Goal: Information Seeking & Learning: Learn about a topic

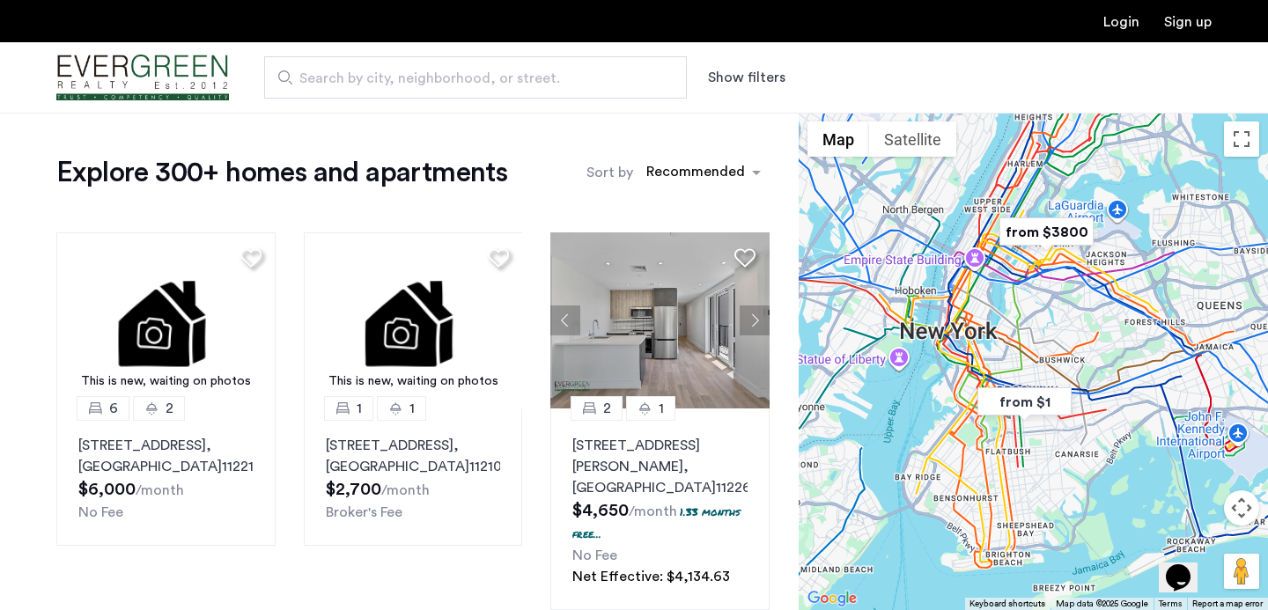
click at [776, 68] on button "Show filters" at bounding box center [746, 77] width 77 height 21
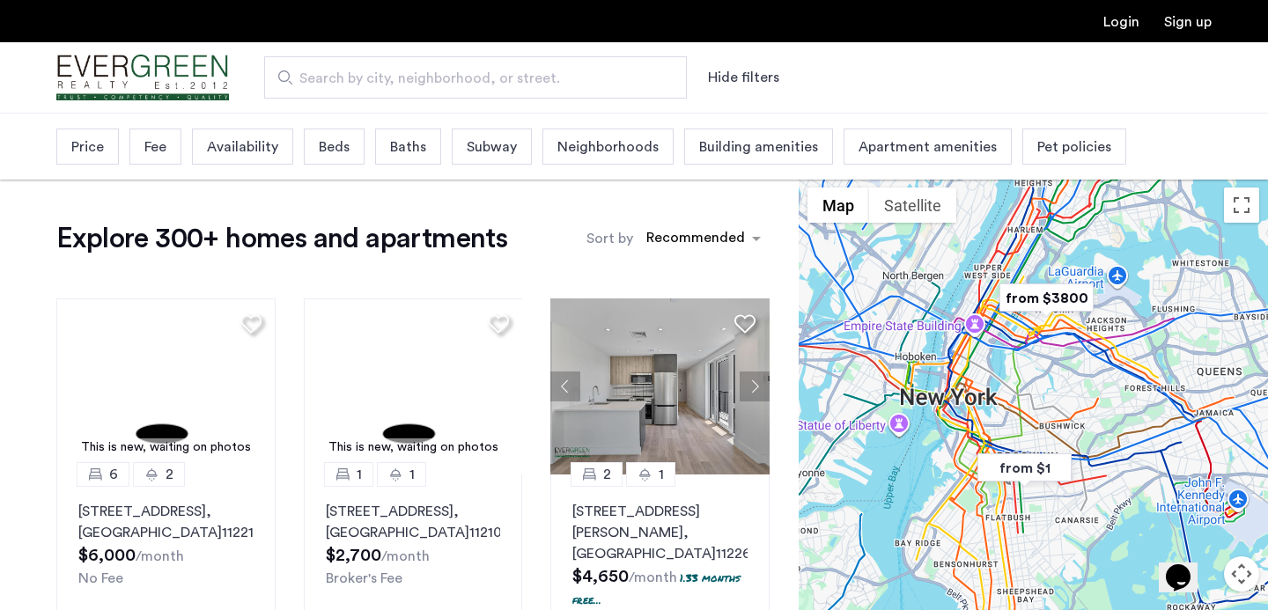
click at [87, 141] on span "Price" at bounding box center [87, 146] width 33 height 21
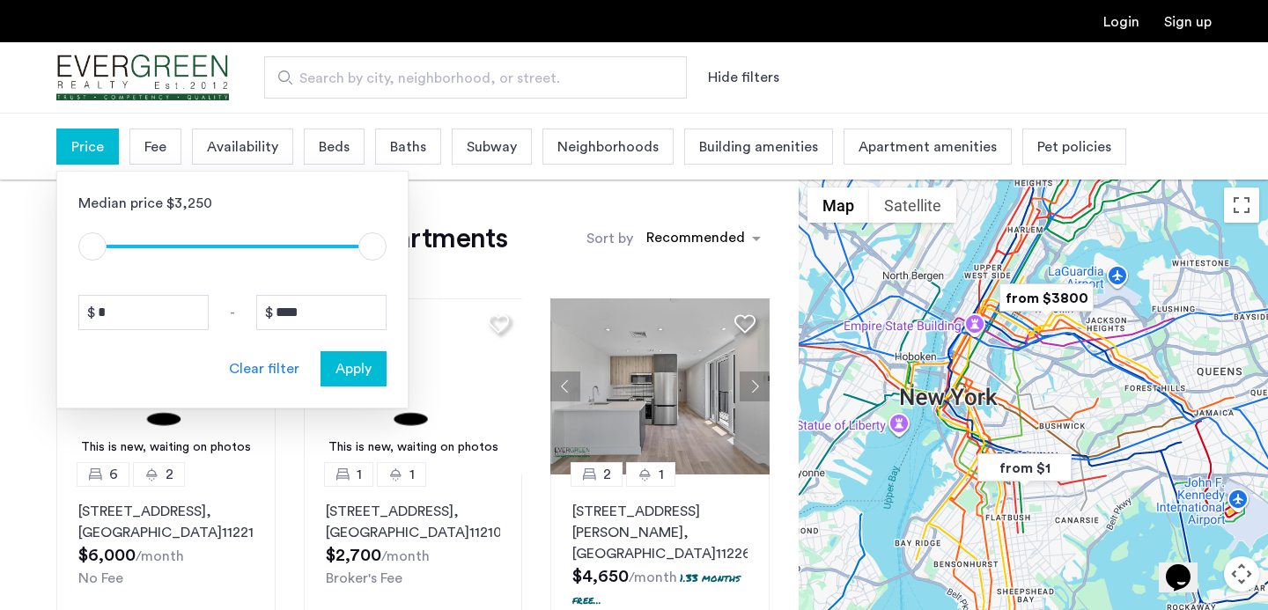
click at [215, 243] on span "ngx-slider" at bounding box center [232, 245] width 280 height 28
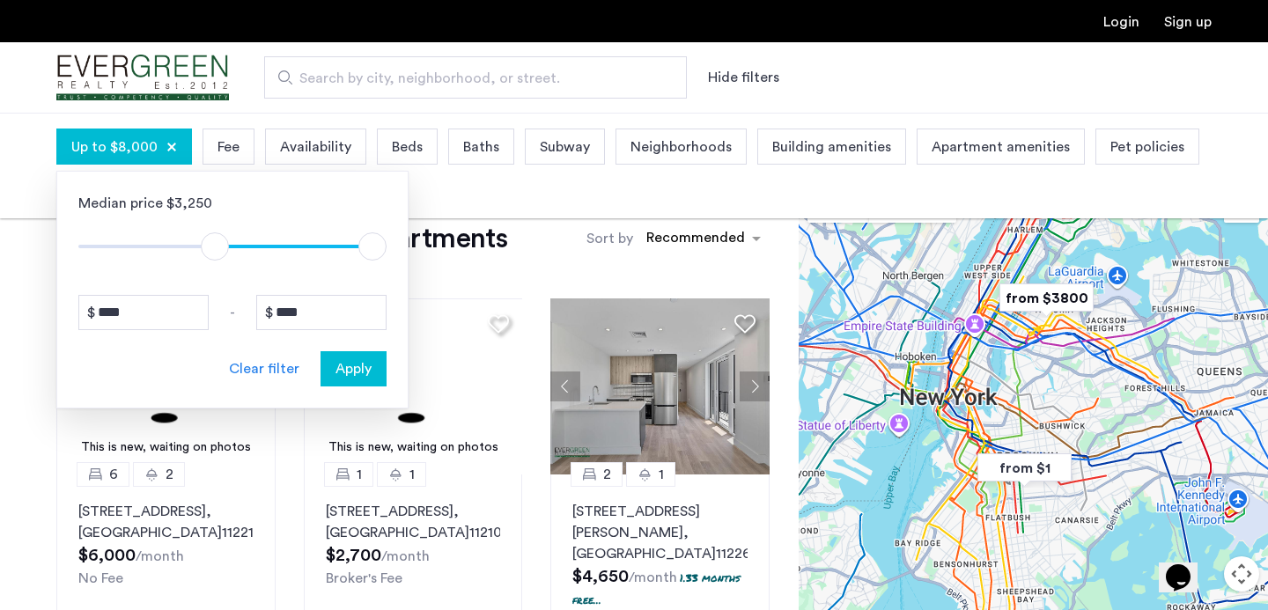
click at [97, 243] on span "ngx-slider" at bounding box center [232, 245] width 308 height 28
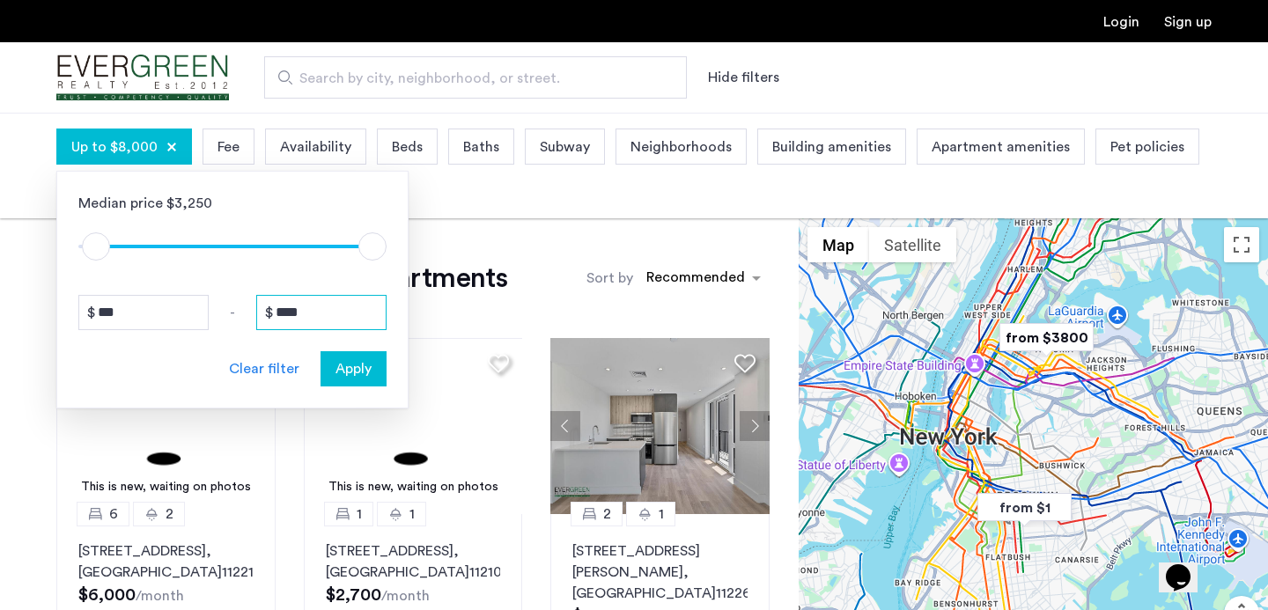
click at [316, 306] on input "****" at bounding box center [321, 312] width 130 height 35
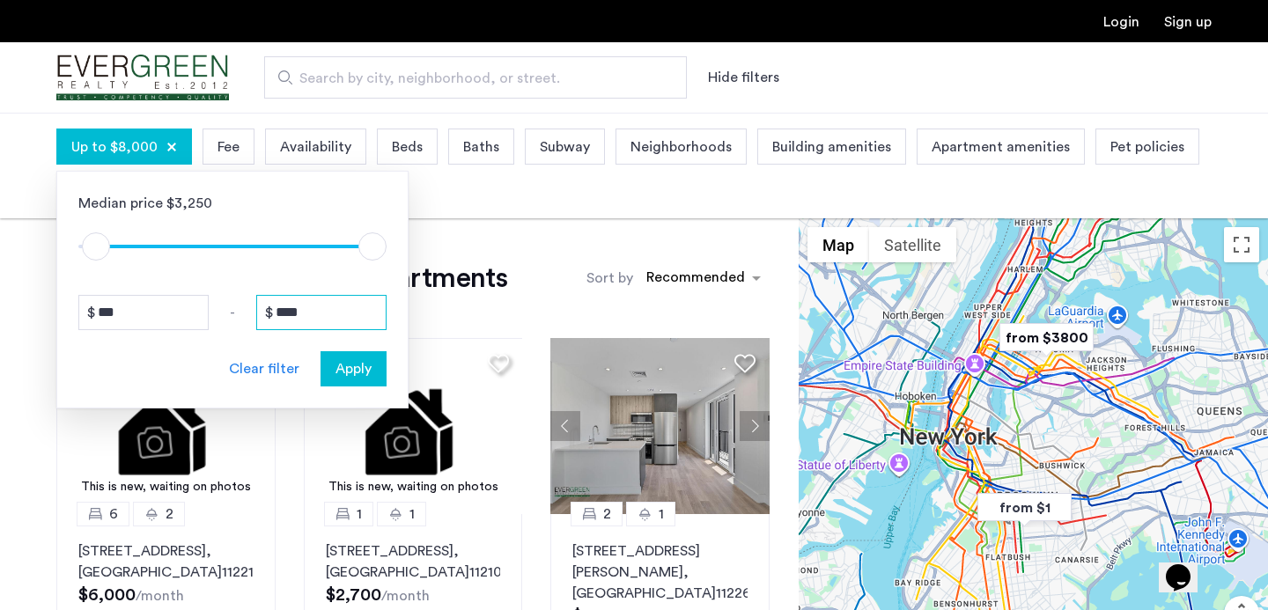
type input "*"
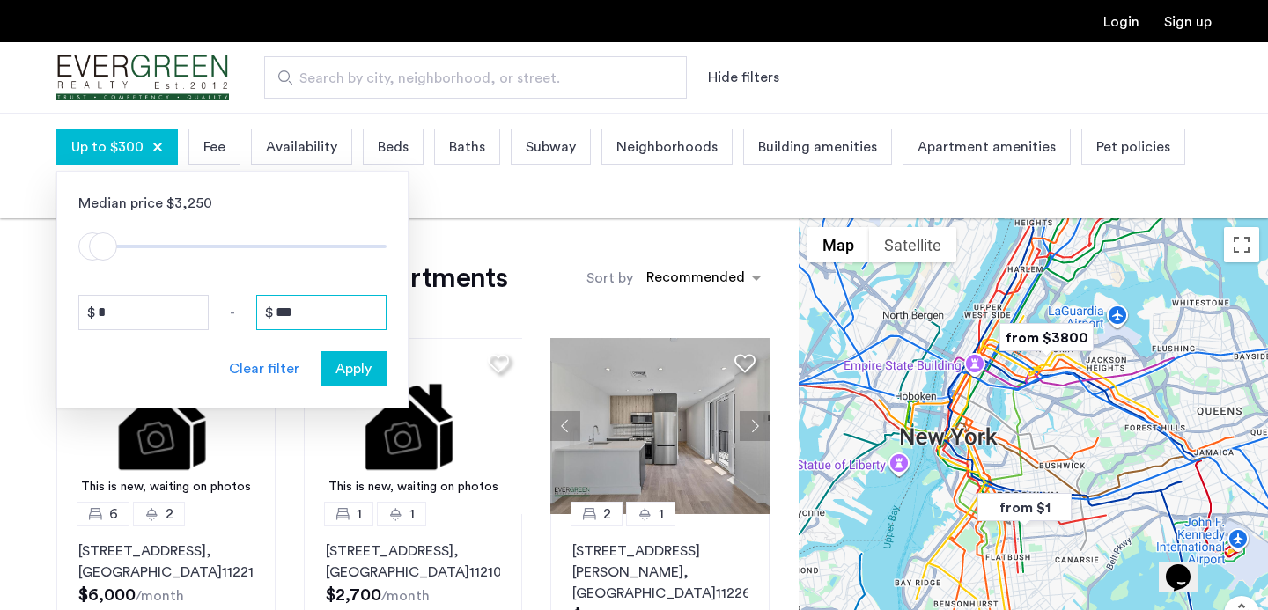
type input "****"
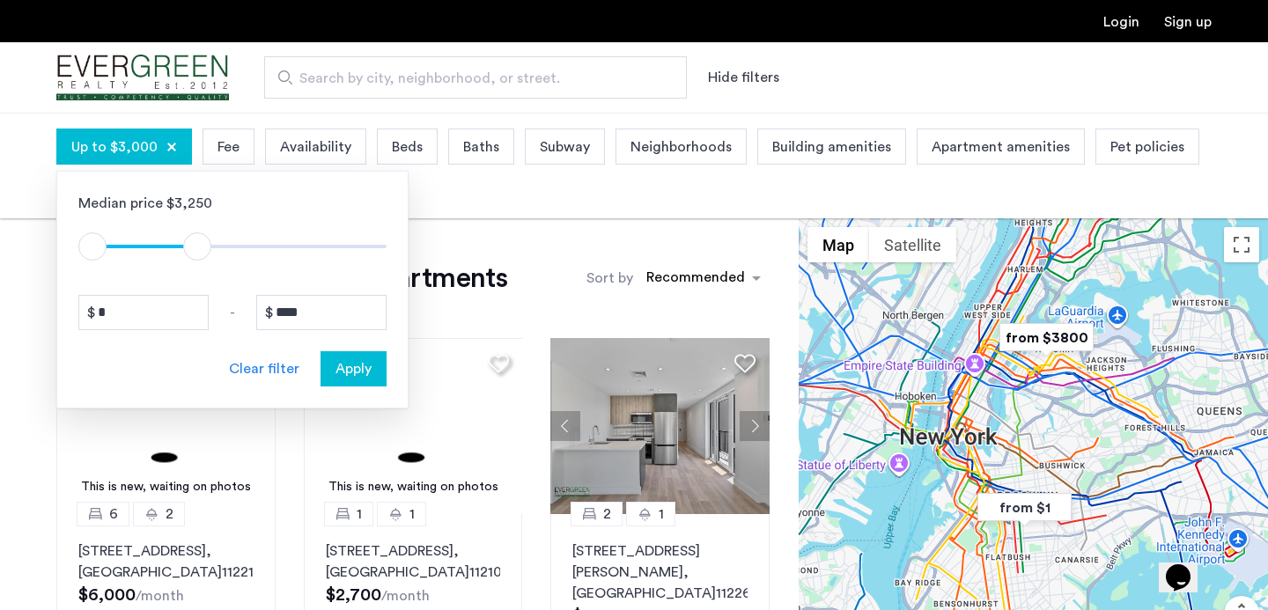
click at [356, 375] on span "Apply" at bounding box center [353, 368] width 36 height 21
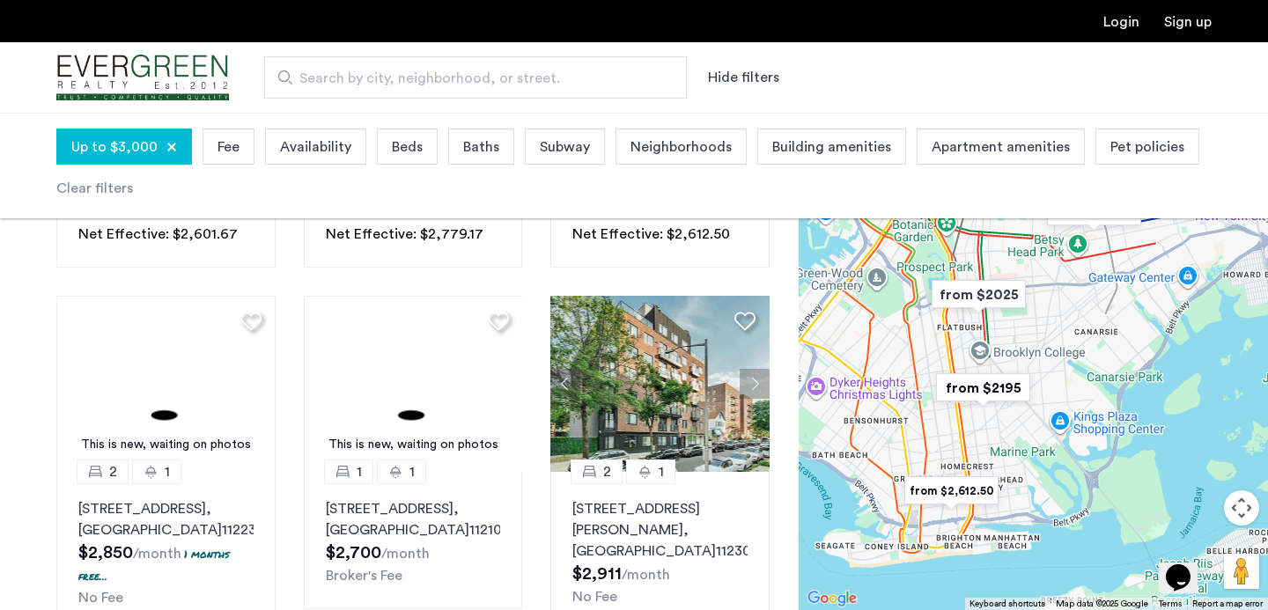
scroll to position [822, 0]
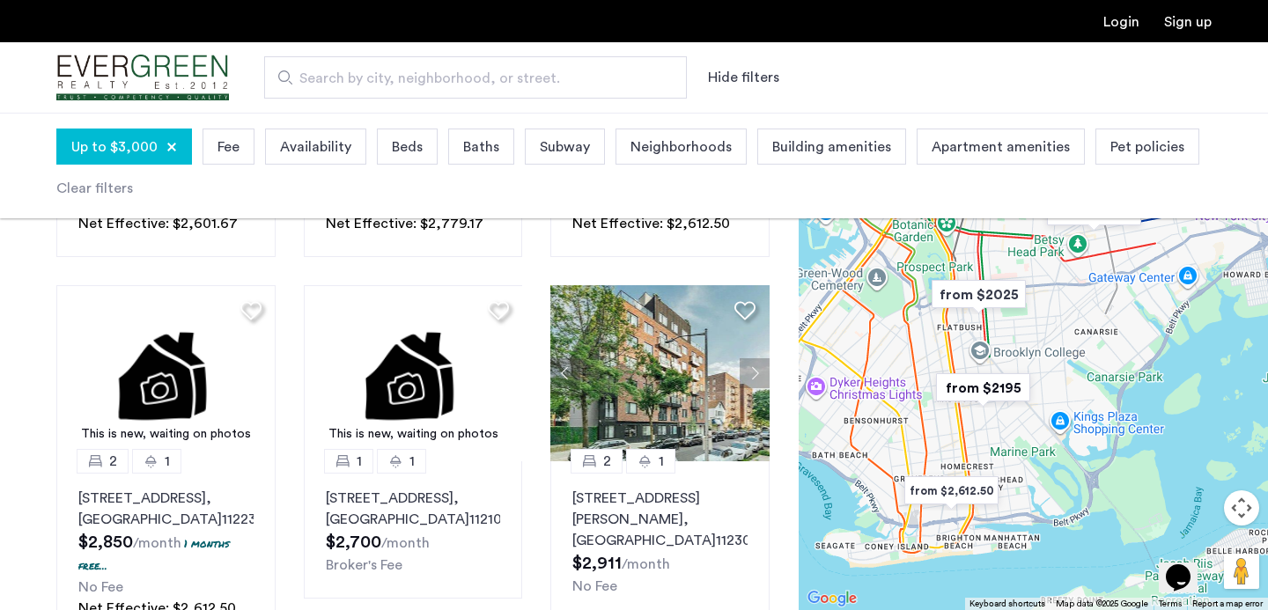
click at [1135, 26] on link "Login" at bounding box center [1121, 22] width 36 height 14
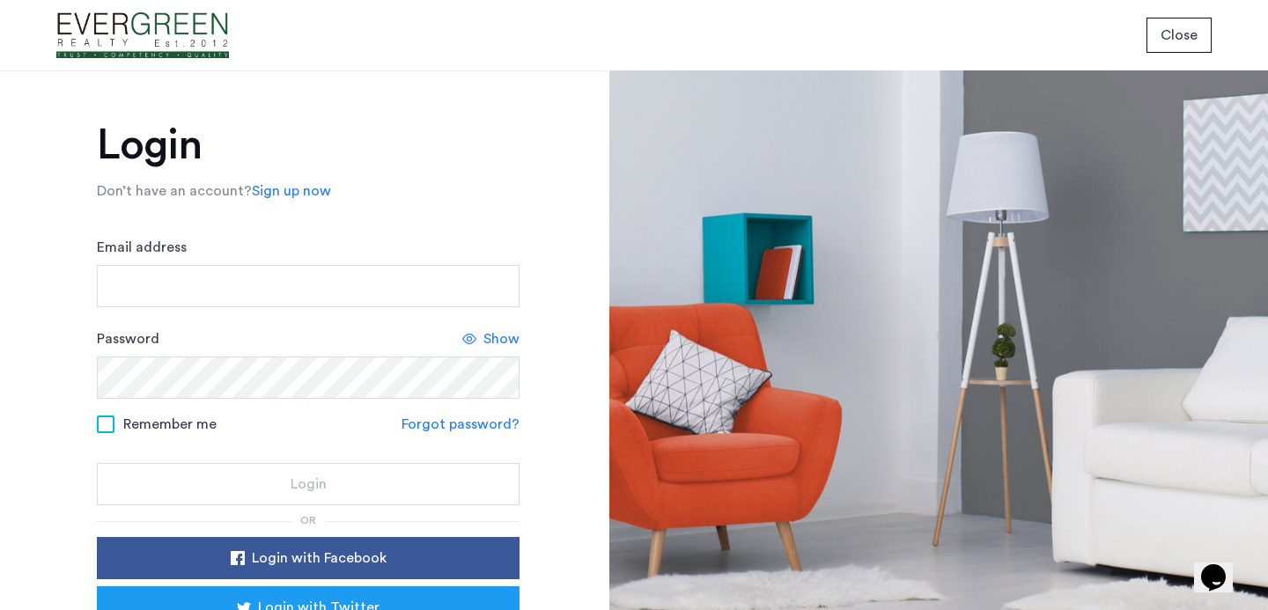
scroll to position [123, 0]
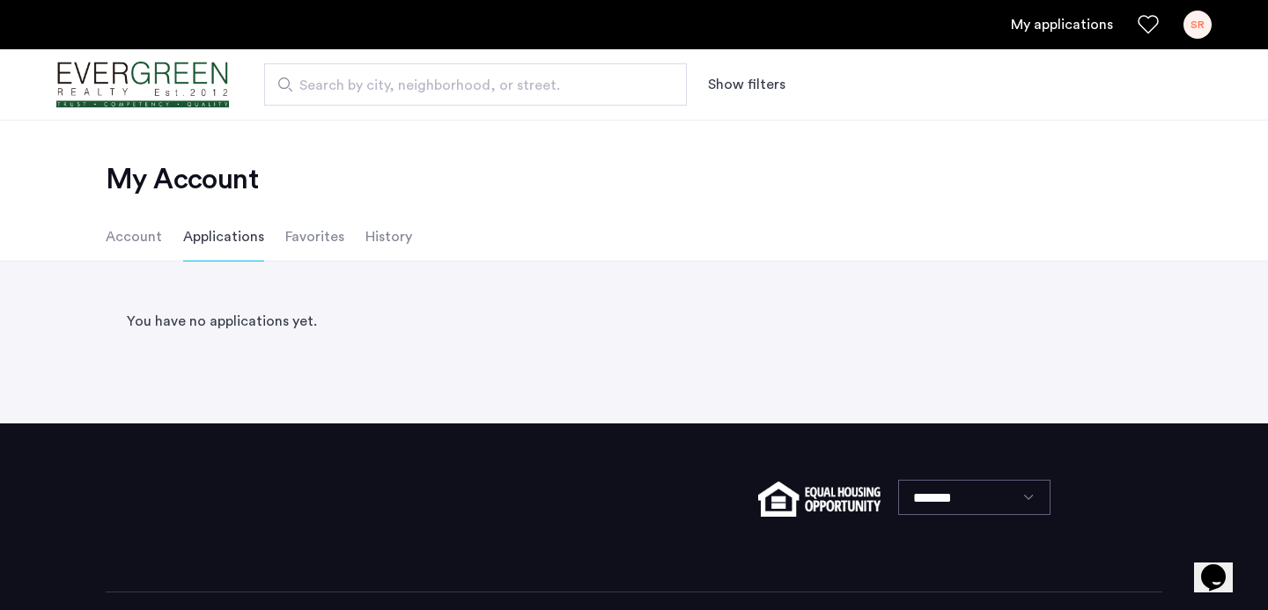
click at [298, 239] on li "Favorites" at bounding box center [314, 236] width 59 height 49
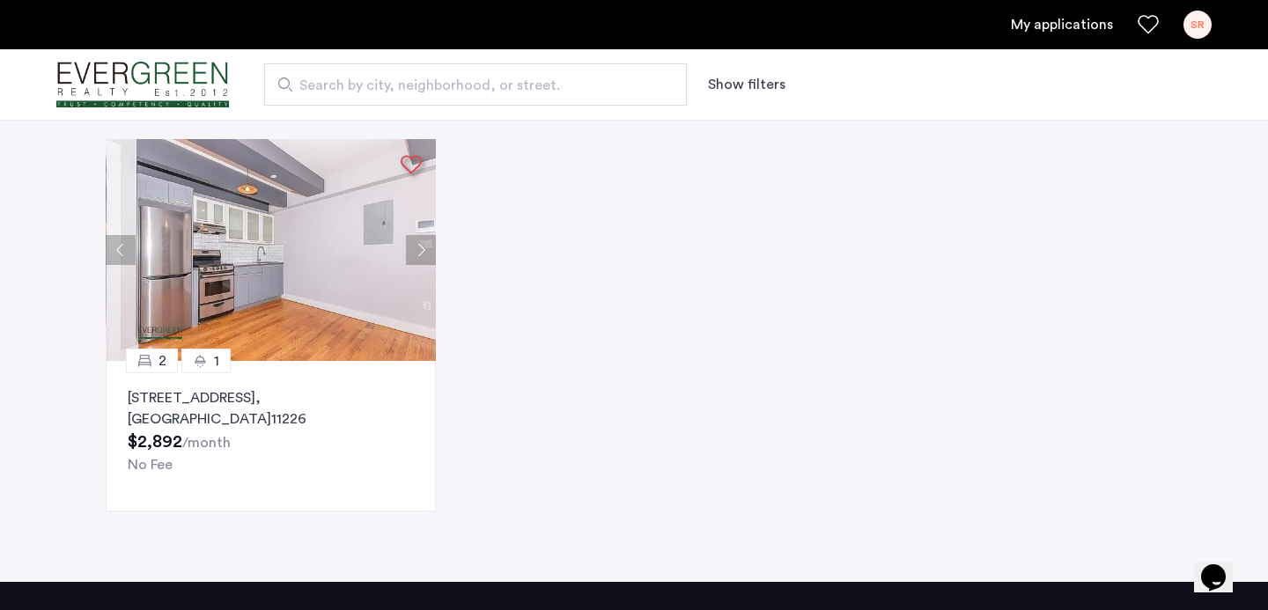
scroll to position [154, 0]
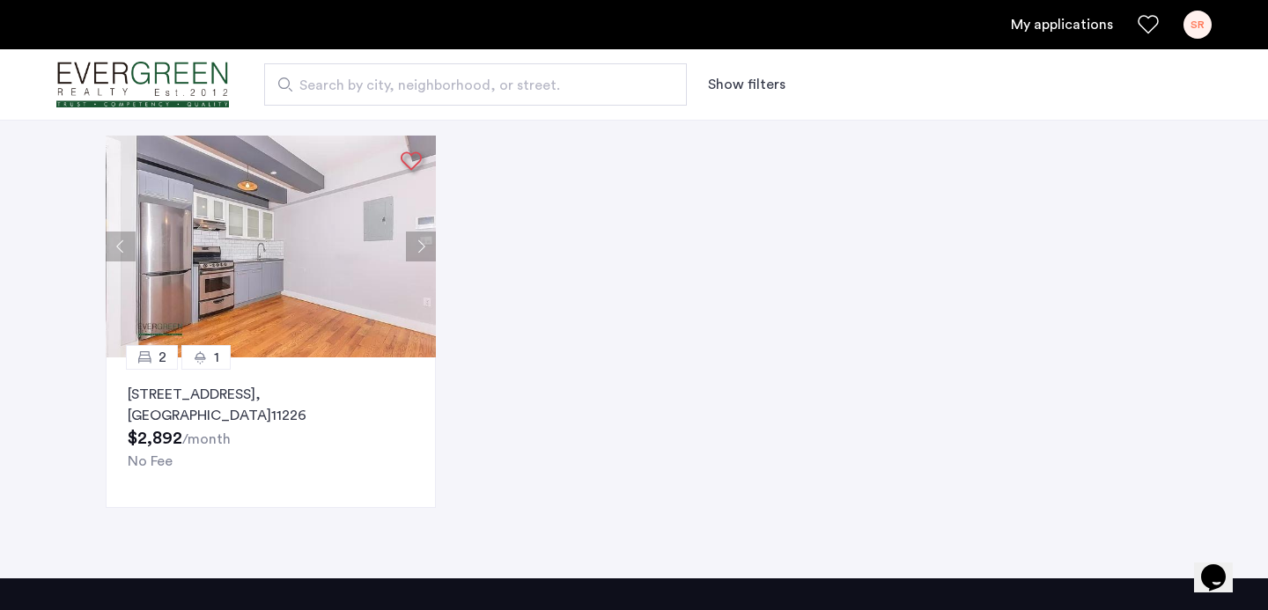
click at [316, 239] on img at bounding box center [271, 247] width 330 height 222
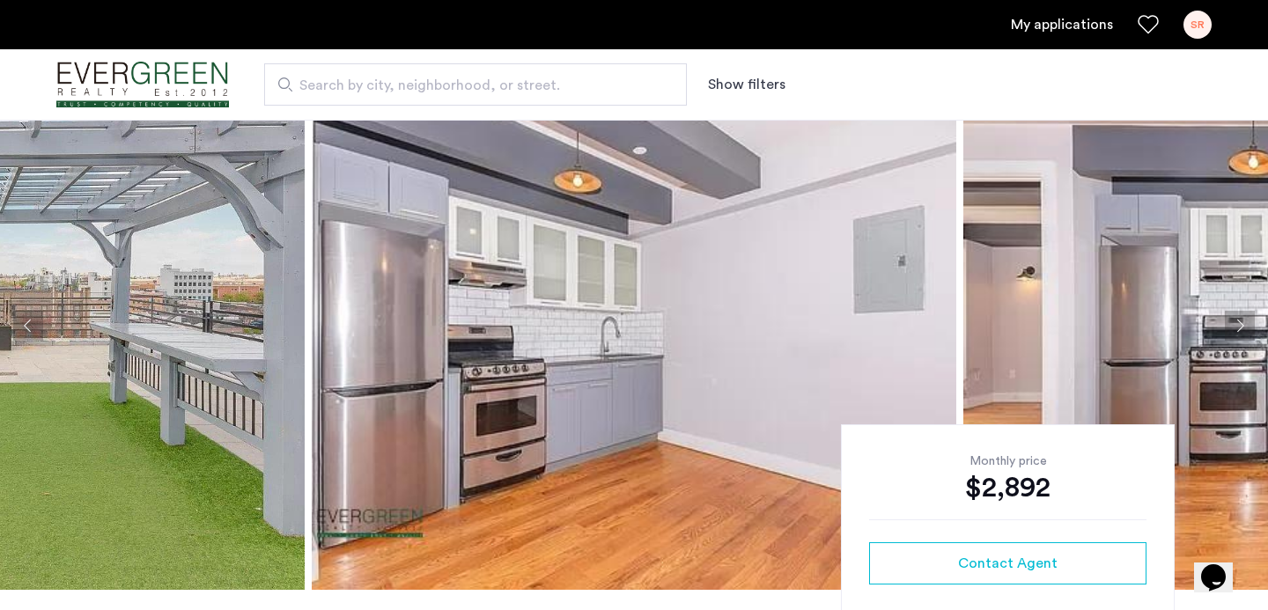
scroll to position [56, 0]
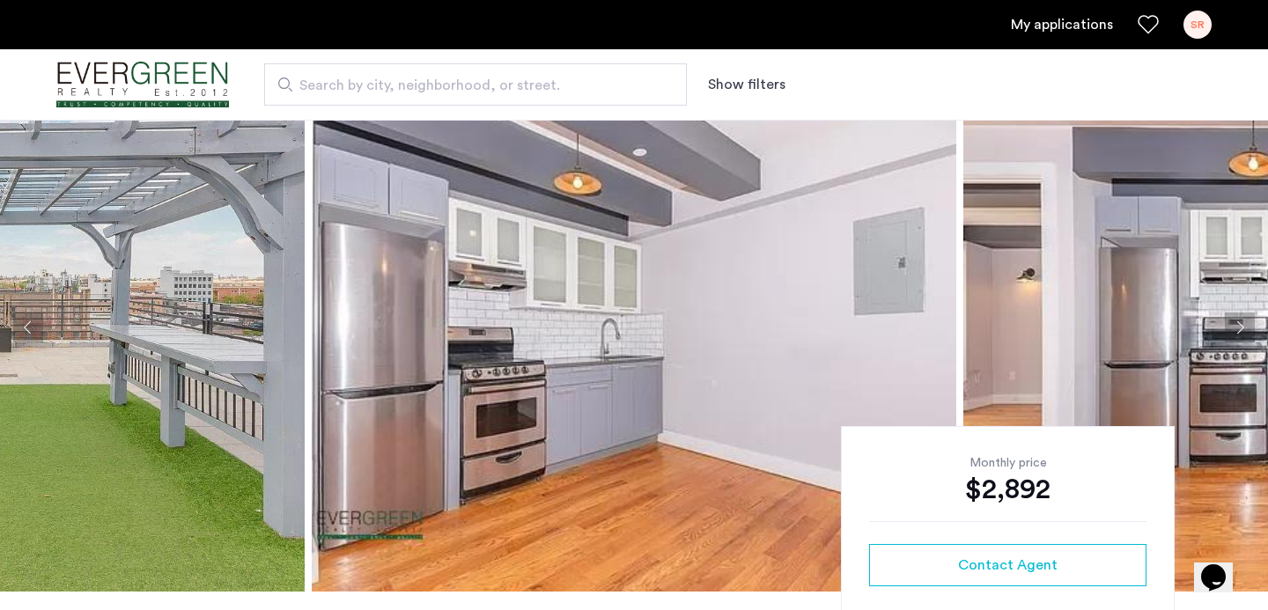
click at [329, 80] on span "Search by city, neighborhood, or street." at bounding box center [468, 85] width 338 height 21
click at [329, 80] on input "Search by city, neighborhood, or street." at bounding box center [475, 84] width 423 height 42
click at [748, 80] on button "Show filters" at bounding box center [746, 84] width 77 height 21
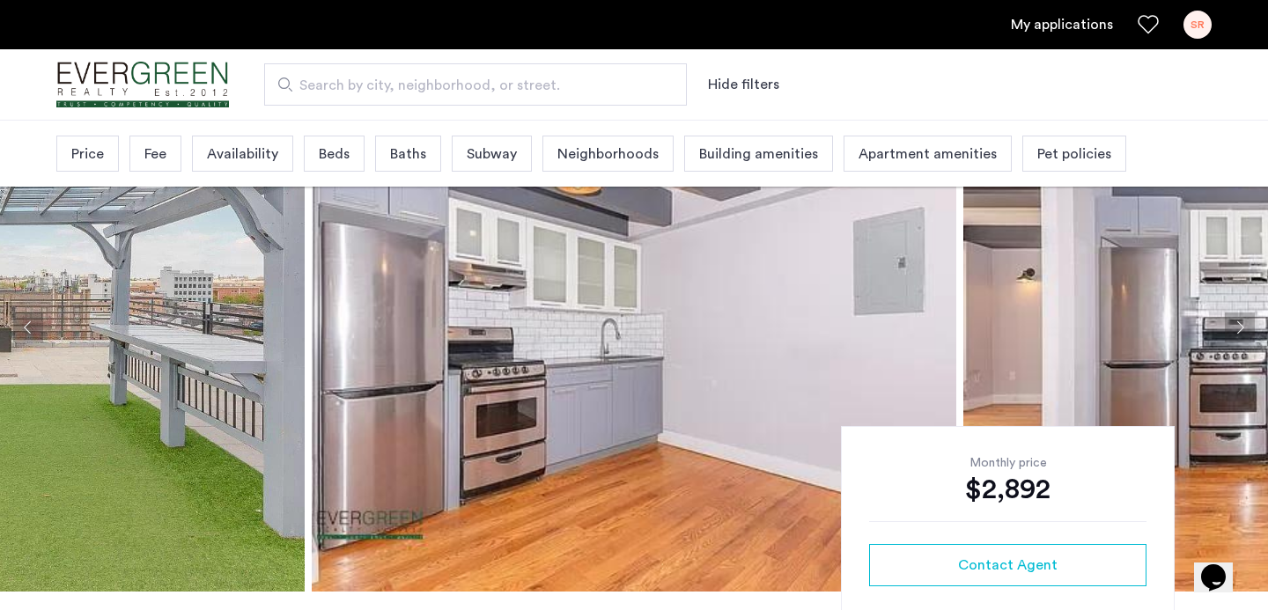
click at [330, 154] on span "Beds" at bounding box center [334, 154] width 31 height 21
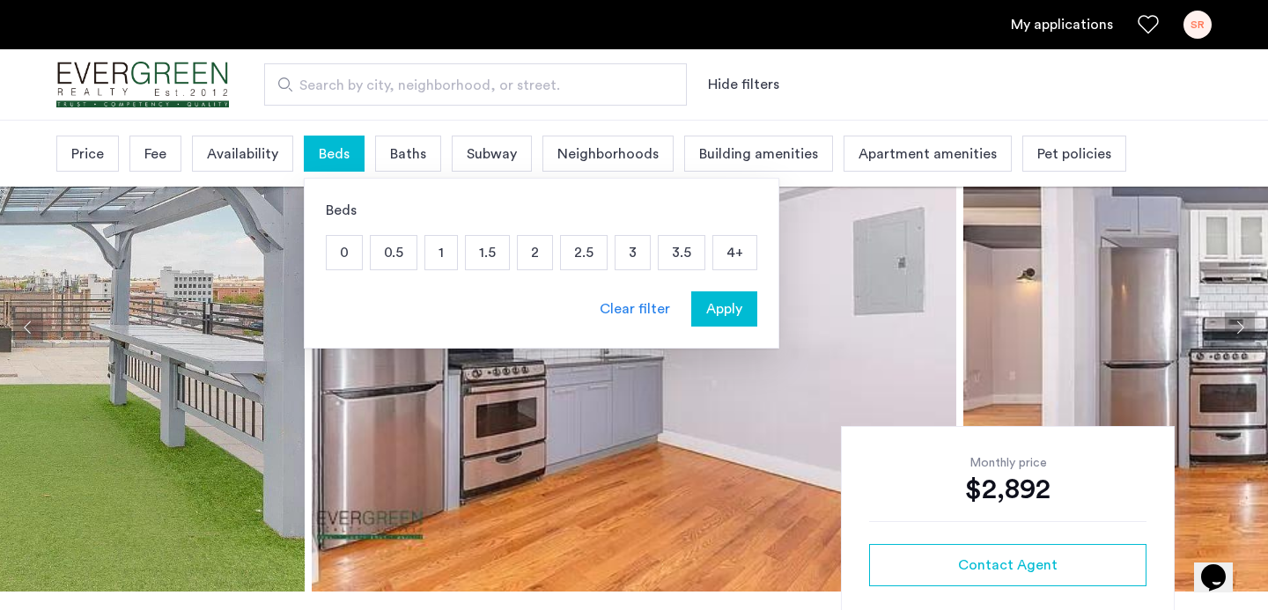
click at [534, 254] on p "2" at bounding box center [535, 252] width 34 height 33
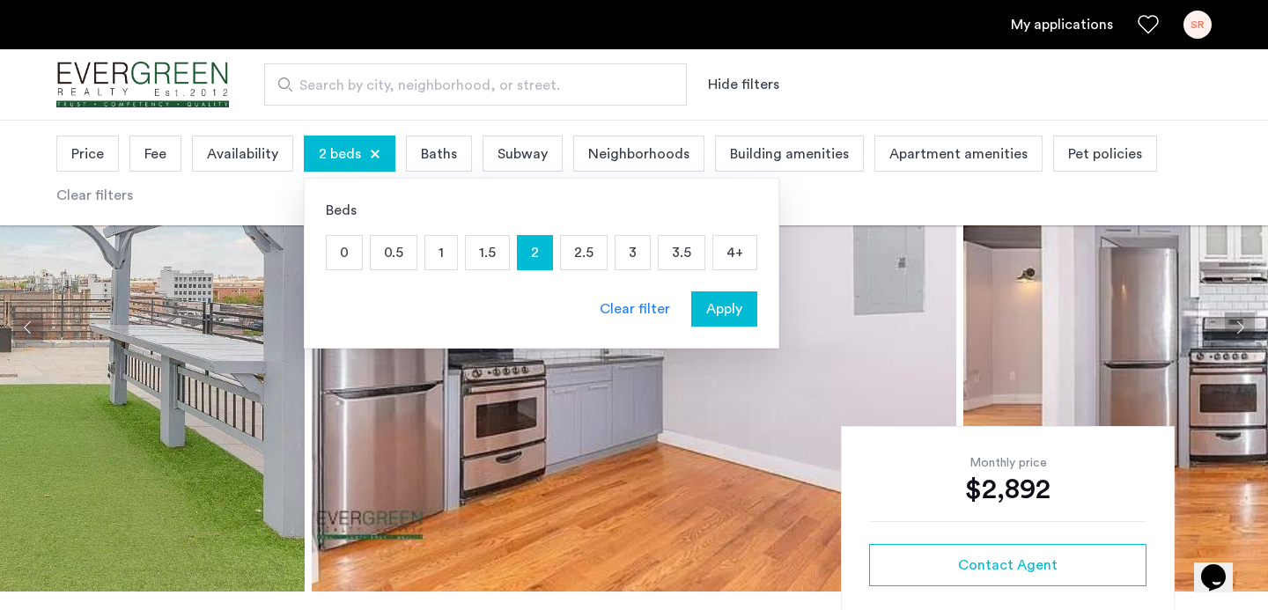
click at [729, 308] on span "Apply" at bounding box center [724, 308] width 36 height 21
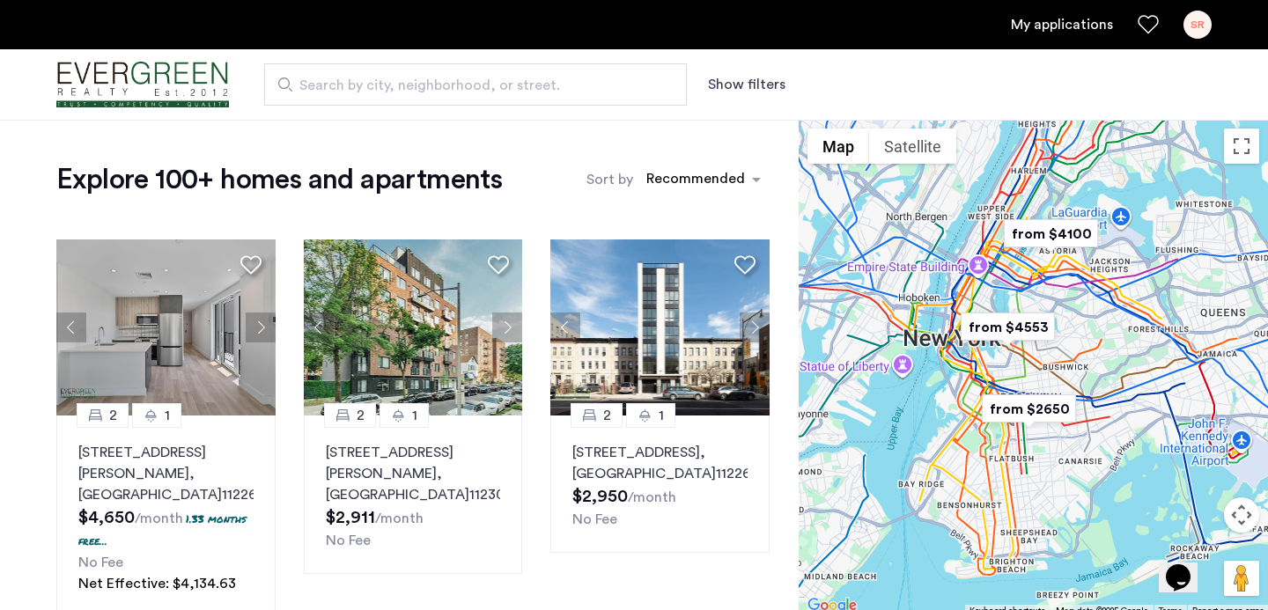
click at [733, 85] on button "Show filters" at bounding box center [746, 84] width 77 height 21
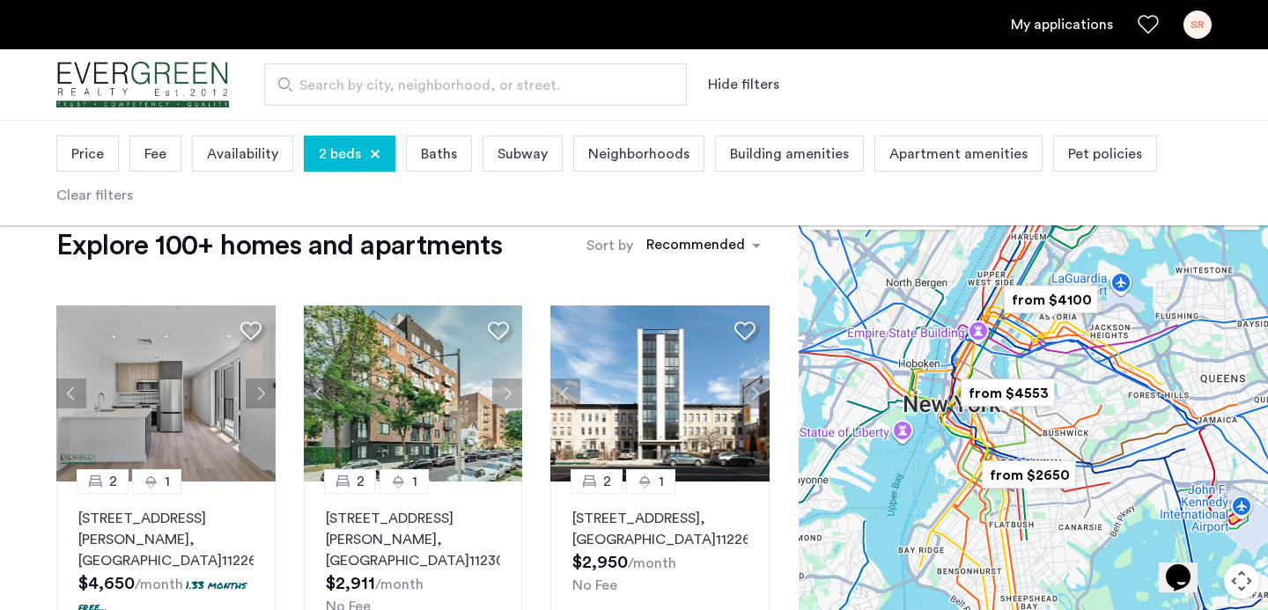
click at [83, 157] on span "Price" at bounding box center [87, 154] width 33 height 21
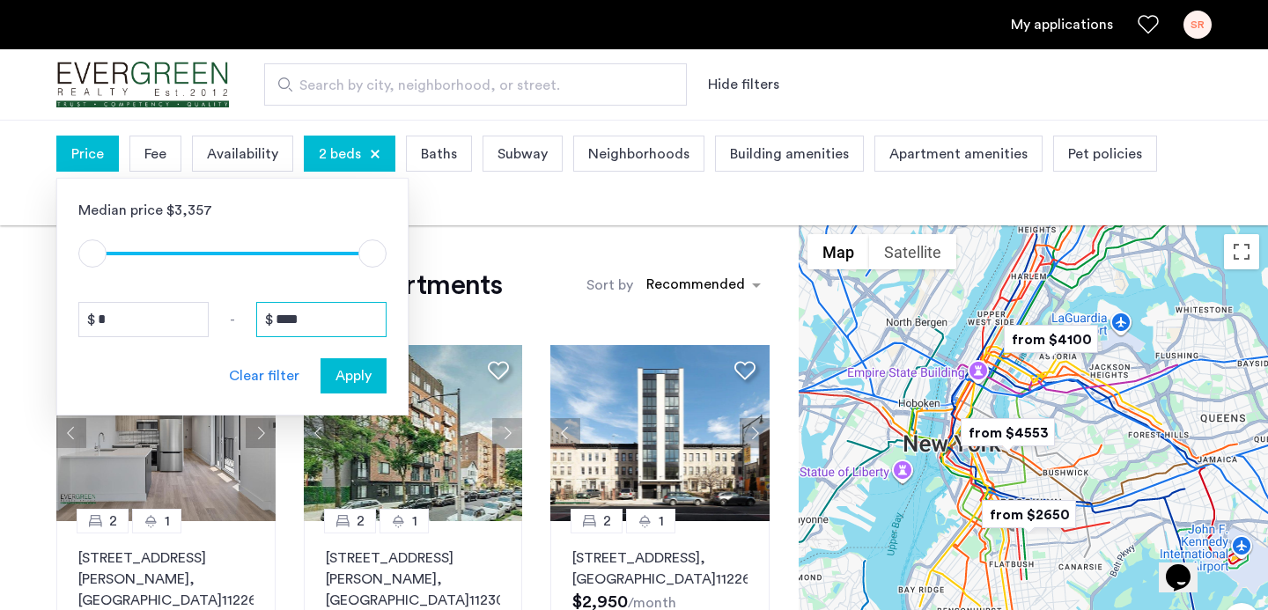
click at [346, 317] on input "****" at bounding box center [321, 319] width 130 height 35
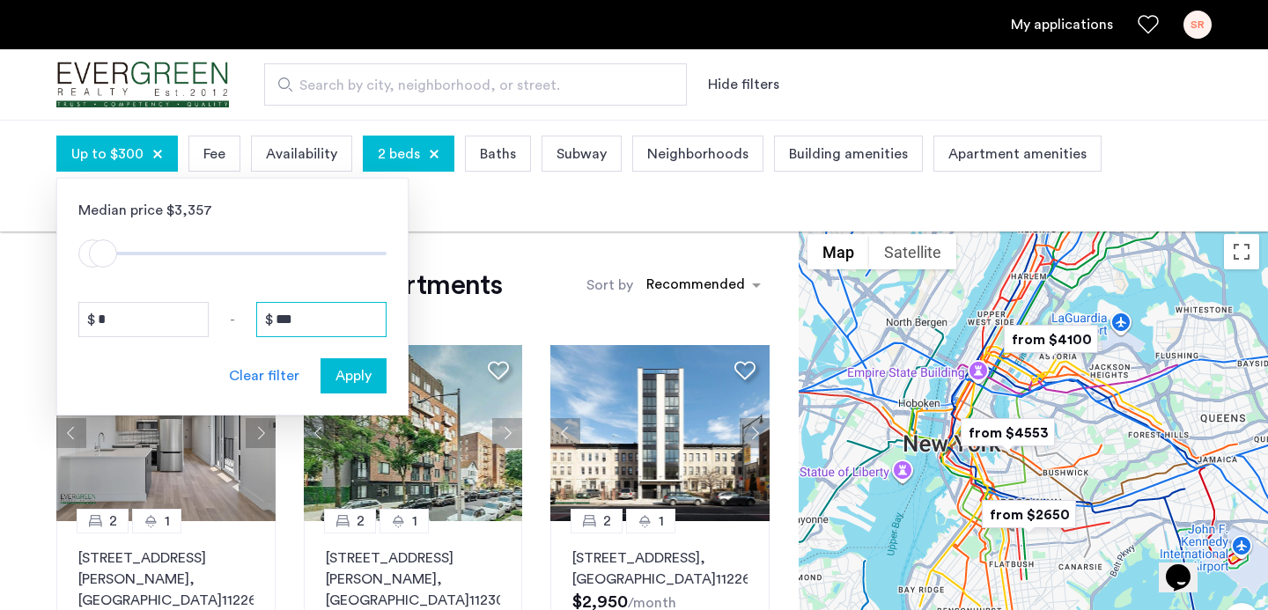
type input "****"
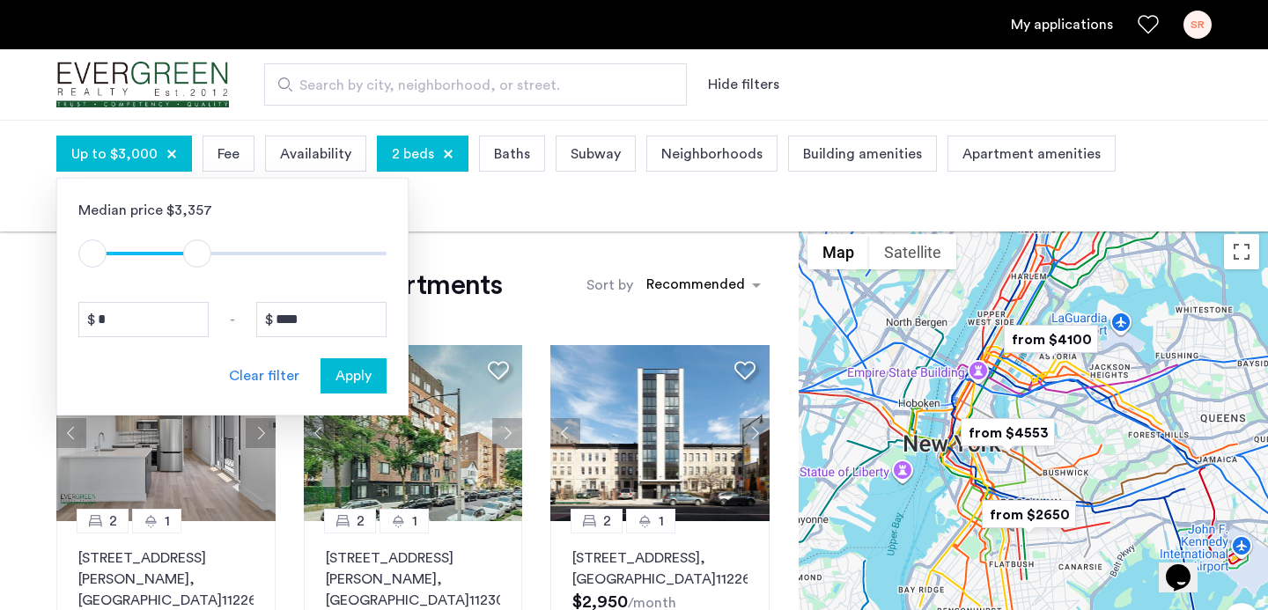
click at [362, 376] on span "Apply" at bounding box center [353, 375] width 36 height 21
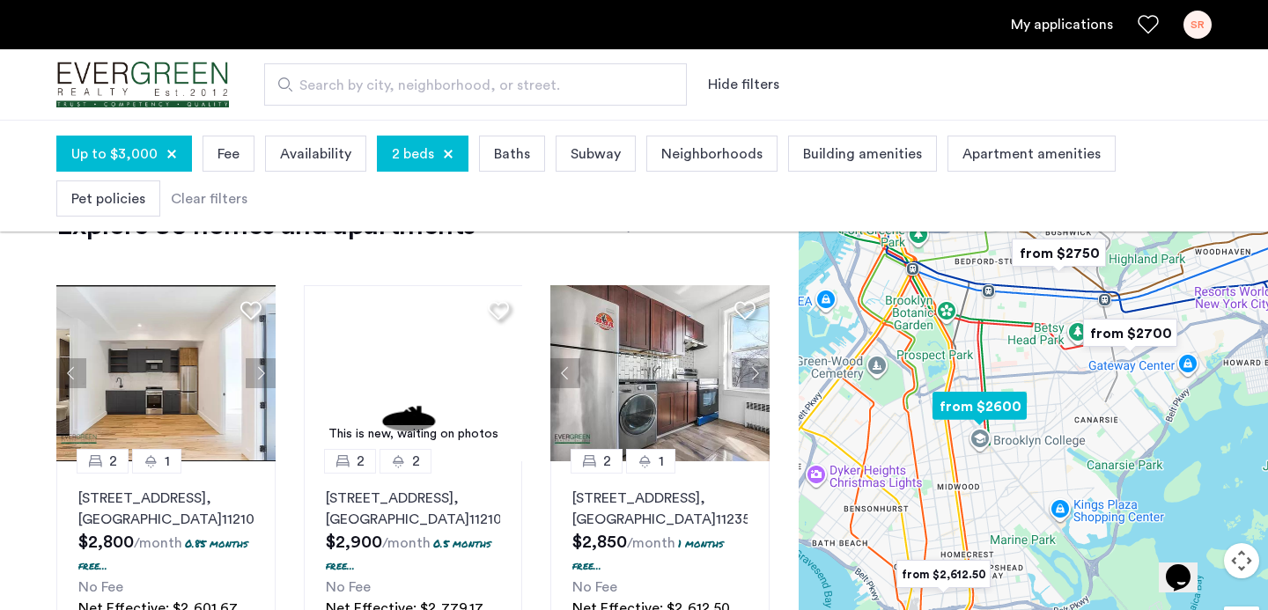
scroll to position [59, 0]
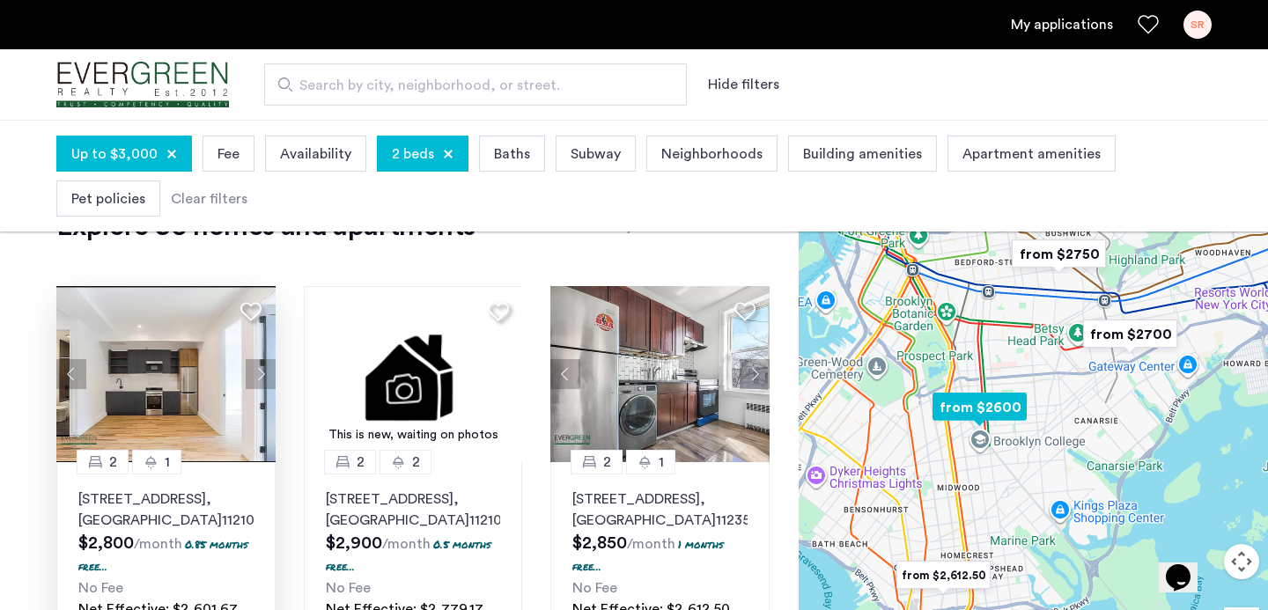
click at [259, 375] on button "Next apartment" at bounding box center [261, 374] width 30 height 30
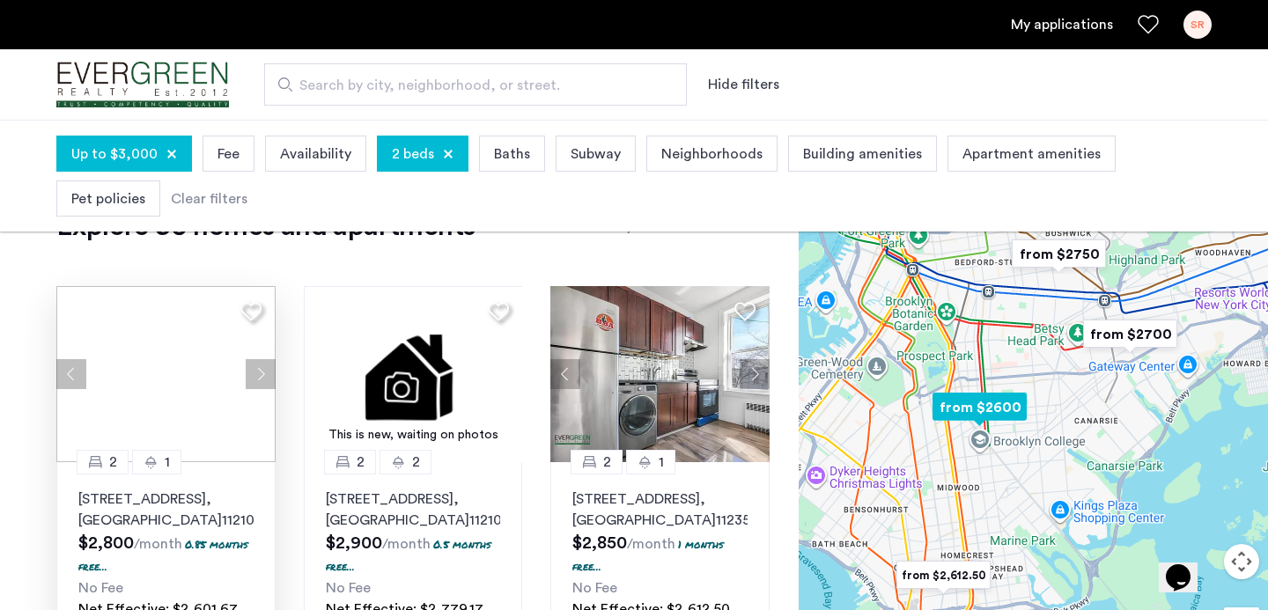
click at [259, 375] on div at bounding box center [165, 374] width 219 height 176
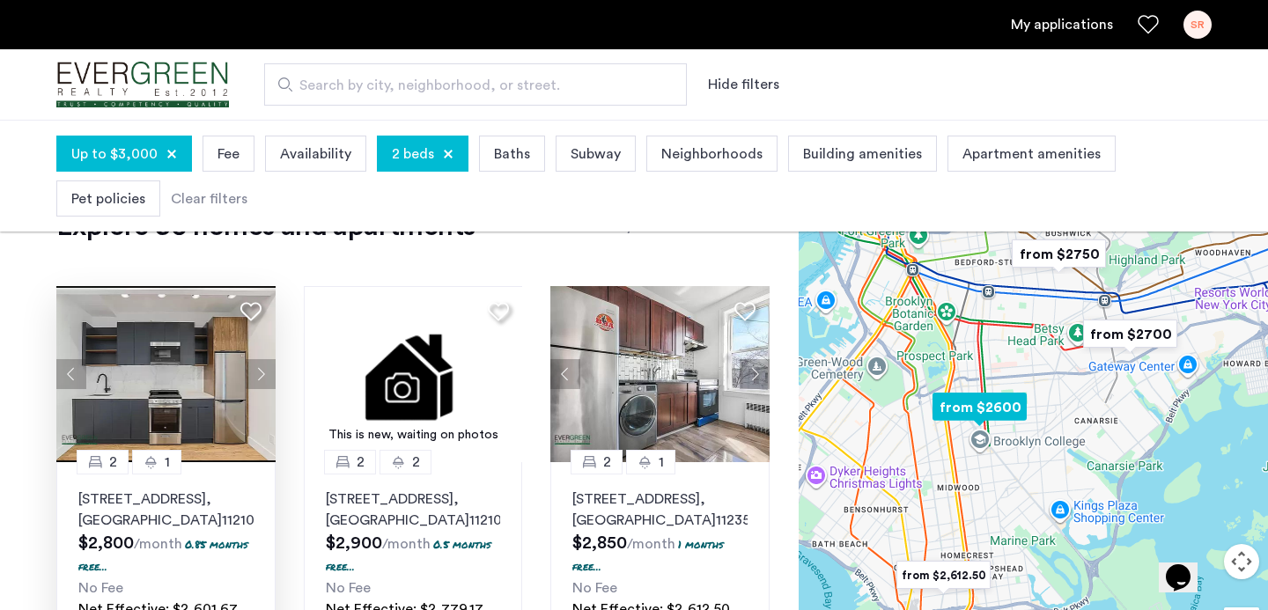
click at [259, 375] on button "Next apartment" at bounding box center [261, 374] width 30 height 30
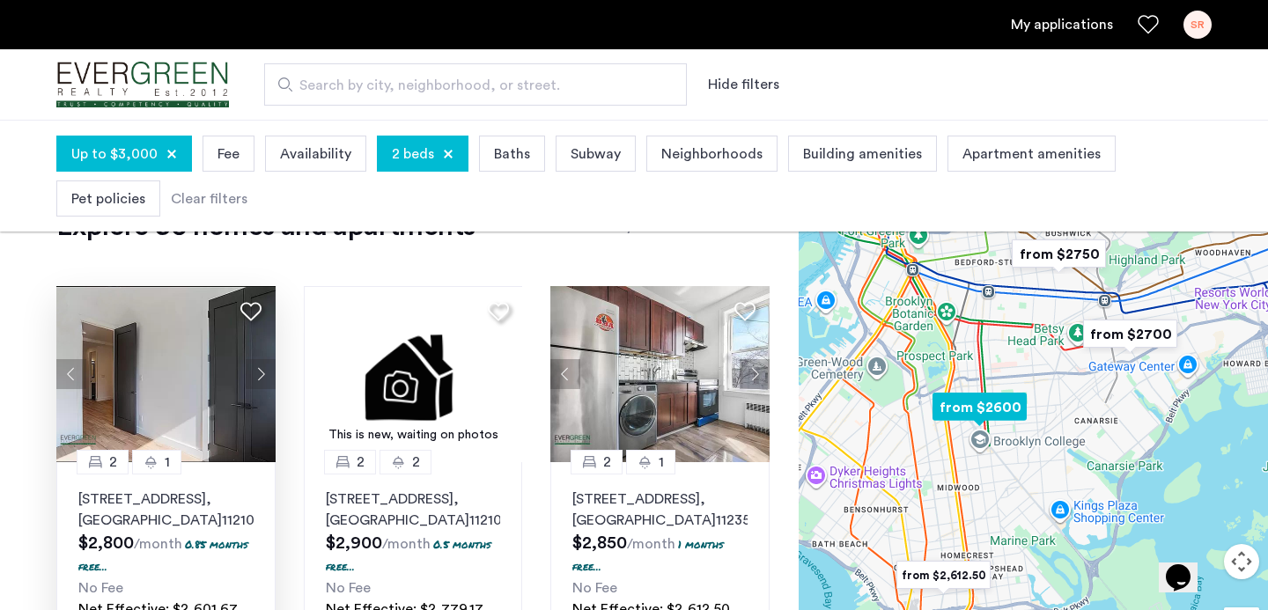
click at [259, 375] on button "Next apartment" at bounding box center [261, 374] width 30 height 30
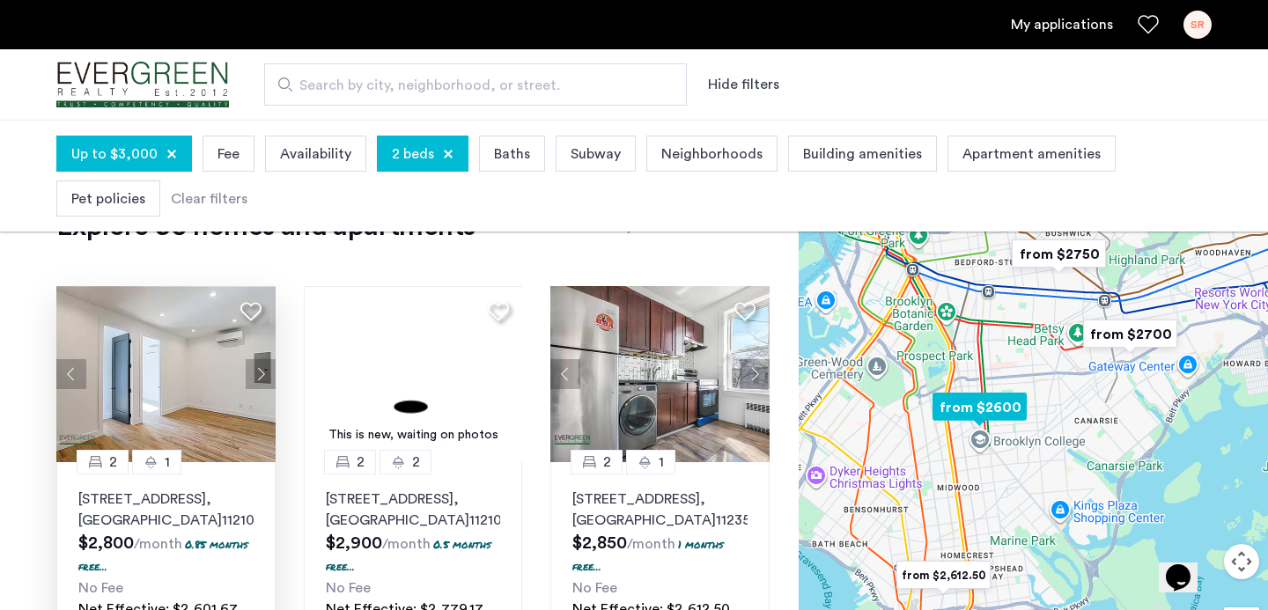
click at [259, 375] on button "Next apartment" at bounding box center [261, 374] width 30 height 30
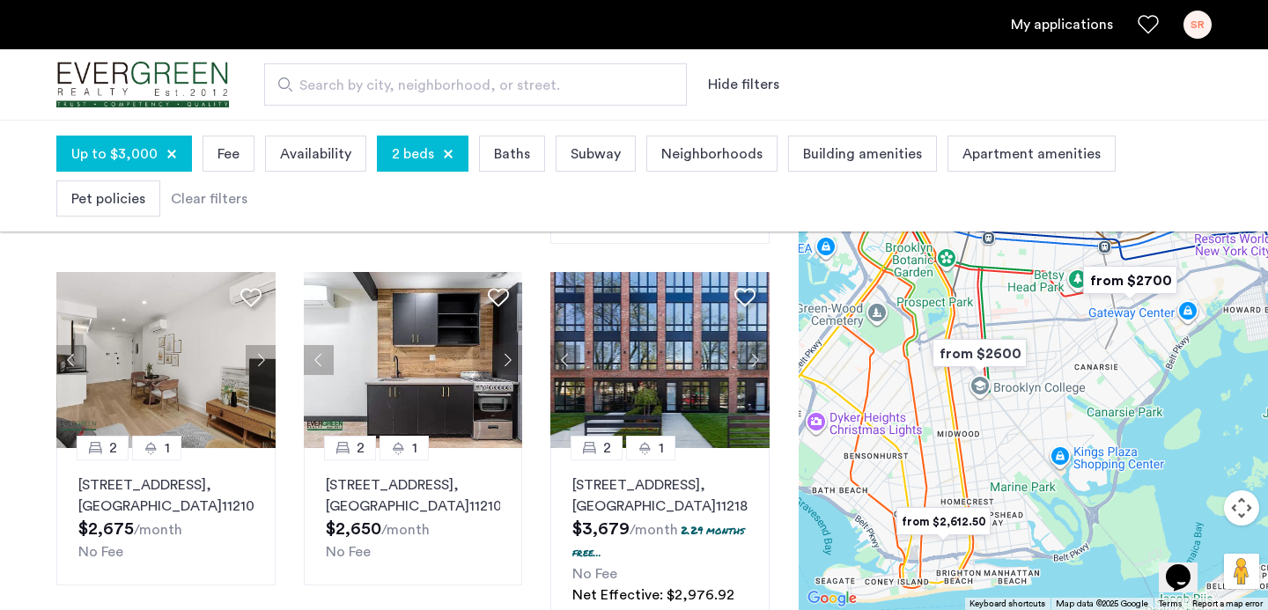
scroll to position [1199, 0]
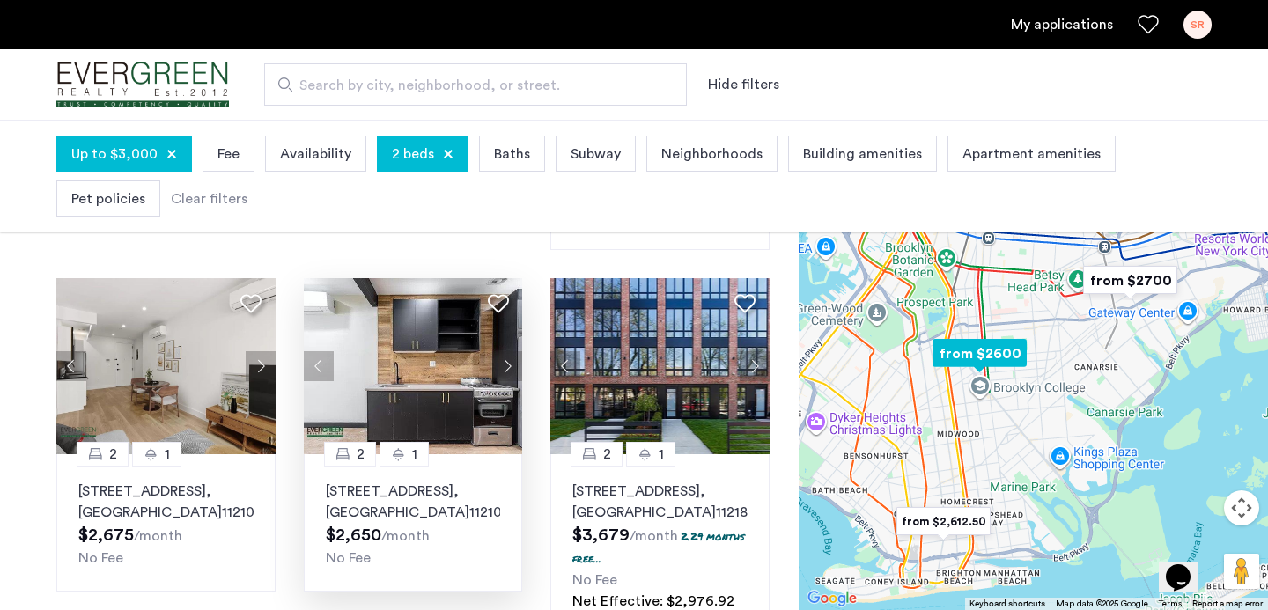
click at [512, 364] on button "Next apartment" at bounding box center [507, 366] width 30 height 30
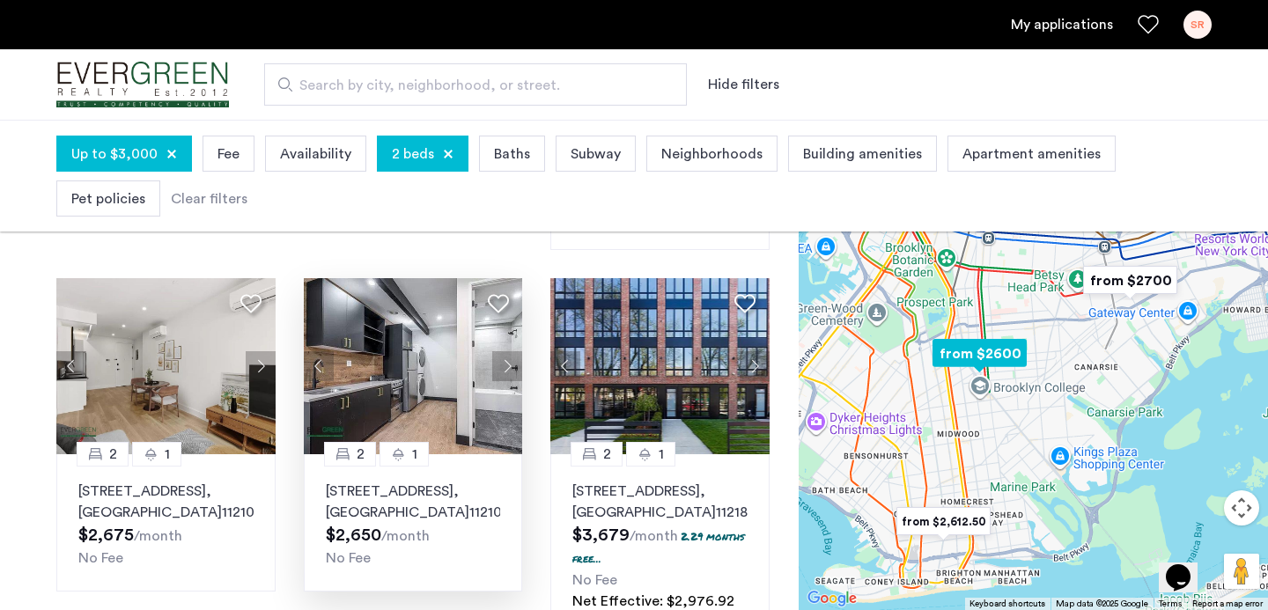
click at [512, 364] on button "Next apartment" at bounding box center [507, 366] width 30 height 30
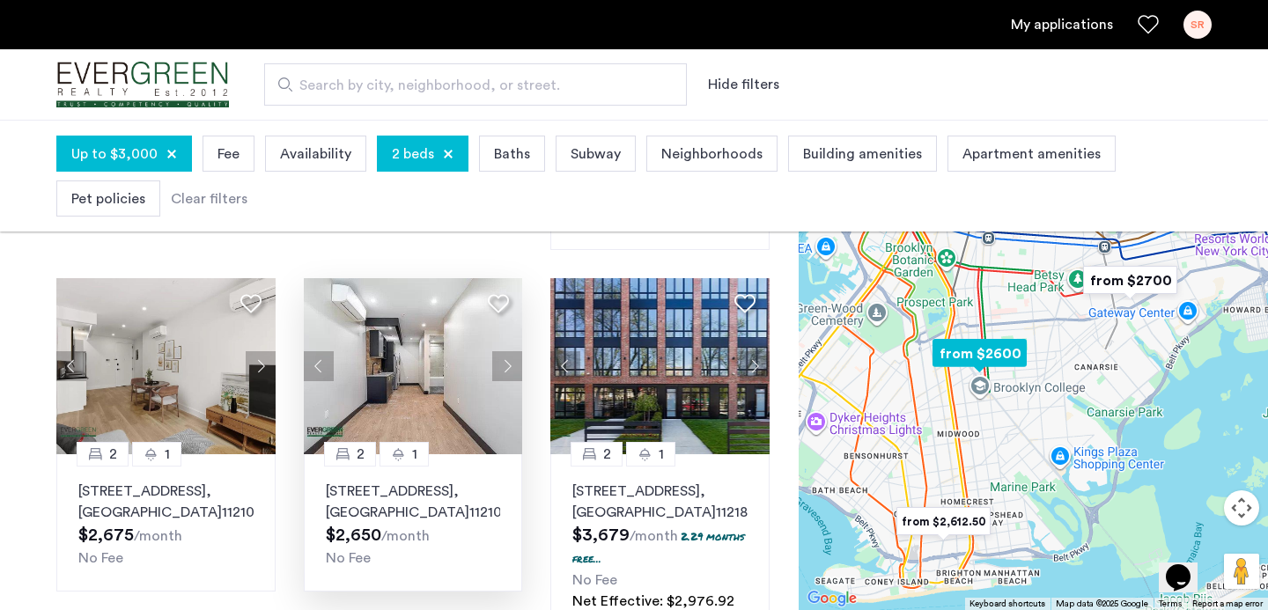
click at [512, 364] on button "Next apartment" at bounding box center [507, 366] width 30 height 30
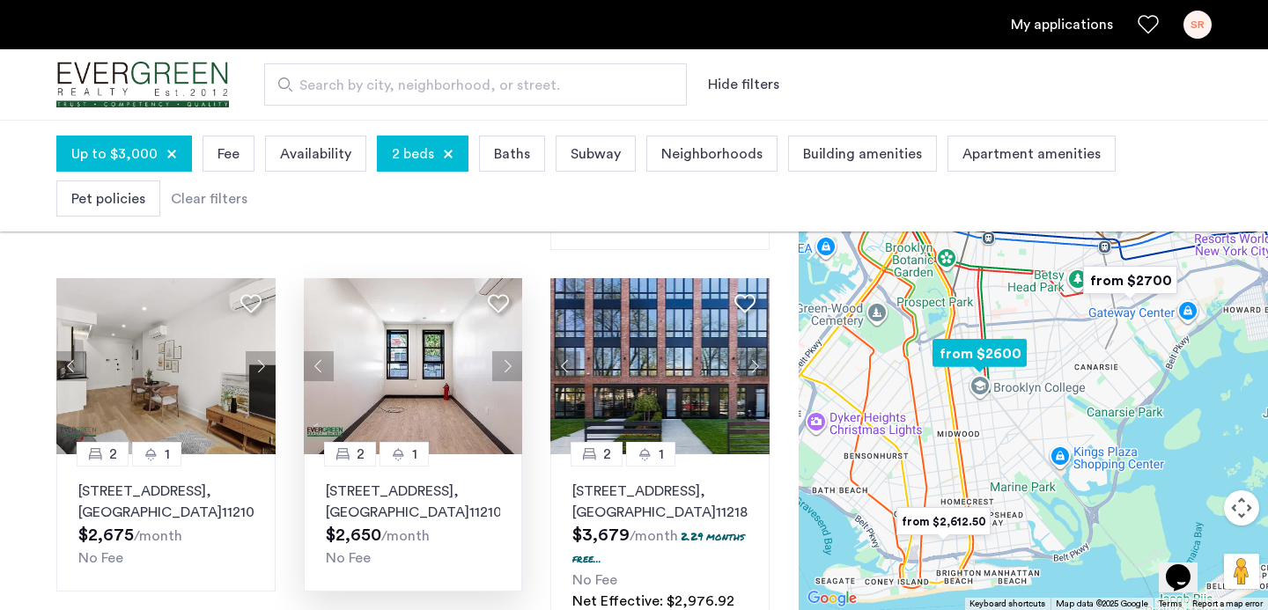
click at [512, 364] on button "Next apartment" at bounding box center [507, 366] width 30 height 30
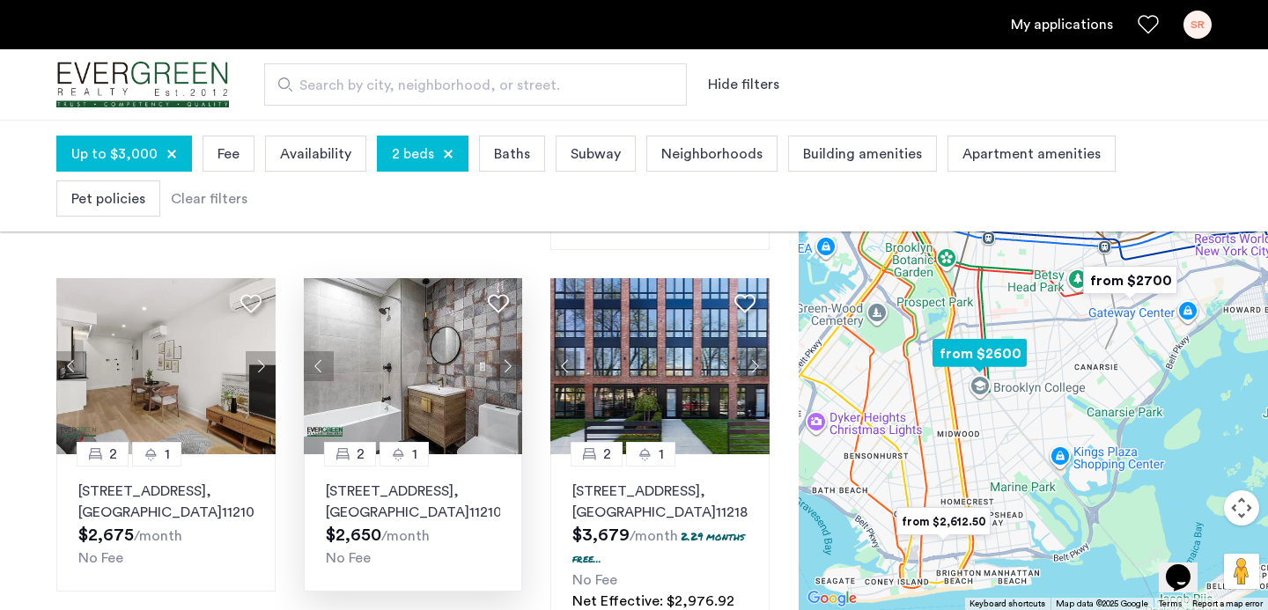
click at [512, 364] on button "Next apartment" at bounding box center [507, 366] width 30 height 30
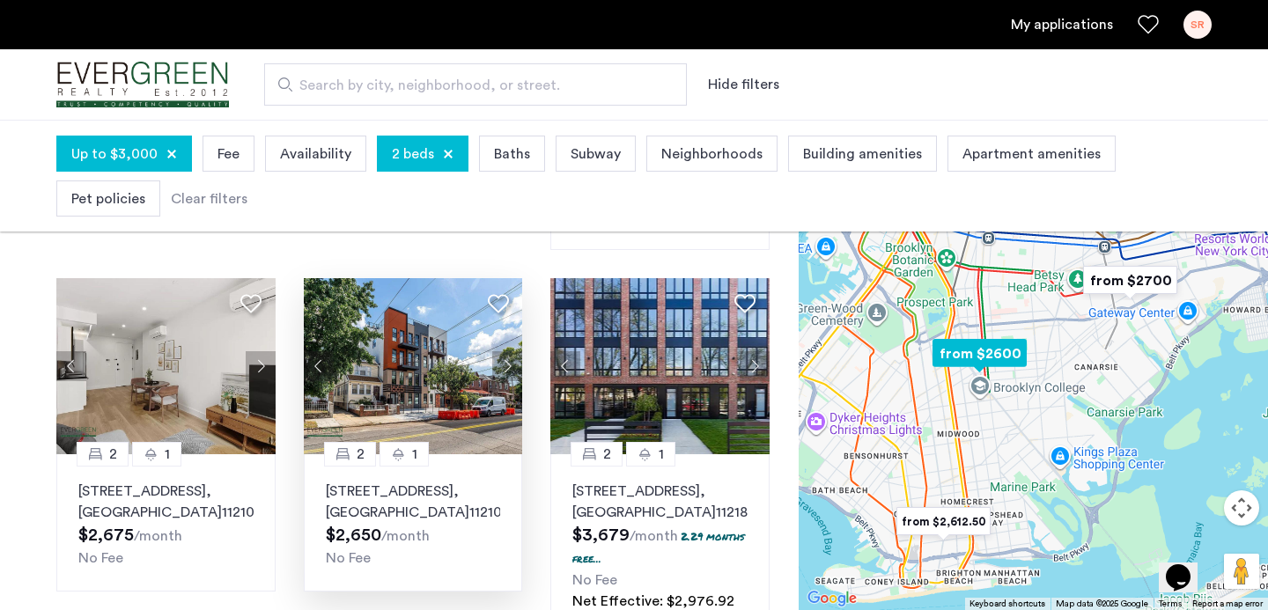
click at [512, 364] on button "Next apartment" at bounding box center [507, 366] width 30 height 30
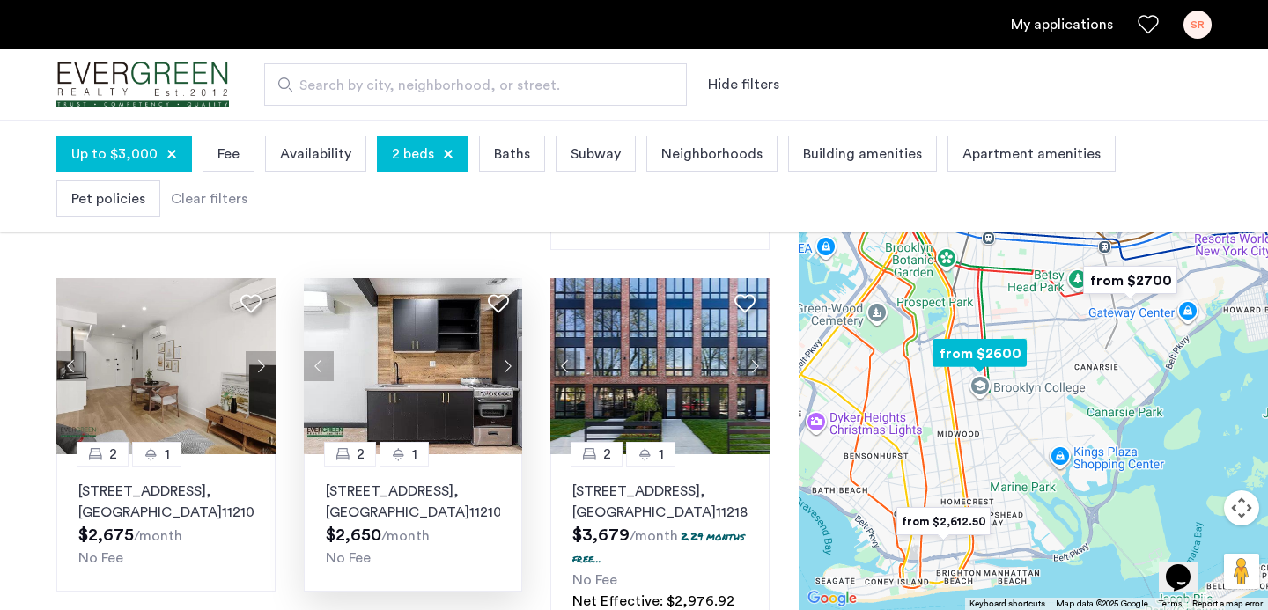
click at [512, 364] on button "Next apartment" at bounding box center [507, 366] width 30 height 30
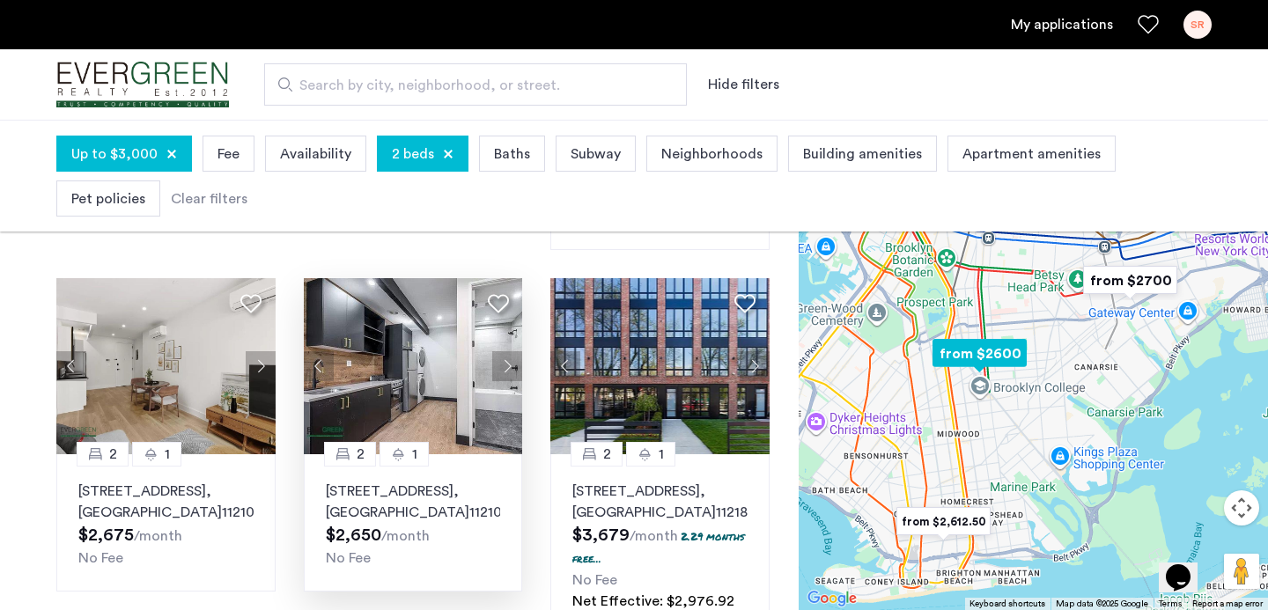
click at [497, 305] on icon at bounding box center [498, 303] width 21 height 21
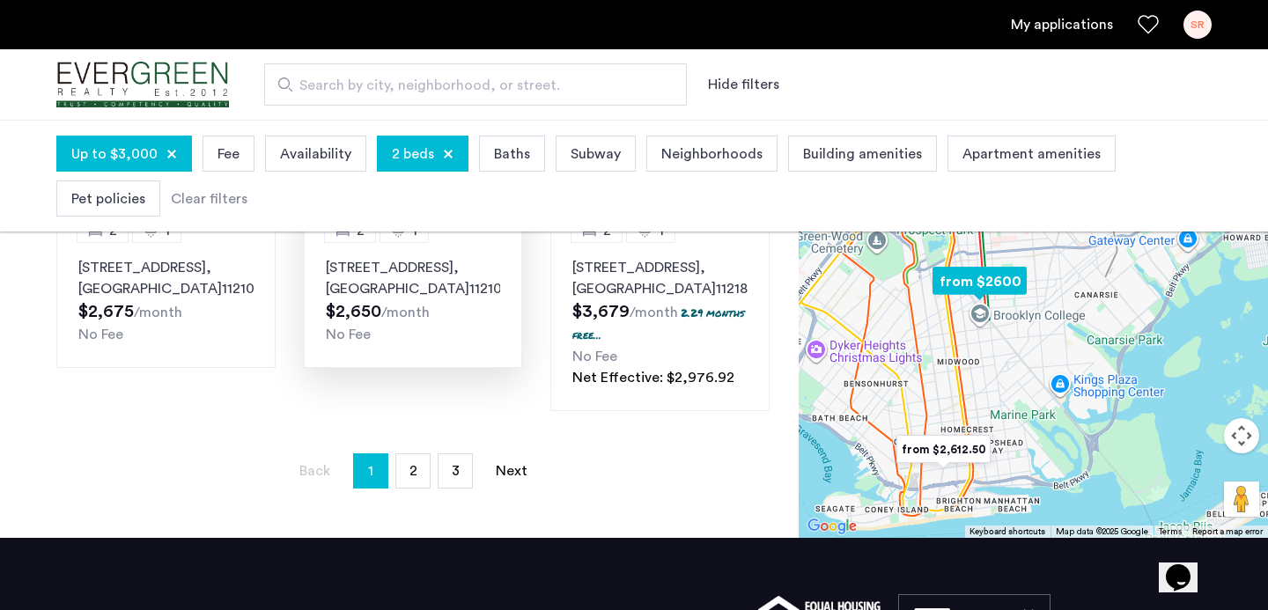
scroll to position [1429, 0]
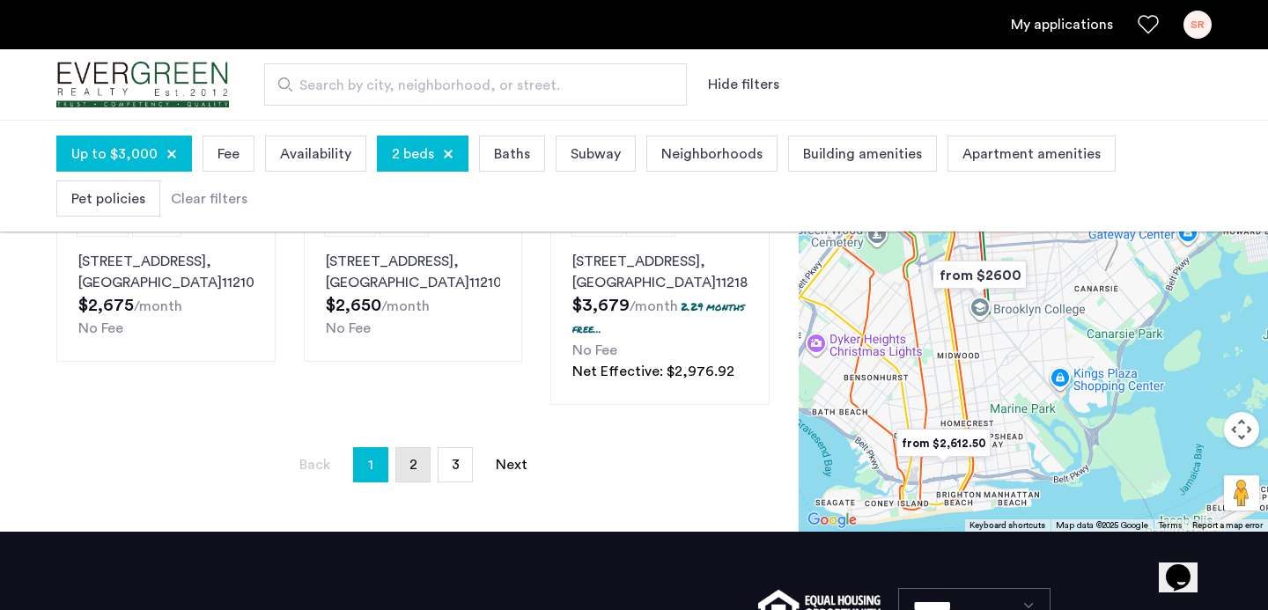
click at [424, 466] on link "page 2" at bounding box center [412, 464] width 33 height 33
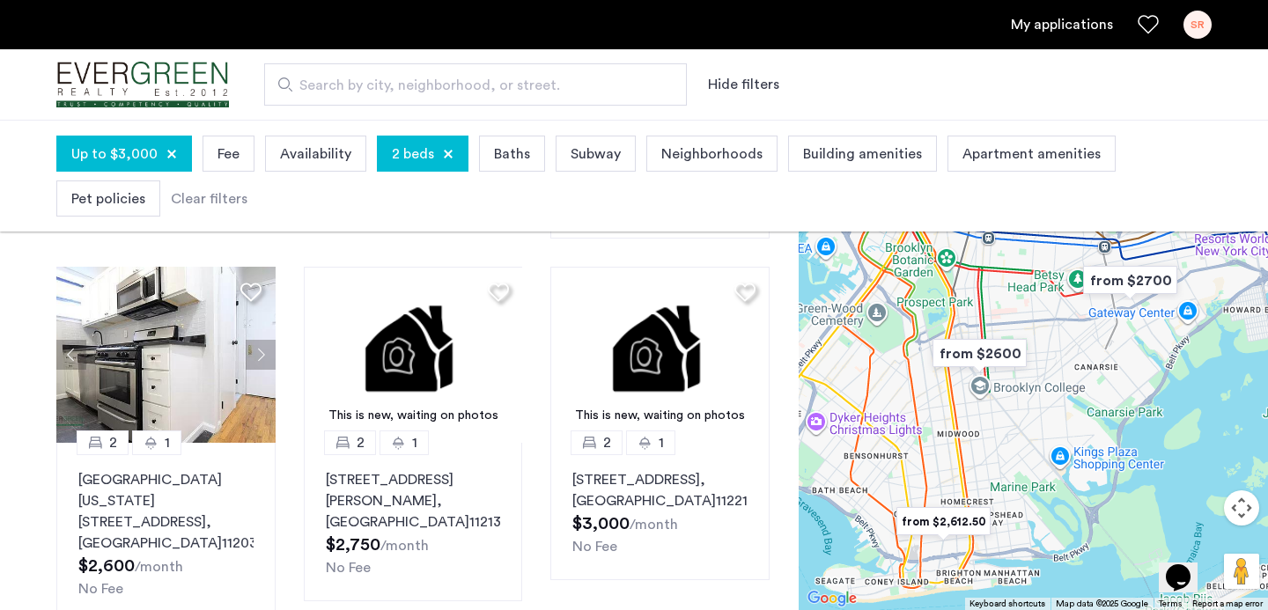
scroll to position [806, 0]
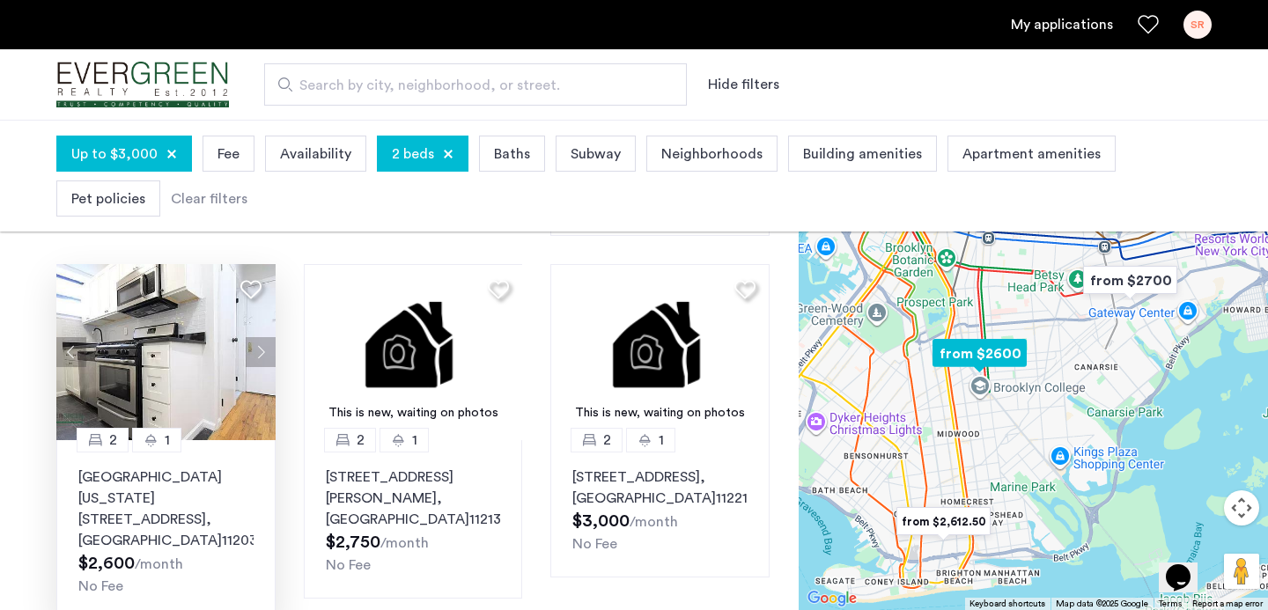
click at [266, 337] on button "Next apartment" at bounding box center [261, 352] width 30 height 30
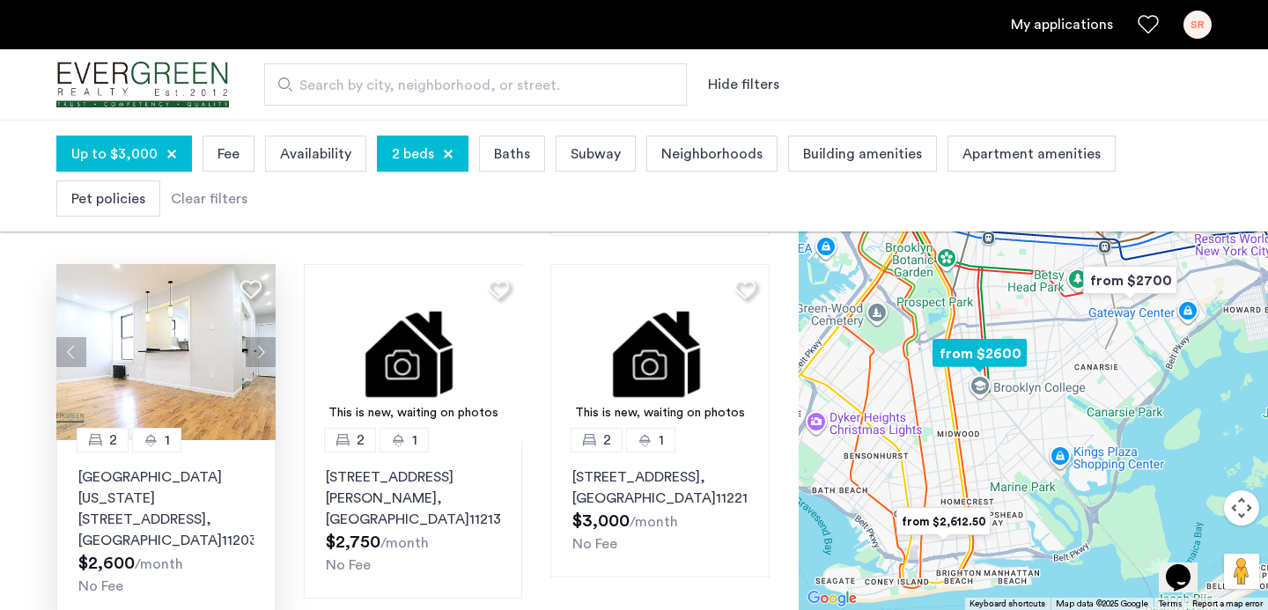
click at [266, 337] on button "Next apartment" at bounding box center [261, 352] width 30 height 30
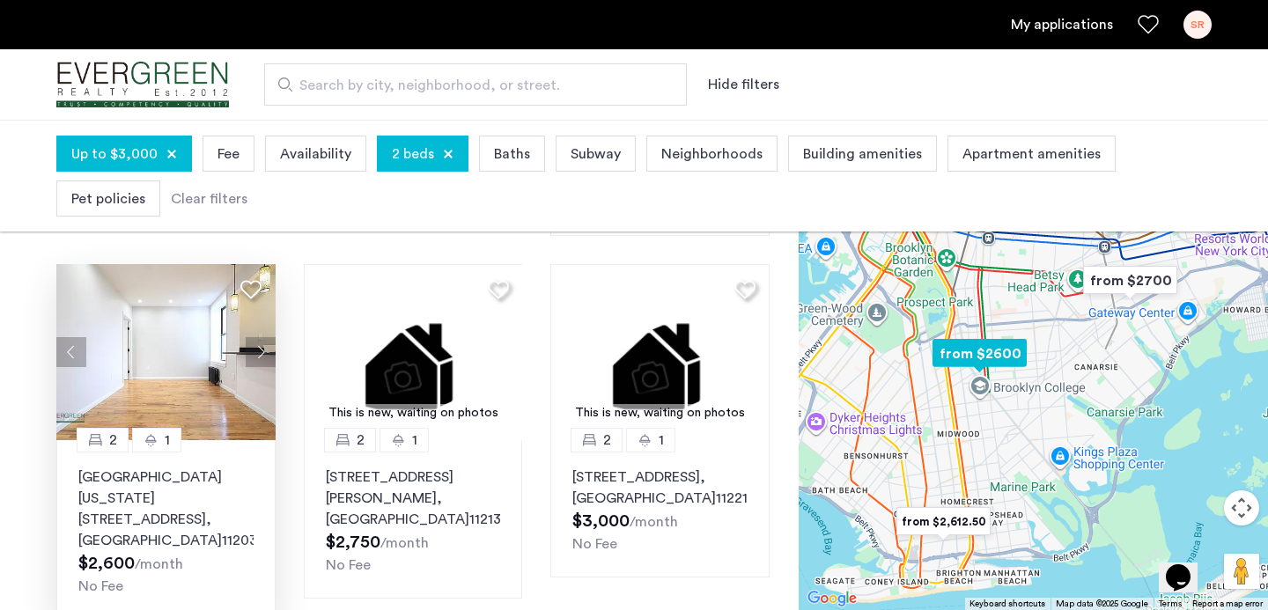
click at [266, 337] on button "Next apartment" at bounding box center [261, 352] width 30 height 30
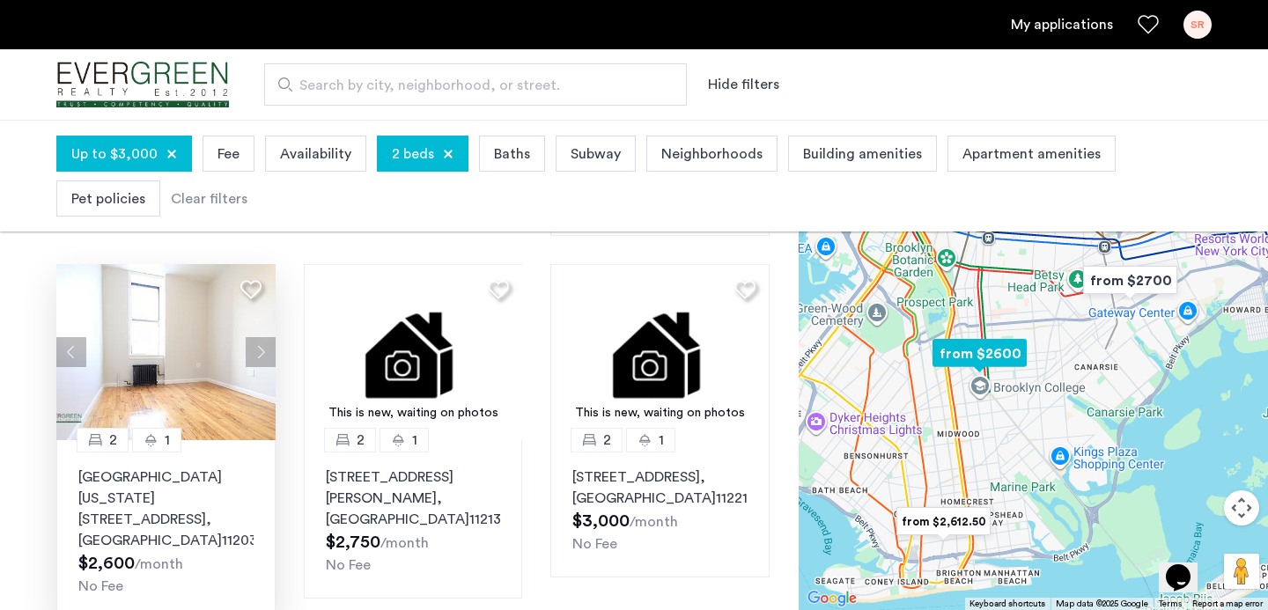
click at [266, 337] on button "Next apartment" at bounding box center [261, 352] width 30 height 30
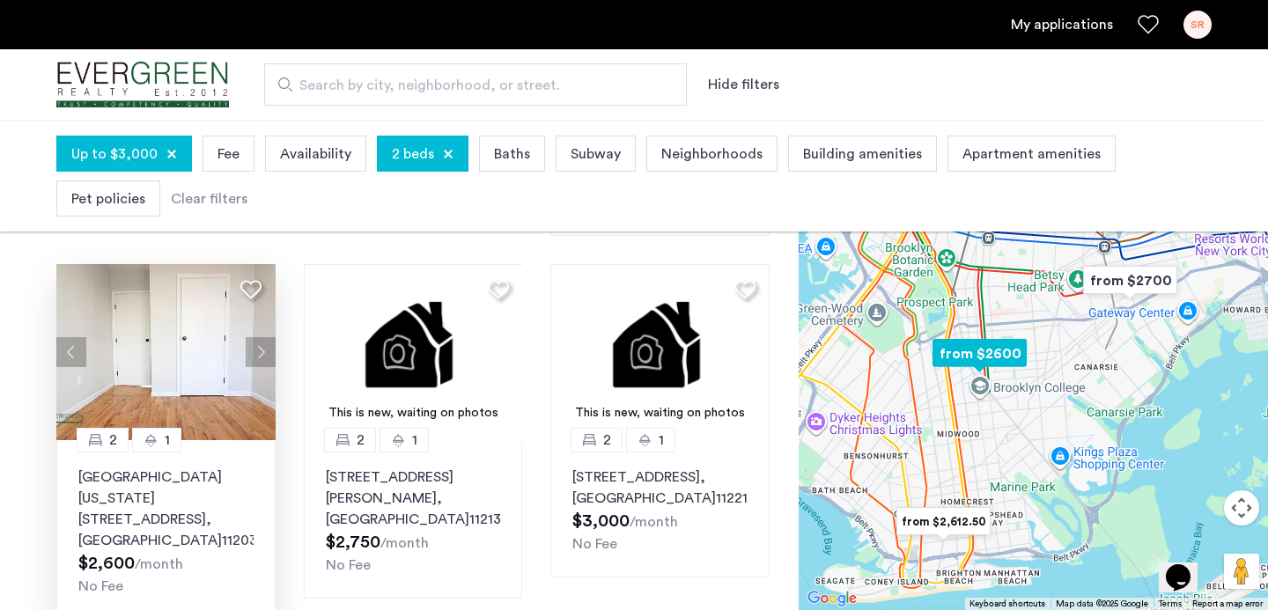
click at [161, 322] on img at bounding box center [165, 352] width 219 height 176
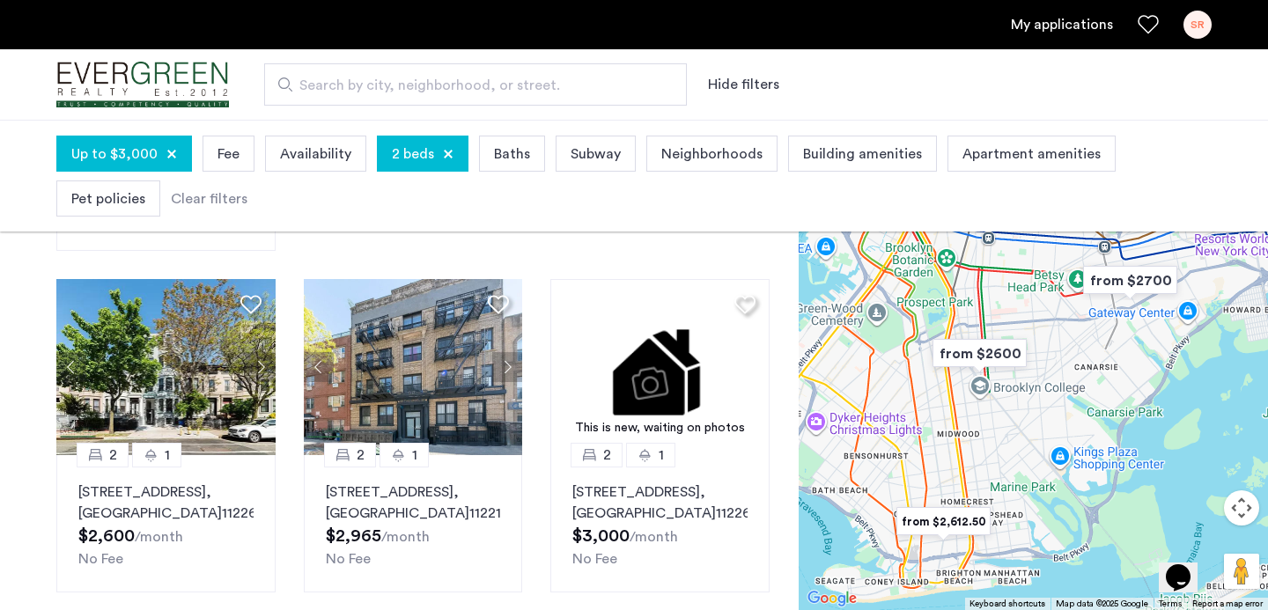
scroll to position [1151, 0]
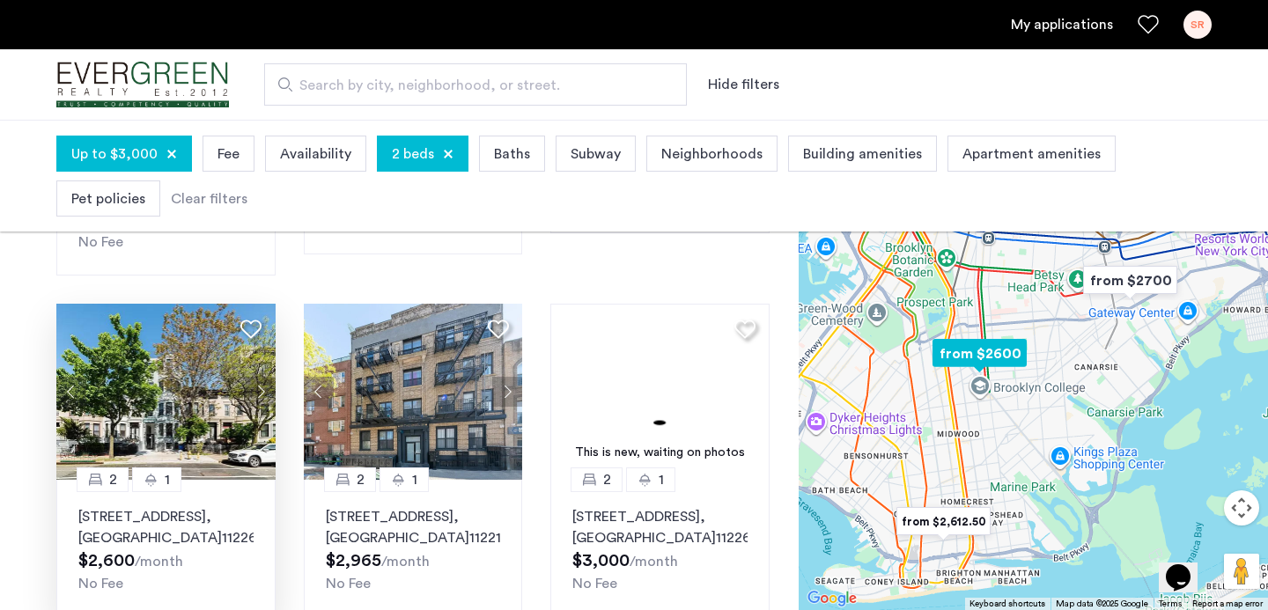
click at [195, 324] on img at bounding box center [165, 392] width 219 height 176
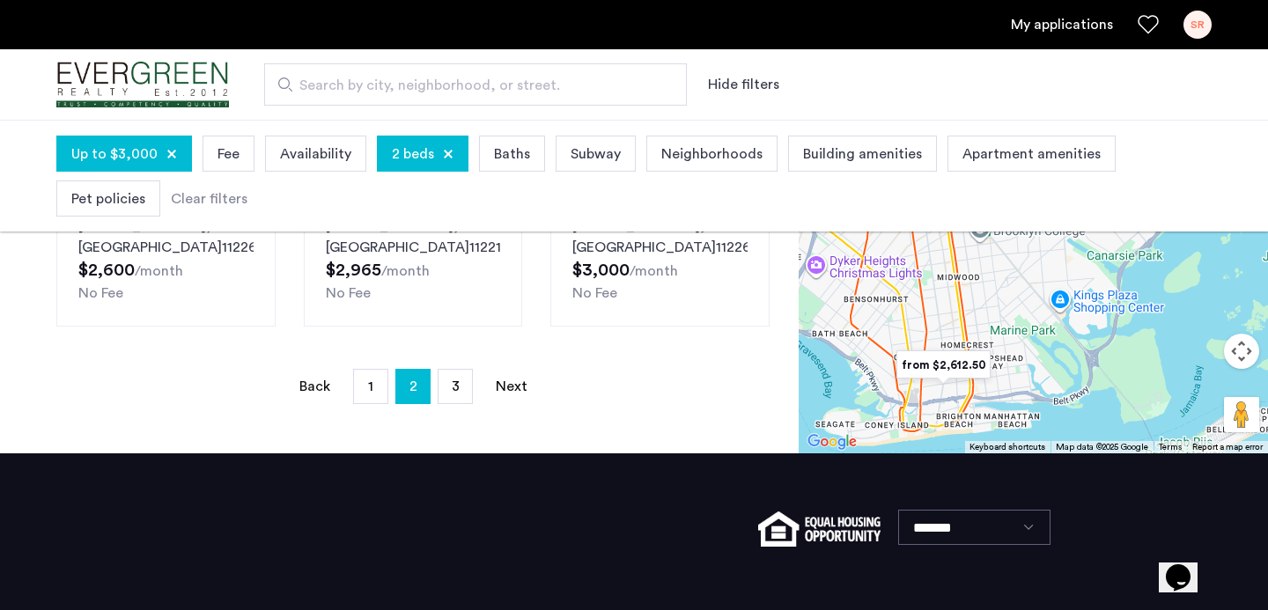
scroll to position [1307, 0]
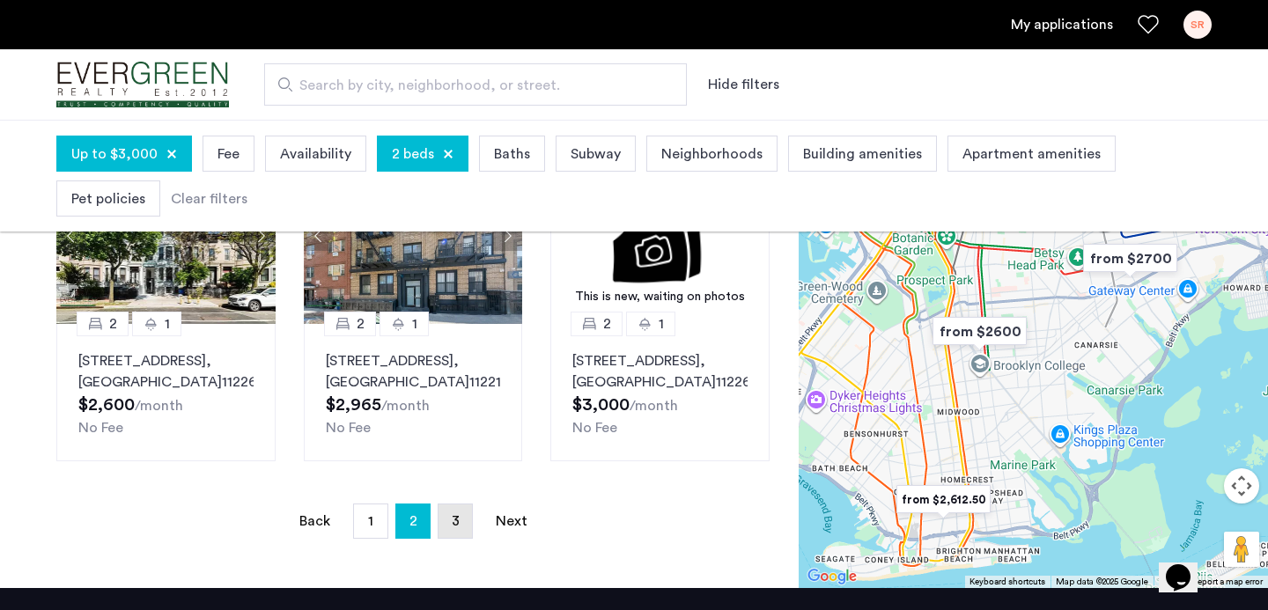
click at [456, 514] on span "3" at bounding box center [456, 521] width 8 height 14
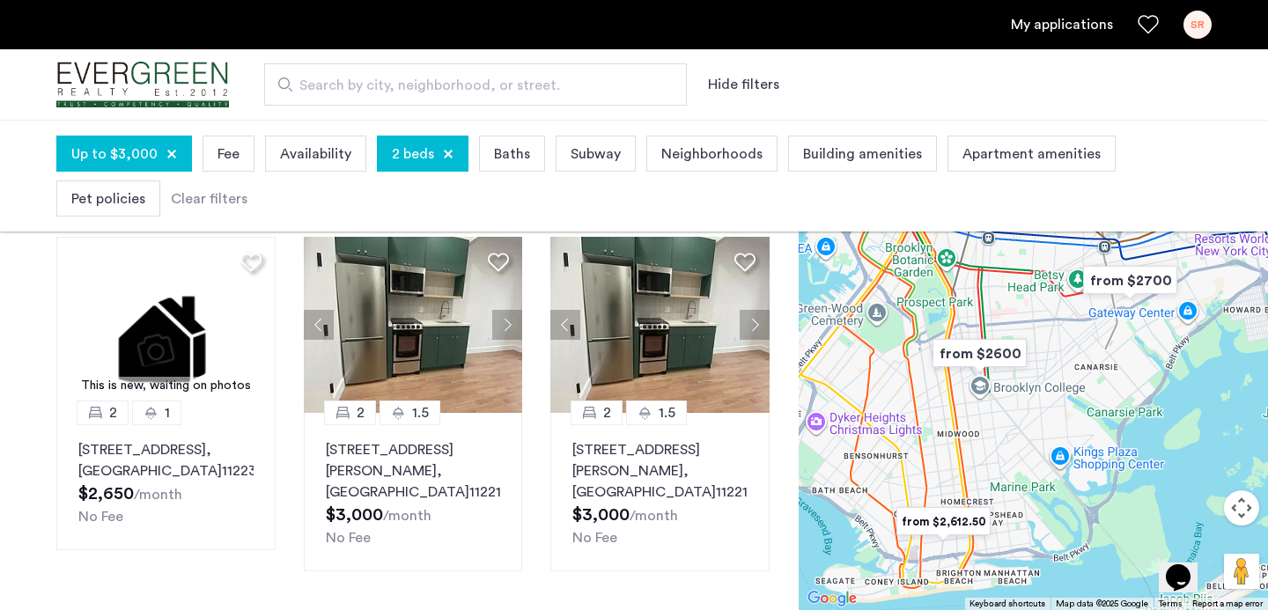
scroll to position [473, 0]
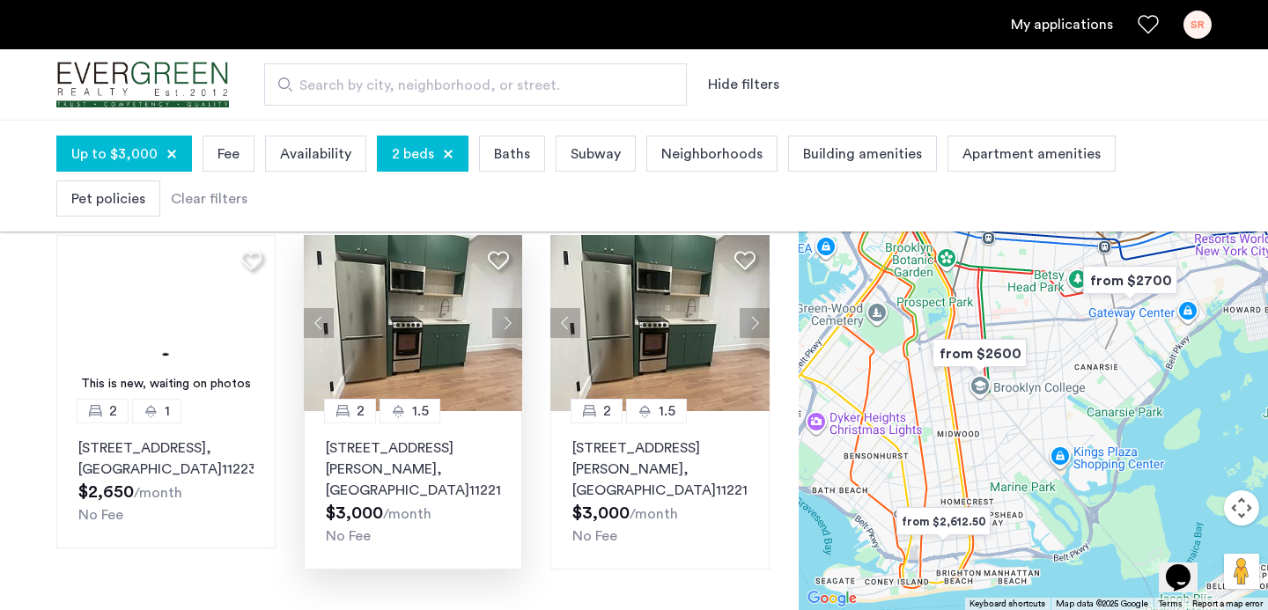
click at [408, 312] on img at bounding box center [413, 323] width 219 height 176
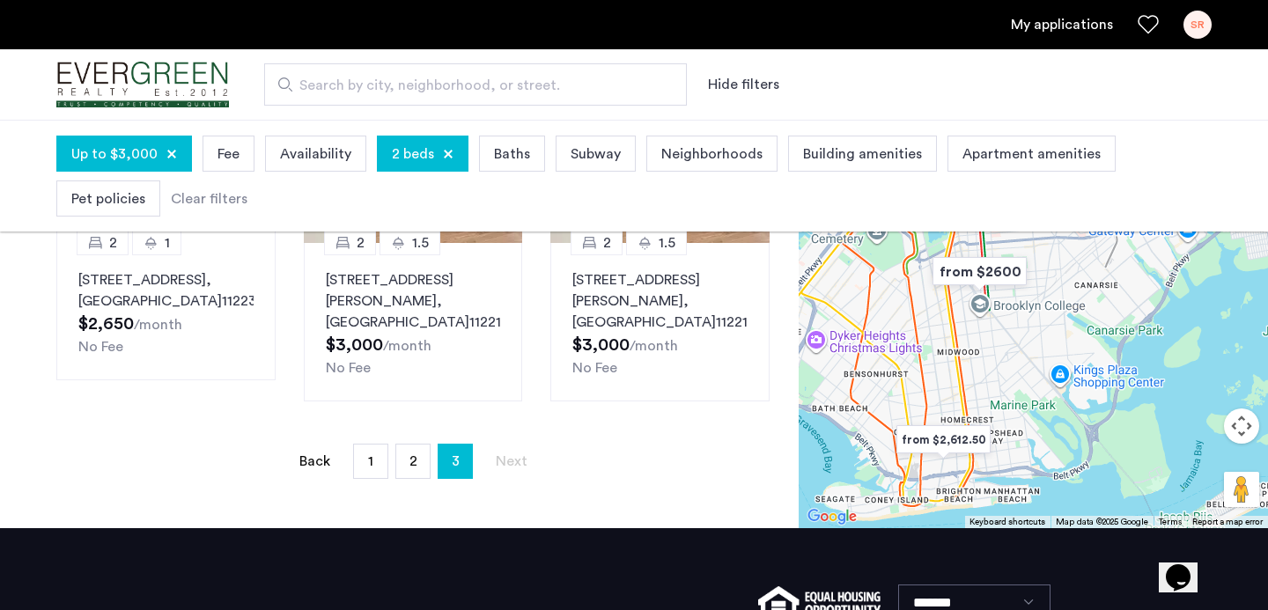
scroll to position [642, 0]
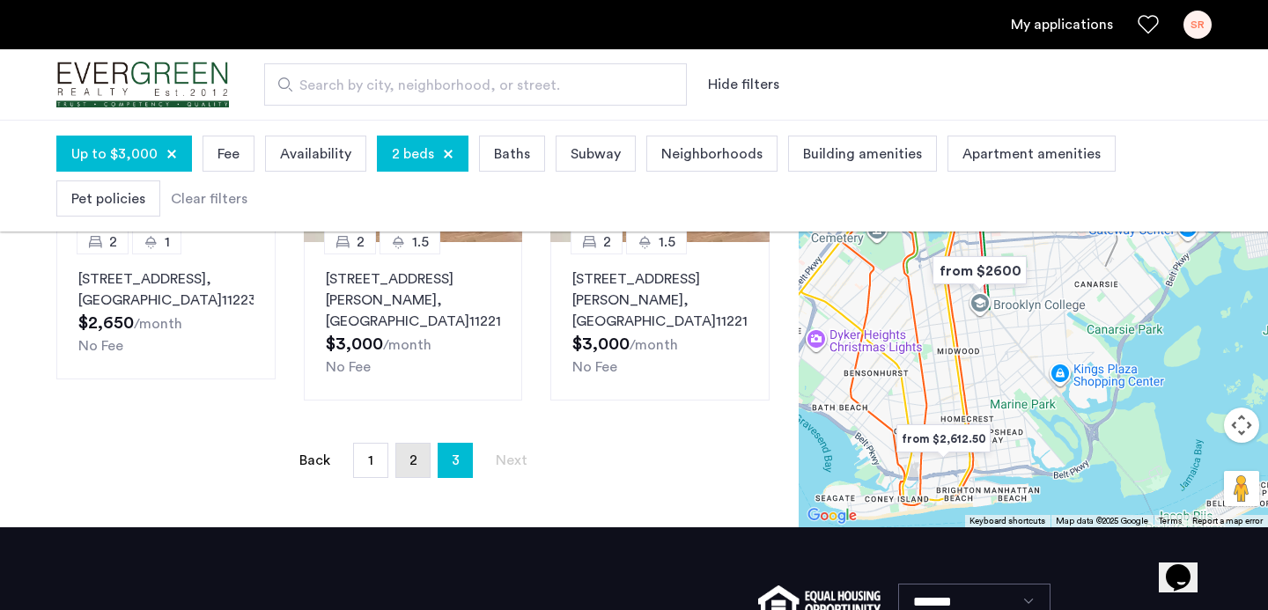
click at [410, 453] on span "2" at bounding box center [413, 460] width 8 height 14
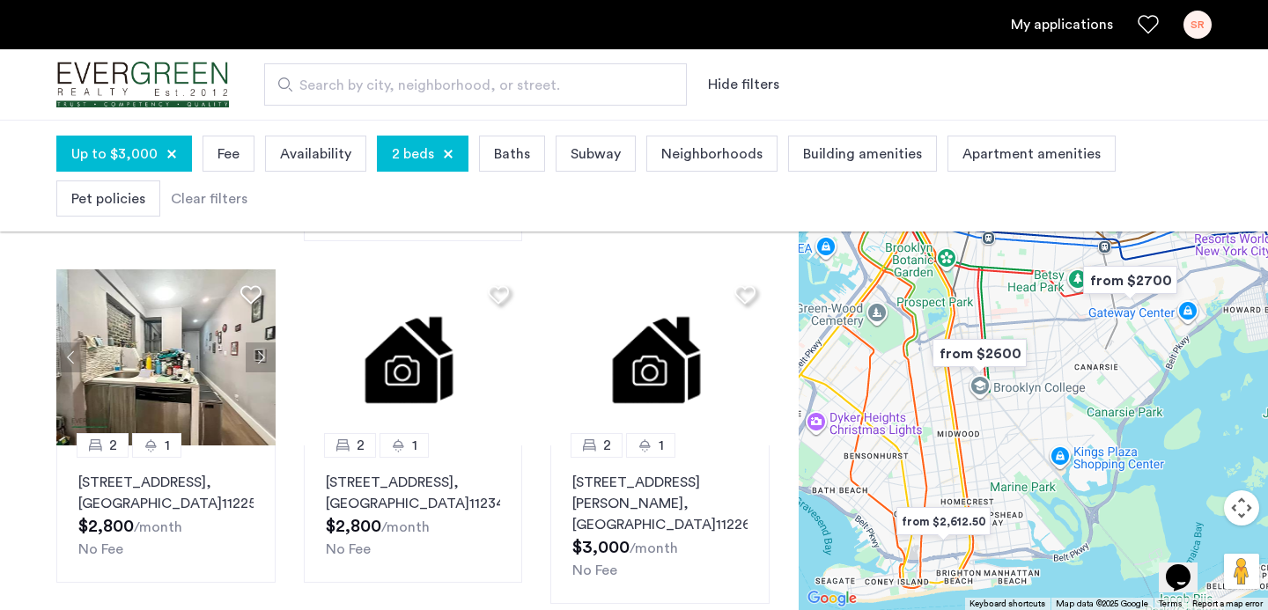
scroll to position [435, 0]
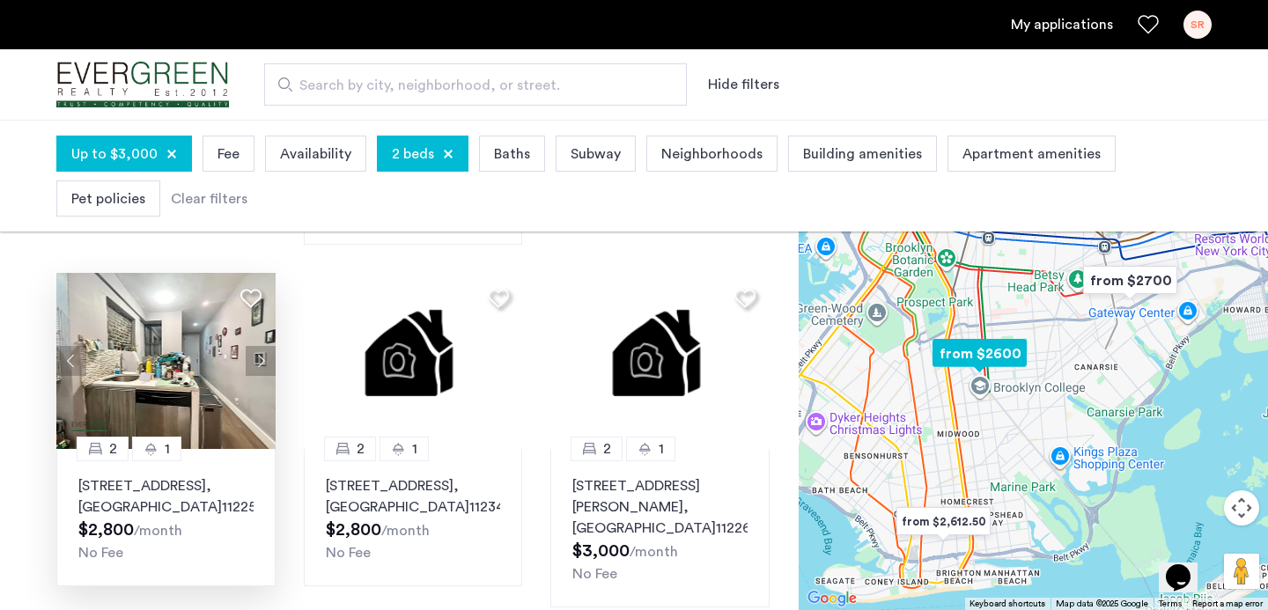
click at [183, 384] on img at bounding box center [165, 361] width 219 height 176
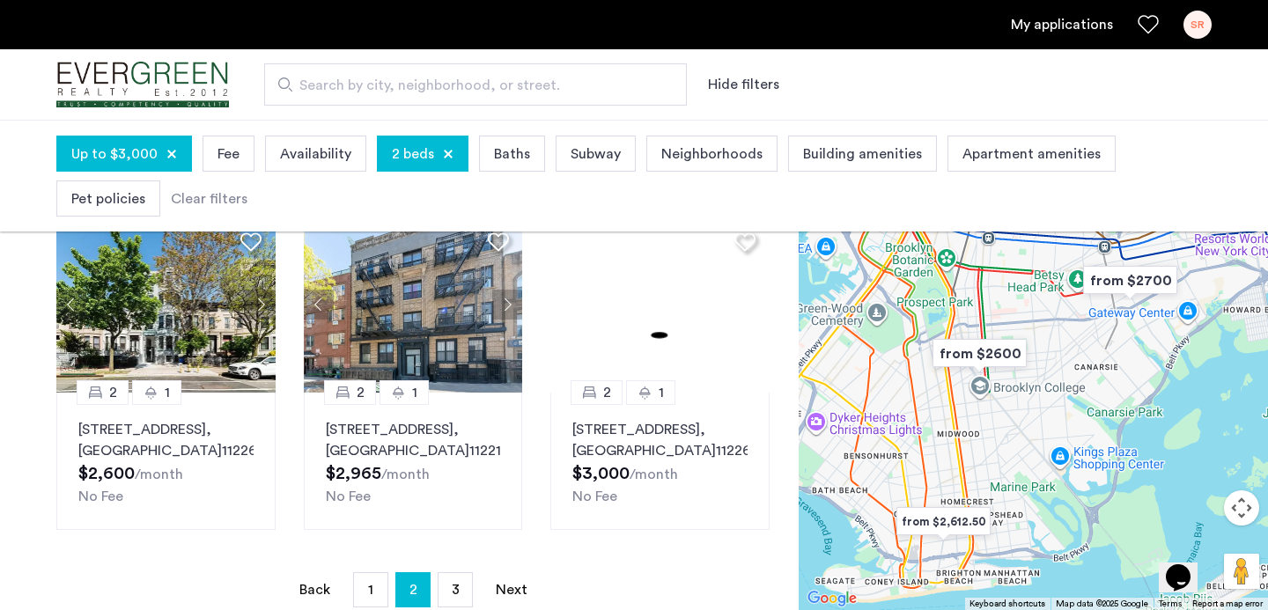
scroll to position [1217, 0]
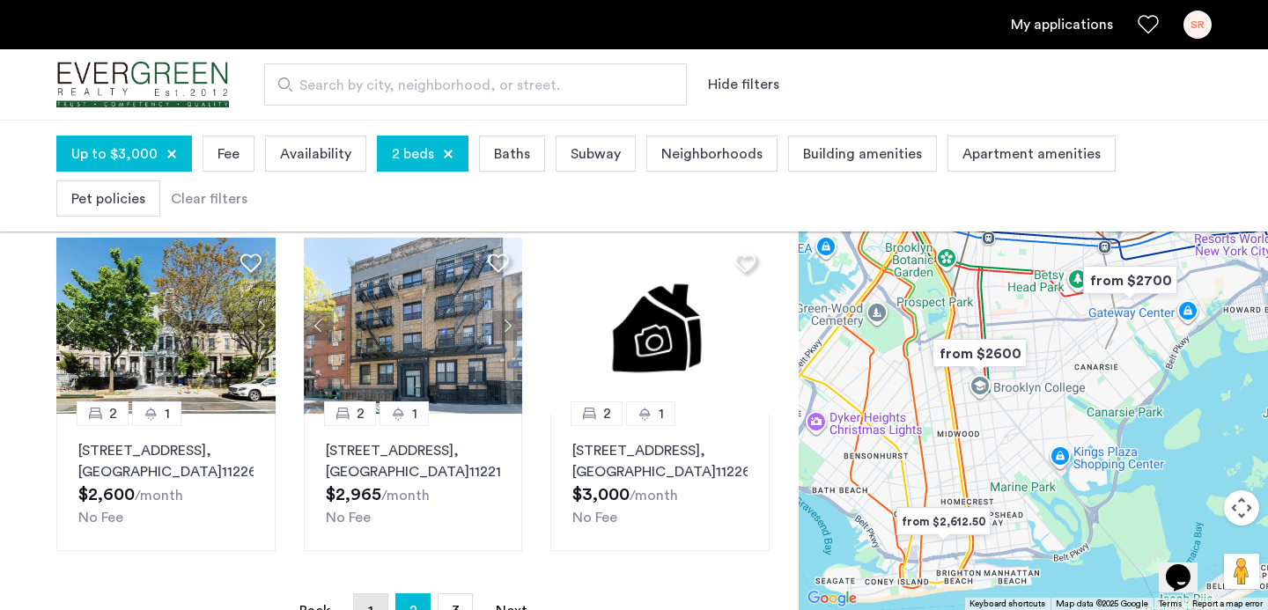
click at [367, 594] on link "page 1" at bounding box center [370, 610] width 33 height 33
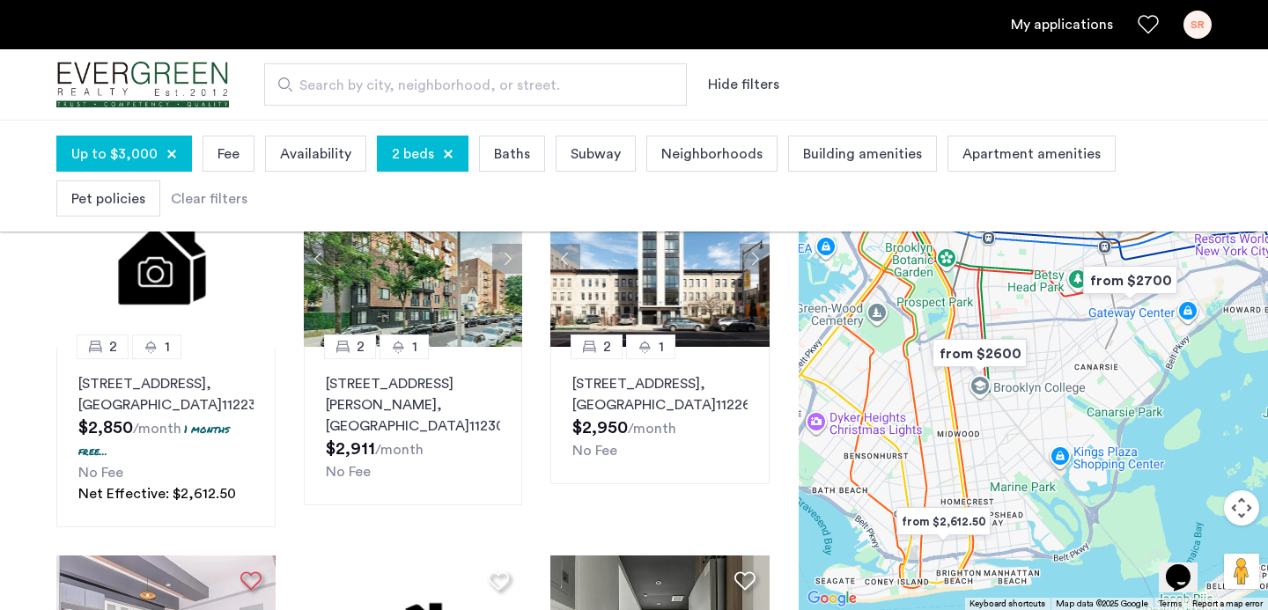
scroll to position [482, 0]
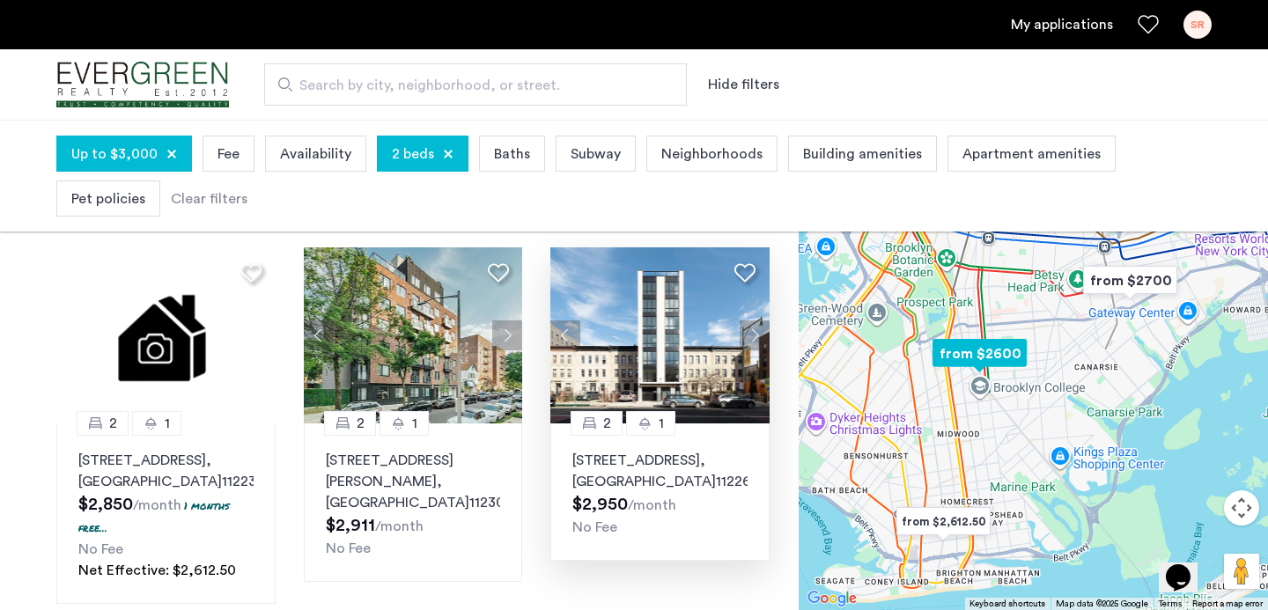
click img
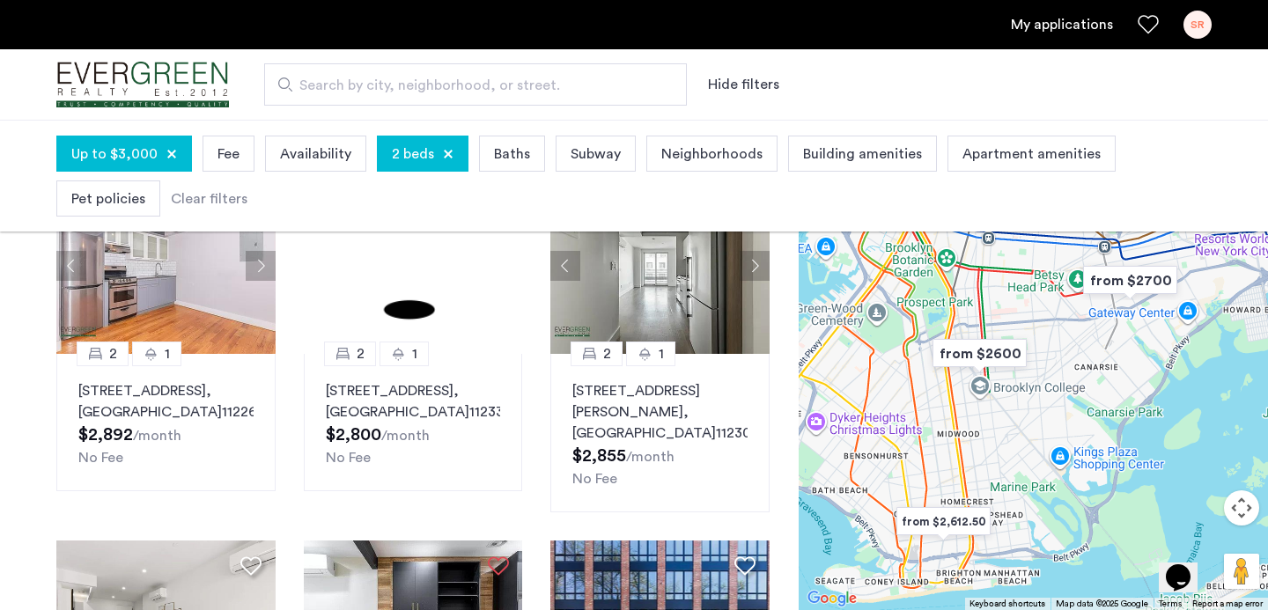
scroll to position [938, 0]
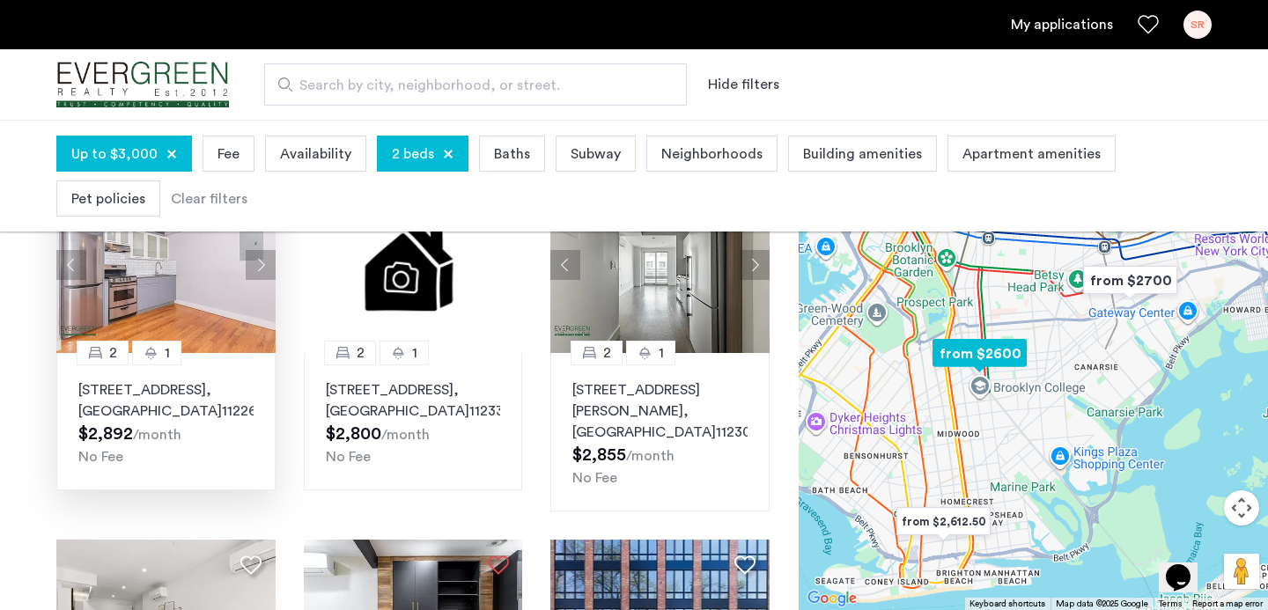
click img
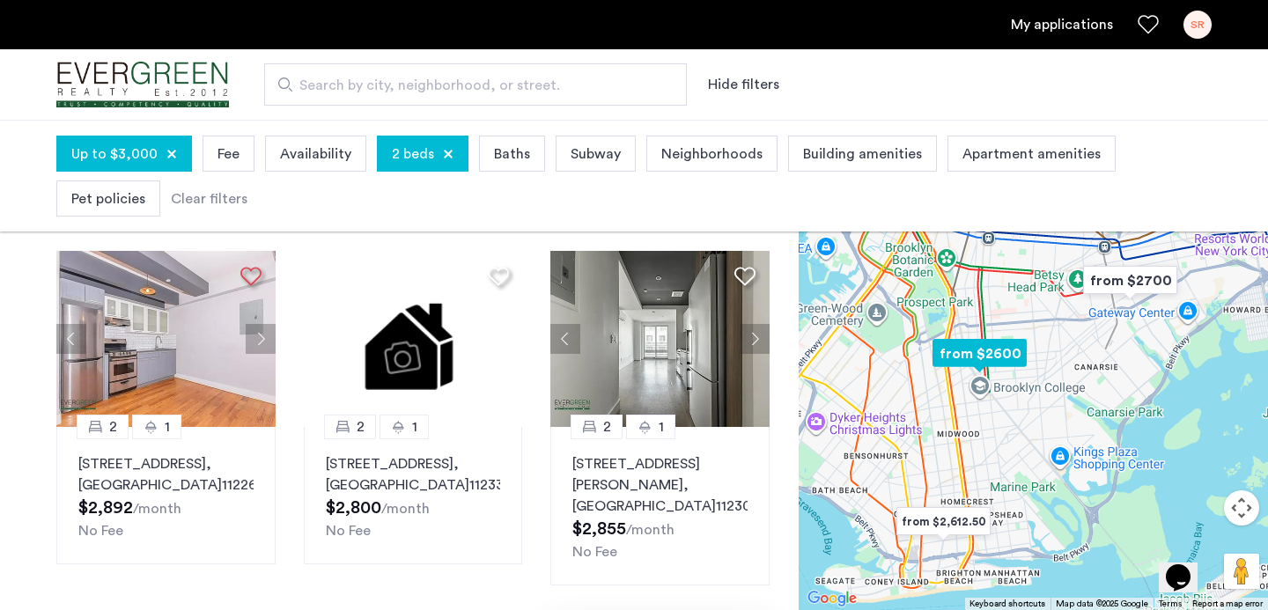
scroll to position [863, 0]
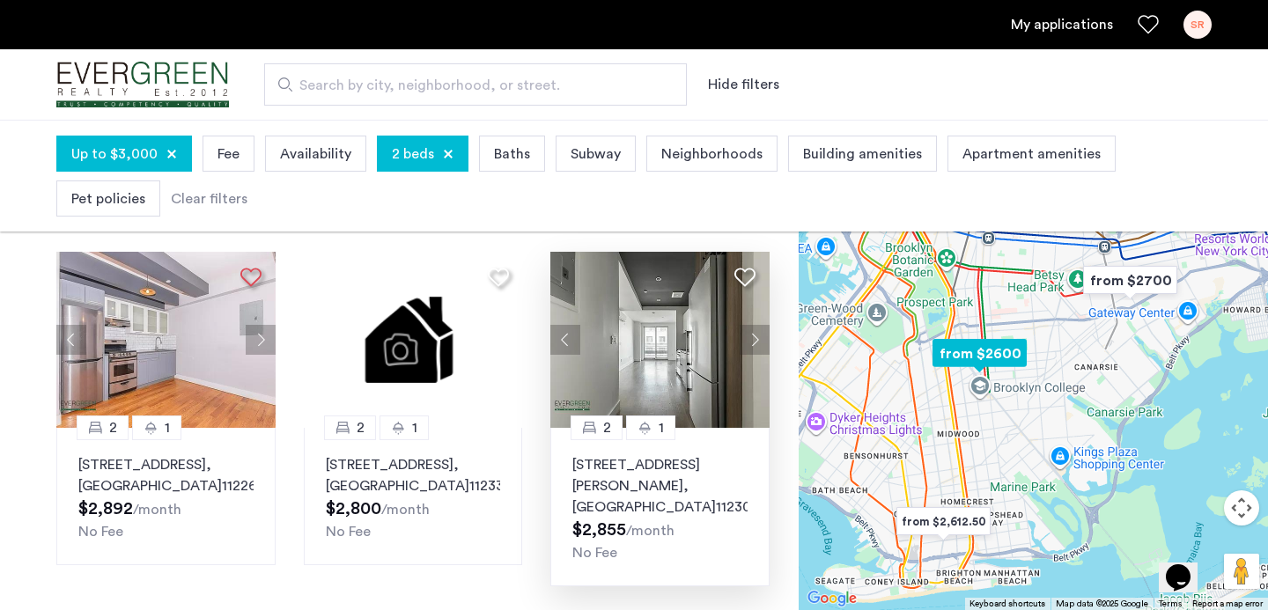
click img
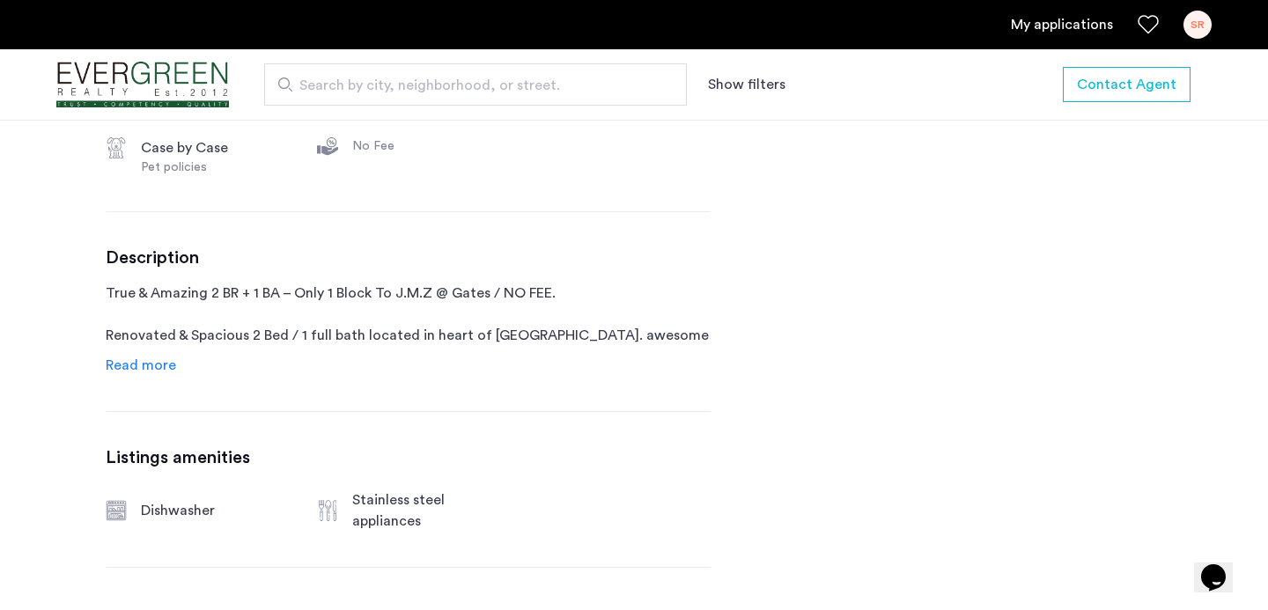
scroll to position [849, 0]
click at [158, 357] on span "Read more" at bounding box center [141, 364] width 70 height 14
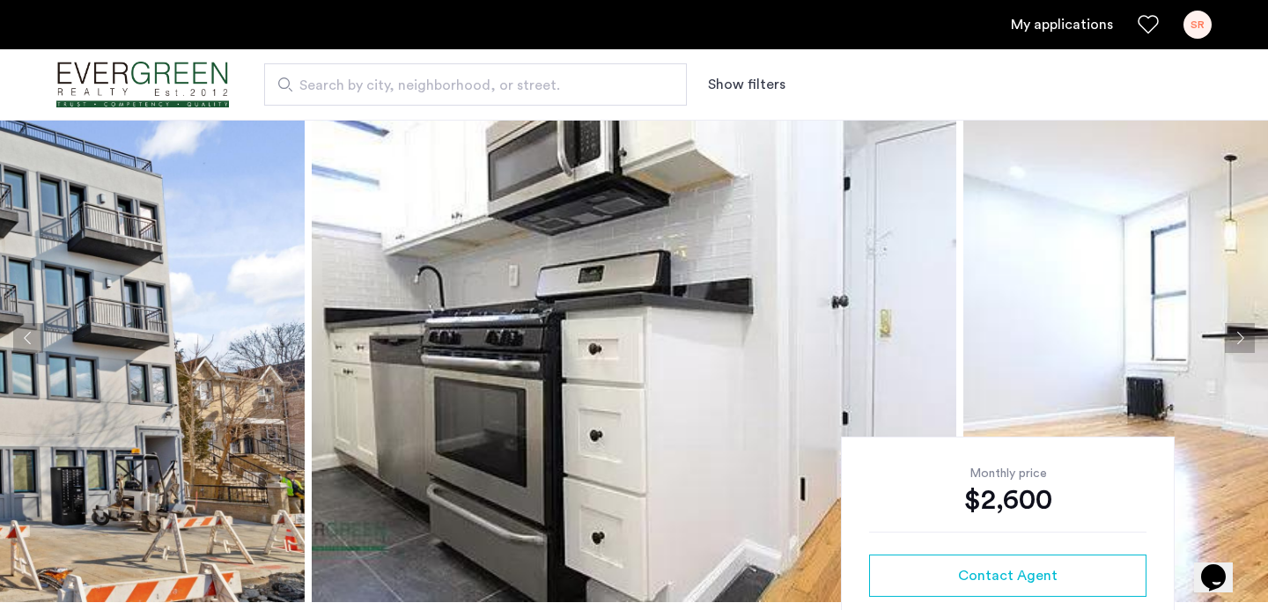
scroll to position [0, 0]
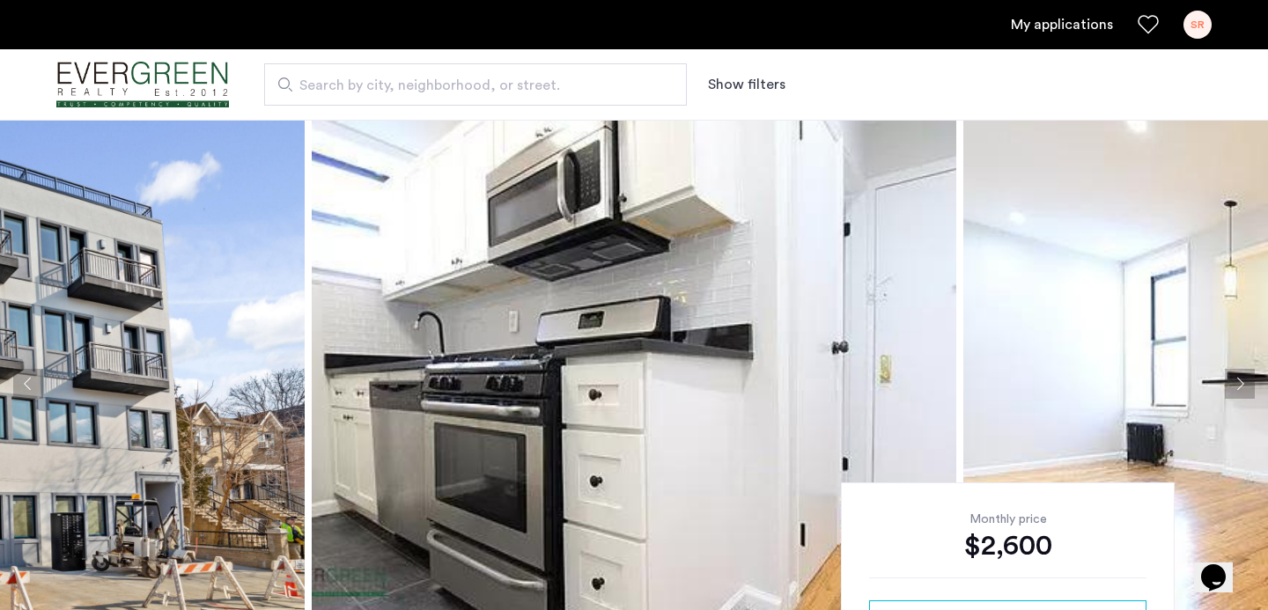
click at [1245, 383] on button "Next apartment" at bounding box center [1240, 384] width 30 height 30
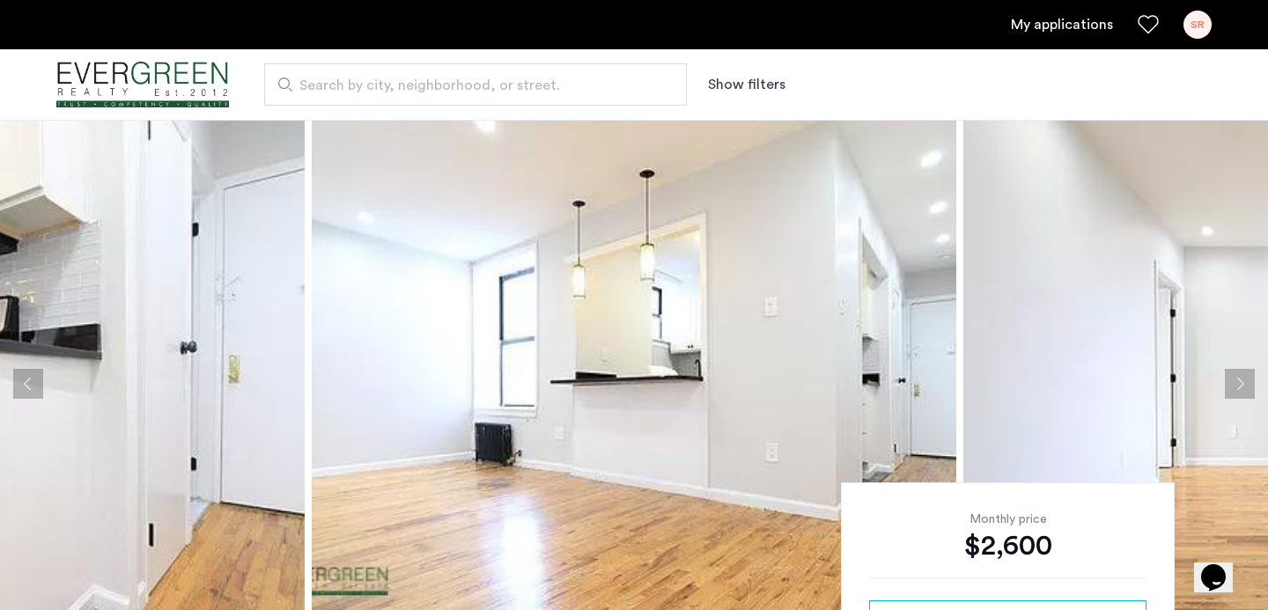
click at [1245, 383] on button "Next apartment" at bounding box center [1240, 384] width 30 height 30
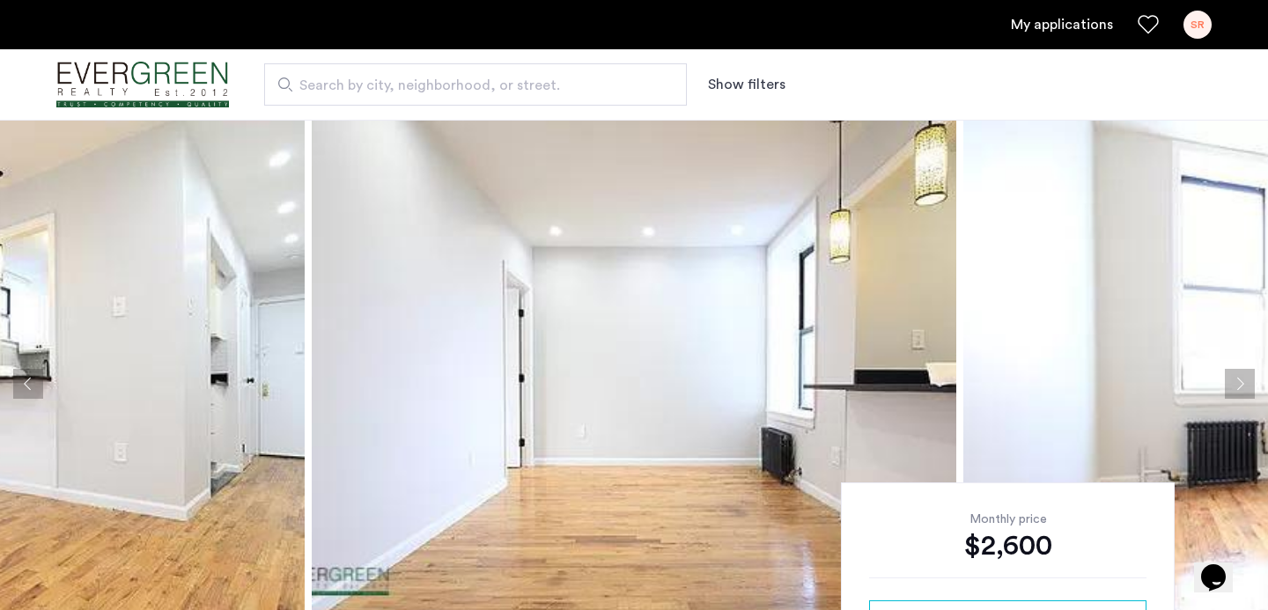
click at [1245, 383] on button "Next apartment" at bounding box center [1240, 384] width 30 height 30
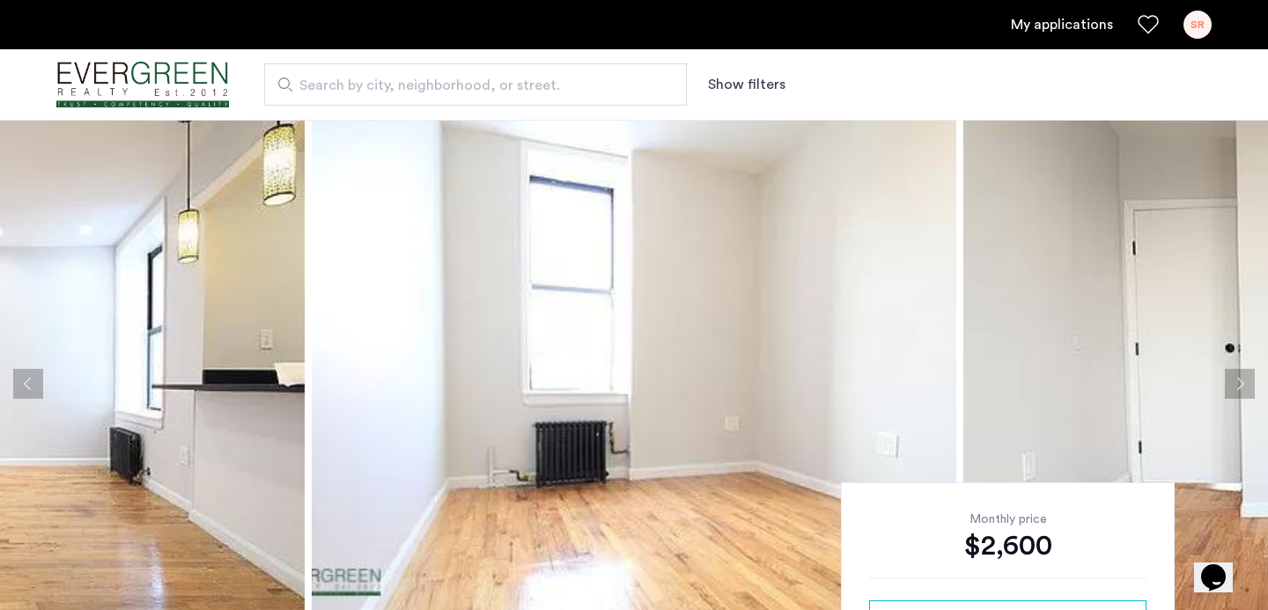
click at [1245, 383] on button "Next apartment" at bounding box center [1240, 384] width 30 height 30
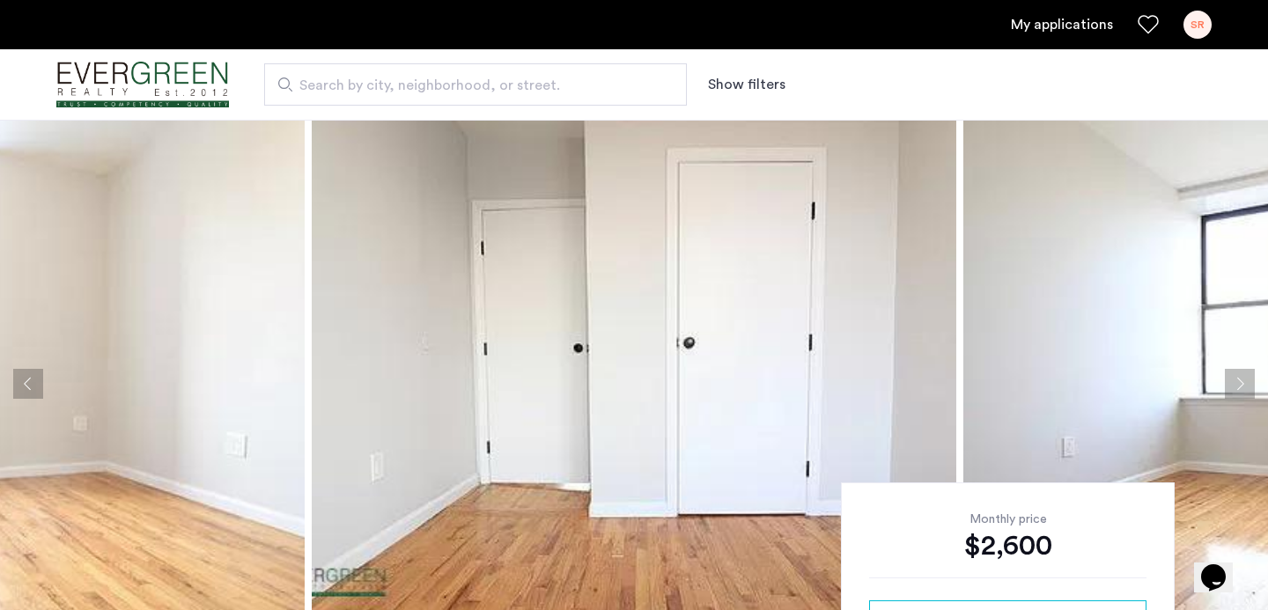
click at [1245, 383] on button "Next apartment" at bounding box center [1240, 384] width 30 height 30
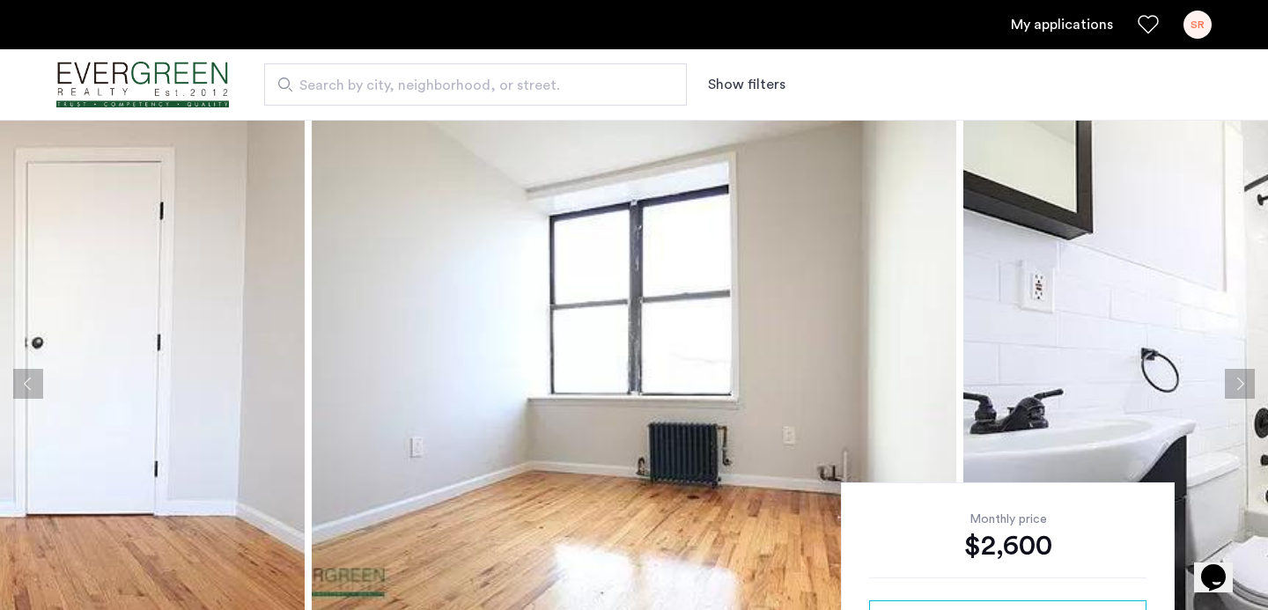
click at [1245, 383] on button "Next apartment" at bounding box center [1240, 384] width 30 height 30
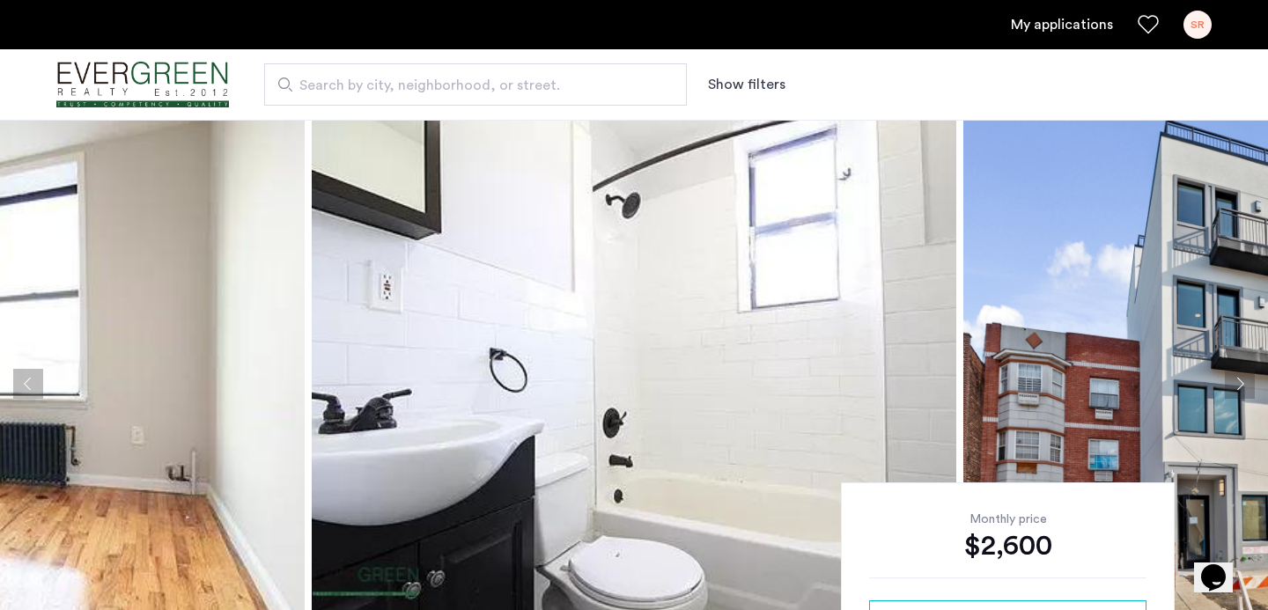
click at [1245, 383] on button "Next apartment" at bounding box center [1240, 384] width 30 height 30
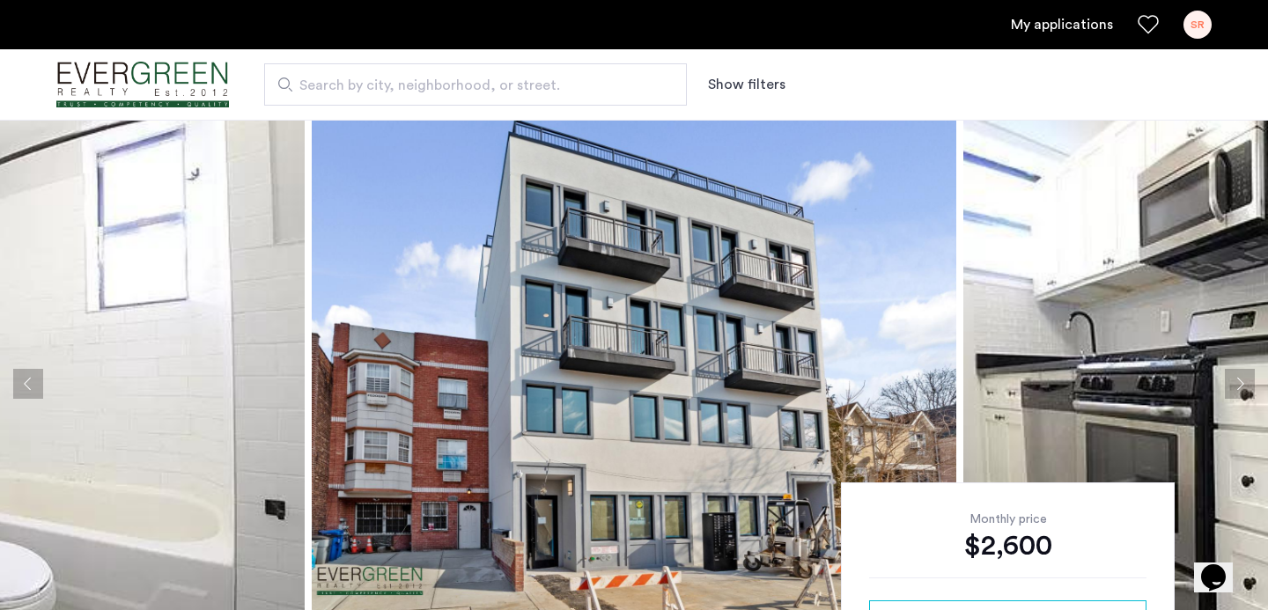
click at [1245, 383] on button "Next apartment" at bounding box center [1240, 384] width 30 height 30
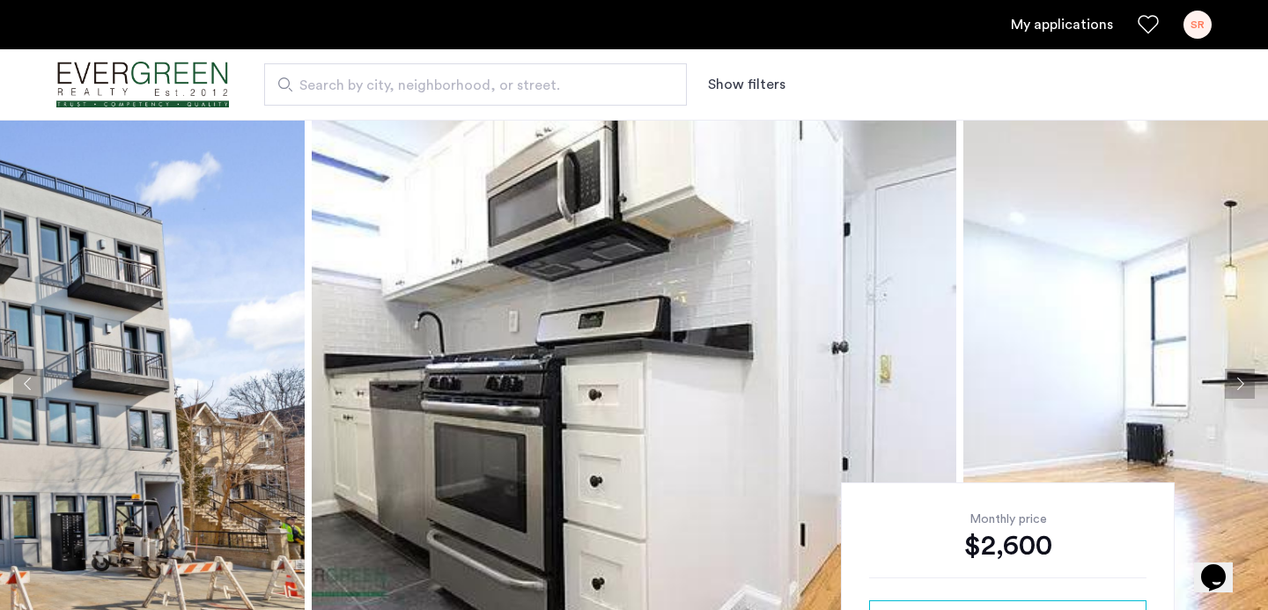
click at [1245, 383] on button "Next apartment" at bounding box center [1240, 384] width 30 height 30
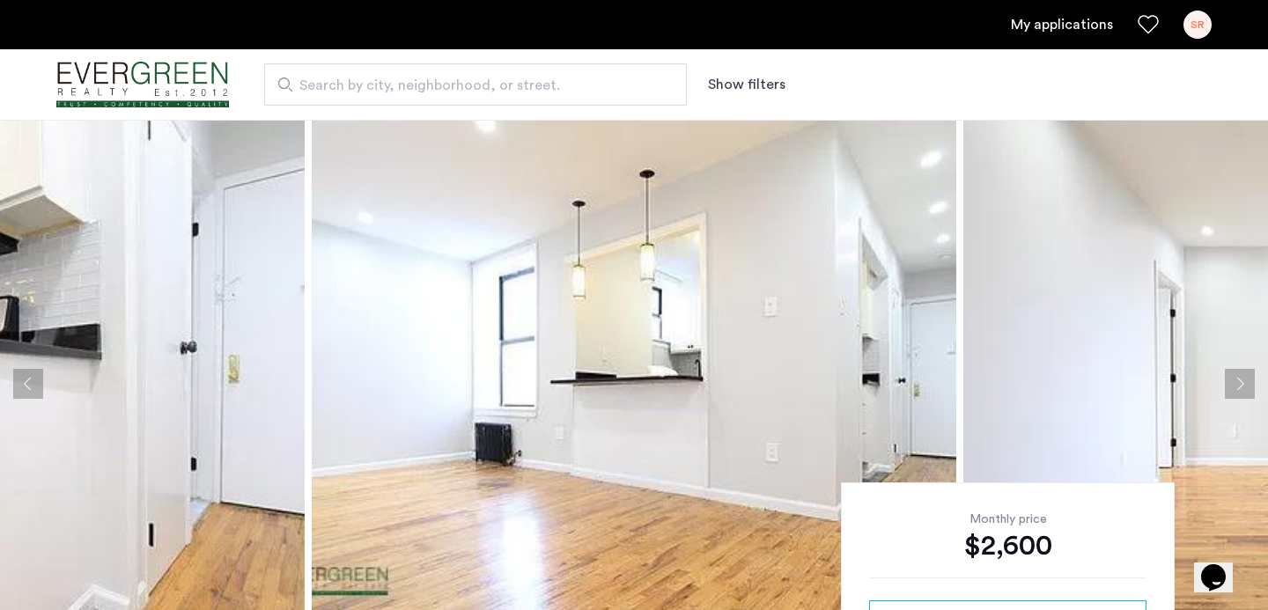
click at [1245, 383] on button "Next apartment" at bounding box center [1240, 384] width 30 height 30
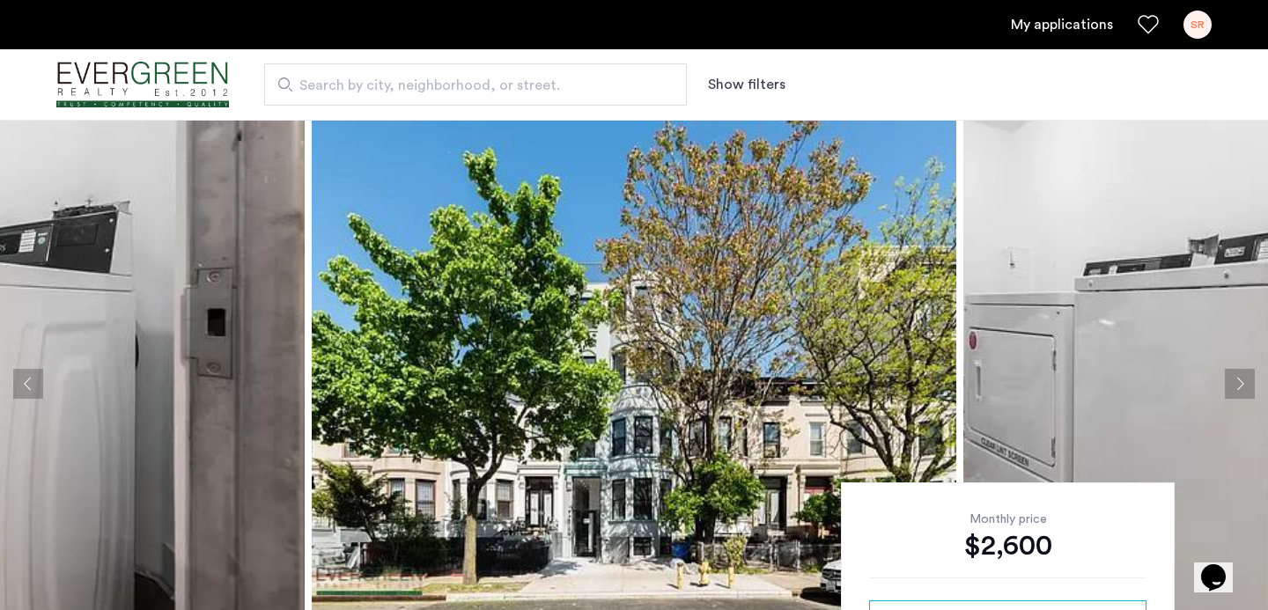
click at [1240, 387] on button "Next apartment" at bounding box center [1240, 384] width 30 height 30
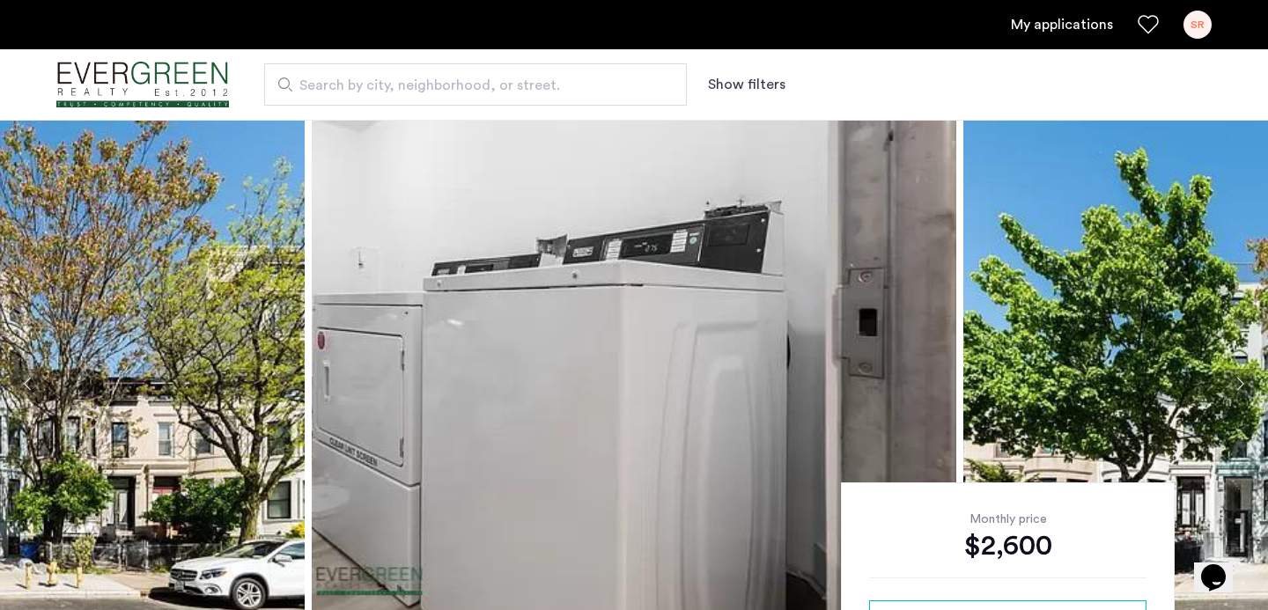
click at [1240, 387] on button "Next apartment" at bounding box center [1240, 384] width 30 height 30
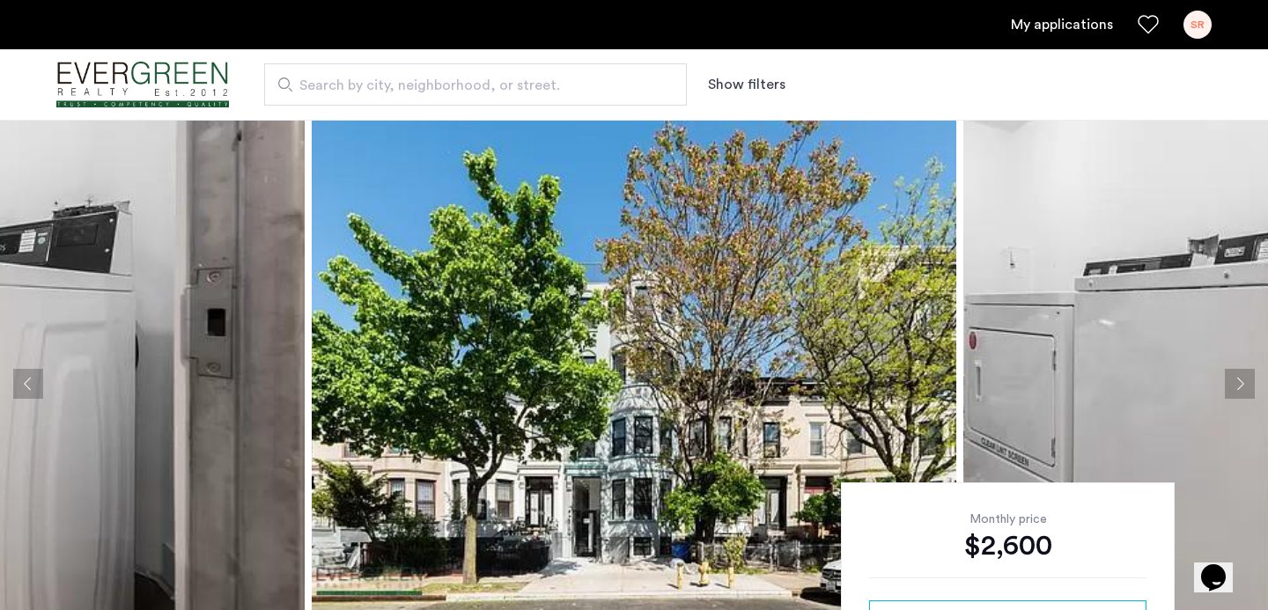
click at [1240, 387] on button "Next apartment" at bounding box center [1240, 384] width 30 height 30
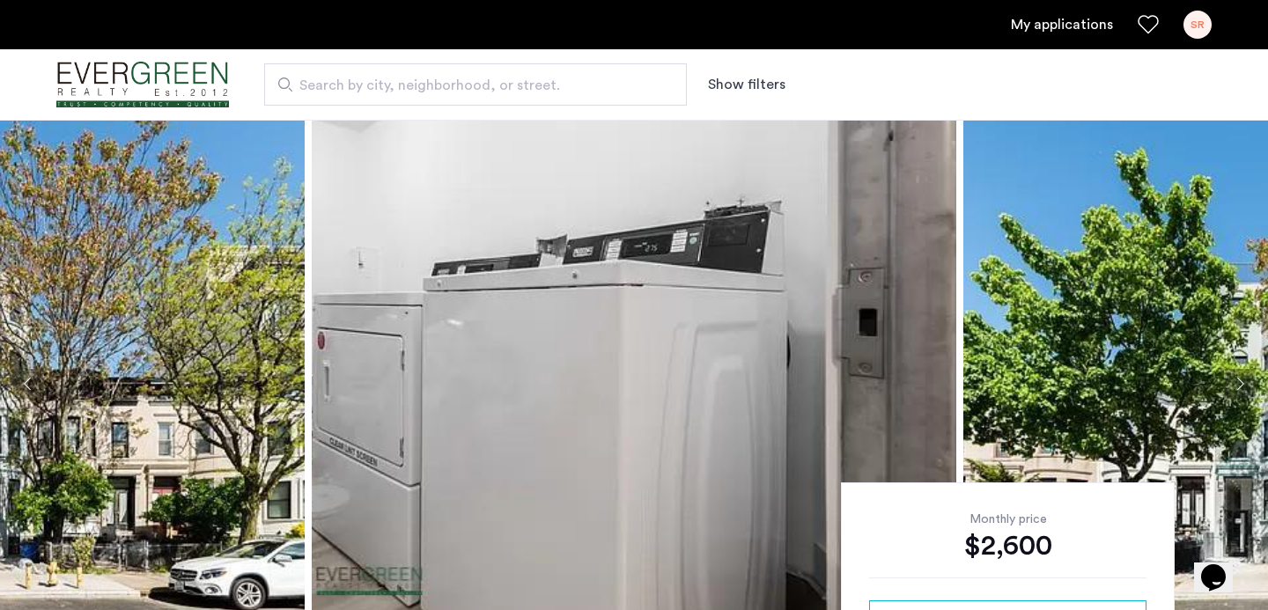
click at [1240, 387] on button "Next apartment" at bounding box center [1240, 384] width 30 height 30
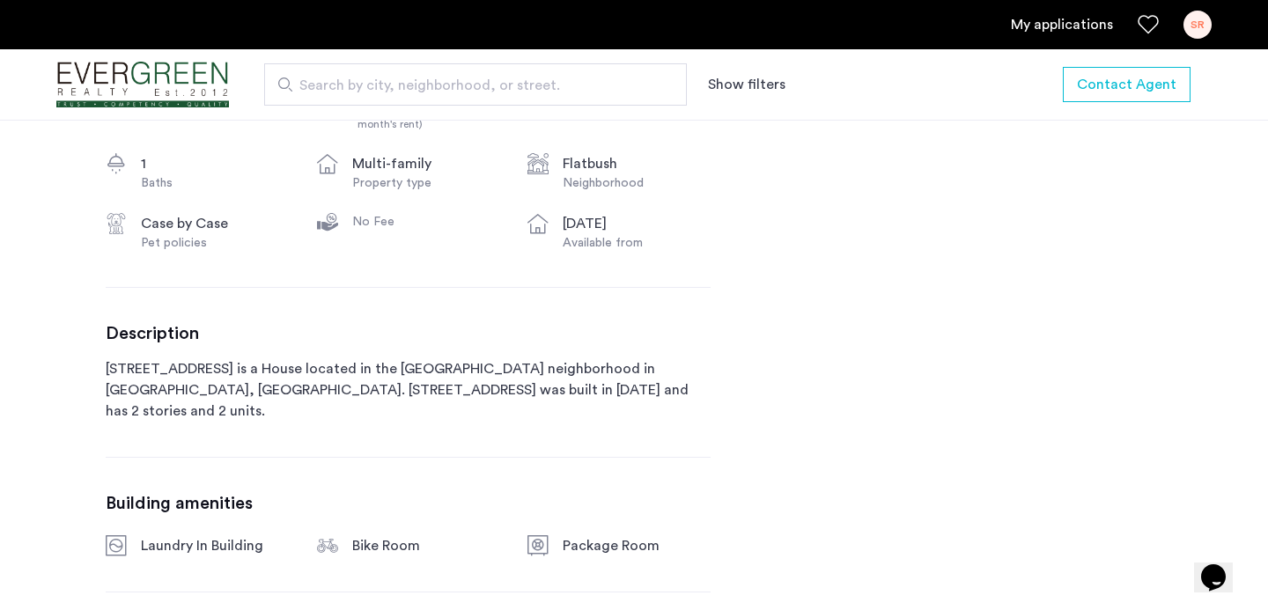
scroll to position [558, 0]
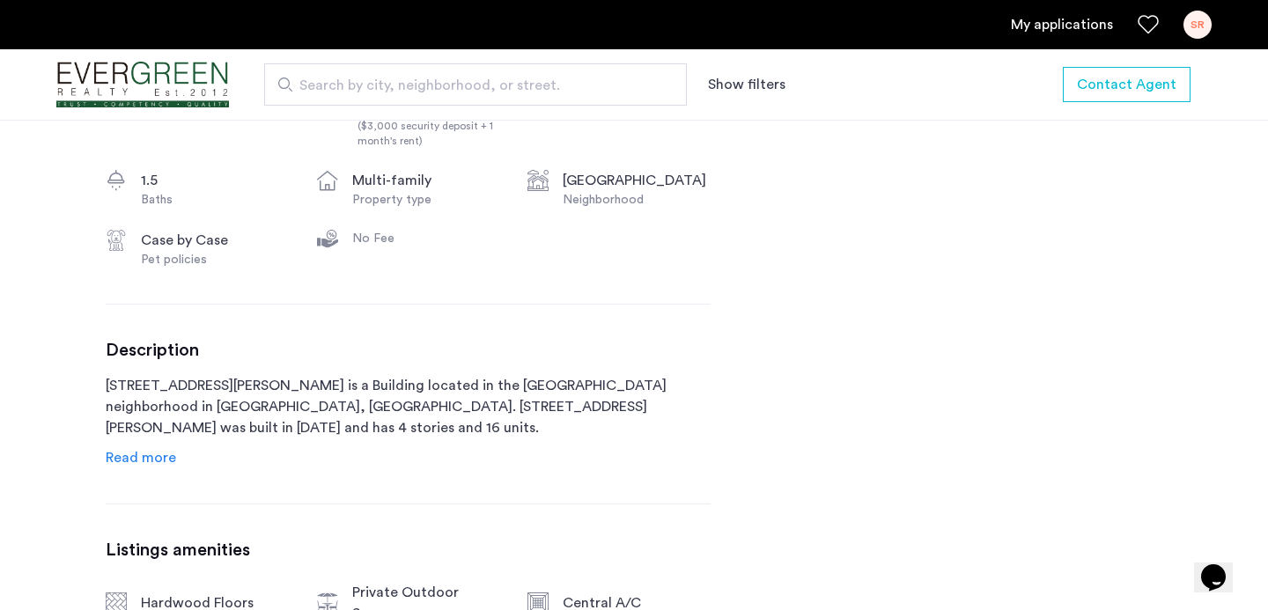
scroll to position [721, 0]
click at [146, 468] on div "1027 Putnam Avenue, Unit 2B Brooklyn, NY , 11221 $3,000 Monthly rent $6,000.00 …" at bounding box center [408, 437] width 605 height 1021
click at [160, 457] on span "Read more" at bounding box center [141, 456] width 70 height 14
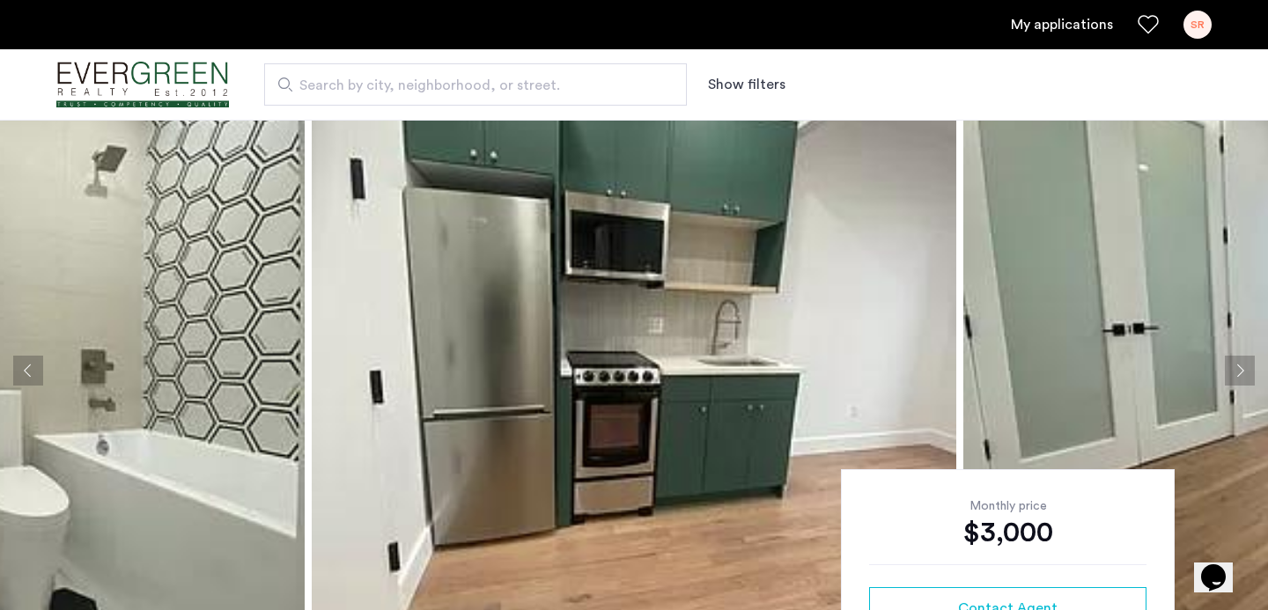
scroll to position [0, 0]
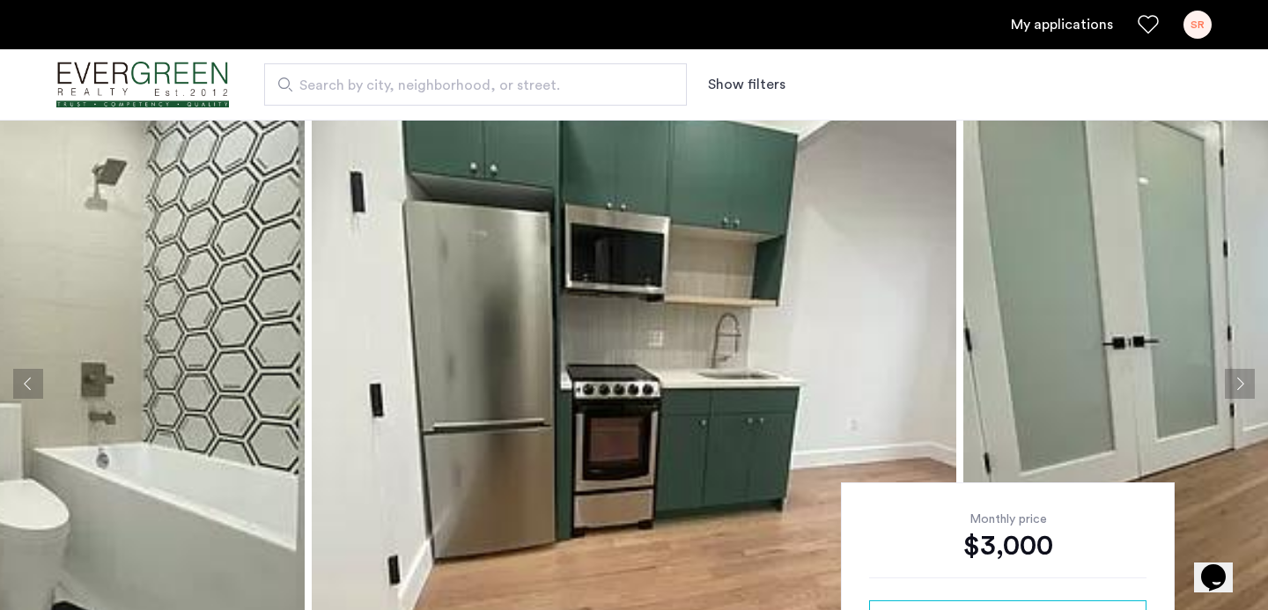
click at [422, 363] on img at bounding box center [634, 384] width 644 height 528
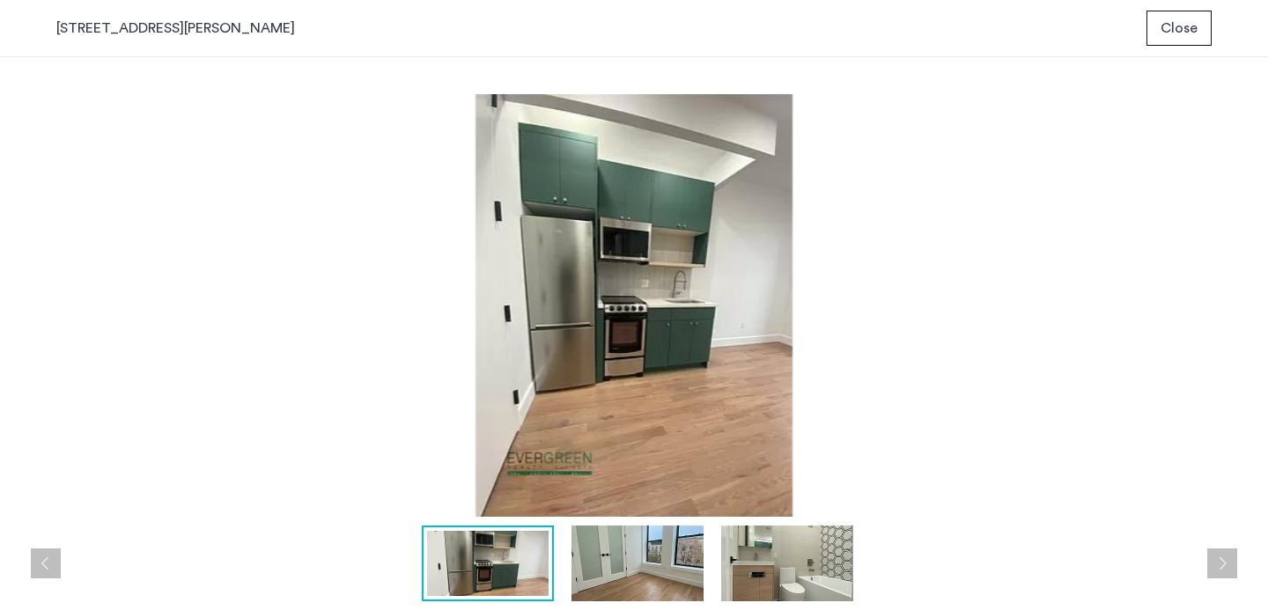
click at [614, 573] on img at bounding box center [637, 564] width 132 height 76
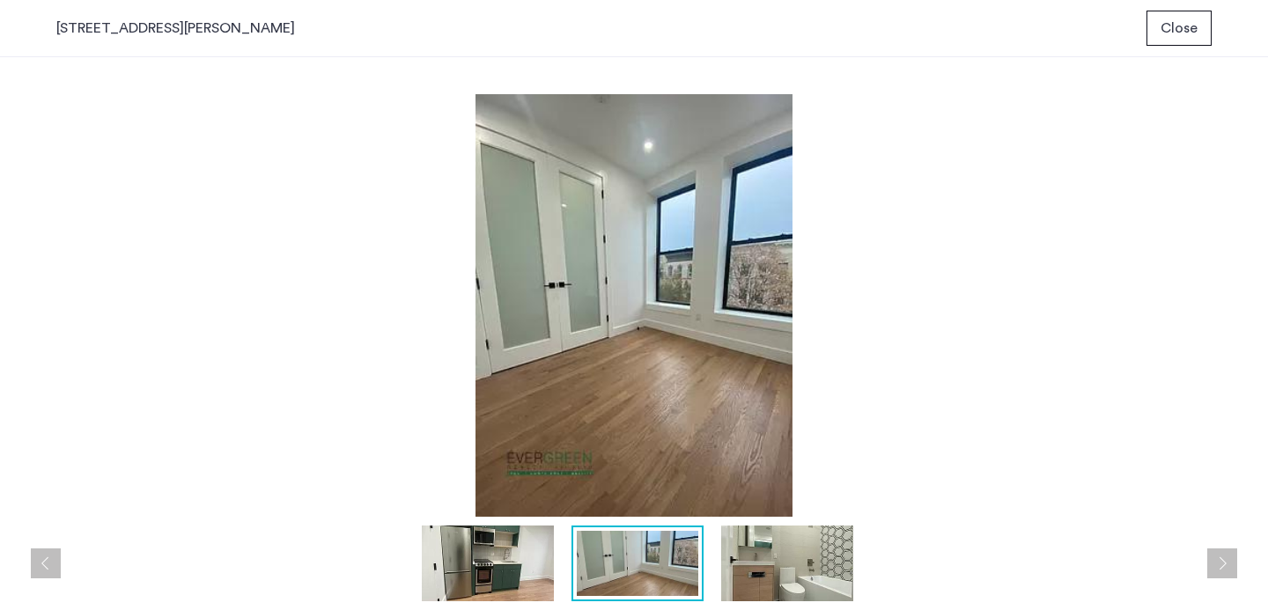
click at [766, 548] on img at bounding box center [787, 564] width 132 height 76
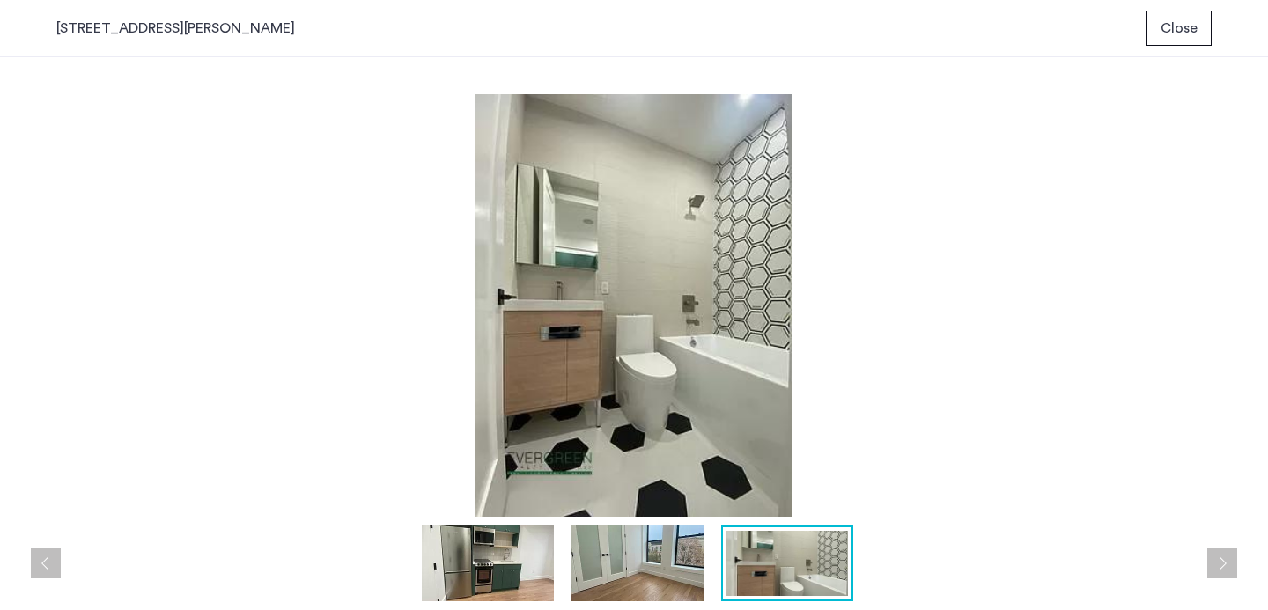
click at [1155, 34] on button "Close" at bounding box center [1178, 28] width 65 height 35
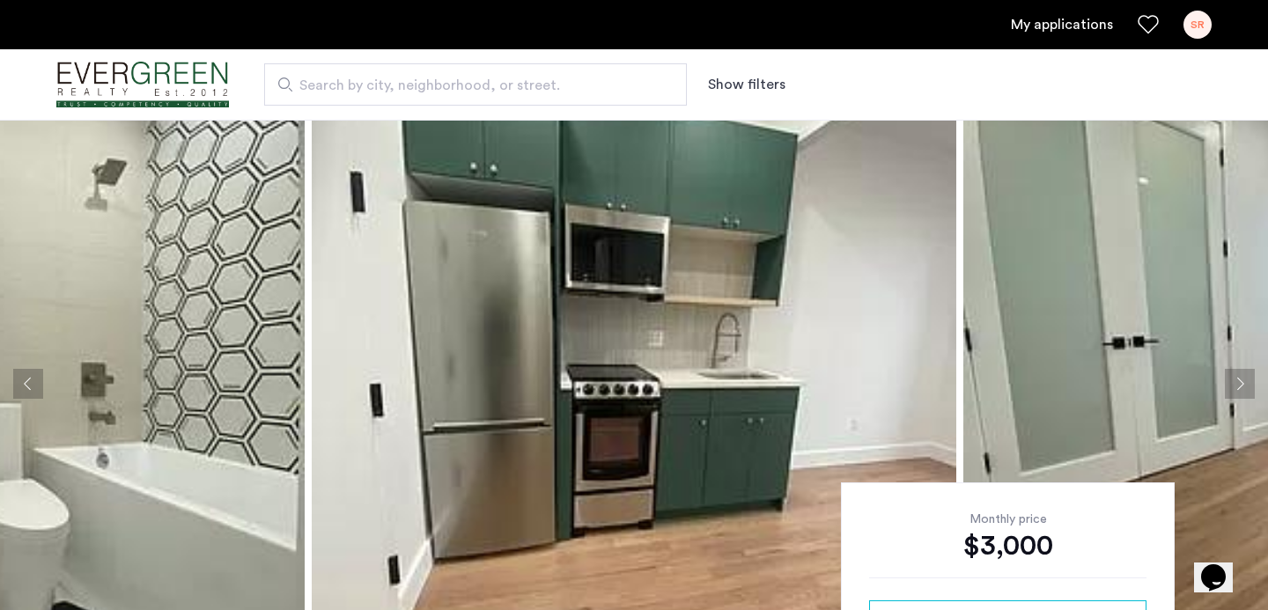
scroll to position [38, 0]
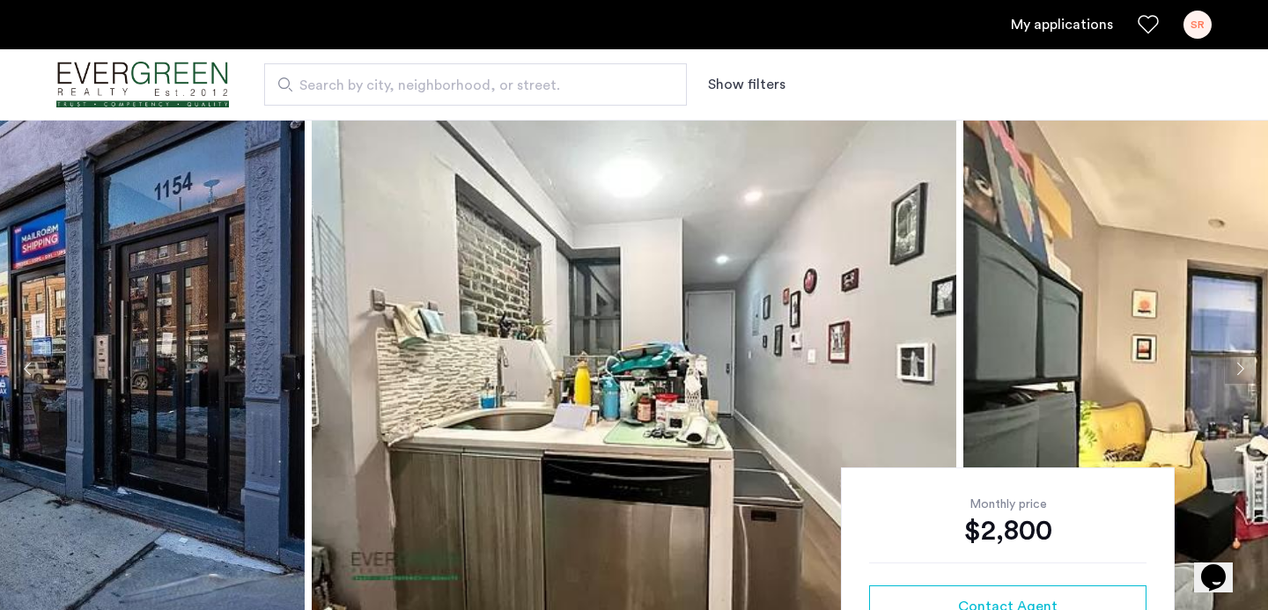
scroll to position [5, 0]
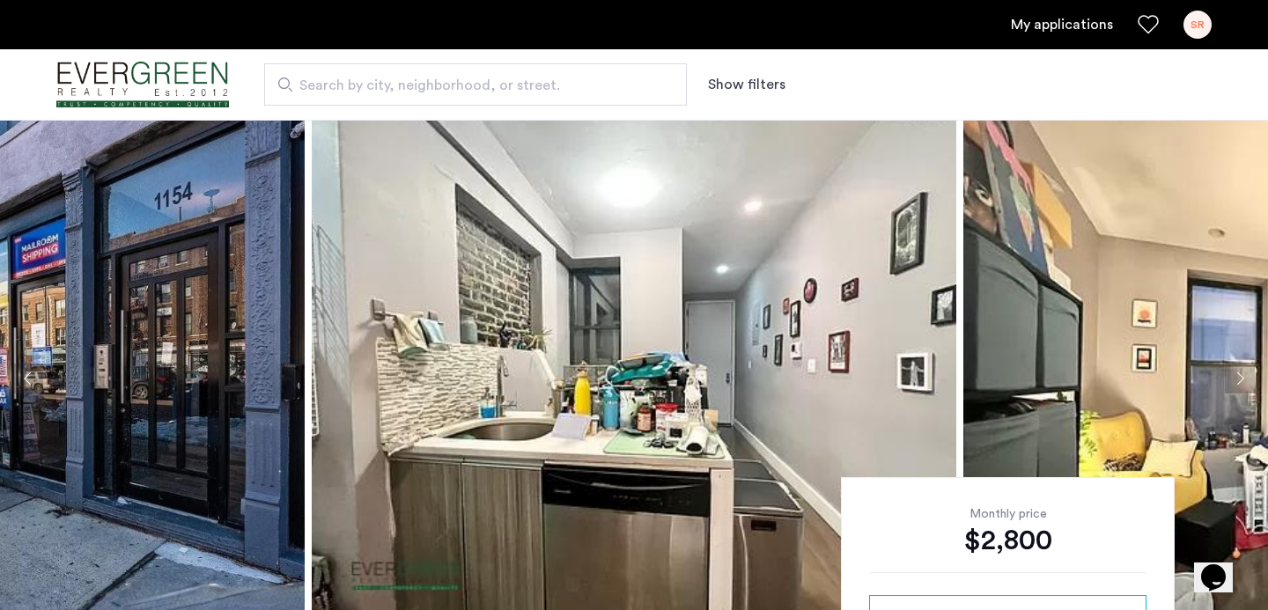
click at [514, 330] on img at bounding box center [634, 378] width 644 height 528
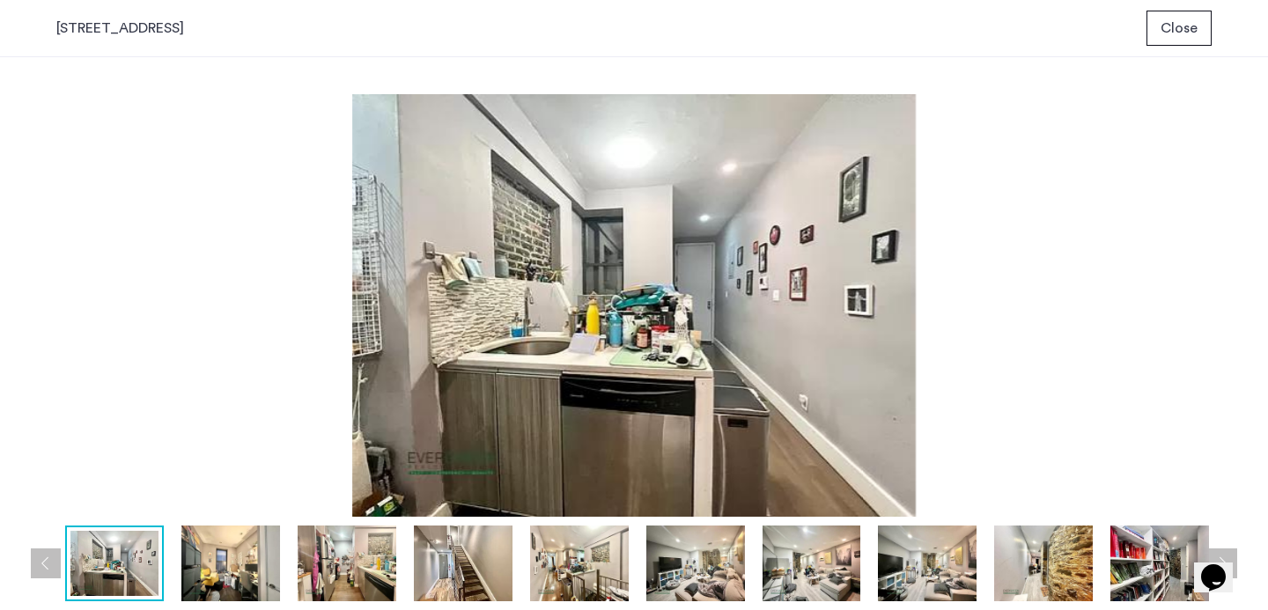
scroll to position [0, 0]
click at [230, 560] on img at bounding box center [230, 564] width 99 height 76
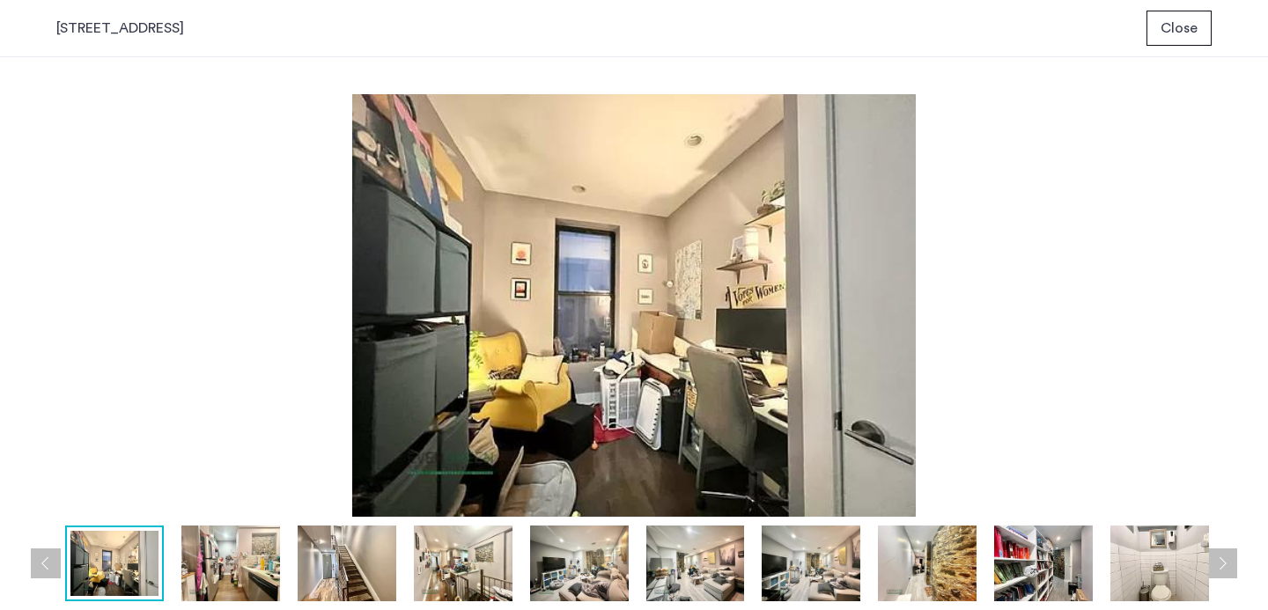
click at [585, 357] on img at bounding box center [633, 305] width 1155 height 423
click at [362, 555] on img at bounding box center [347, 564] width 99 height 76
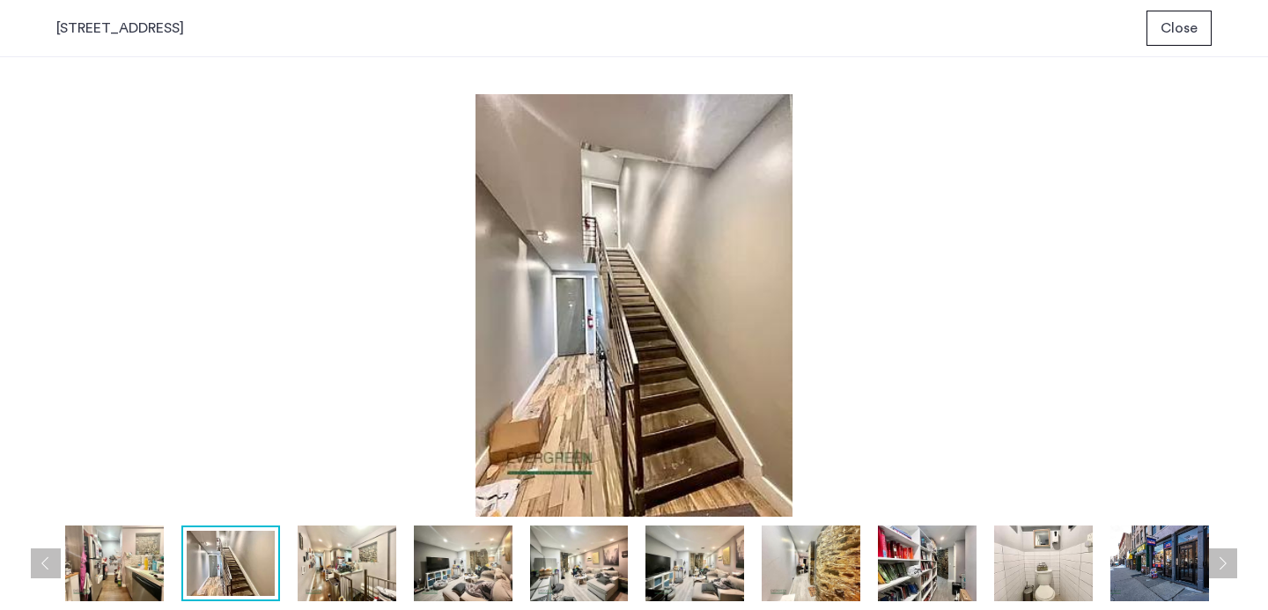
click at [482, 565] on img at bounding box center [463, 564] width 99 height 76
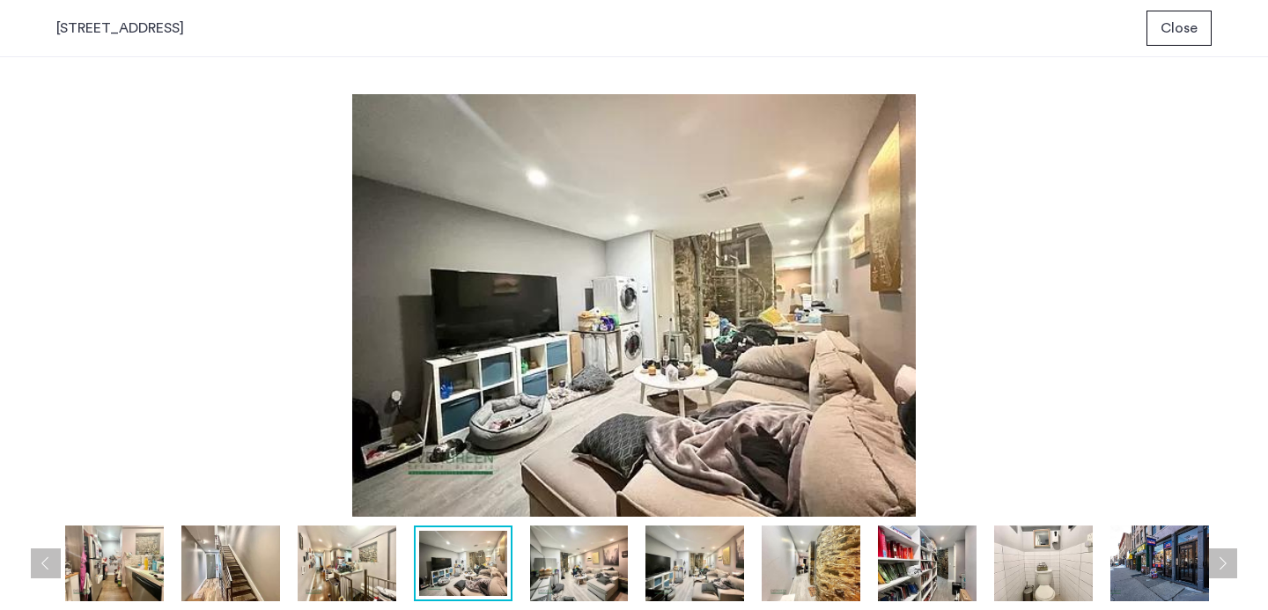
click at [560, 562] on img at bounding box center [579, 564] width 99 height 76
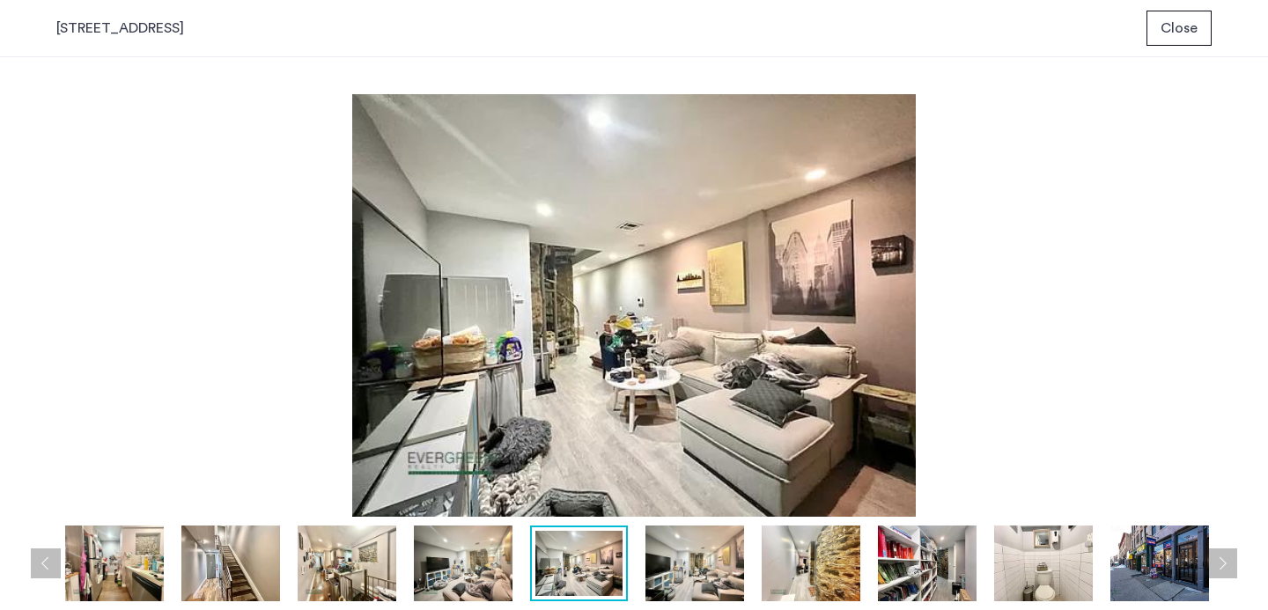
click at [722, 533] on img at bounding box center [694, 564] width 99 height 76
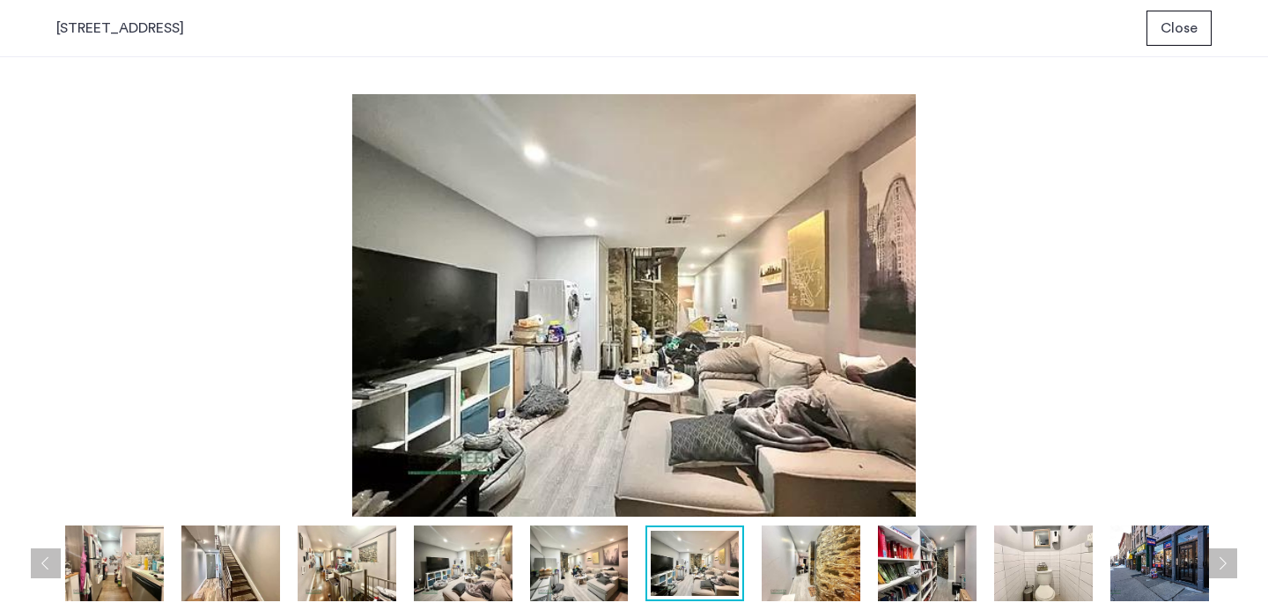
click at [796, 537] on img at bounding box center [811, 564] width 99 height 76
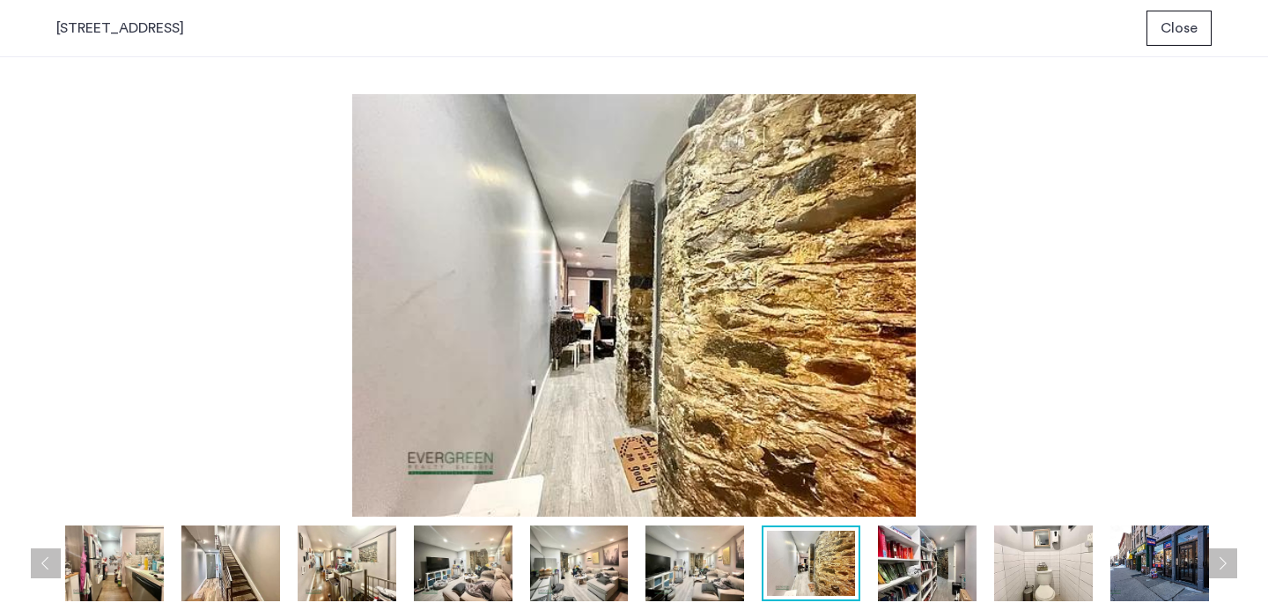
click at [933, 545] on img at bounding box center [927, 564] width 99 height 76
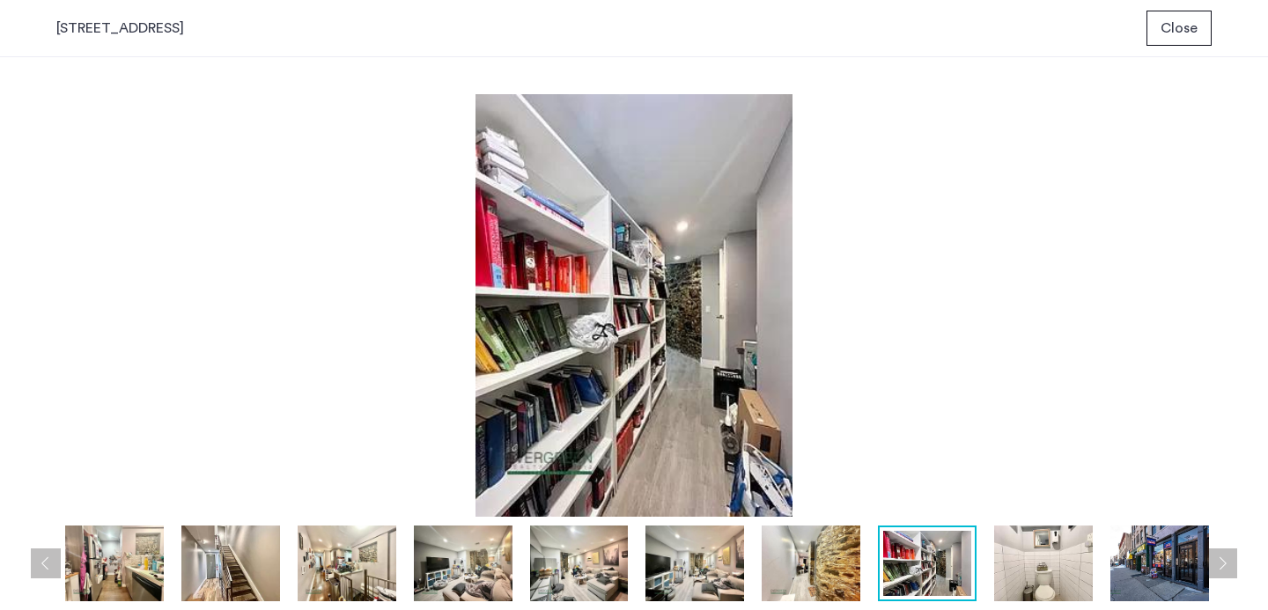
click at [1049, 546] on img at bounding box center [1043, 564] width 99 height 76
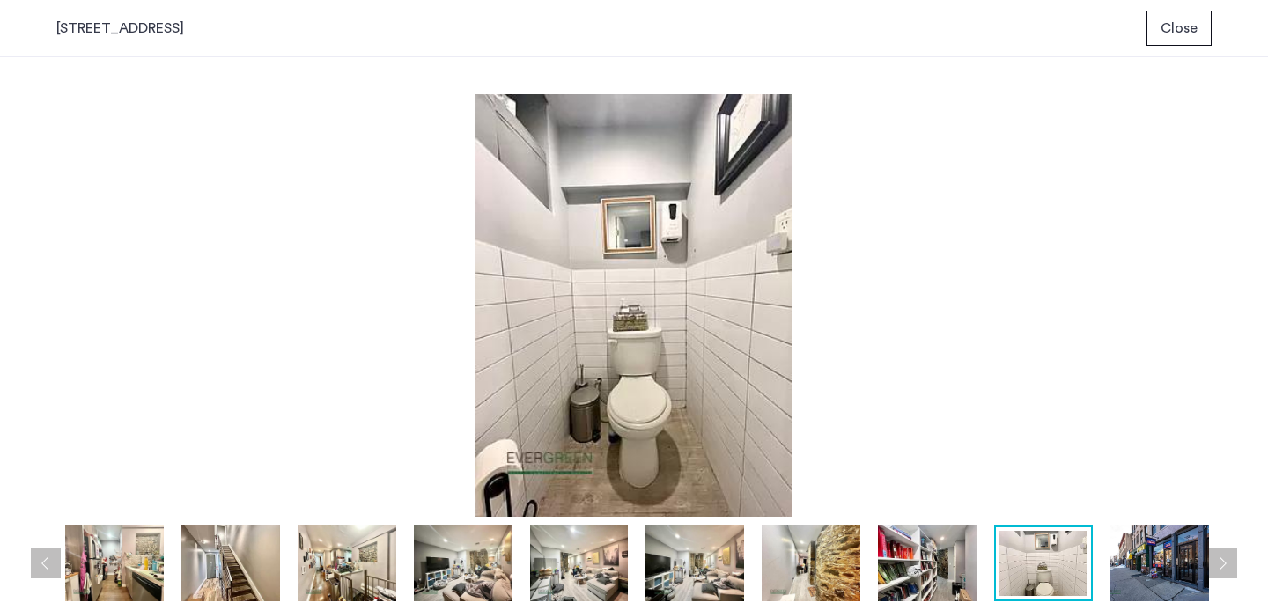
click at [1187, 543] on img at bounding box center [1159, 564] width 99 height 76
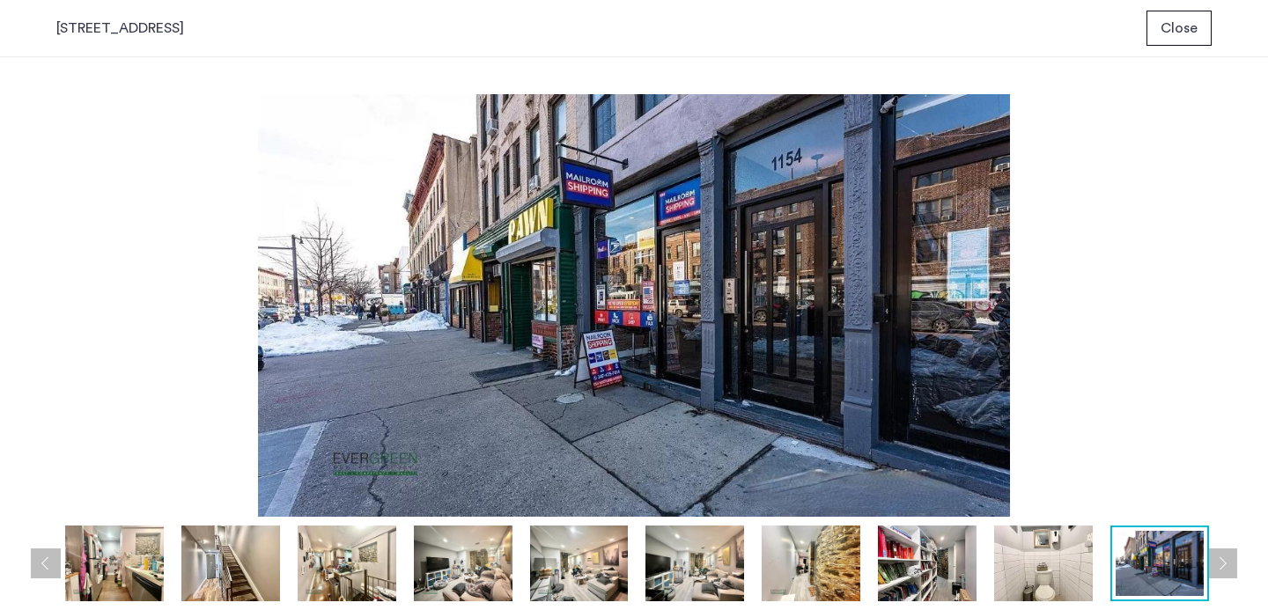
click at [1222, 574] on button "Next apartment" at bounding box center [1222, 564] width 30 height 30
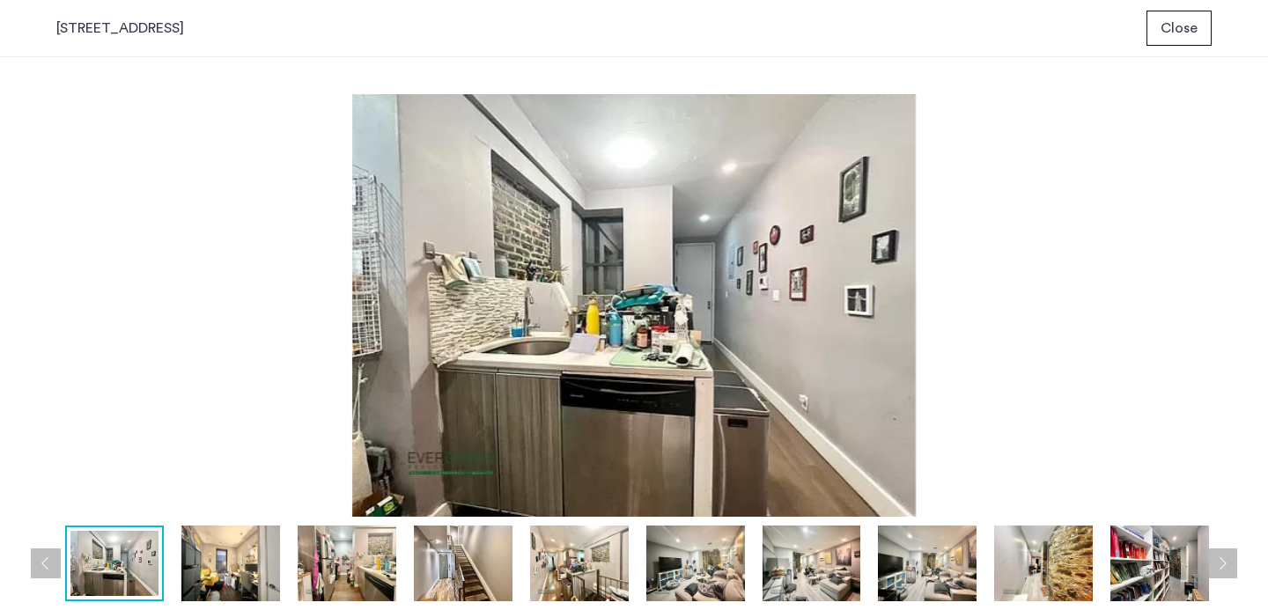
click at [1222, 574] on button "Next apartment" at bounding box center [1222, 564] width 30 height 30
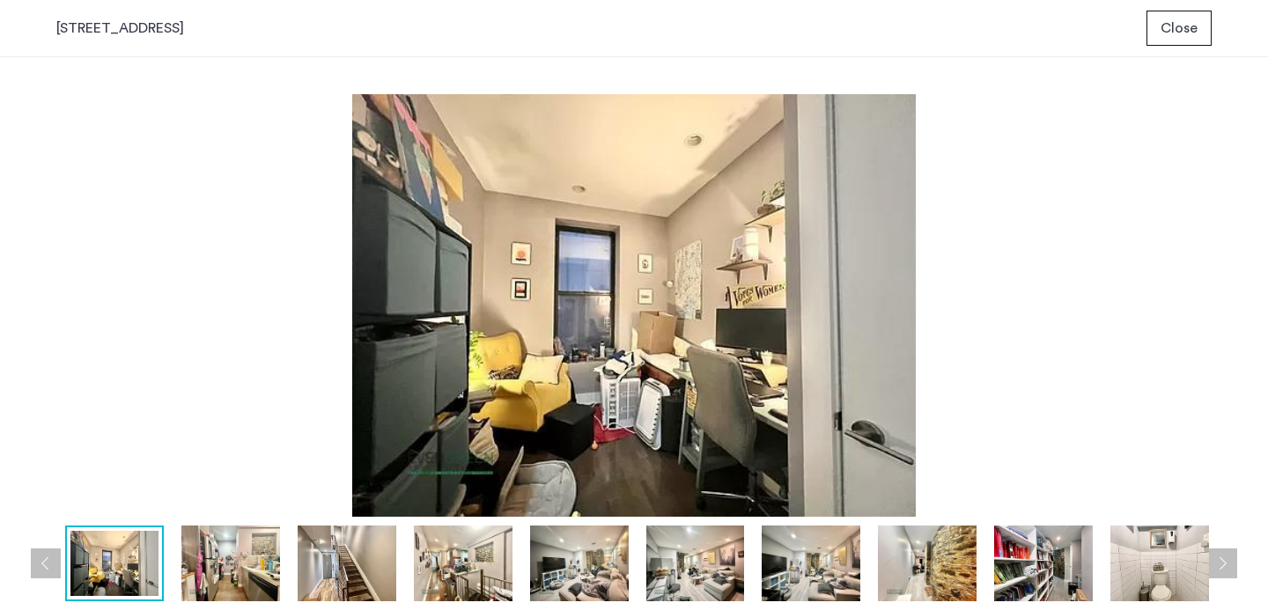
click at [1164, 32] on span "Close" at bounding box center [1178, 28] width 37 height 21
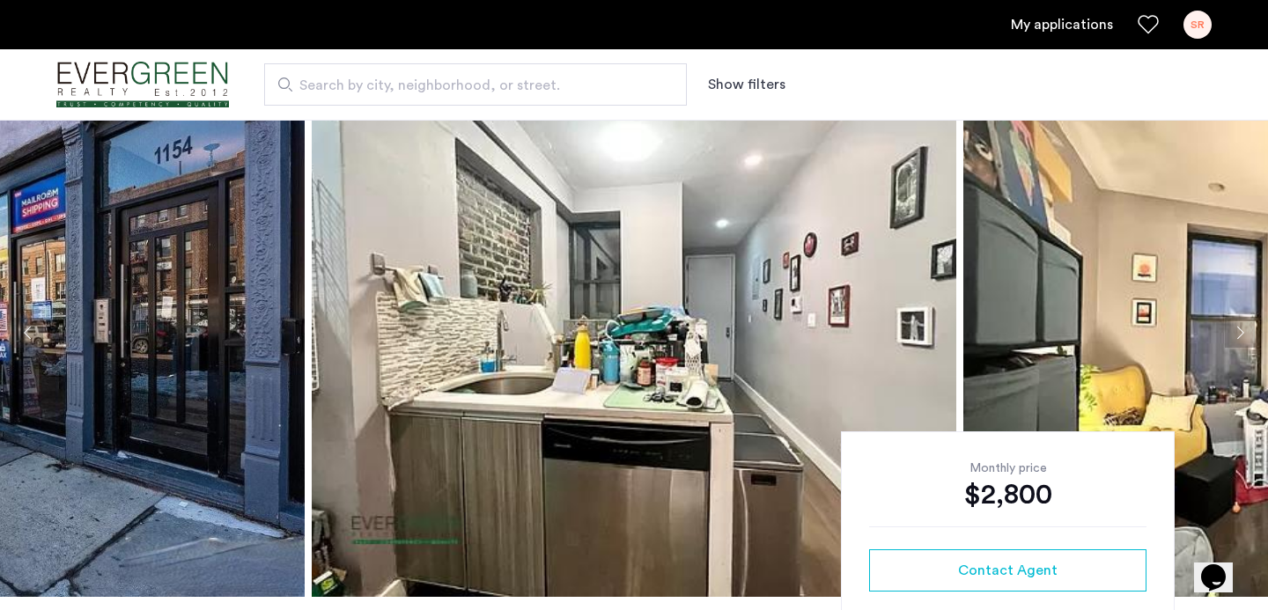
scroll to position [50, 0]
click at [1237, 331] on button "Next apartment" at bounding box center [1240, 334] width 30 height 30
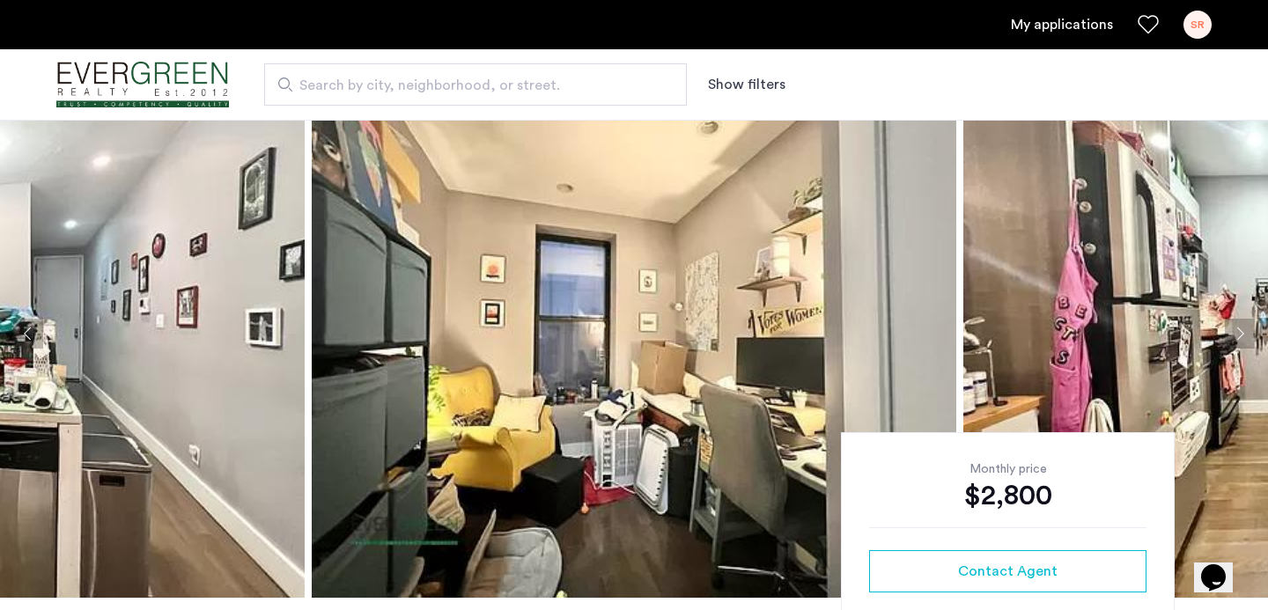
click at [1237, 331] on button "Next apartment" at bounding box center [1240, 334] width 30 height 30
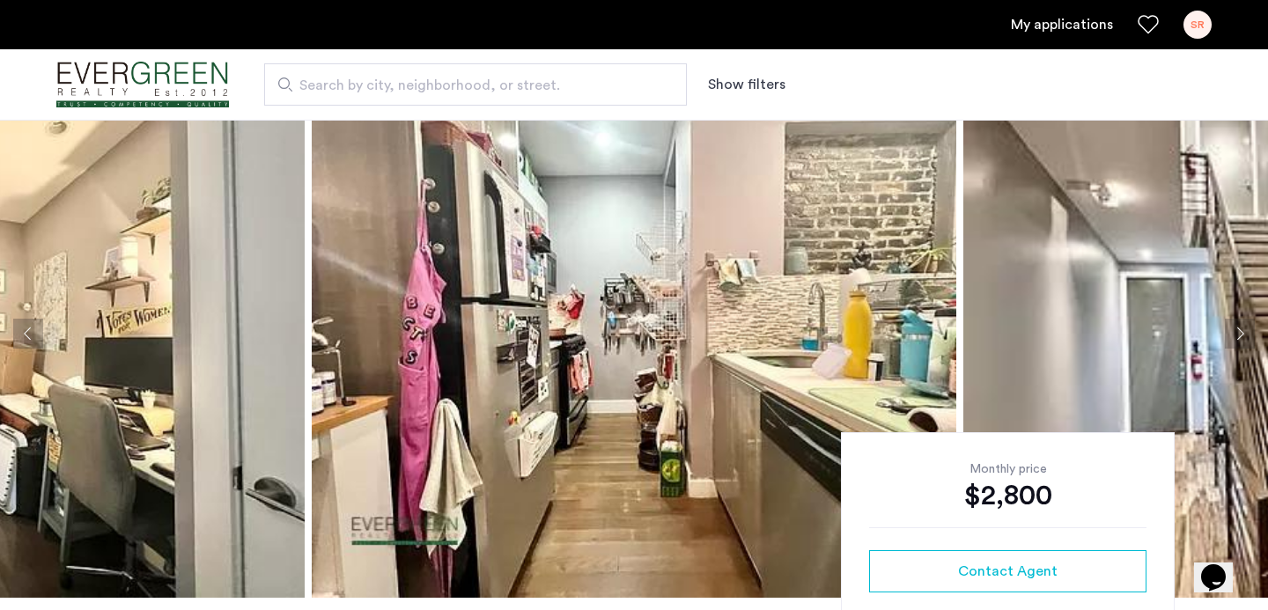
click at [1237, 331] on button "Next apartment" at bounding box center [1240, 334] width 30 height 30
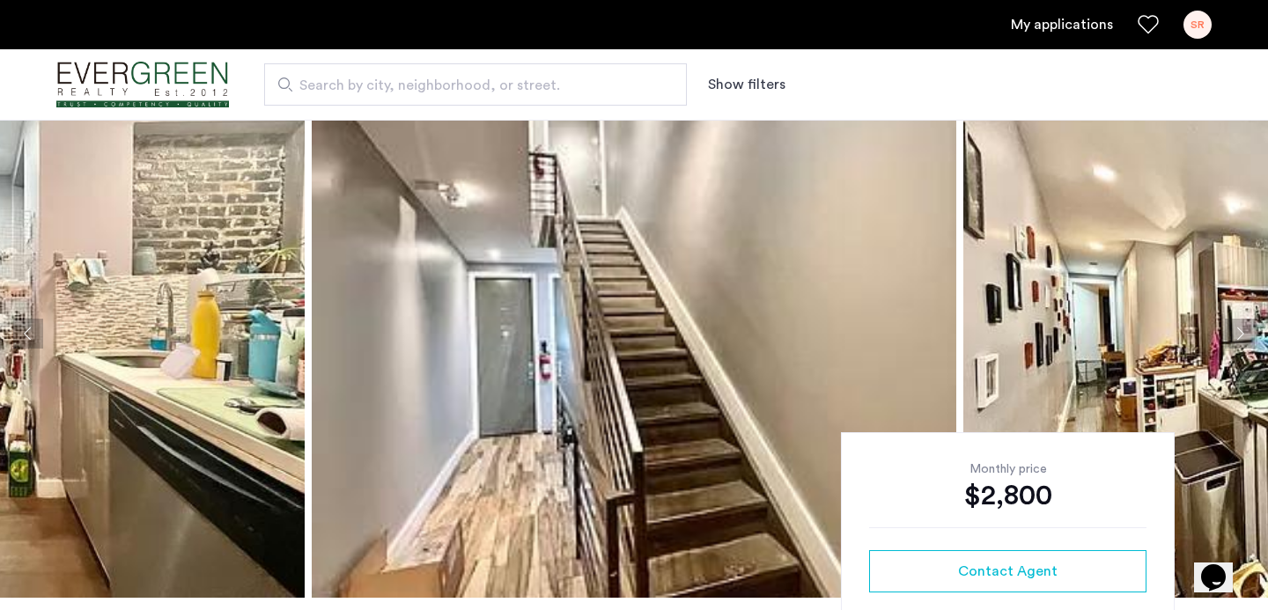
click at [1237, 331] on button "Next apartment" at bounding box center [1240, 334] width 30 height 30
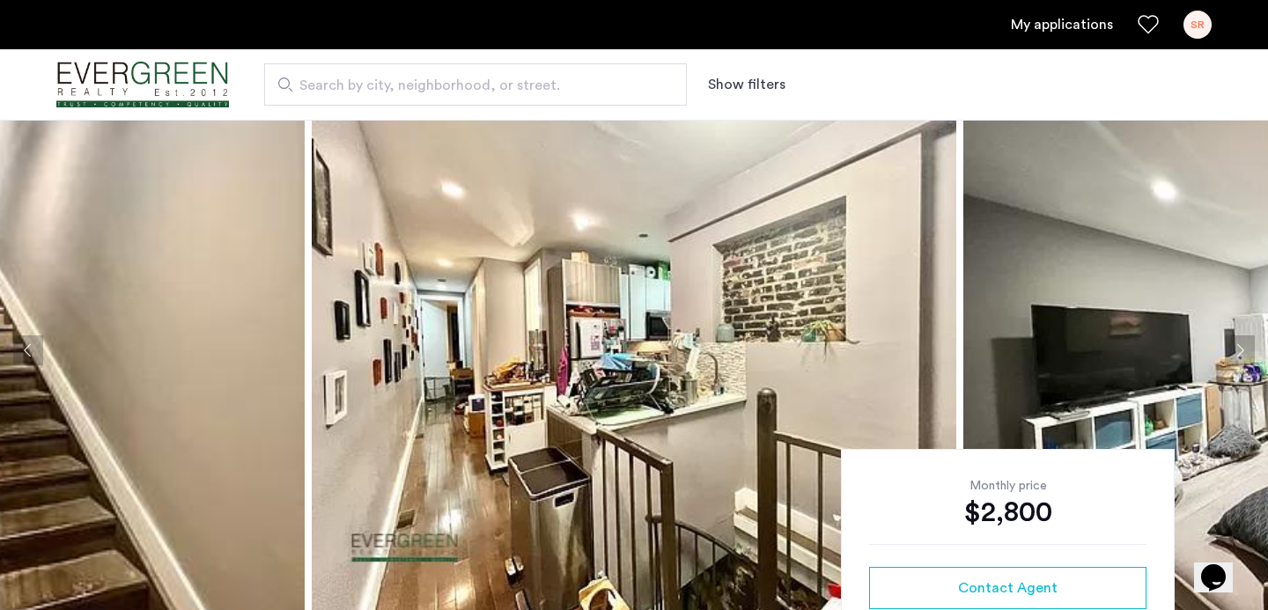
scroll to position [33, 0]
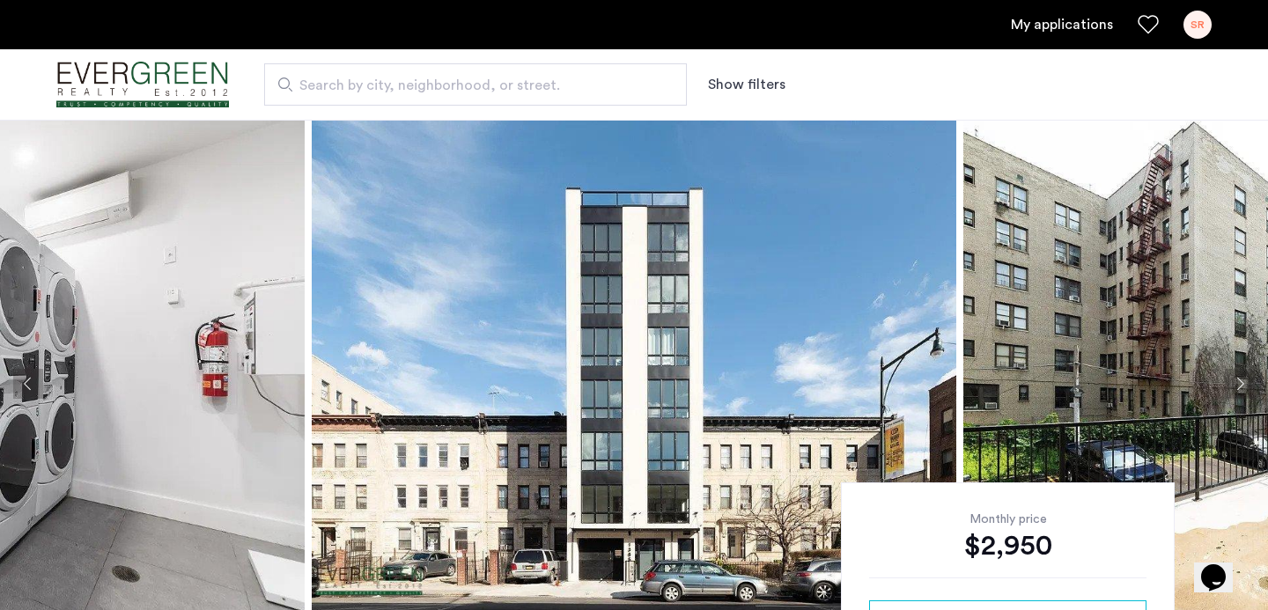
click at [644, 354] on img at bounding box center [634, 384] width 644 height 528
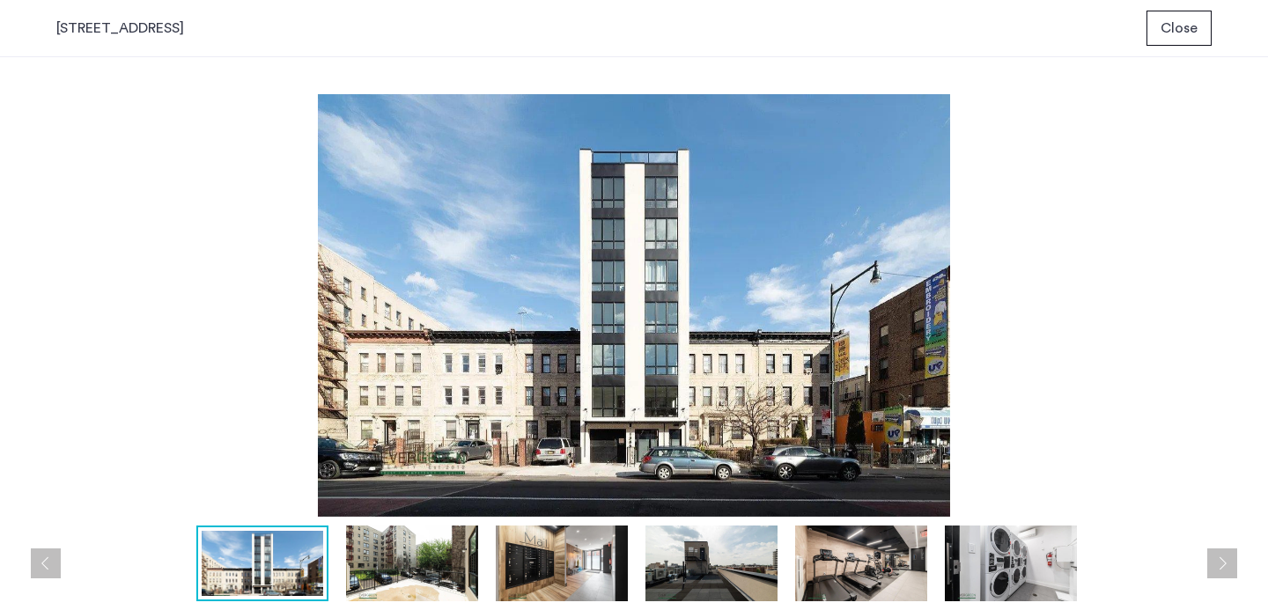
click at [362, 567] on img at bounding box center [412, 564] width 132 height 76
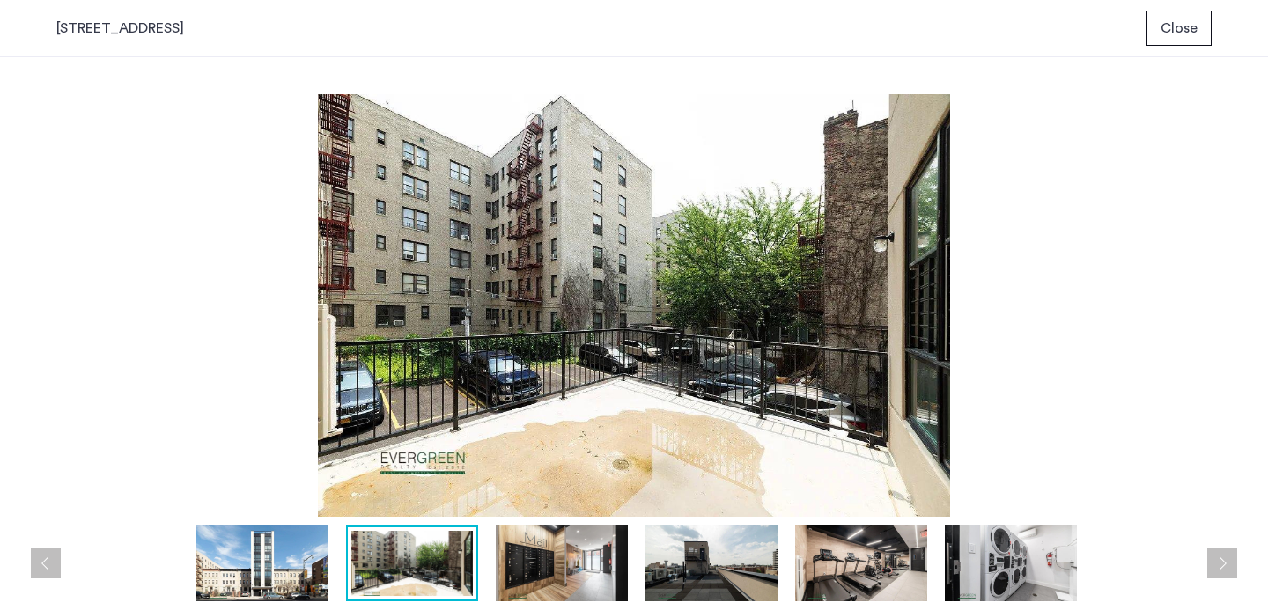
click at [554, 578] on img at bounding box center [562, 564] width 132 height 76
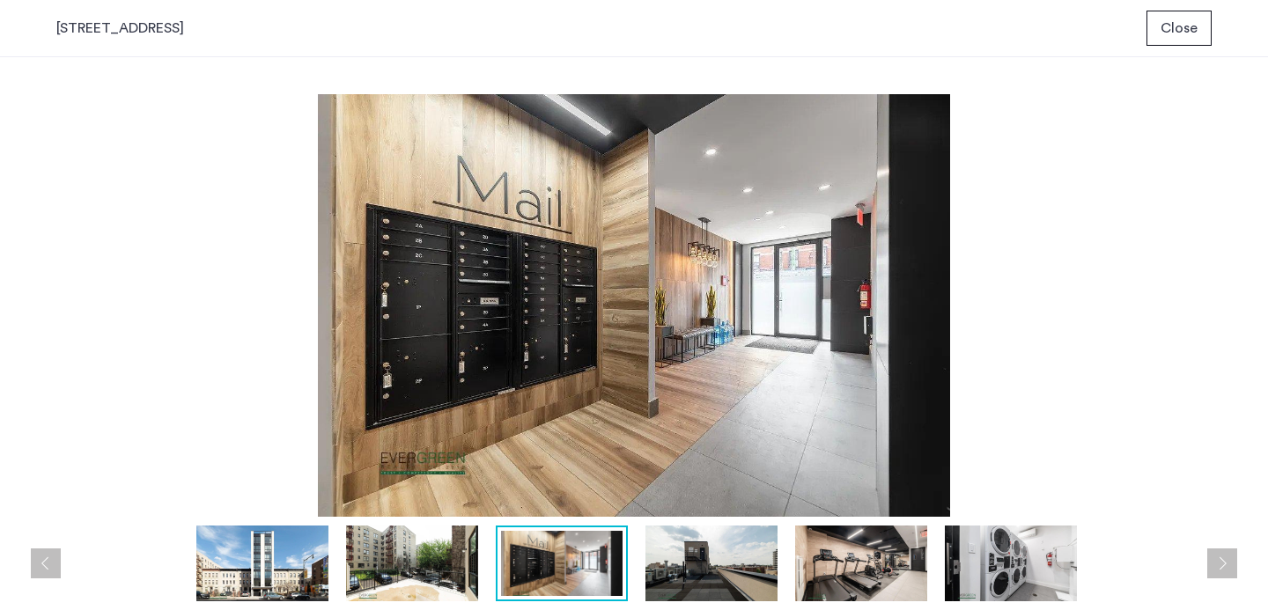
click at [714, 556] on img at bounding box center [711, 564] width 132 height 76
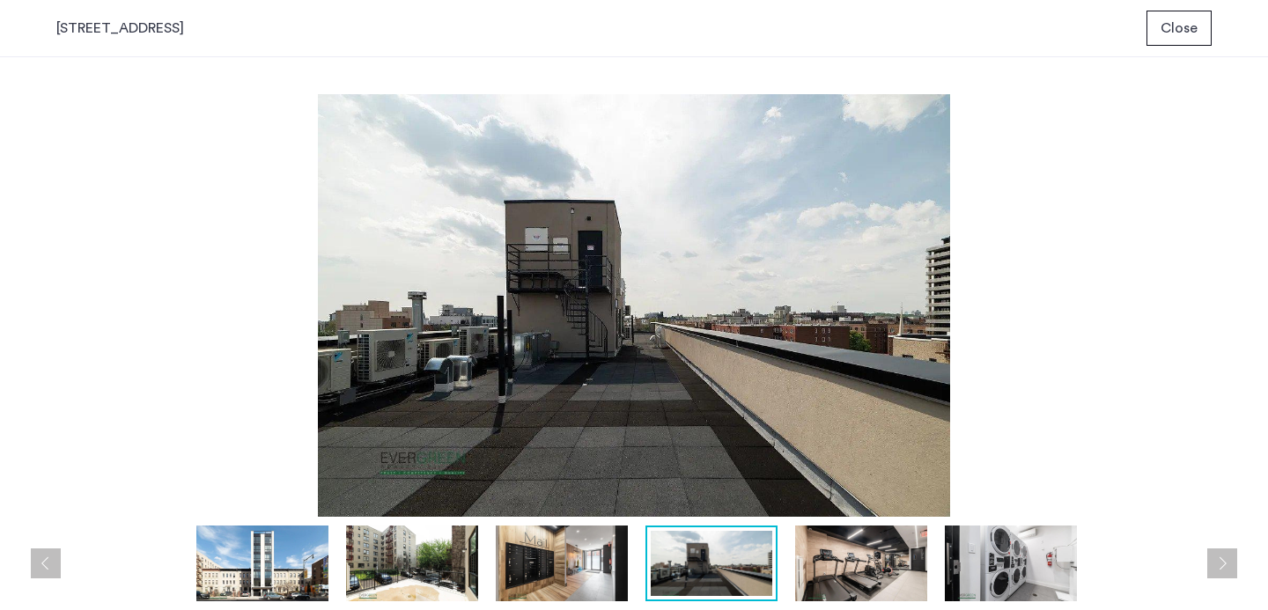
click at [888, 572] on img at bounding box center [861, 564] width 132 height 76
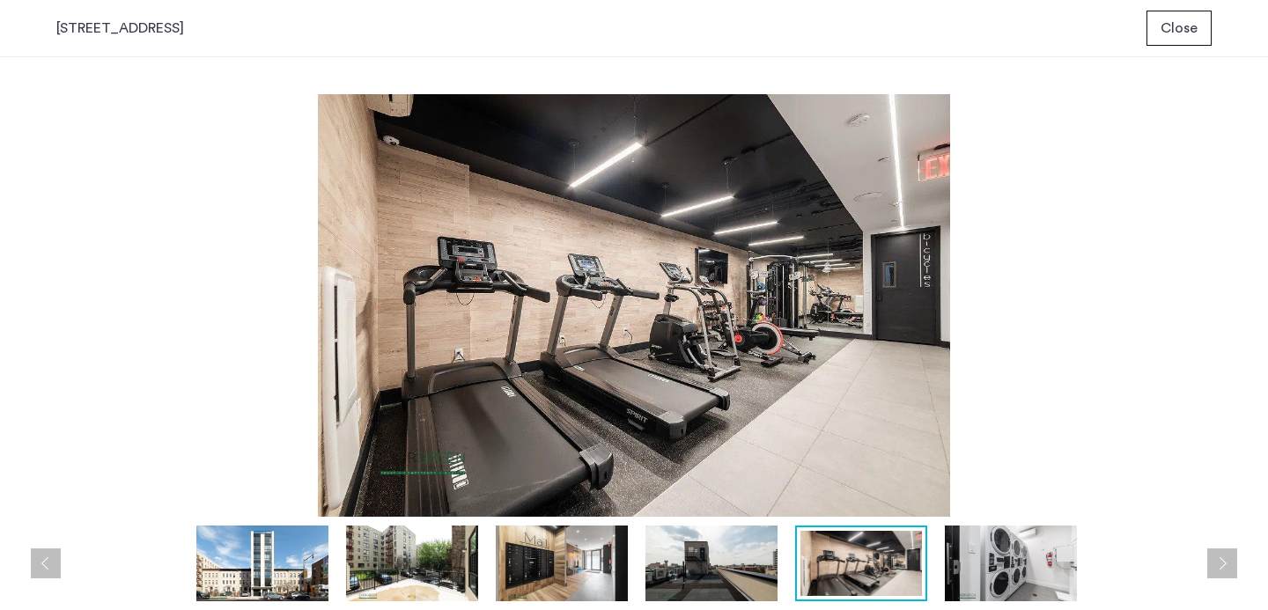
click at [1018, 563] on img at bounding box center [1011, 564] width 132 height 76
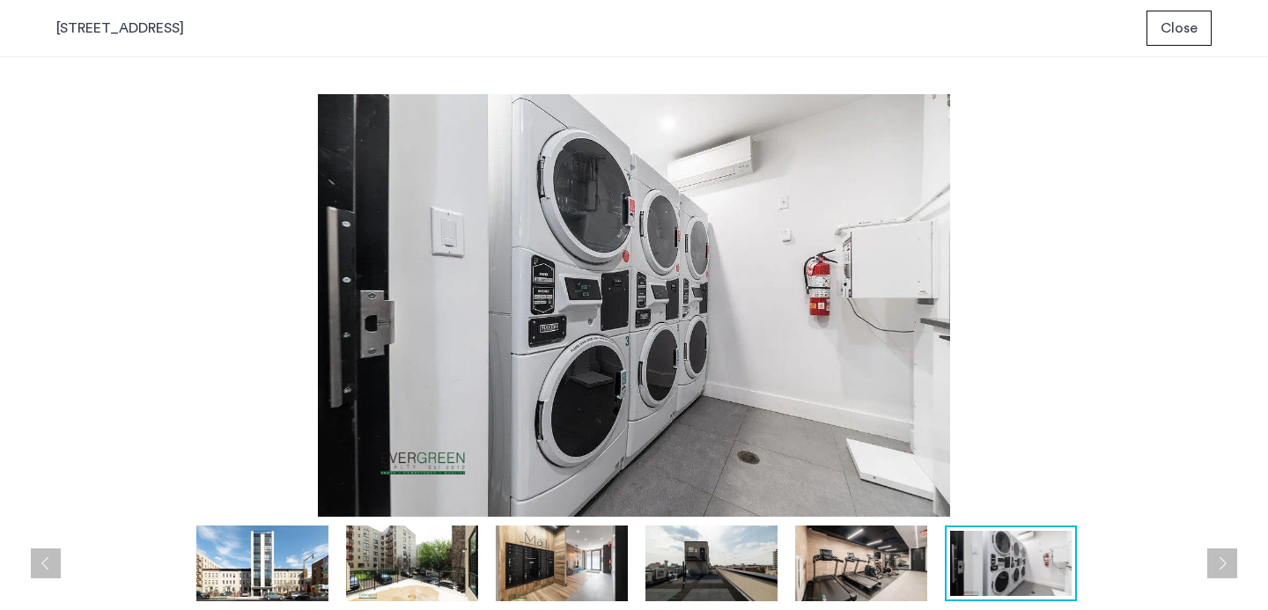
click at [1225, 562] on button "Next apartment" at bounding box center [1222, 564] width 30 height 30
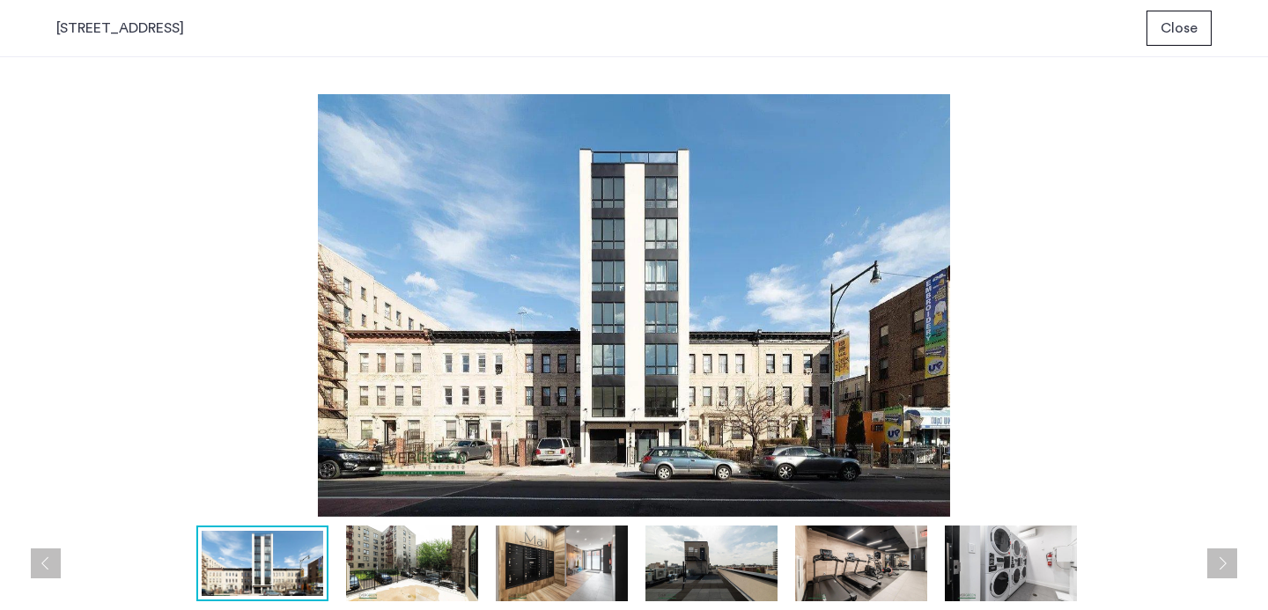
click at [1225, 562] on button "Next apartment" at bounding box center [1222, 564] width 30 height 30
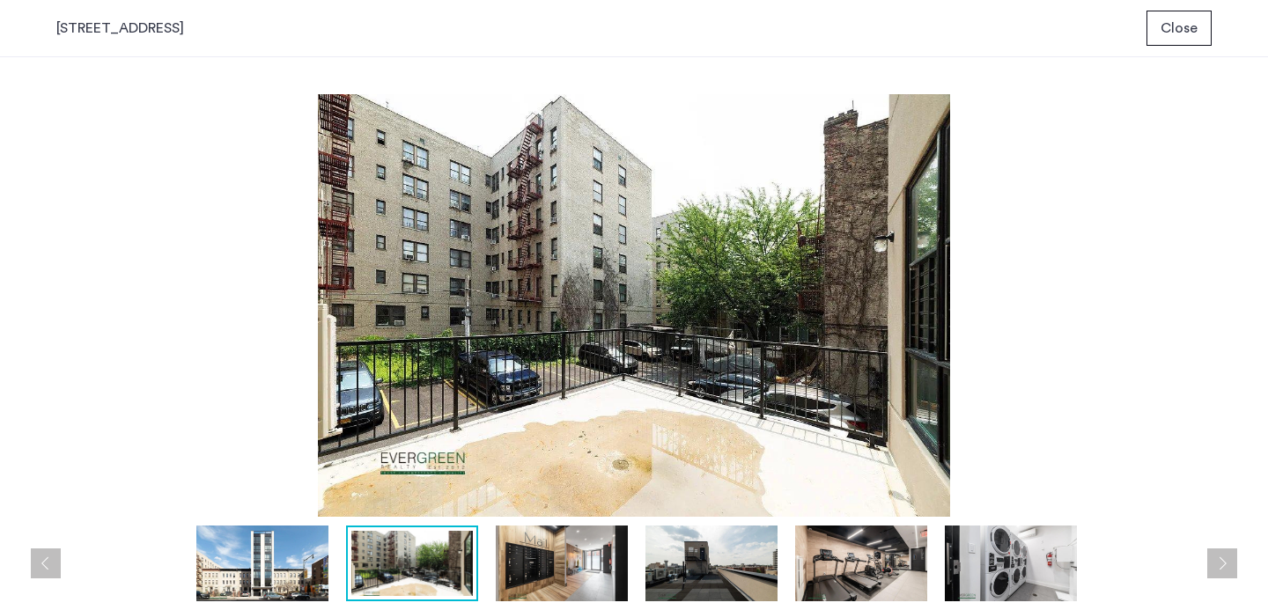
click at [1225, 562] on button "Next apartment" at bounding box center [1222, 564] width 30 height 30
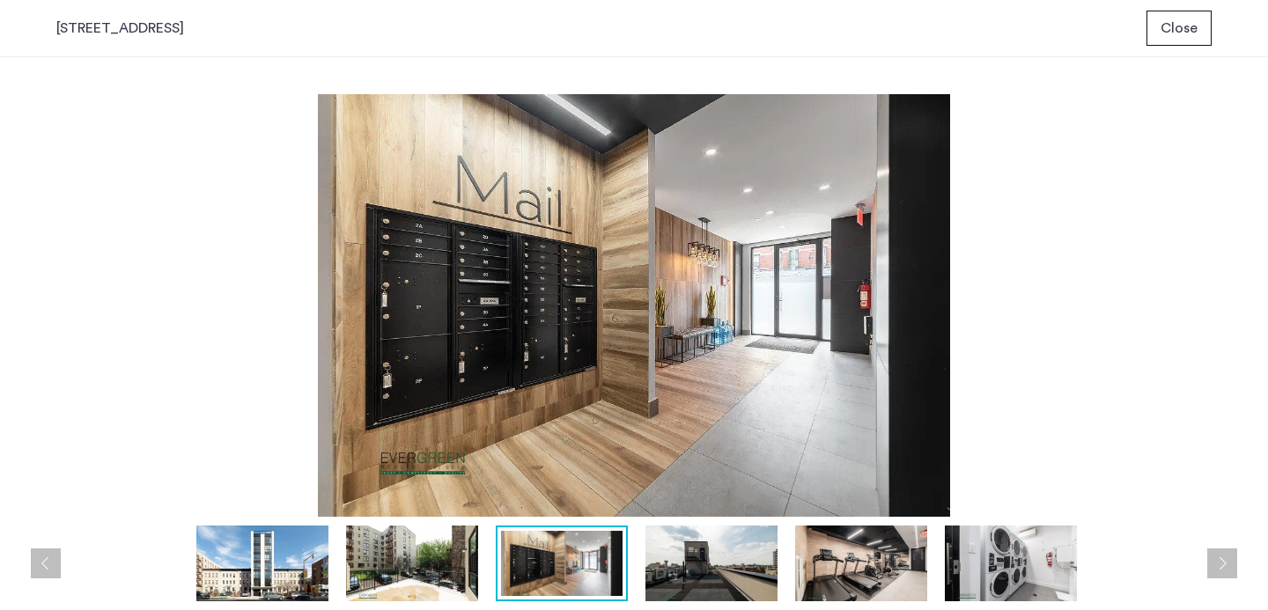
click at [1225, 562] on button "Next apartment" at bounding box center [1222, 564] width 30 height 30
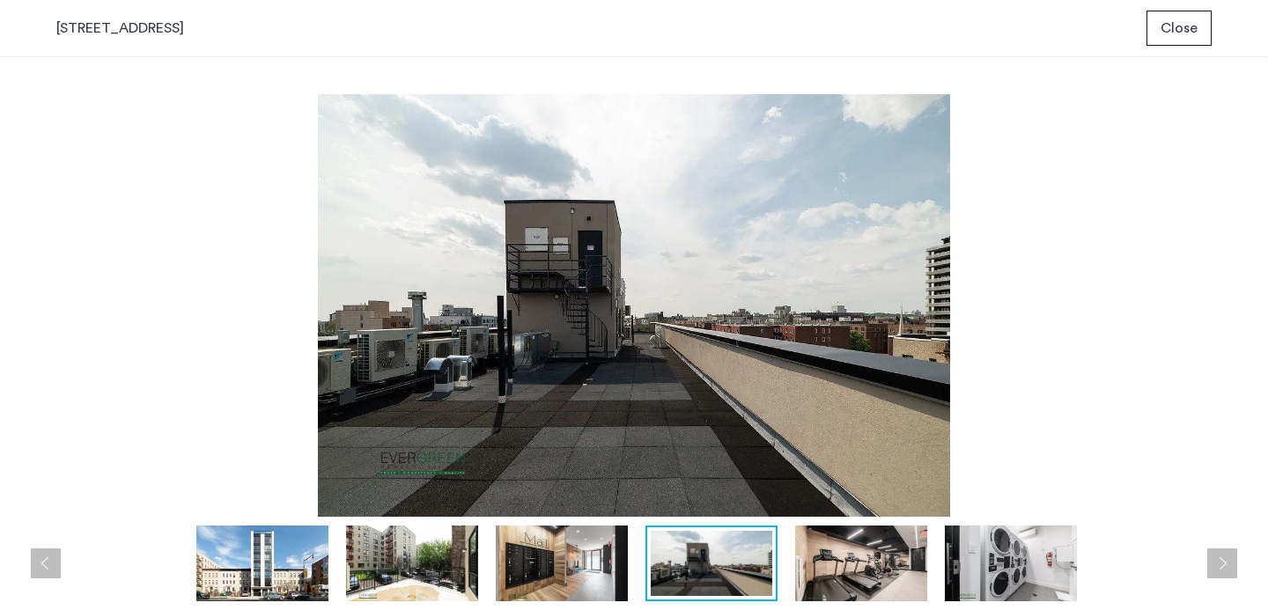
click at [1225, 562] on button "Next apartment" at bounding box center [1222, 564] width 30 height 30
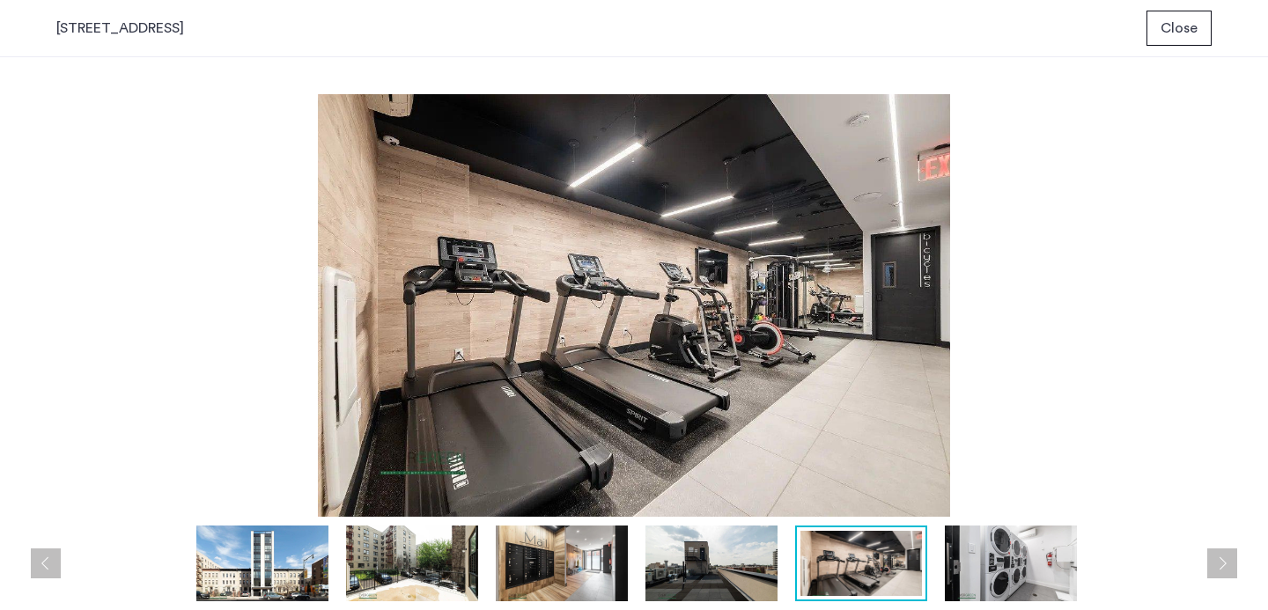
click at [1225, 562] on button "Next apartment" at bounding box center [1222, 564] width 30 height 30
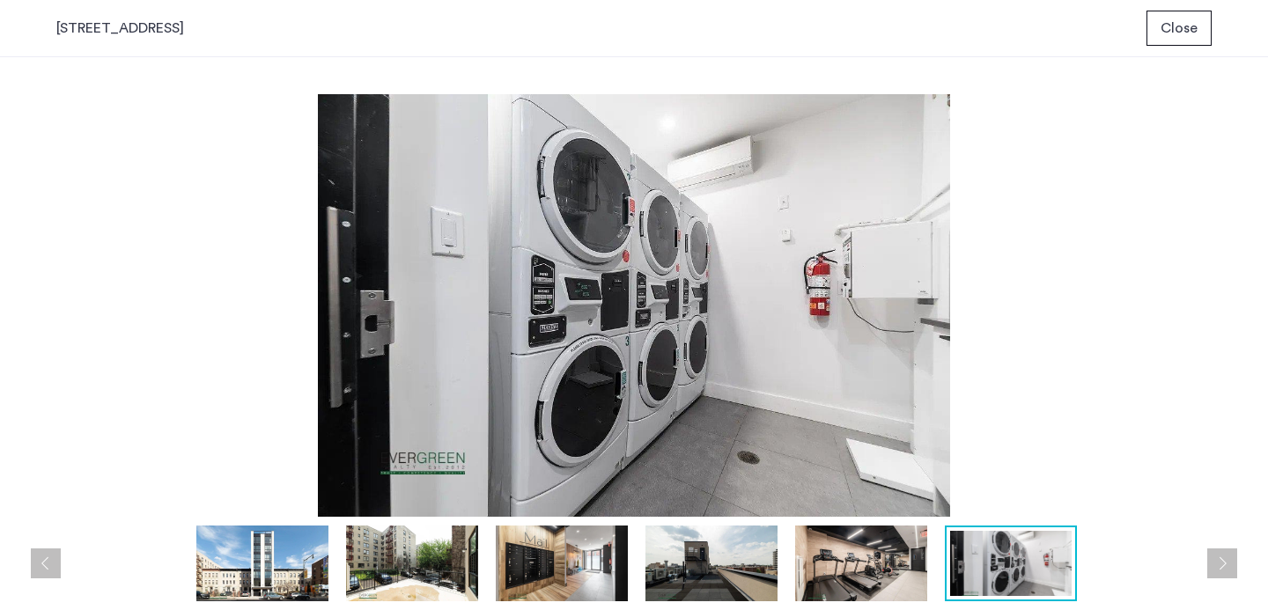
click at [1225, 562] on button "Next apartment" at bounding box center [1222, 564] width 30 height 30
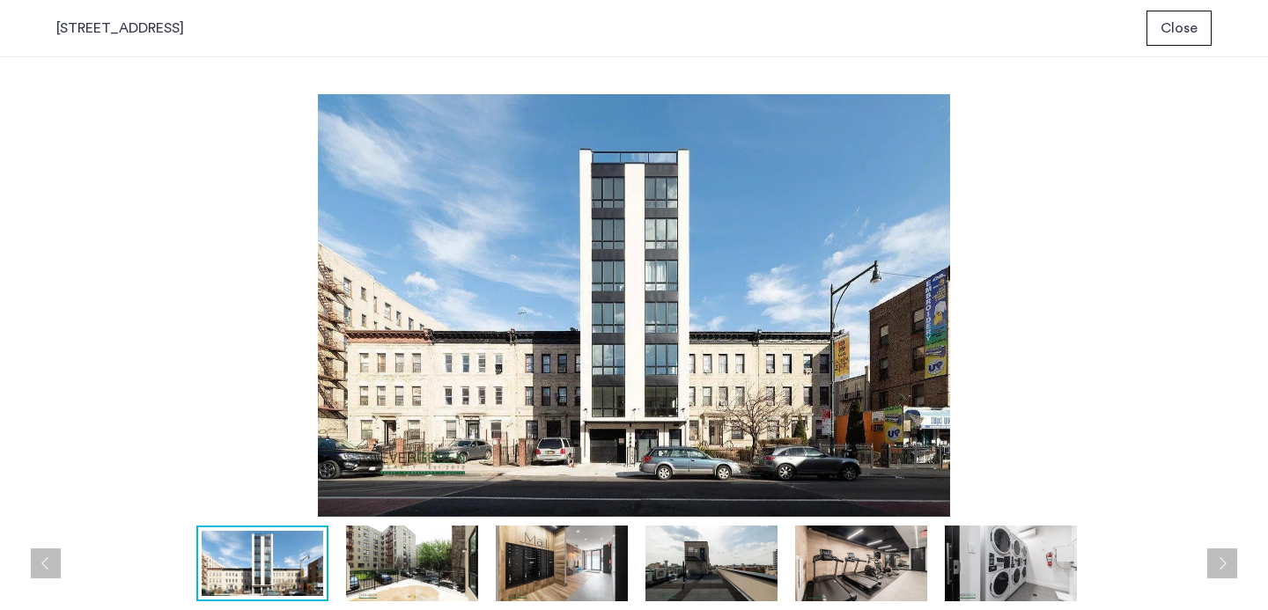
click at [1225, 562] on button "Next apartment" at bounding box center [1222, 564] width 30 height 30
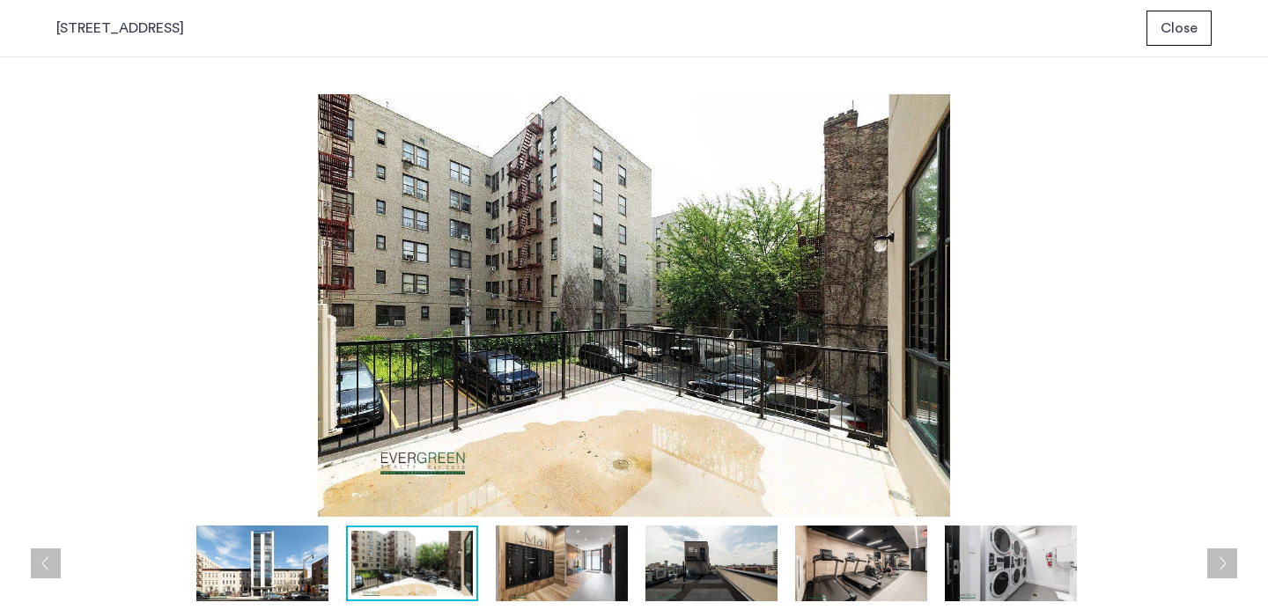
click at [1225, 562] on button "Next apartment" at bounding box center [1222, 564] width 30 height 30
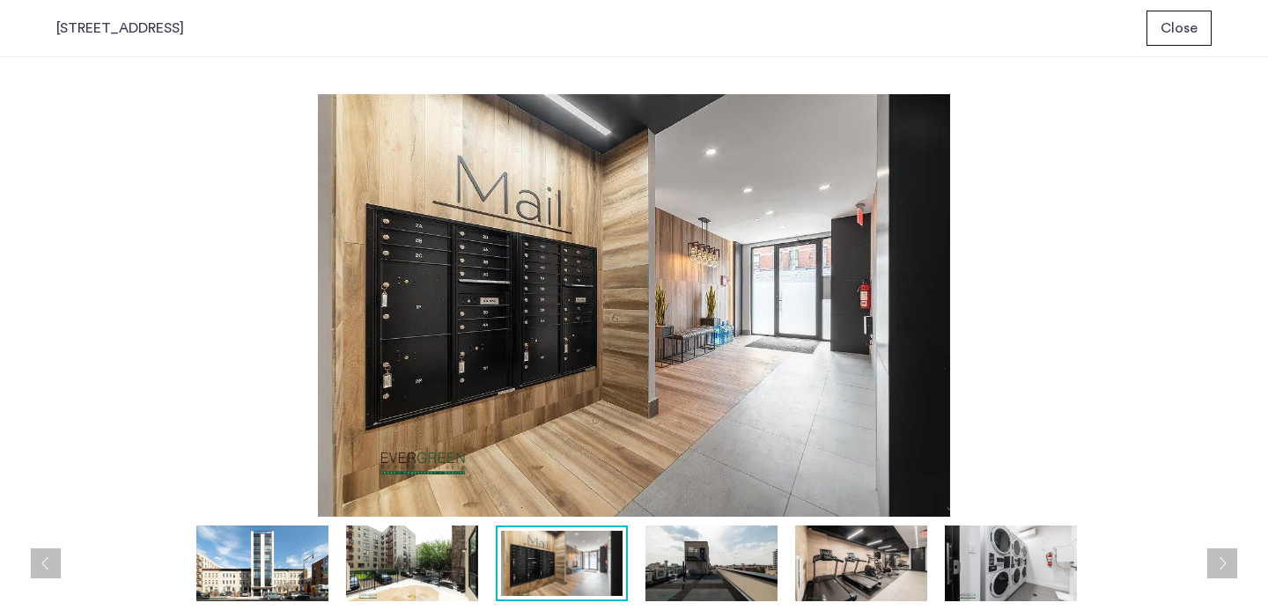
click at [1225, 562] on button "Next apartment" at bounding box center [1222, 564] width 30 height 30
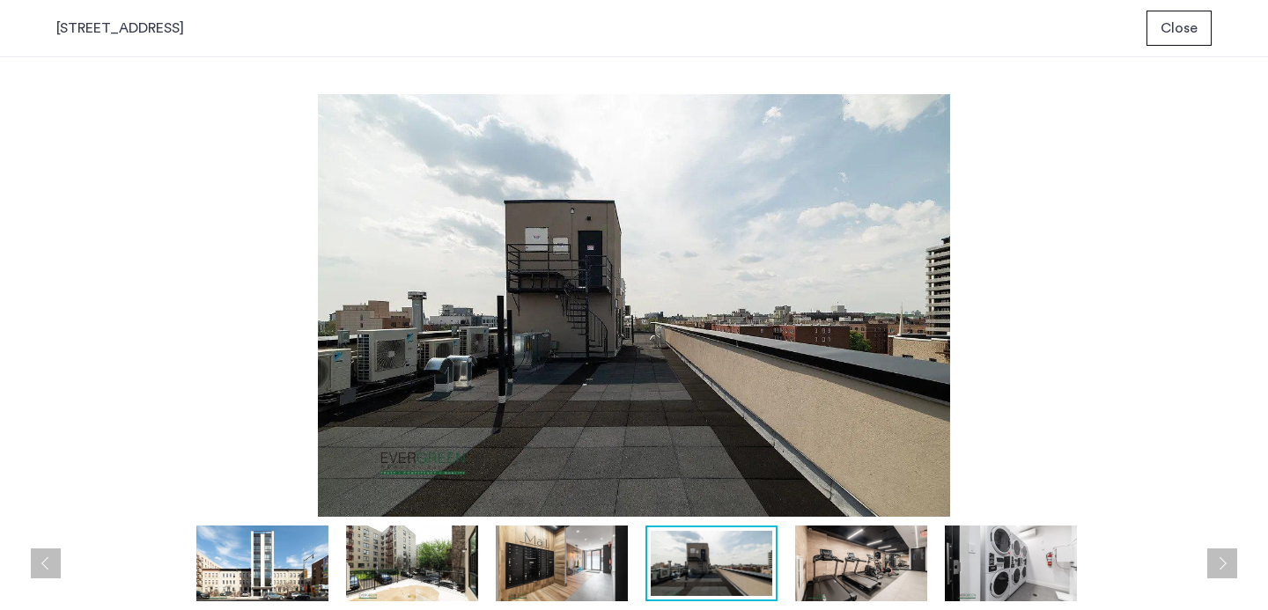
click at [1225, 562] on button "Next apartment" at bounding box center [1222, 564] width 30 height 30
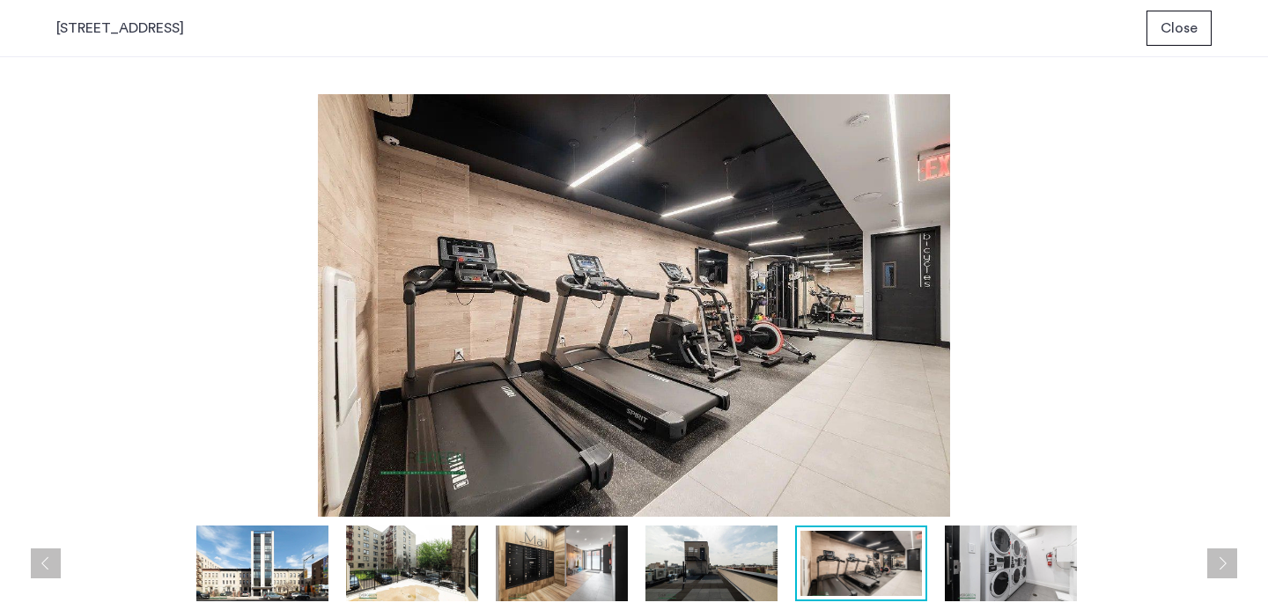
click at [1225, 562] on button "Next apartment" at bounding box center [1222, 564] width 30 height 30
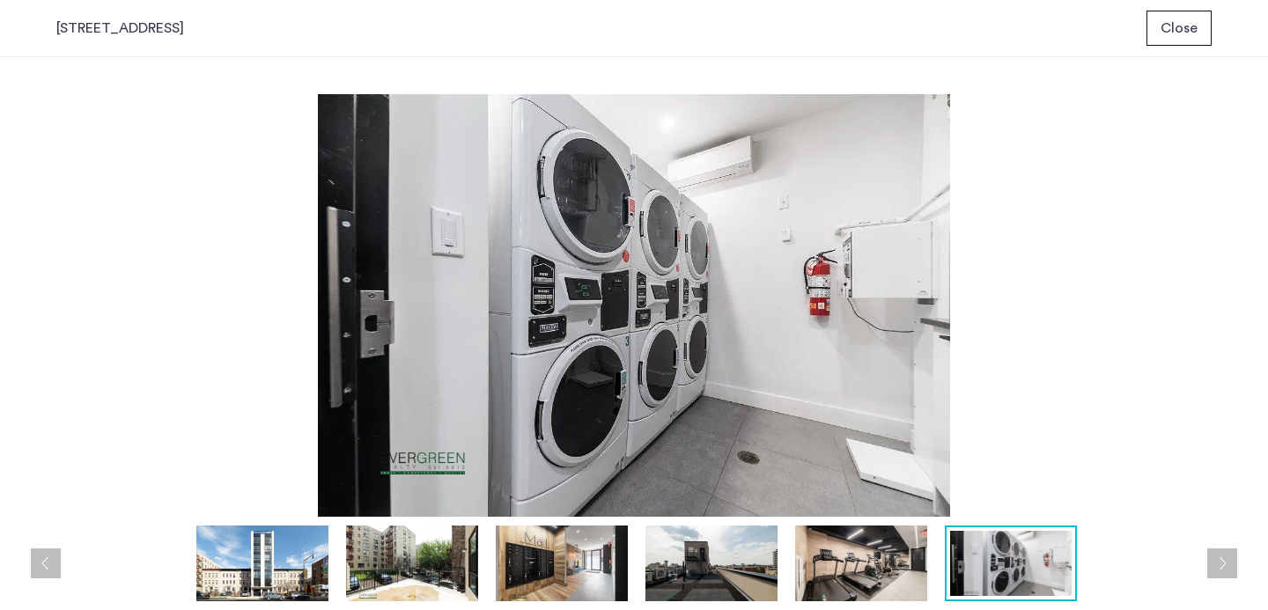
click at [1159, 22] on button "Close" at bounding box center [1178, 28] width 65 height 35
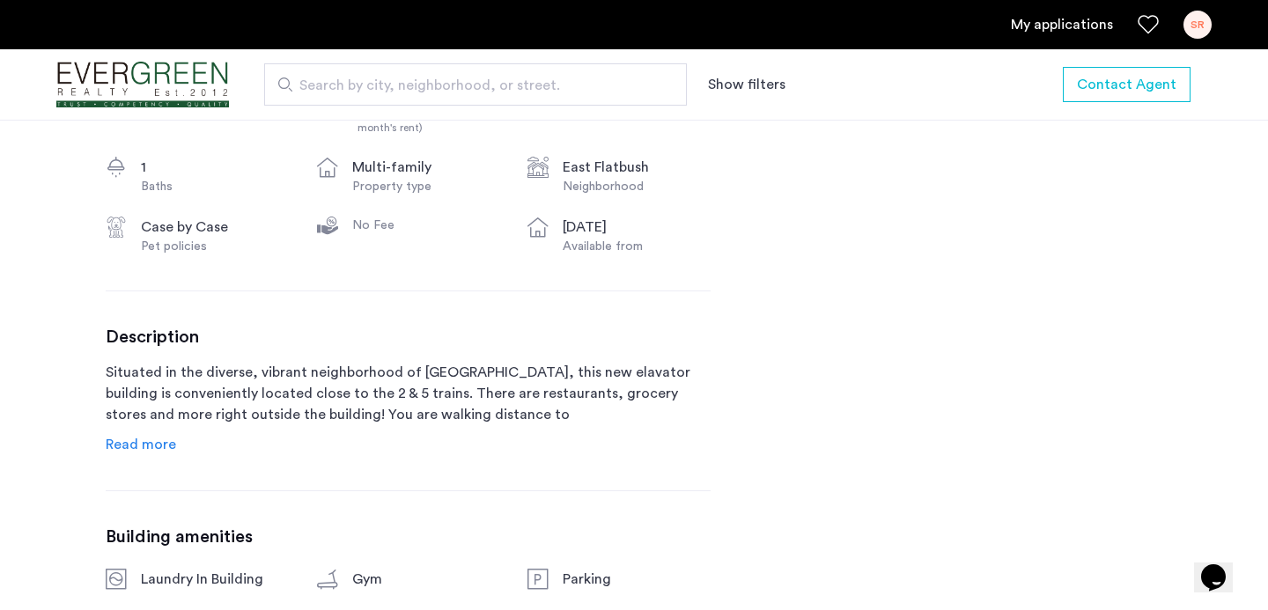
scroll to position [733, 0]
click at [162, 446] on span "Read more" at bounding box center [141, 444] width 70 height 14
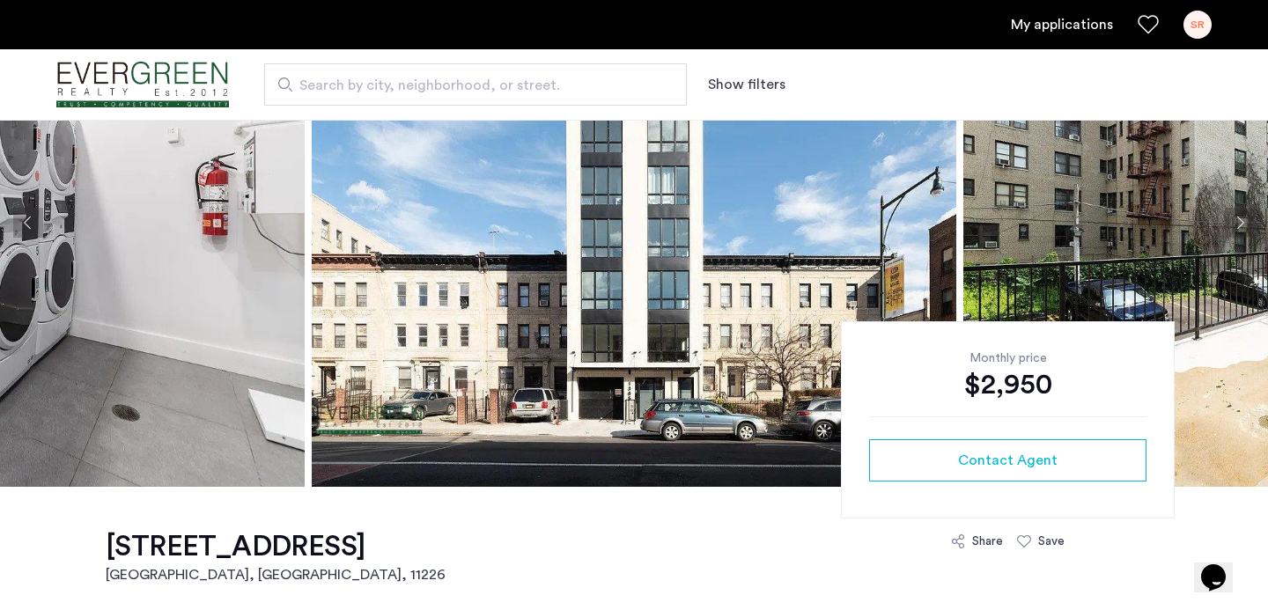
scroll to position [100, 0]
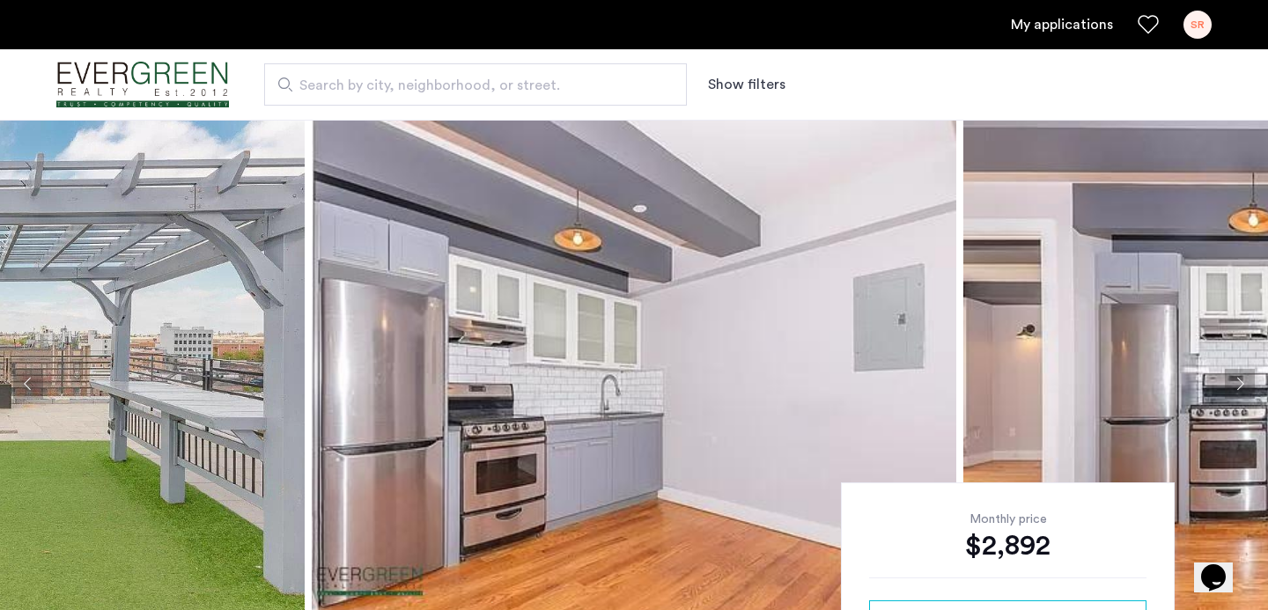
click at [1240, 387] on button "Next apartment" at bounding box center [1240, 384] width 30 height 30
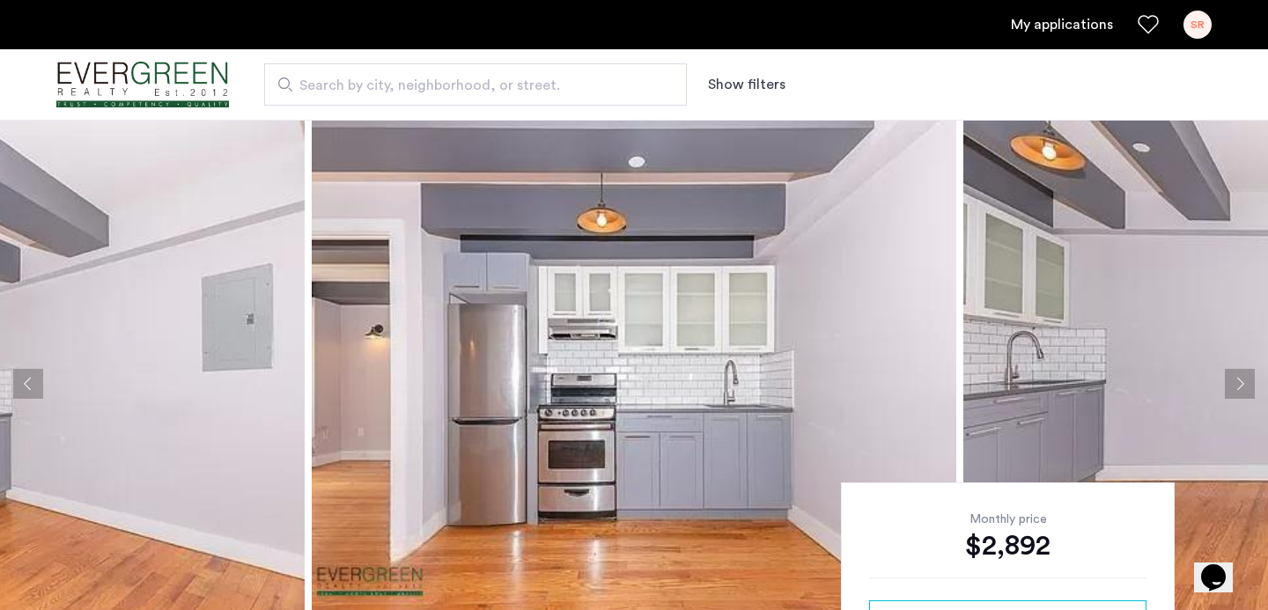
click at [1240, 387] on button "Next apartment" at bounding box center [1240, 384] width 30 height 30
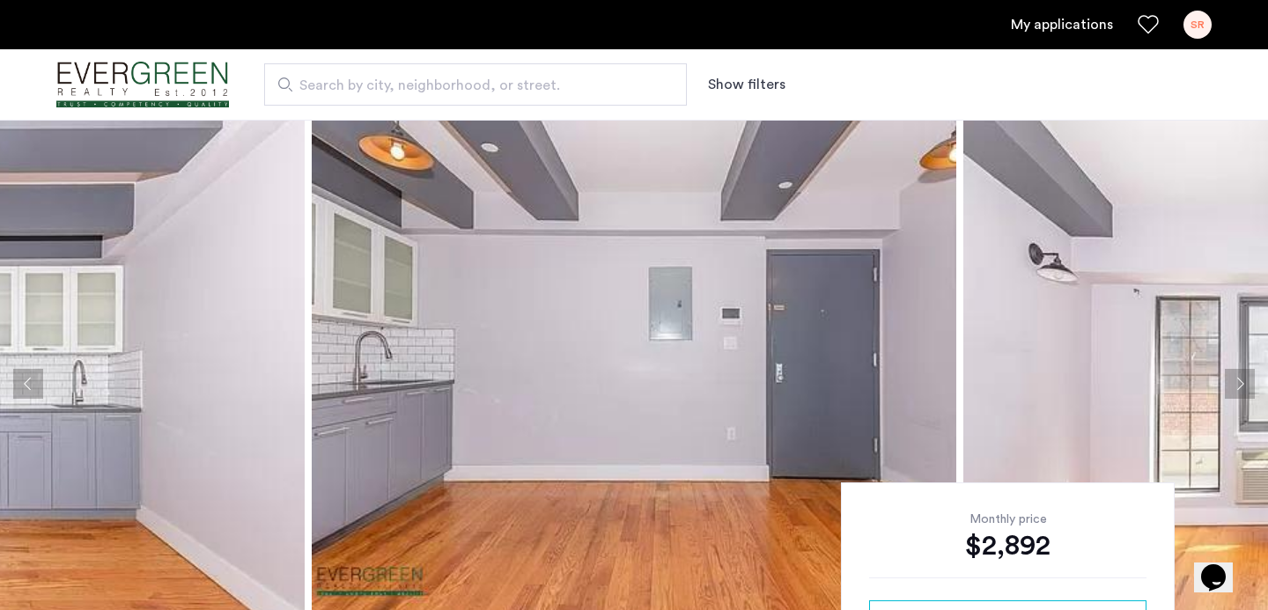
click at [1240, 387] on button "Next apartment" at bounding box center [1240, 384] width 30 height 30
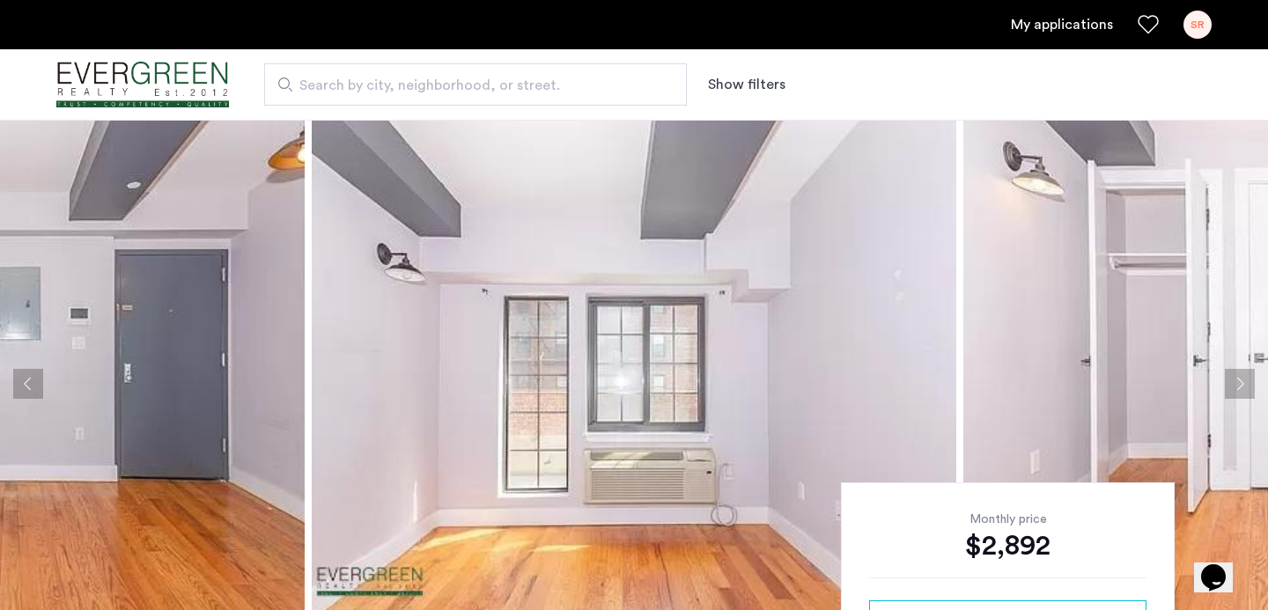
click at [1240, 387] on button "Next apartment" at bounding box center [1240, 384] width 30 height 30
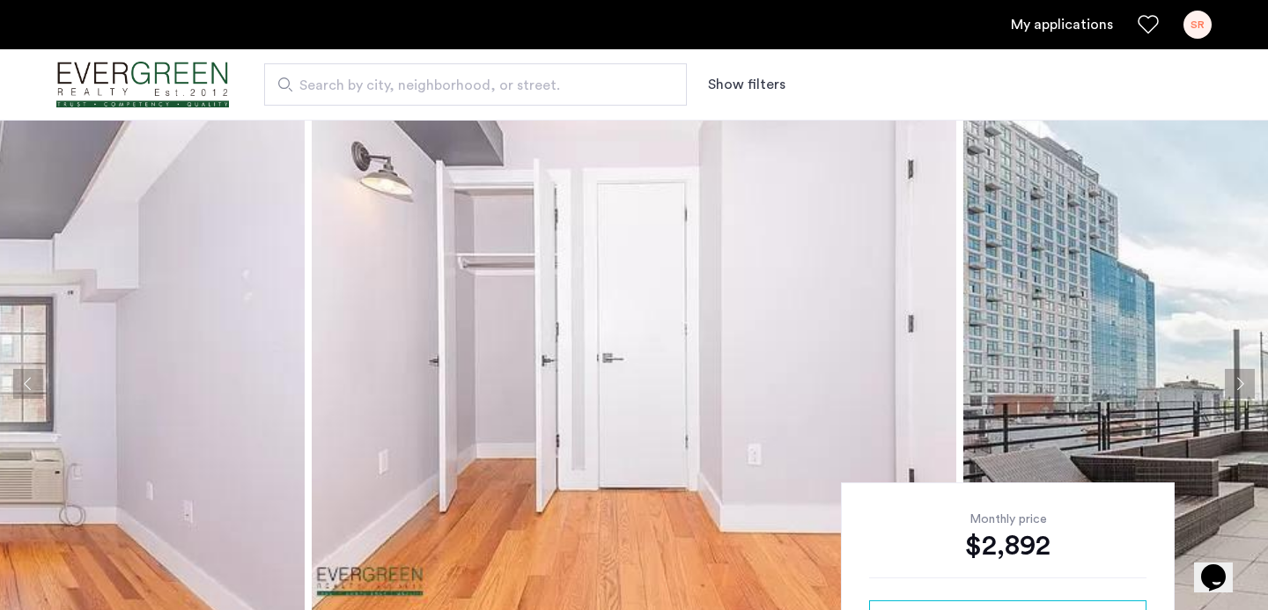
click at [1240, 387] on button "Next apartment" at bounding box center [1240, 384] width 30 height 30
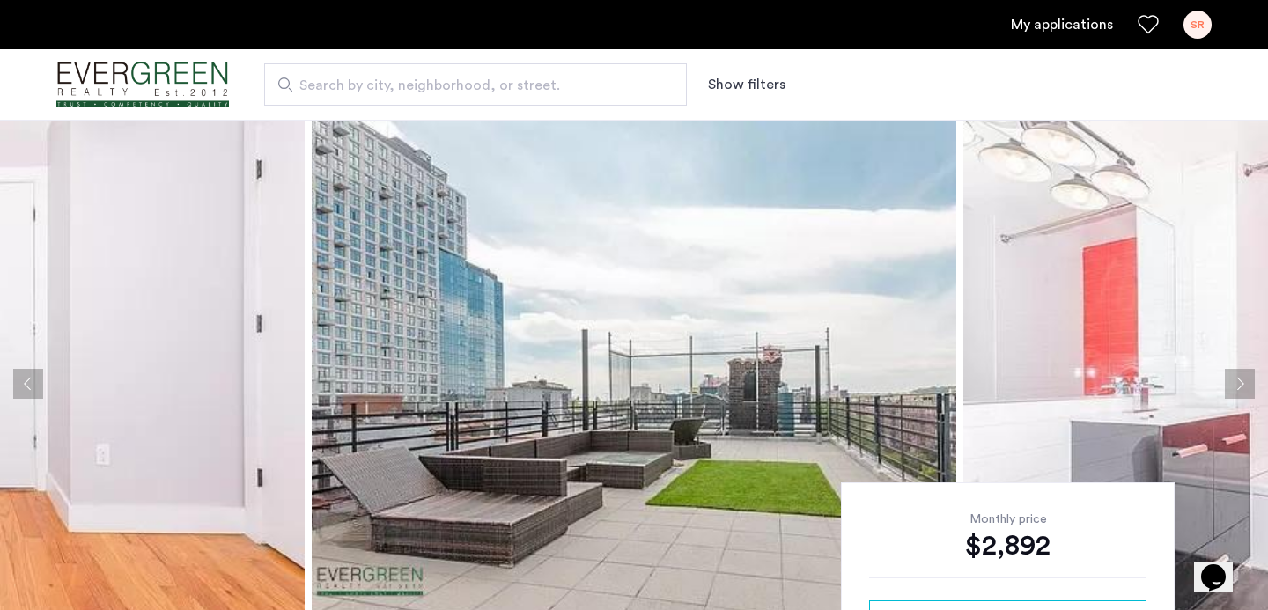
click at [1240, 387] on button "Next apartment" at bounding box center [1240, 384] width 30 height 30
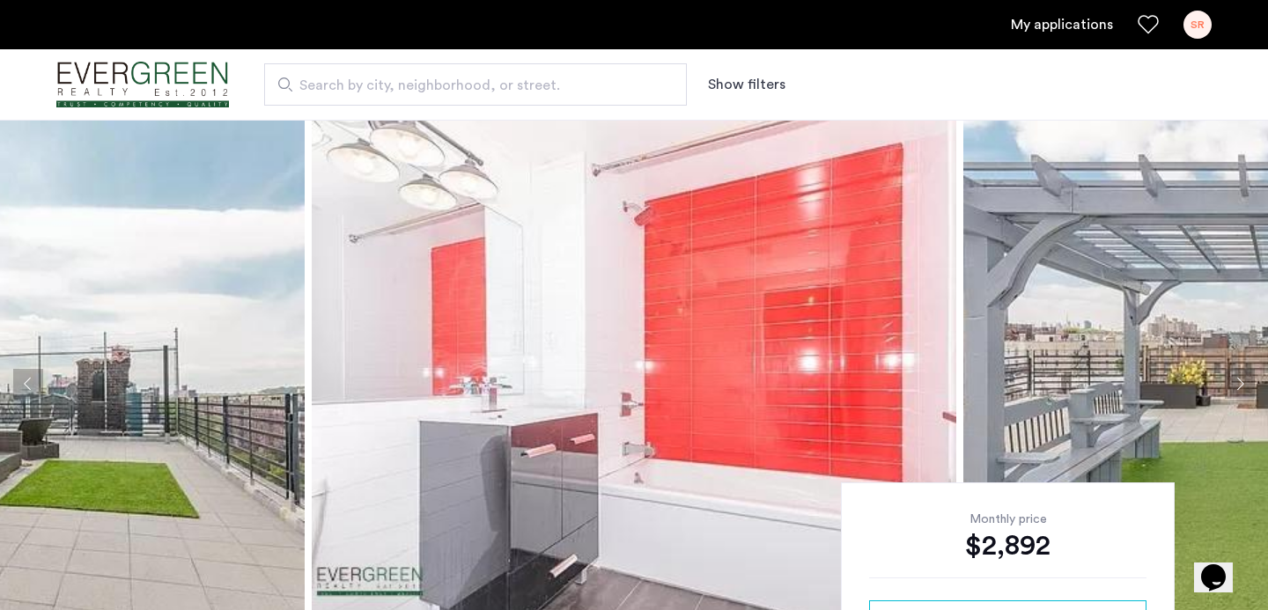
click at [1240, 387] on button "Next apartment" at bounding box center [1240, 384] width 30 height 30
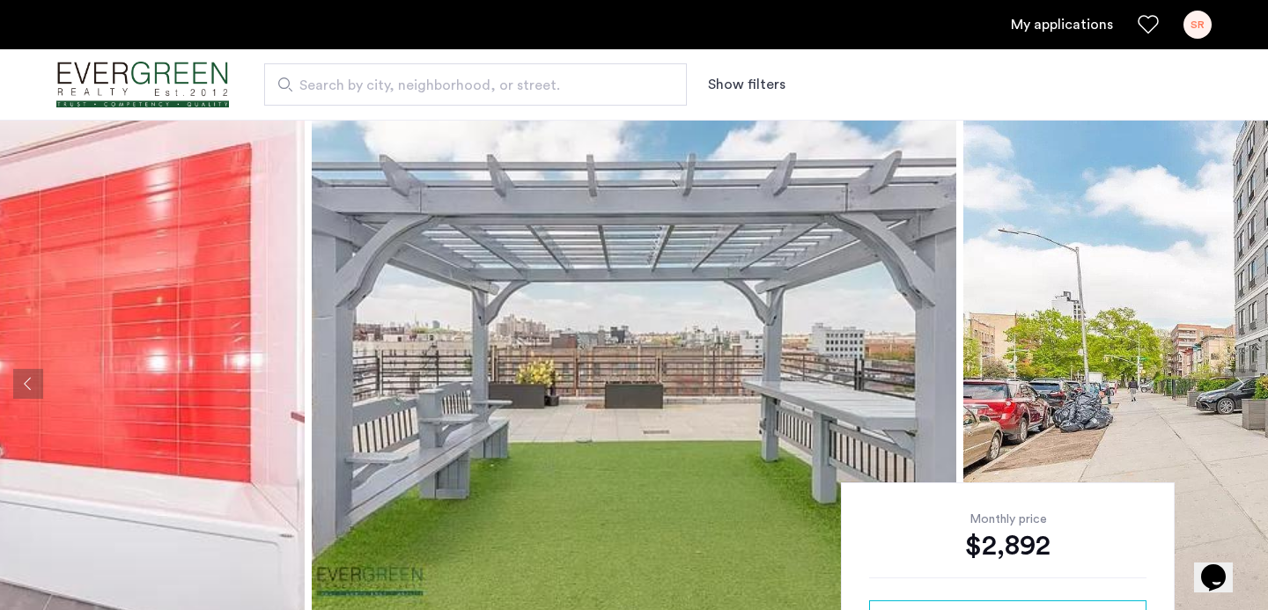
click at [1240, 387] on button "Next apartment" at bounding box center [1240, 384] width 30 height 30
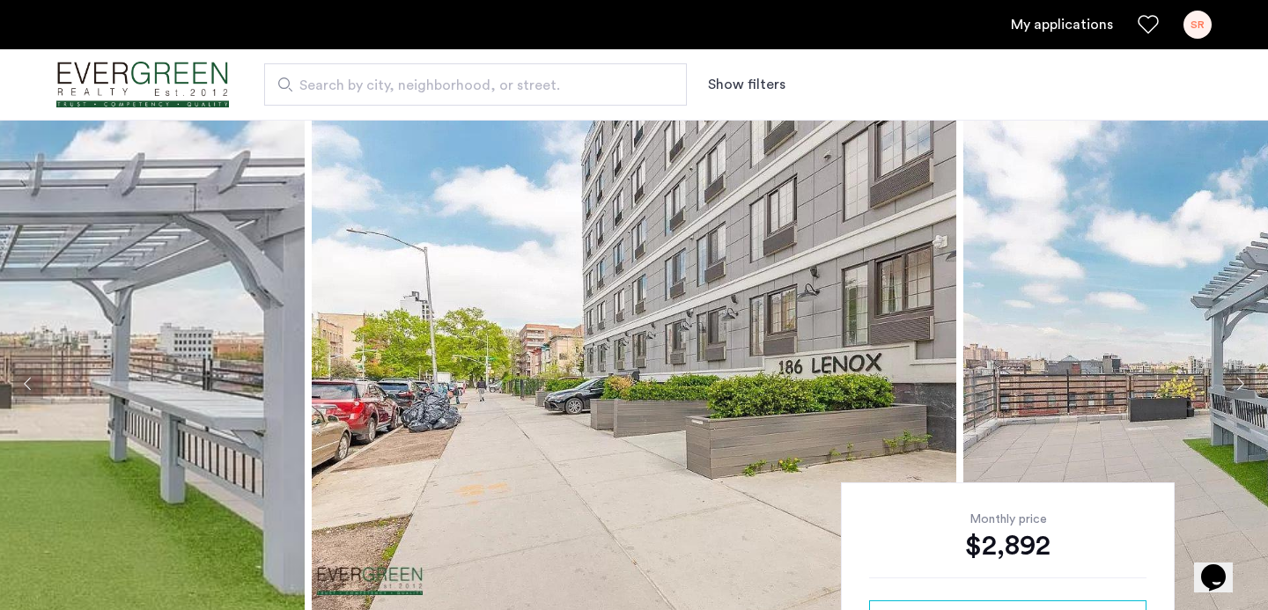
click at [1240, 387] on button "Next apartment" at bounding box center [1240, 384] width 30 height 30
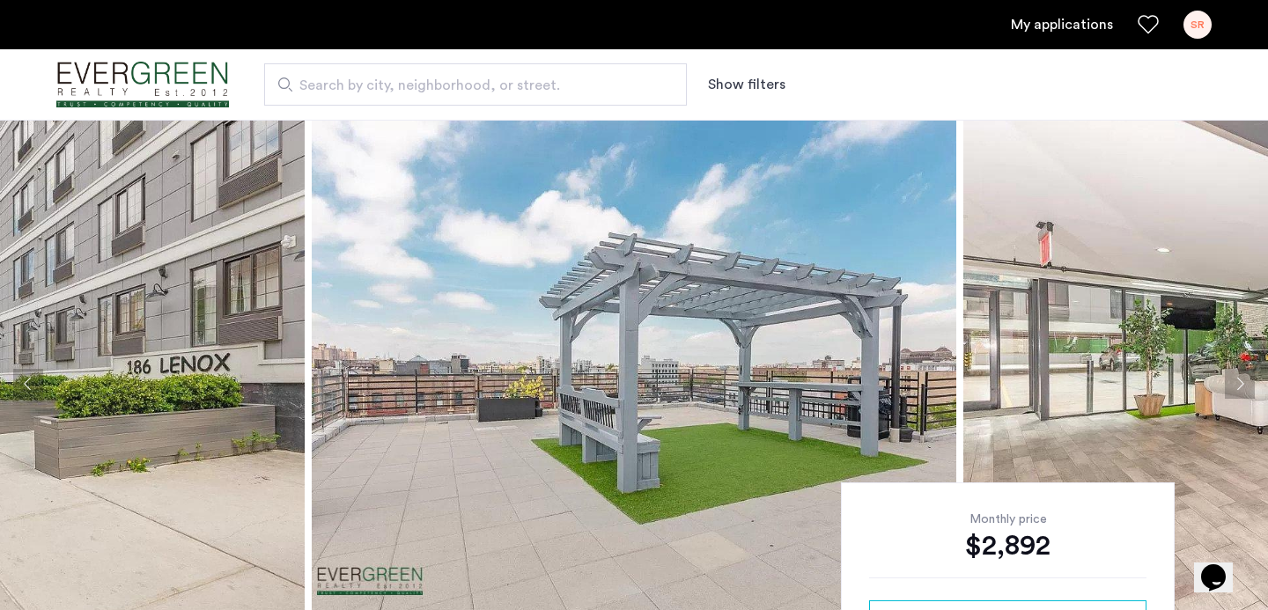
click at [1240, 387] on button "Next apartment" at bounding box center [1240, 384] width 30 height 30
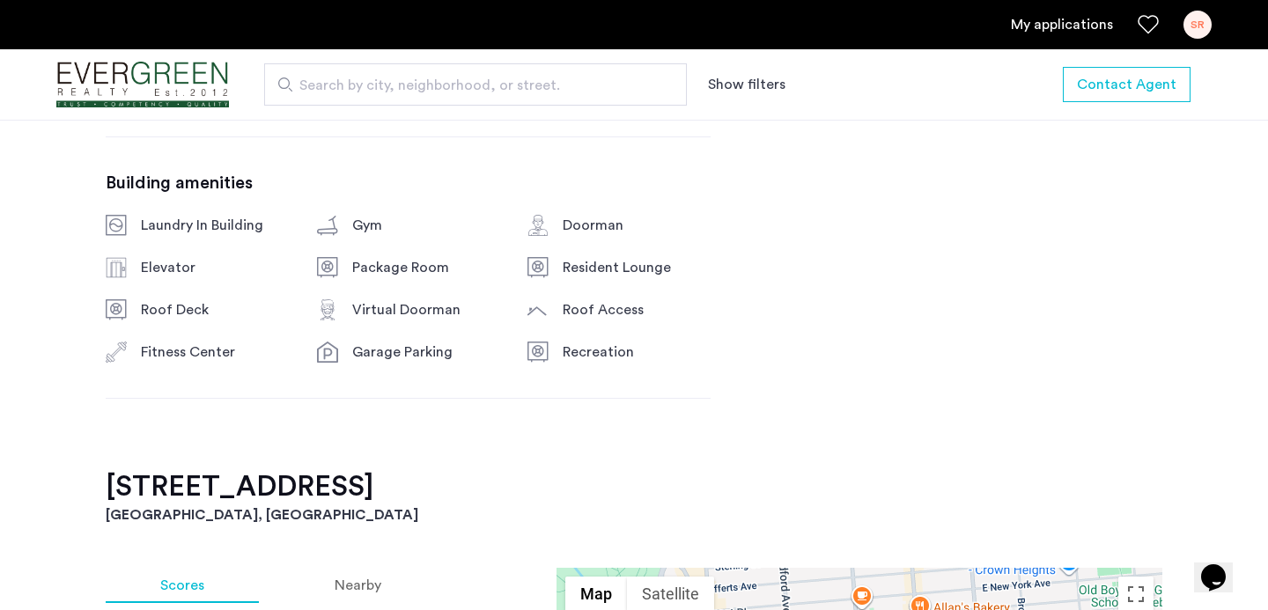
scroll to position [1344, 0]
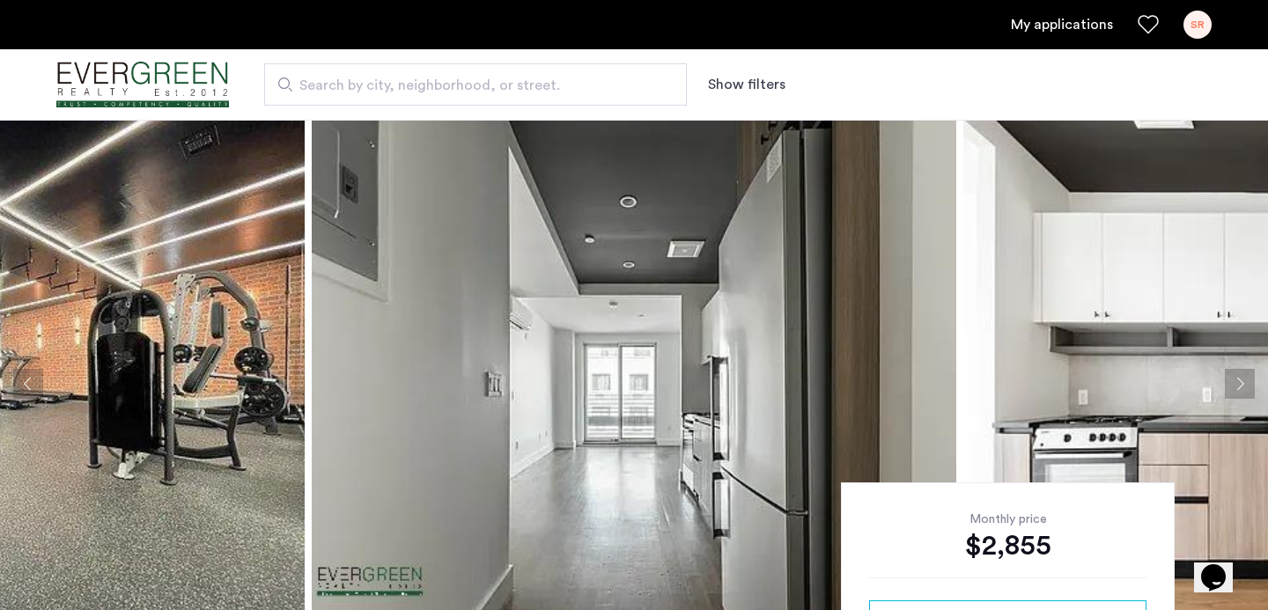
click at [606, 306] on img at bounding box center [634, 384] width 644 height 528
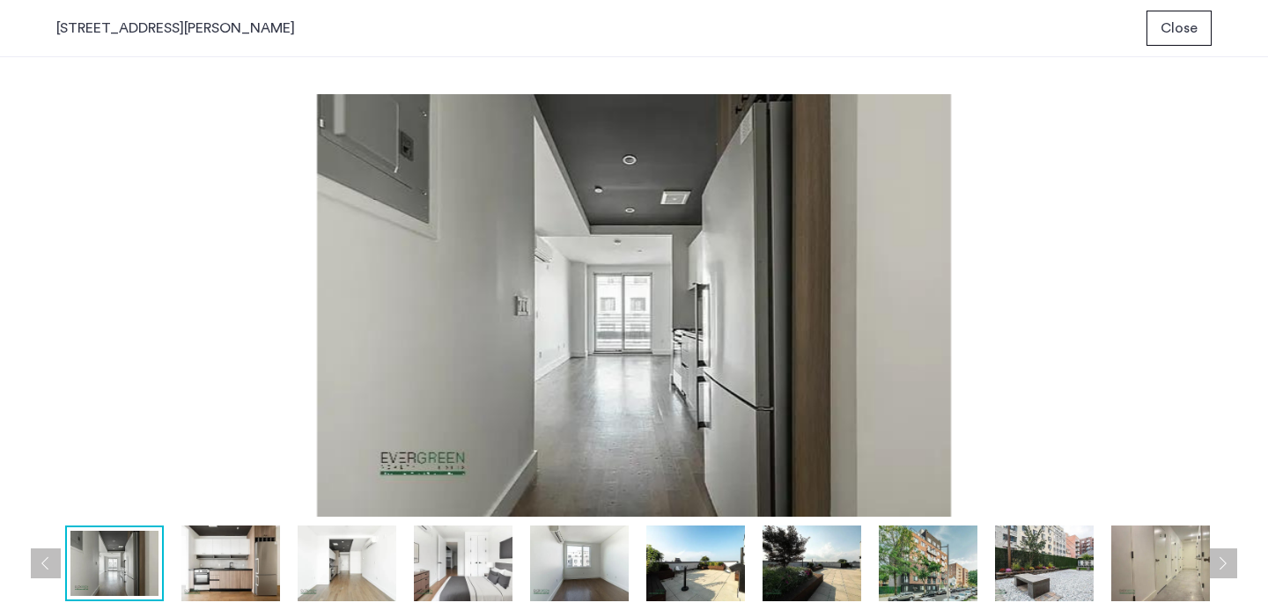
click at [228, 562] on img at bounding box center [230, 564] width 99 height 76
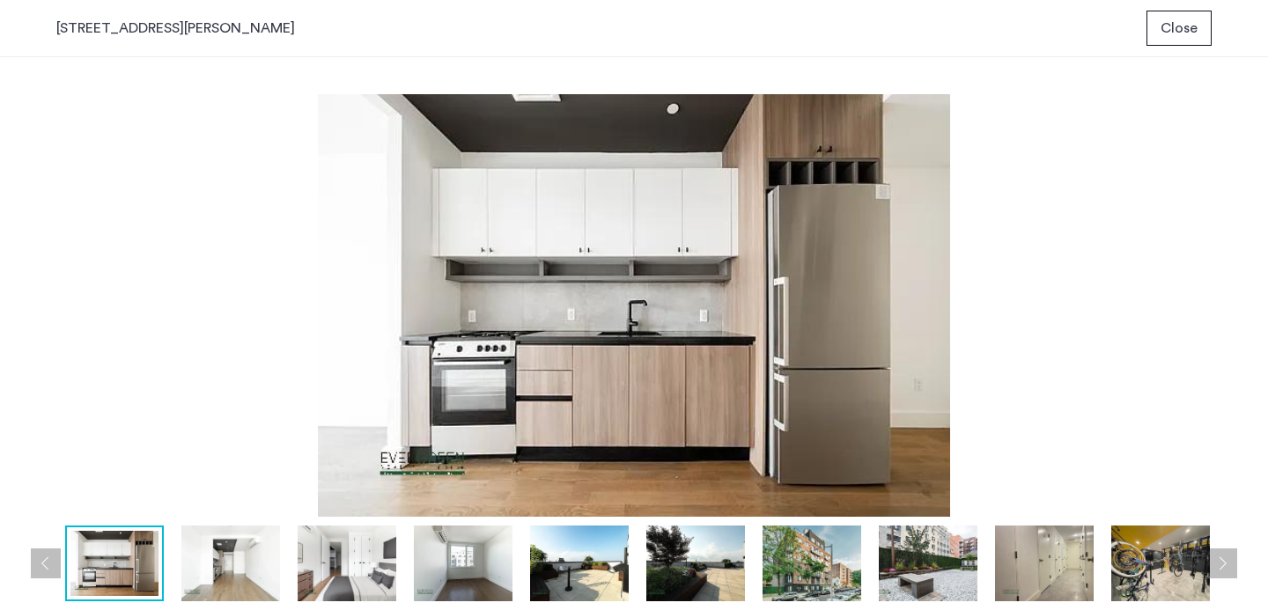
click at [1221, 272] on div "prev next prev next" at bounding box center [634, 333] width 1268 height 553
click at [1253, 290] on div "prev next prev next" at bounding box center [634, 333] width 1268 height 553
click at [241, 550] on img at bounding box center [230, 564] width 99 height 76
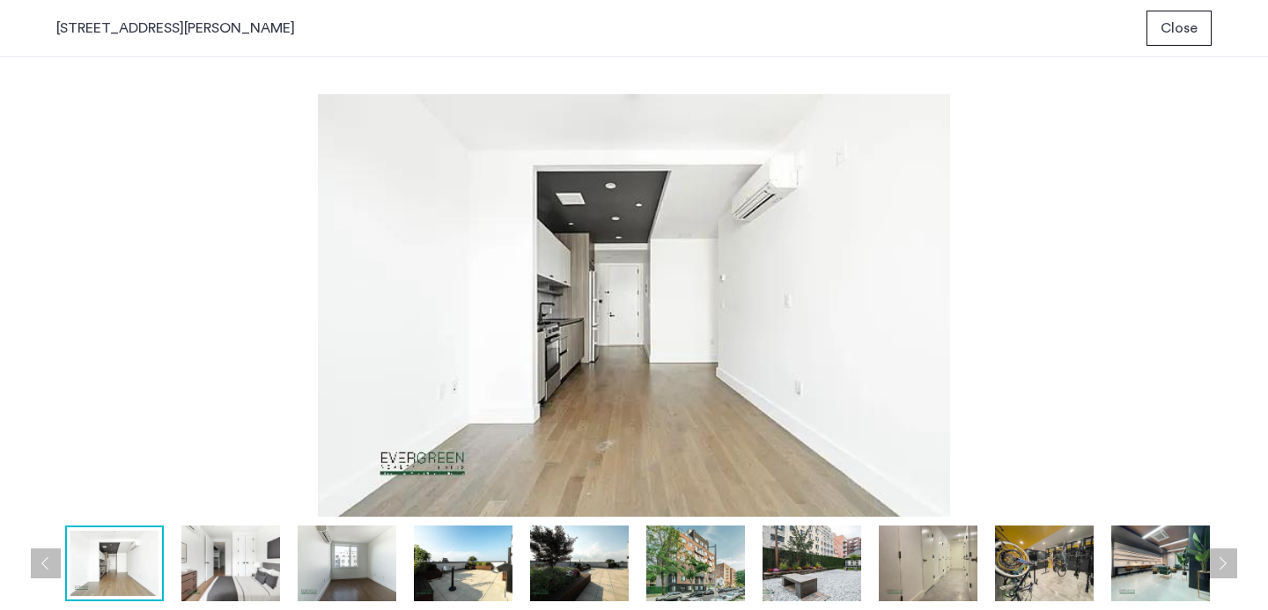
click at [344, 566] on img at bounding box center [347, 564] width 99 height 76
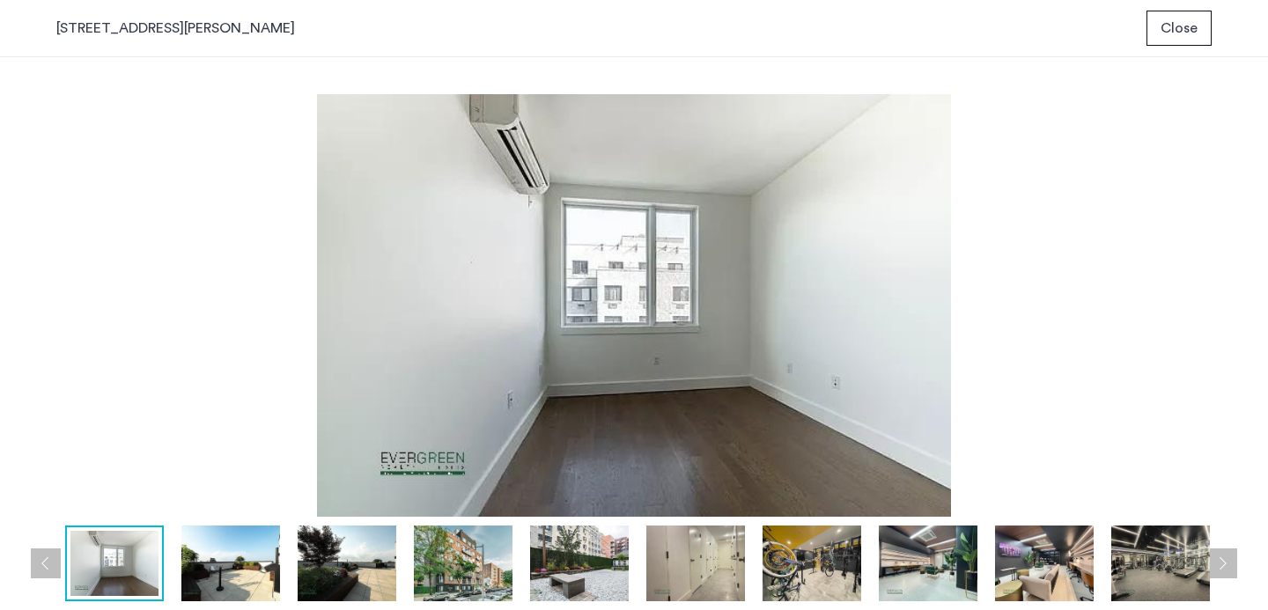
click at [259, 568] on img at bounding box center [230, 564] width 99 height 76
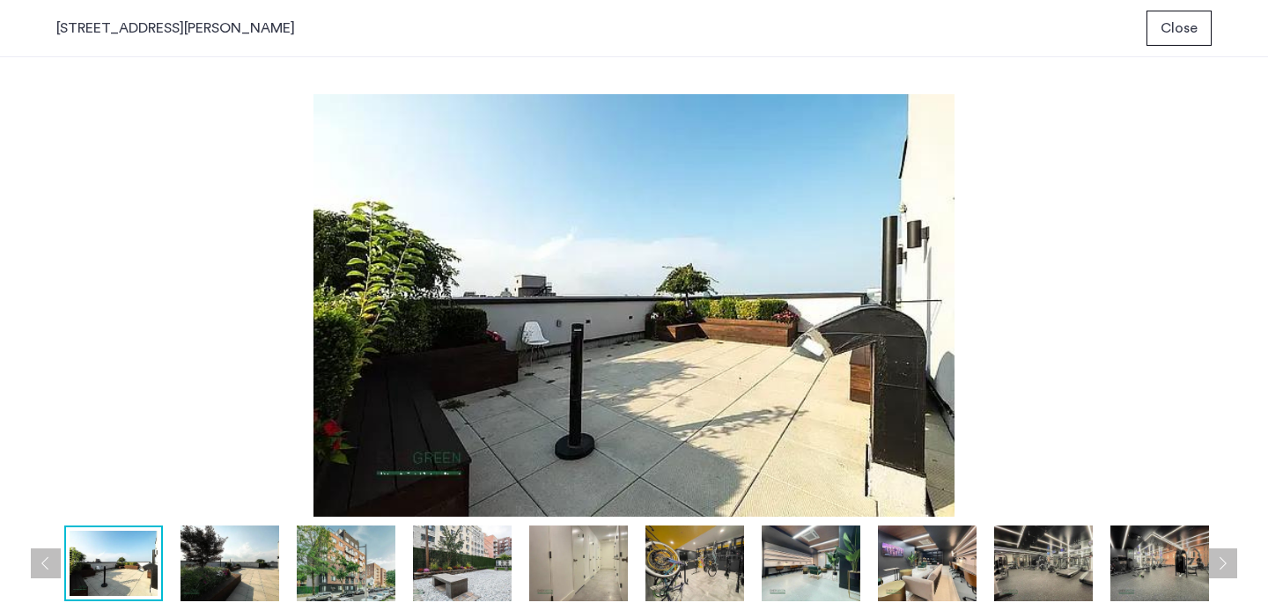
click at [1218, 563] on button "Next apartment" at bounding box center [1222, 564] width 30 height 30
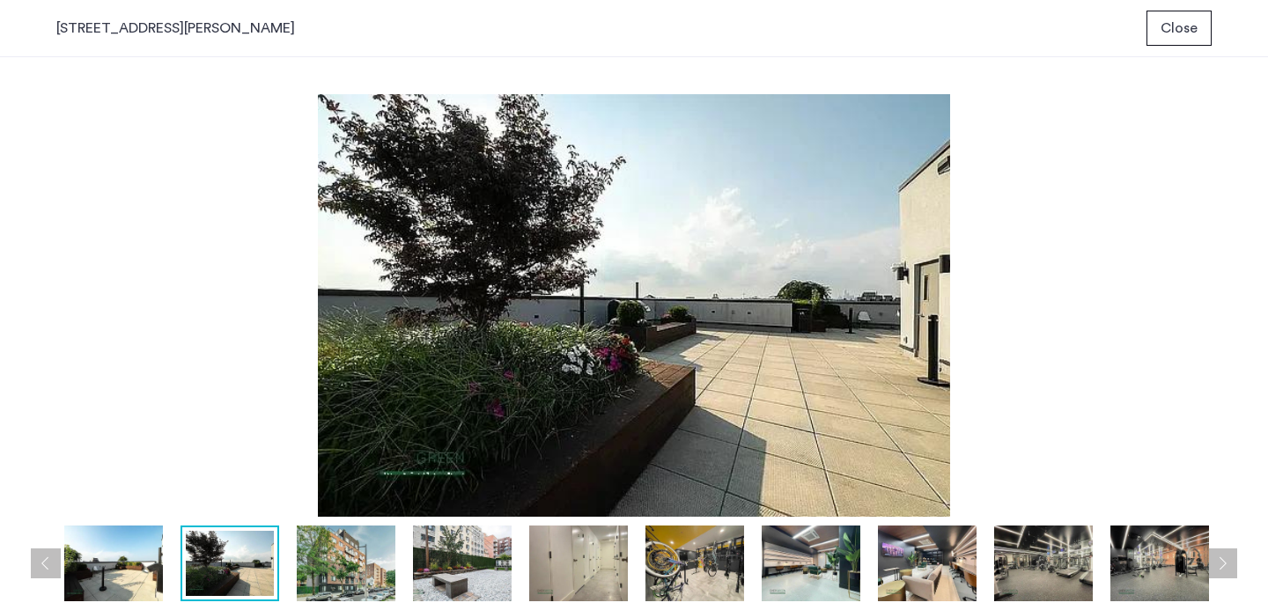
click at [1218, 563] on button "Next apartment" at bounding box center [1222, 564] width 30 height 30
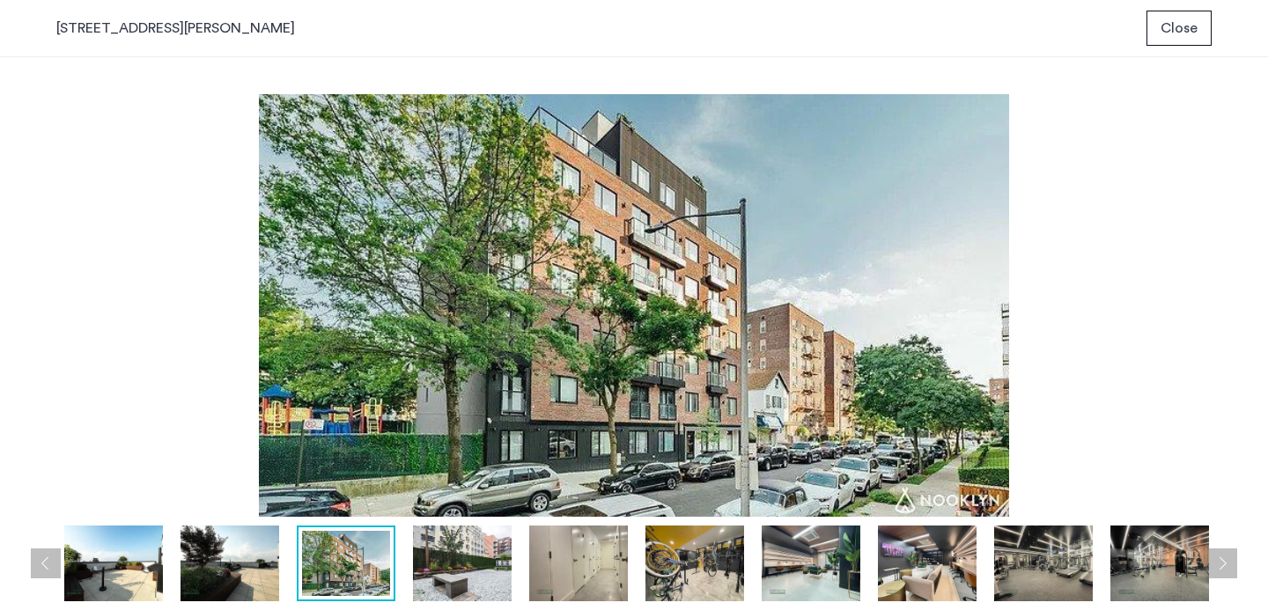
click at [1218, 563] on button "Next apartment" at bounding box center [1222, 564] width 30 height 30
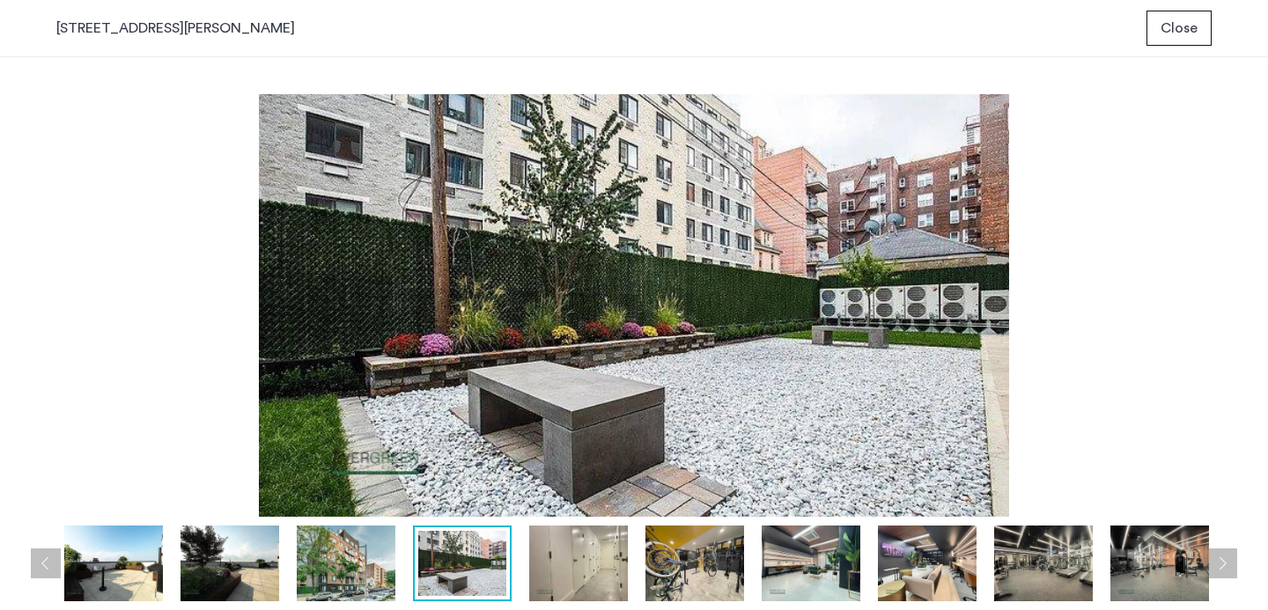
click at [1218, 563] on button "Next apartment" at bounding box center [1222, 564] width 30 height 30
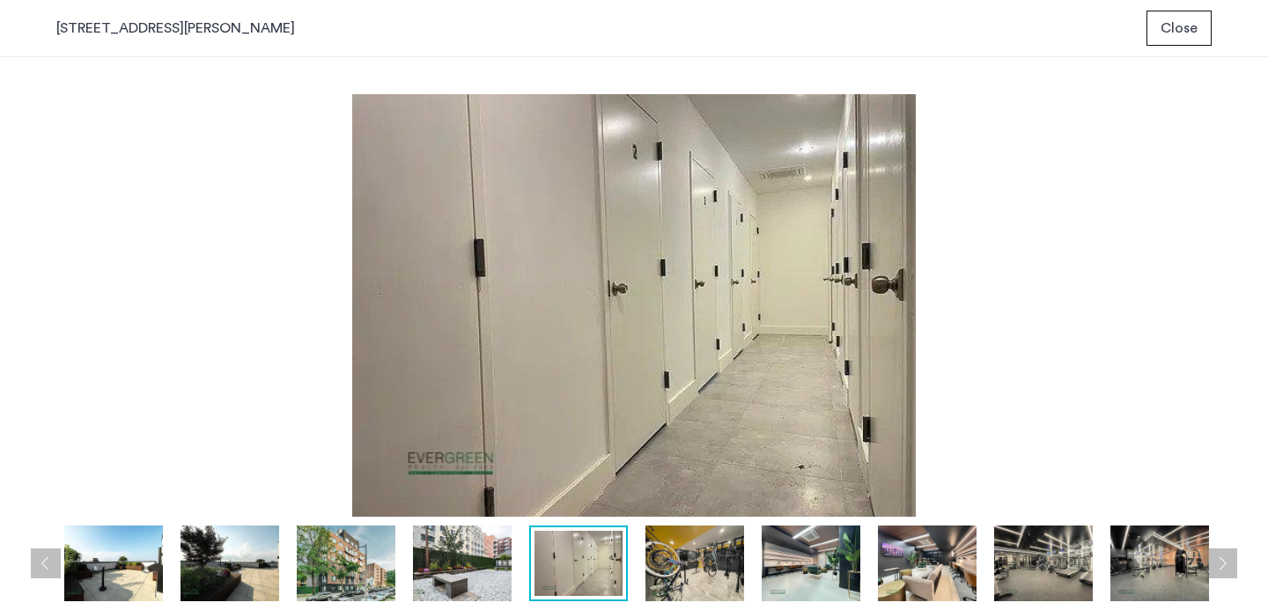
click at [1218, 563] on button "Next apartment" at bounding box center [1222, 564] width 30 height 30
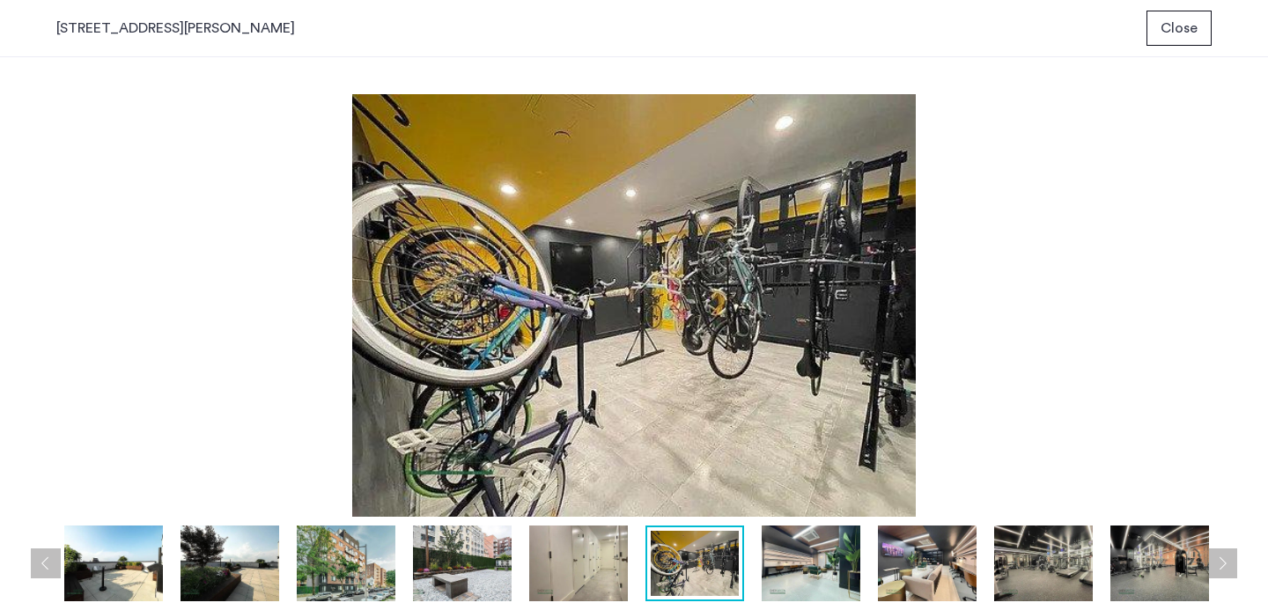
click at [1218, 563] on button "Next apartment" at bounding box center [1222, 564] width 30 height 30
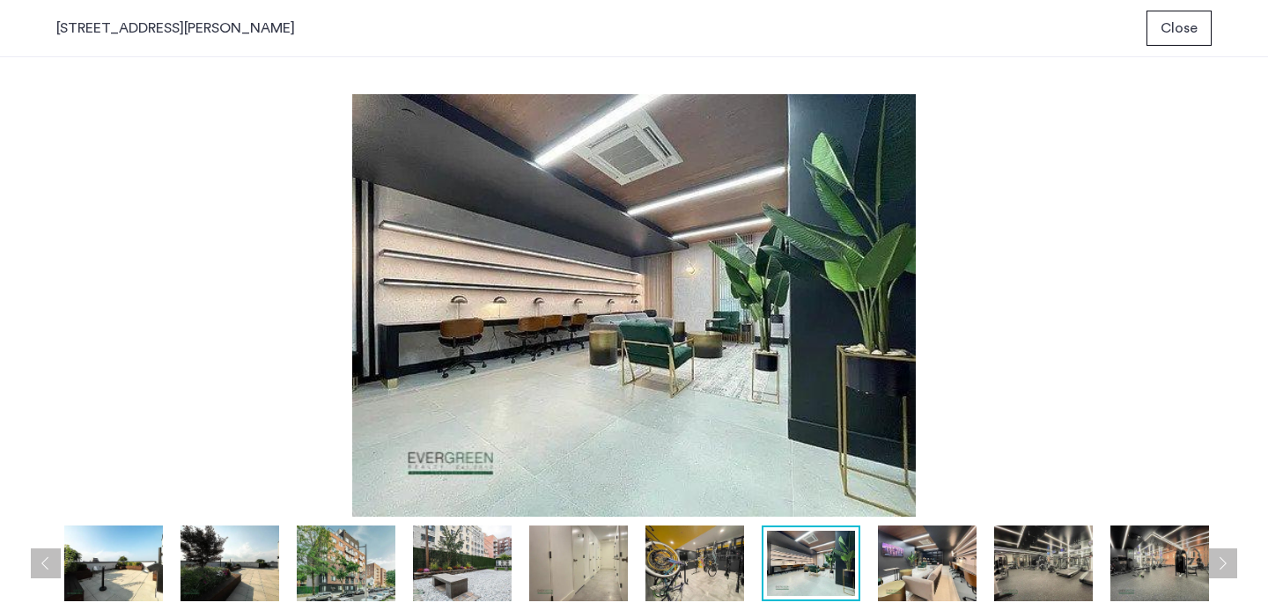
click at [1218, 563] on button "Next apartment" at bounding box center [1222, 564] width 30 height 30
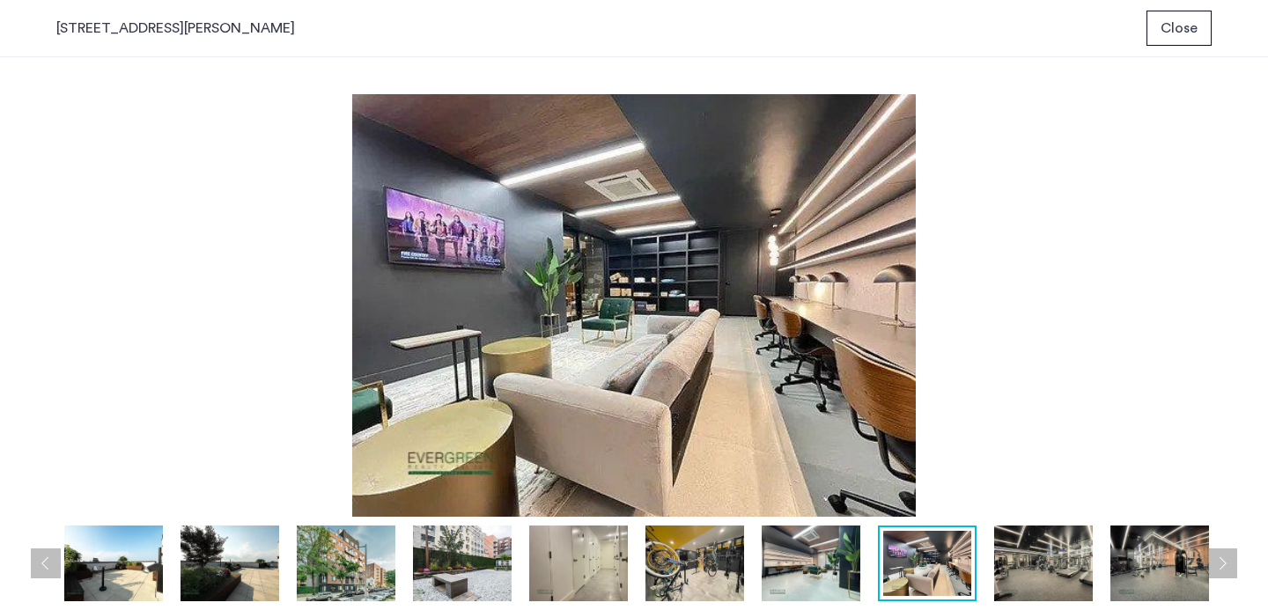
click at [1218, 563] on button "Next apartment" at bounding box center [1222, 564] width 30 height 30
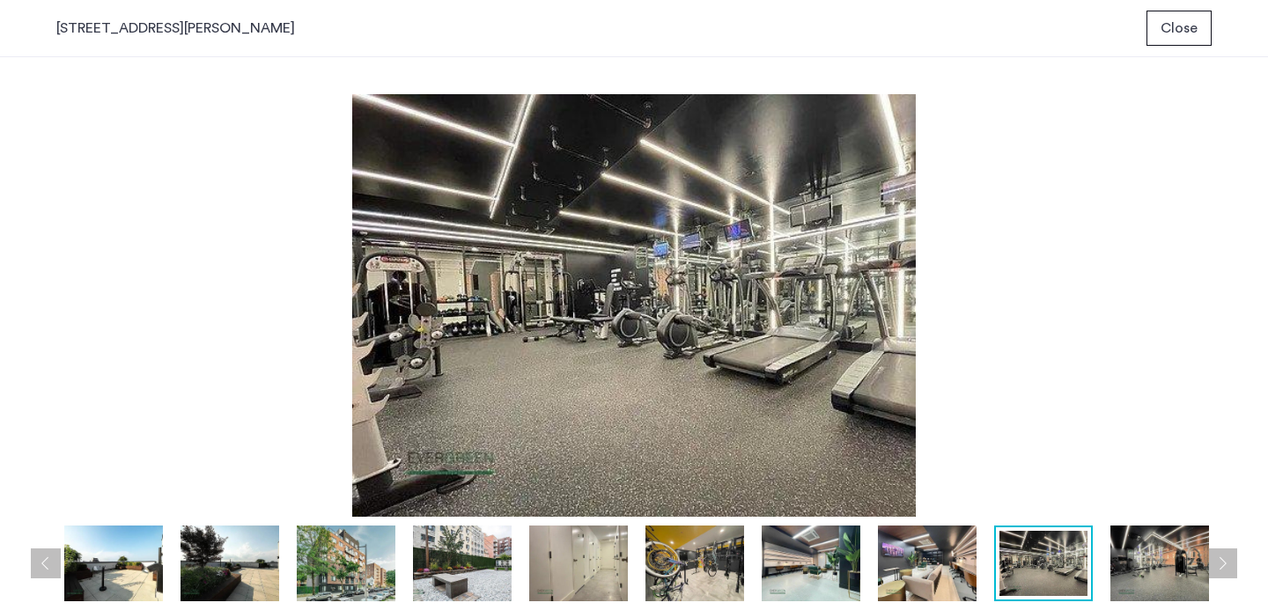
click at [1218, 563] on button "Next apartment" at bounding box center [1222, 564] width 30 height 30
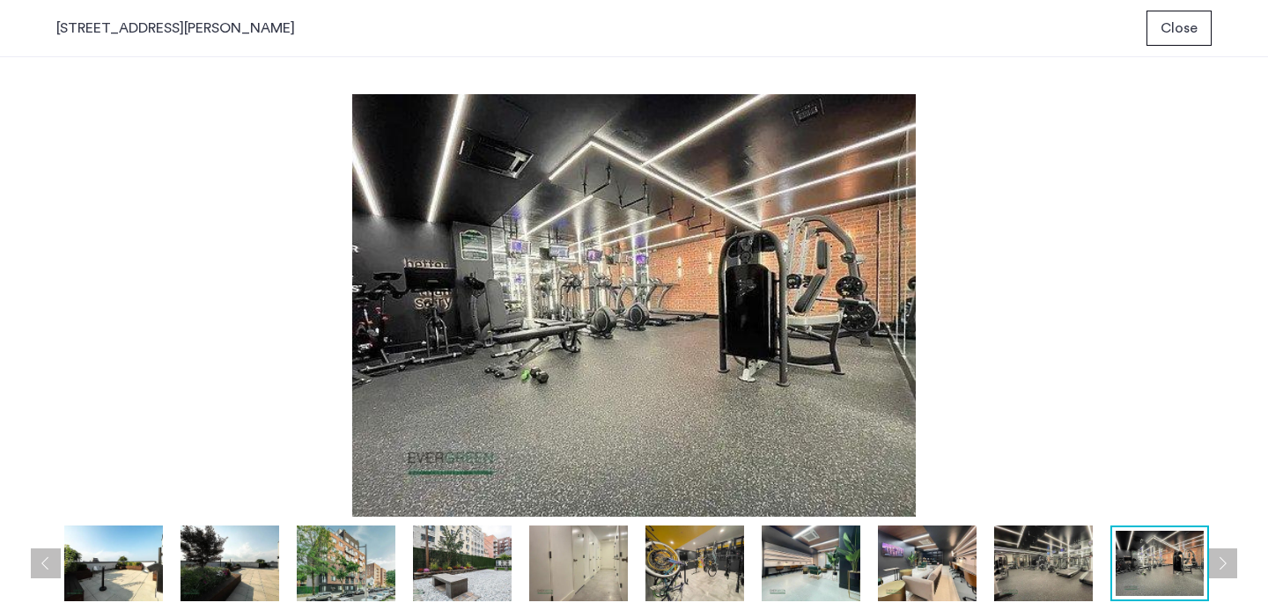
click at [1218, 563] on button "Next apartment" at bounding box center [1222, 564] width 30 height 30
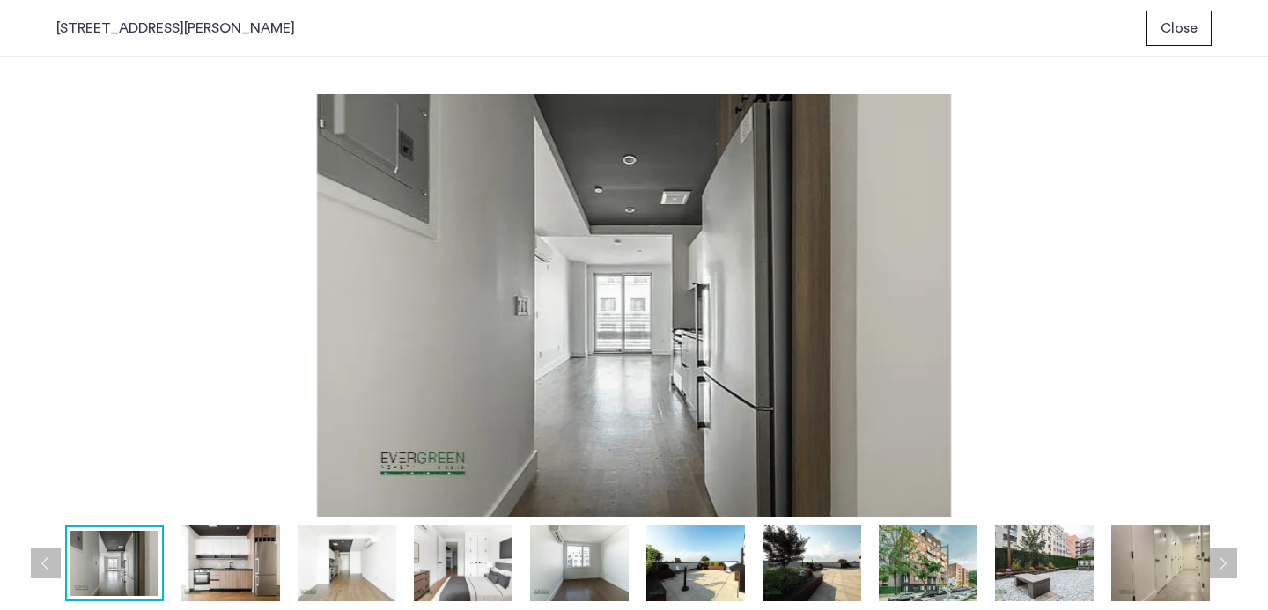
click at [1218, 563] on button "Next apartment" at bounding box center [1222, 564] width 30 height 30
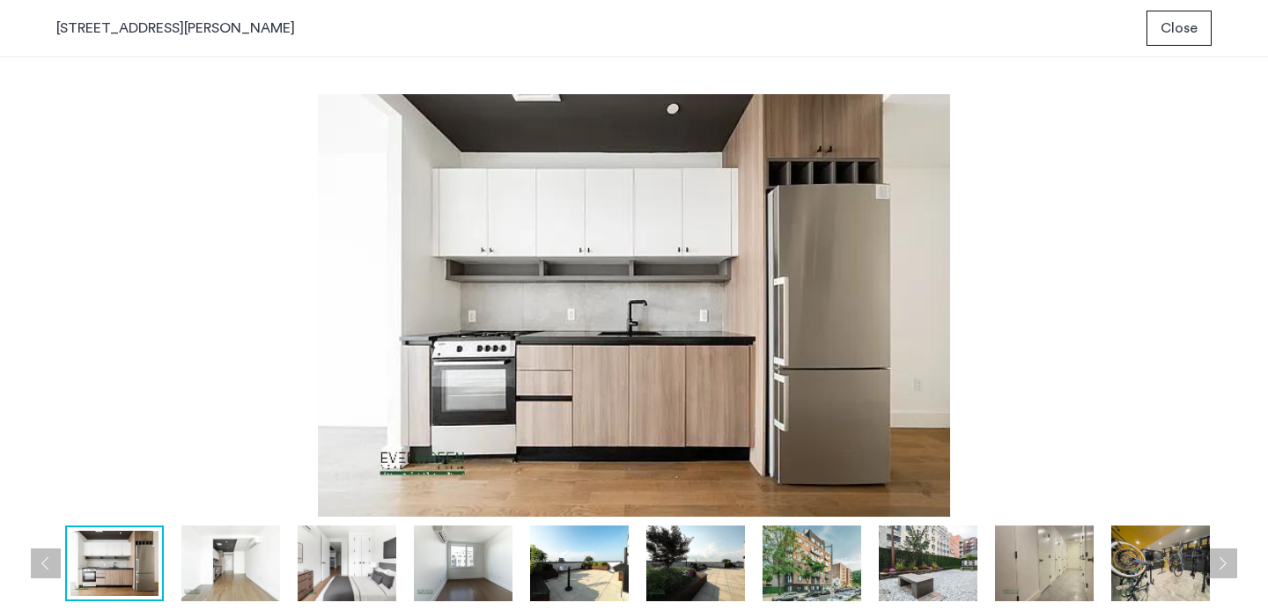
click at [1218, 563] on button "Next apartment" at bounding box center [1222, 564] width 30 height 30
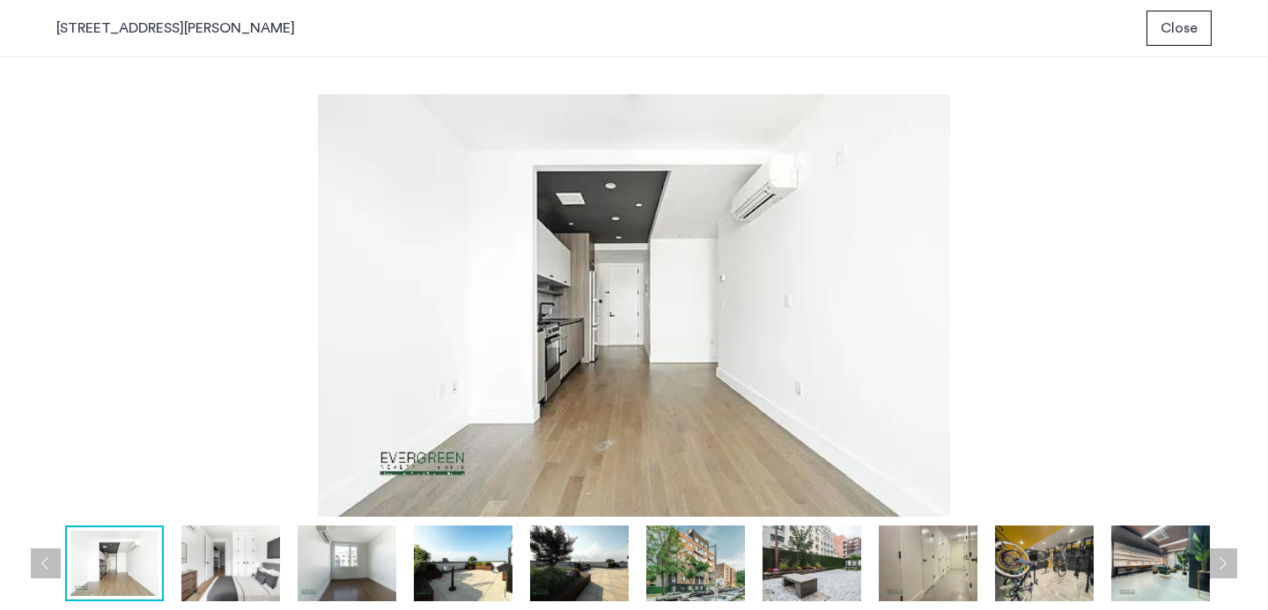
click at [1218, 563] on button "Next apartment" at bounding box center [1222, 564] width 30 height 30
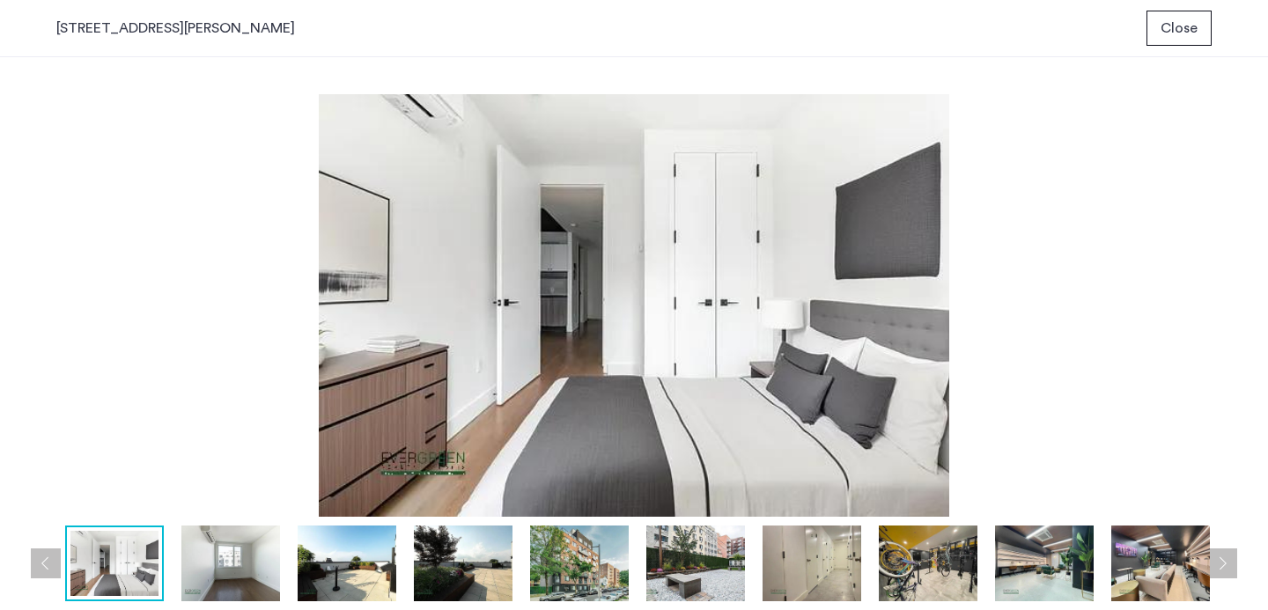
click at [1218, 563] on button "Next apartment" at bounding box center [1222, 564] width 30 height 30
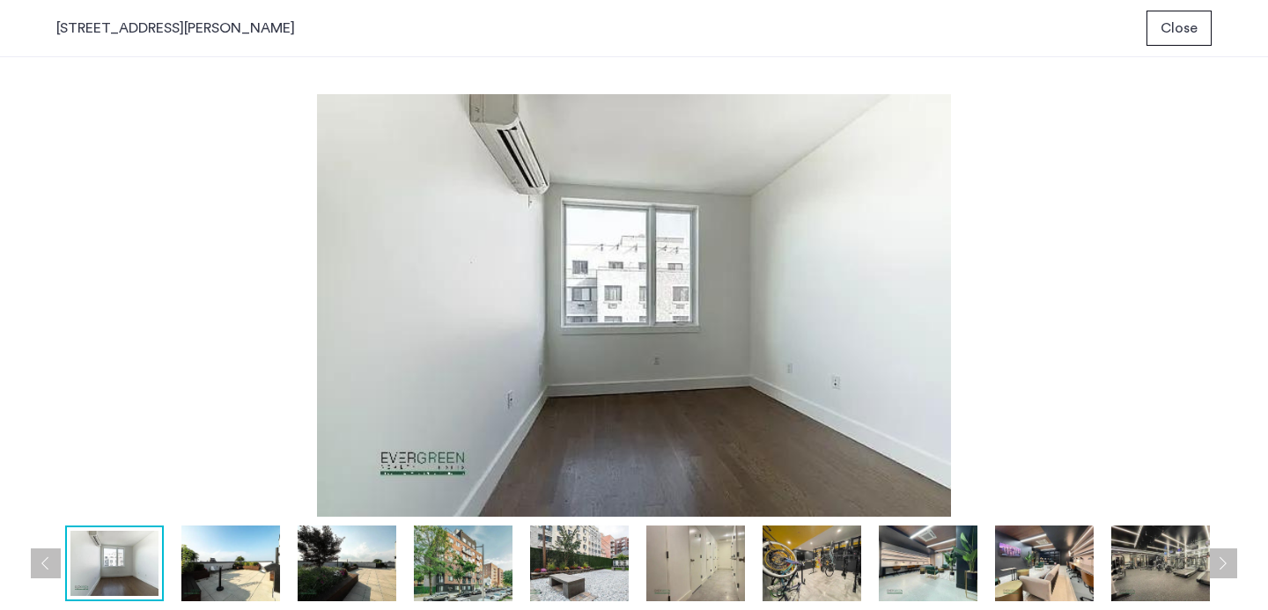
click at [1218, 563] on button "Next apartment" at bounding box center [1222, 564] width 30 height 30
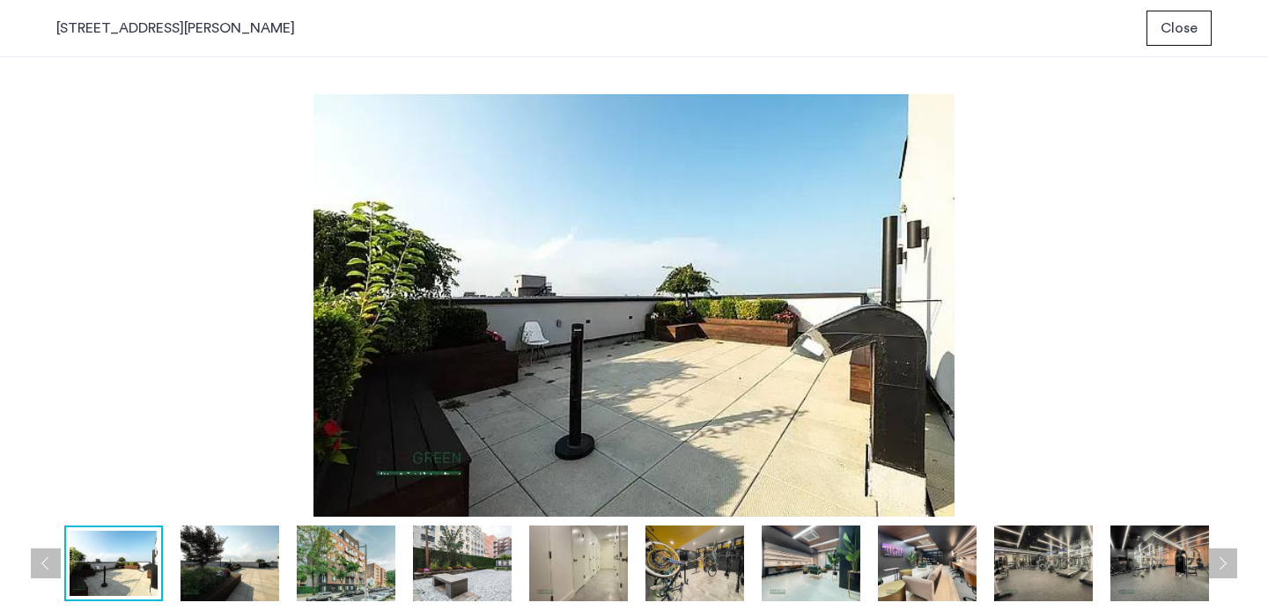
click at [39, 558] on button "Previous apartment" at bounding box center [46, 564] width 30 height 30
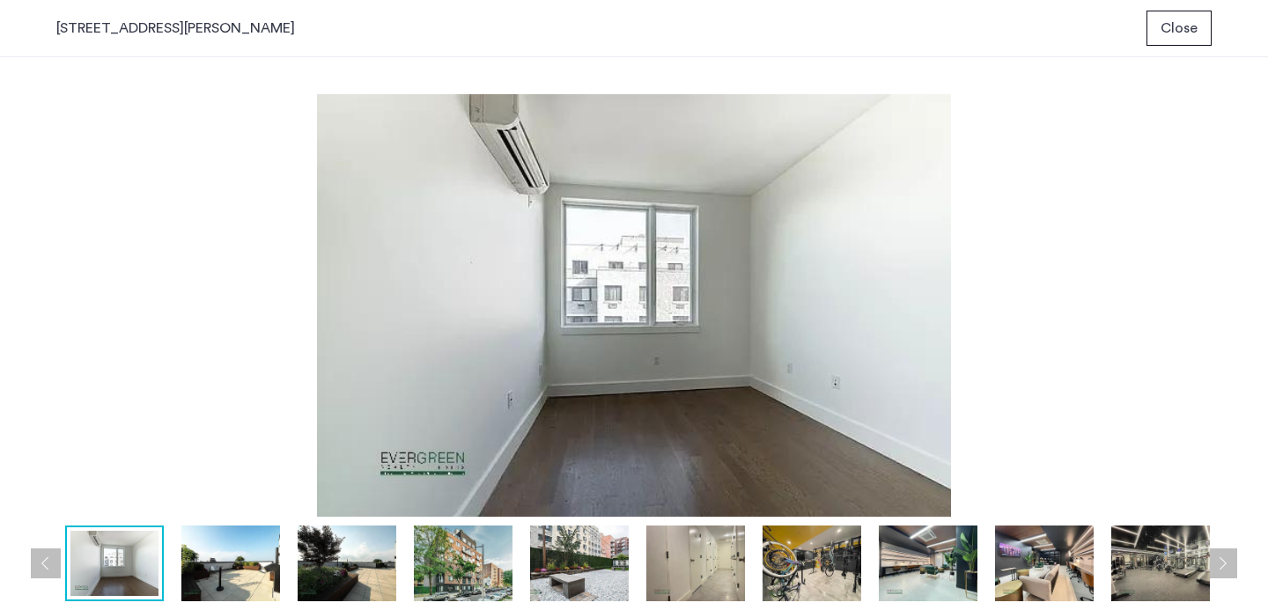
click at [39, 558] on button "Previous apartment" at bounding box center [46, 564] width 30 height 30
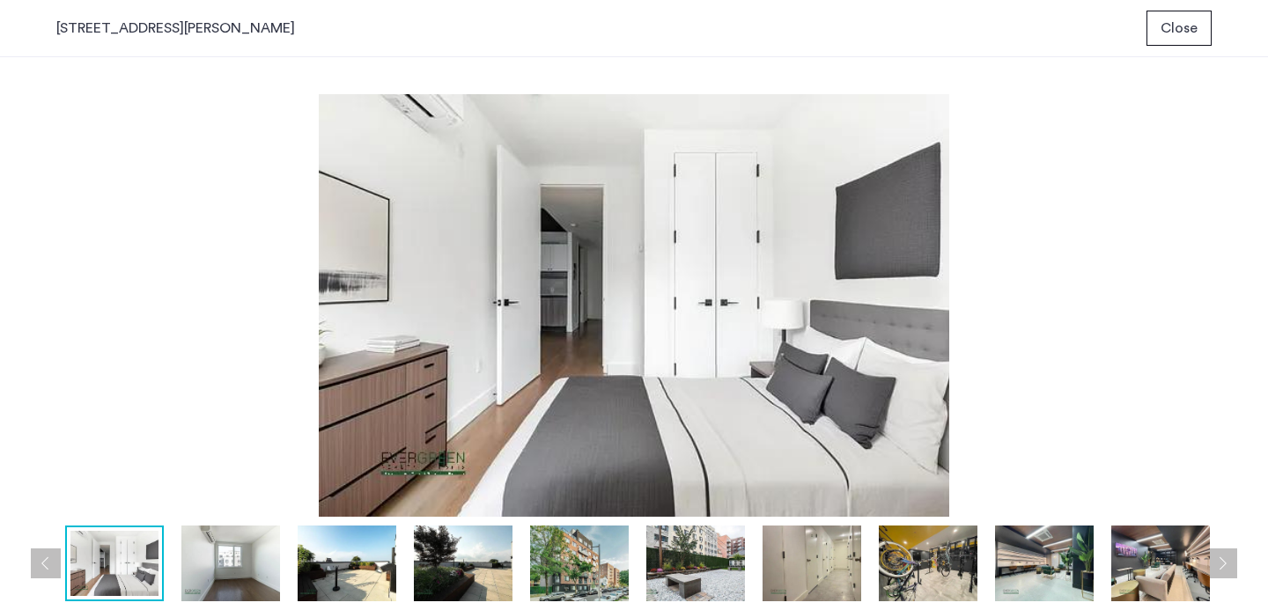
click at [39, 558] on button "Previous apartment" at bounding box center [46, 564] width 30 height 30
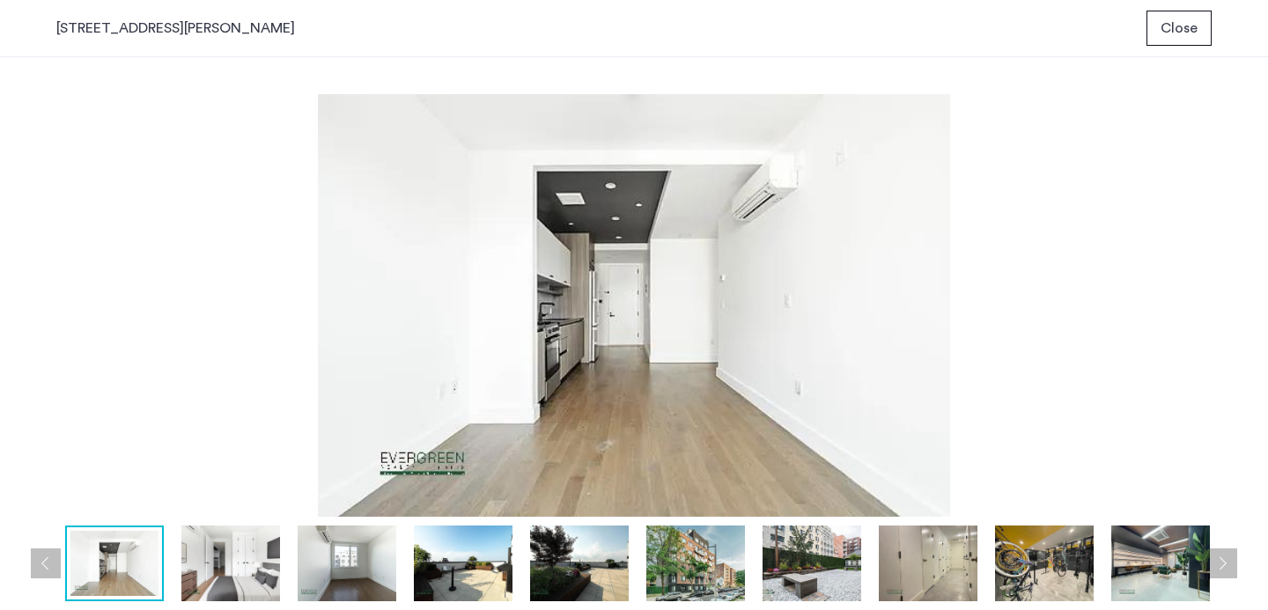
click at [39, 558] on button "Previous apartment" at bounding box center [46, 564] width 30 height 30
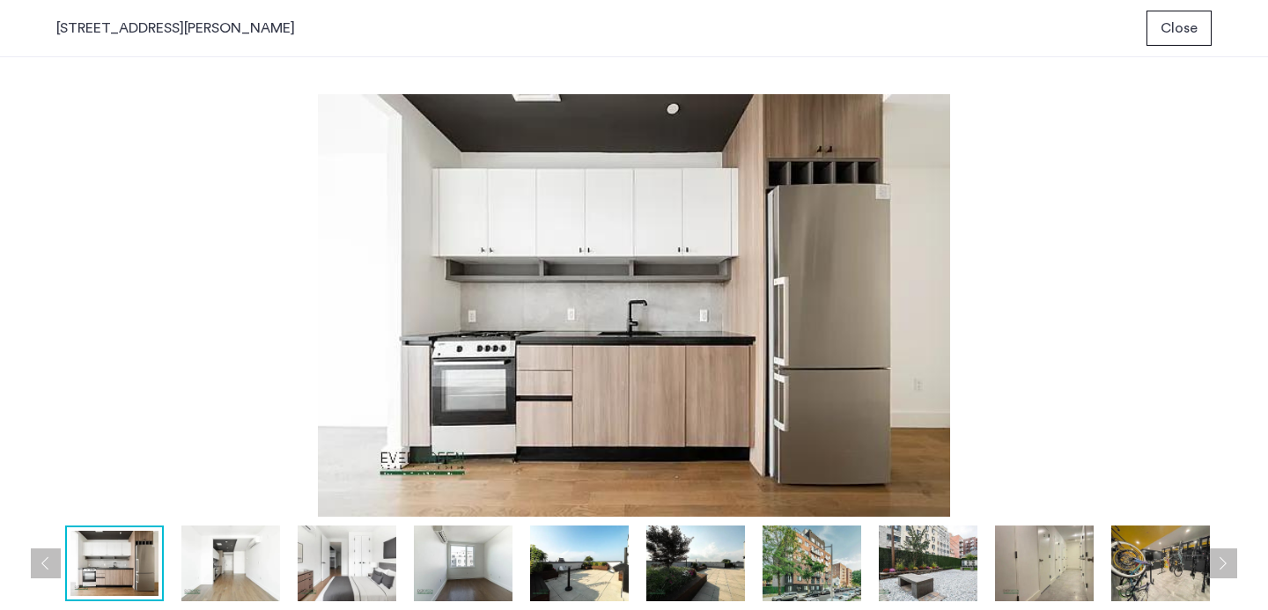
click at [39, 558] on button "Previous apartment" at bounding box center [46, 564] width 30 height 30
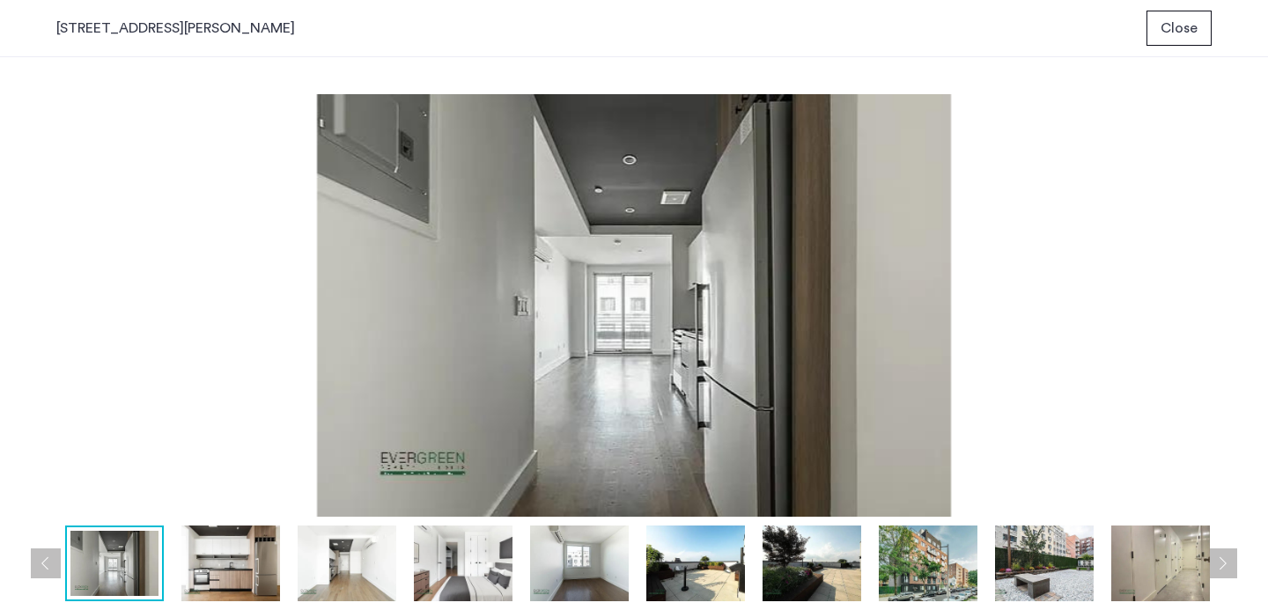
click at [39, 558] on button "Previous apartment" at bounding box center [46, 564] width 30 height 30
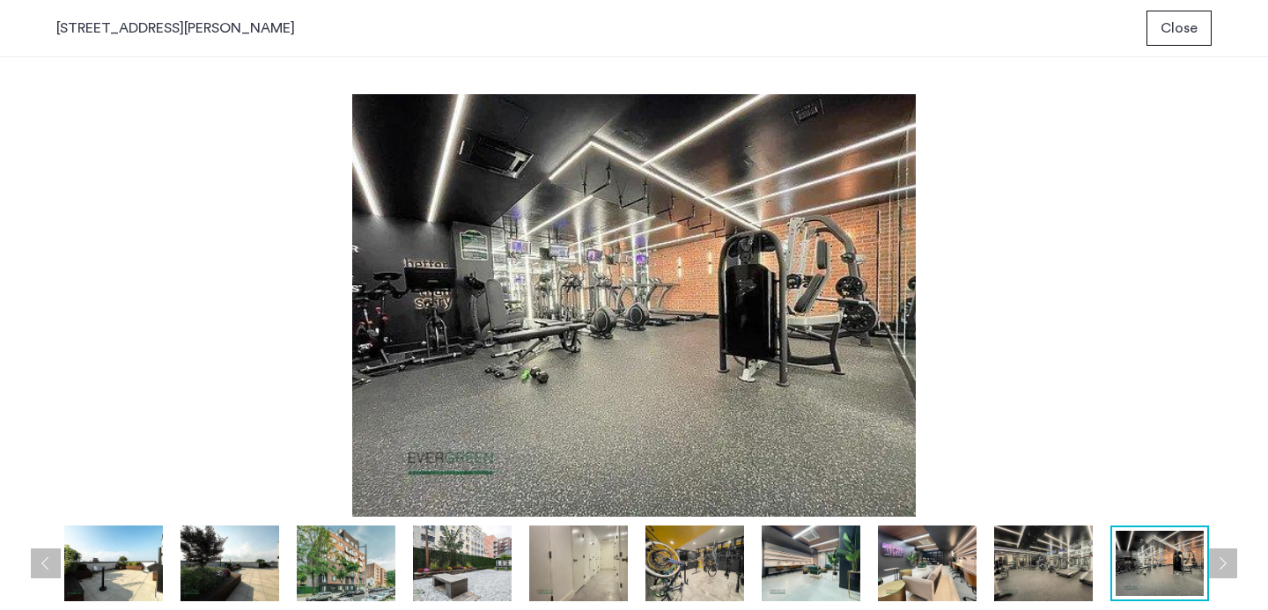
click at [39, 558] on button "Previous apartment" at bounding box center [46, 564] width 30 height 30
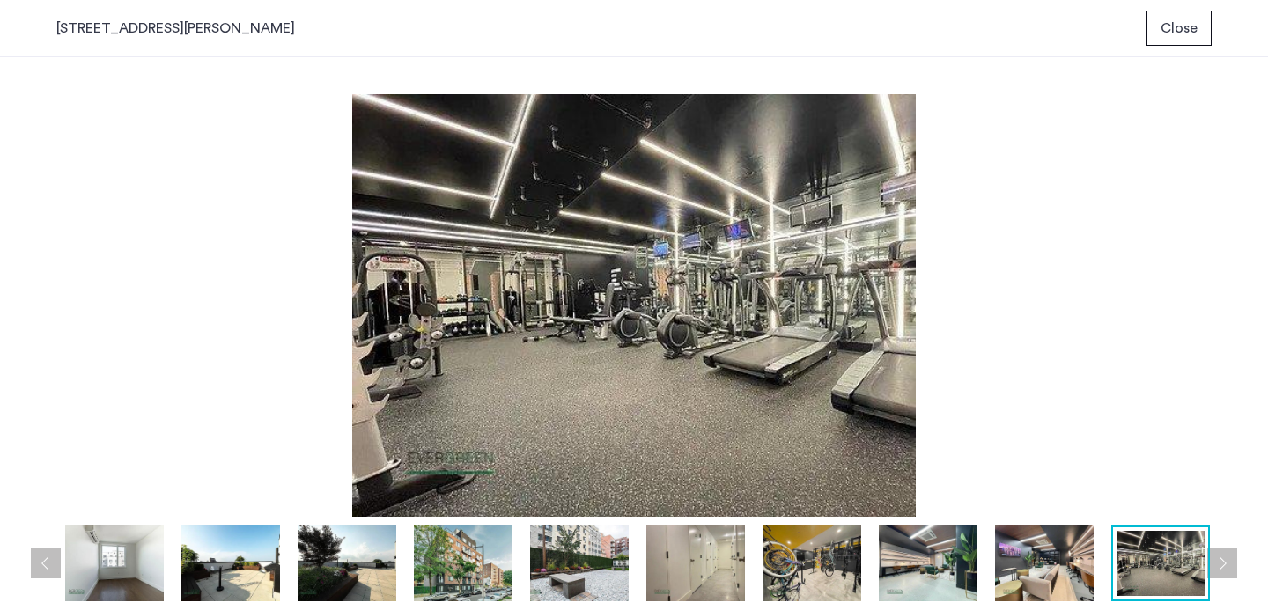
click at [39, 558] on button "Previous apartment" at bounding box center [46, 564] width 30 height 30
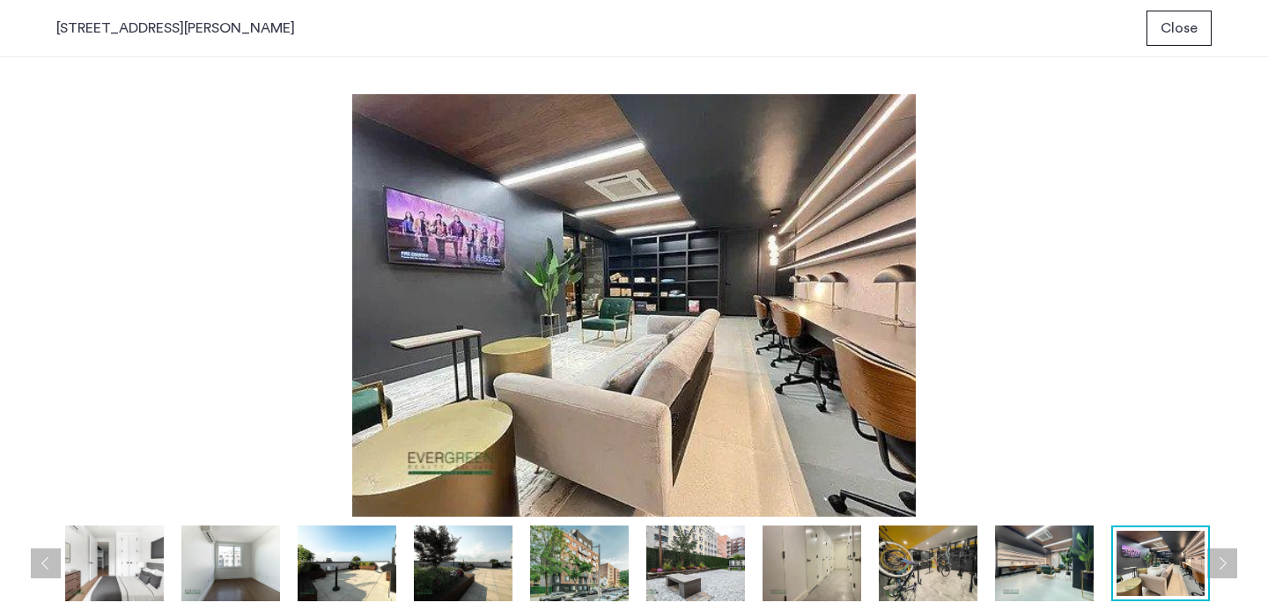
click at [39, 558] on button "Previous apartment" at bounding box center [46, 564] width 30 height 30
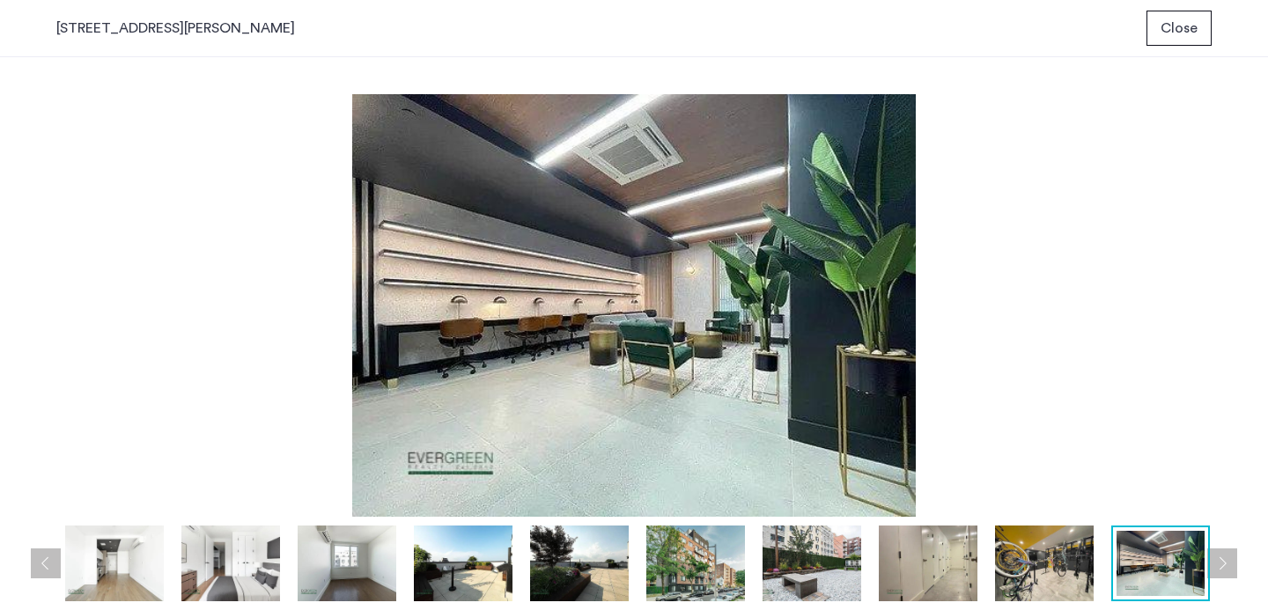
click at [39, 558] on button "Previous apartment" at bounding box center [46, 564] width 30 height 30
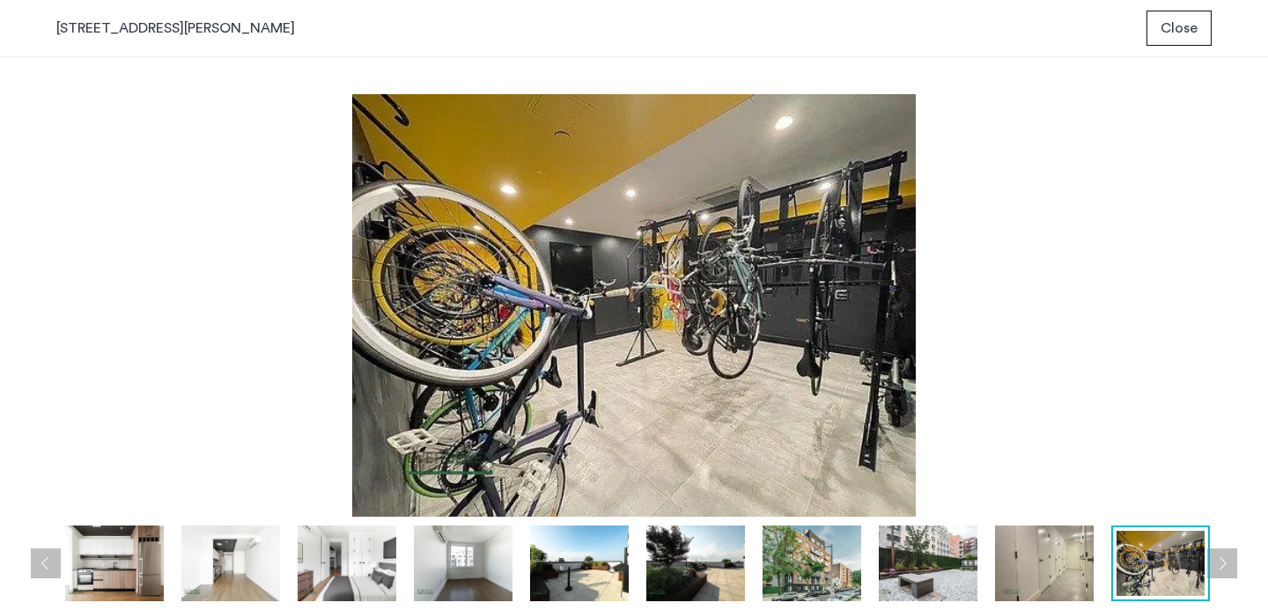
click at [39, 558] on button "Previous apartment" at bounding box center [46, 564] width 30 height 30
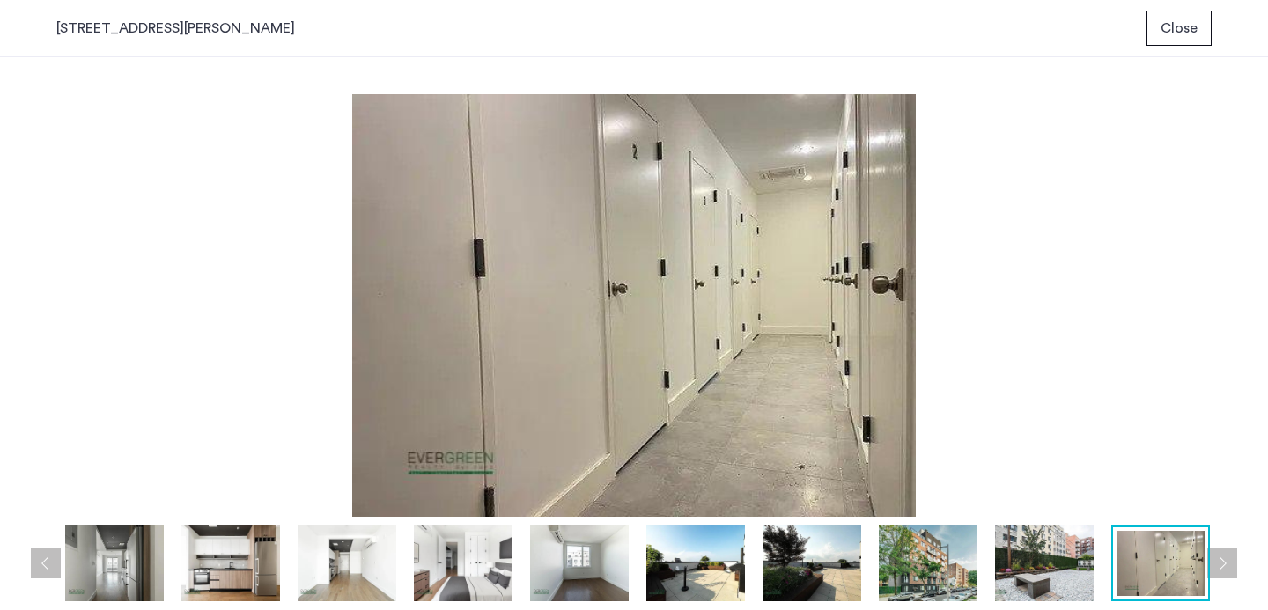
click at [39, 558] on button "Previous apartment" at bounding box center [46, 564] width 30 height 30
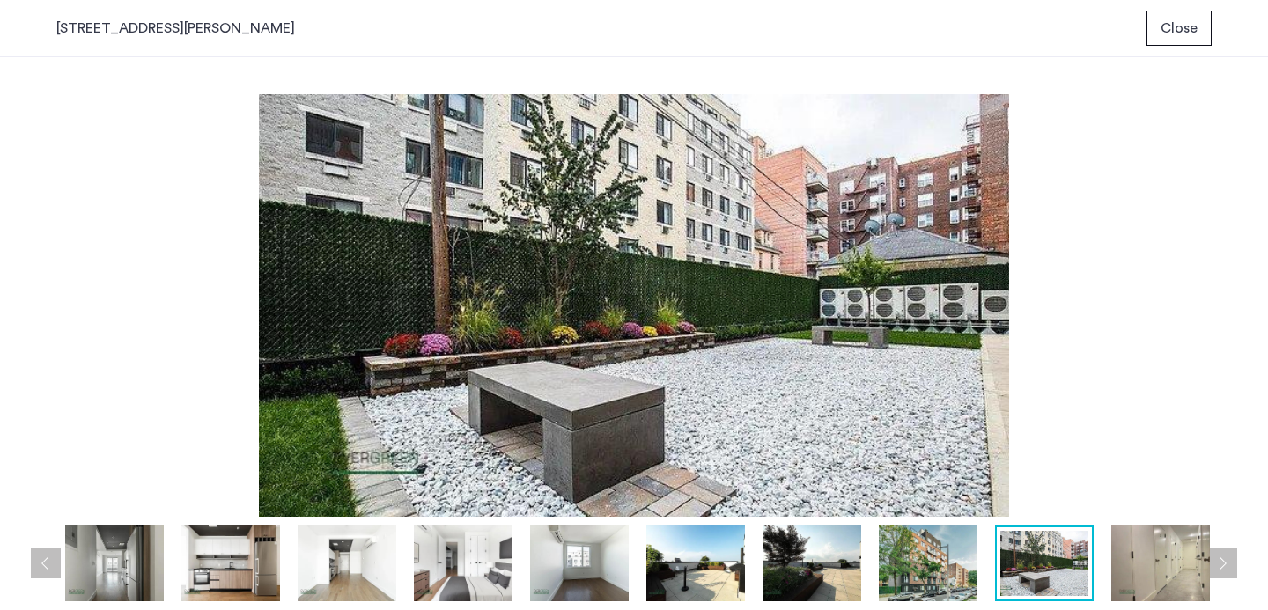
click at [39, 558] on button "Previous apartment" at bounding box center [46, 564] width 30 height 30
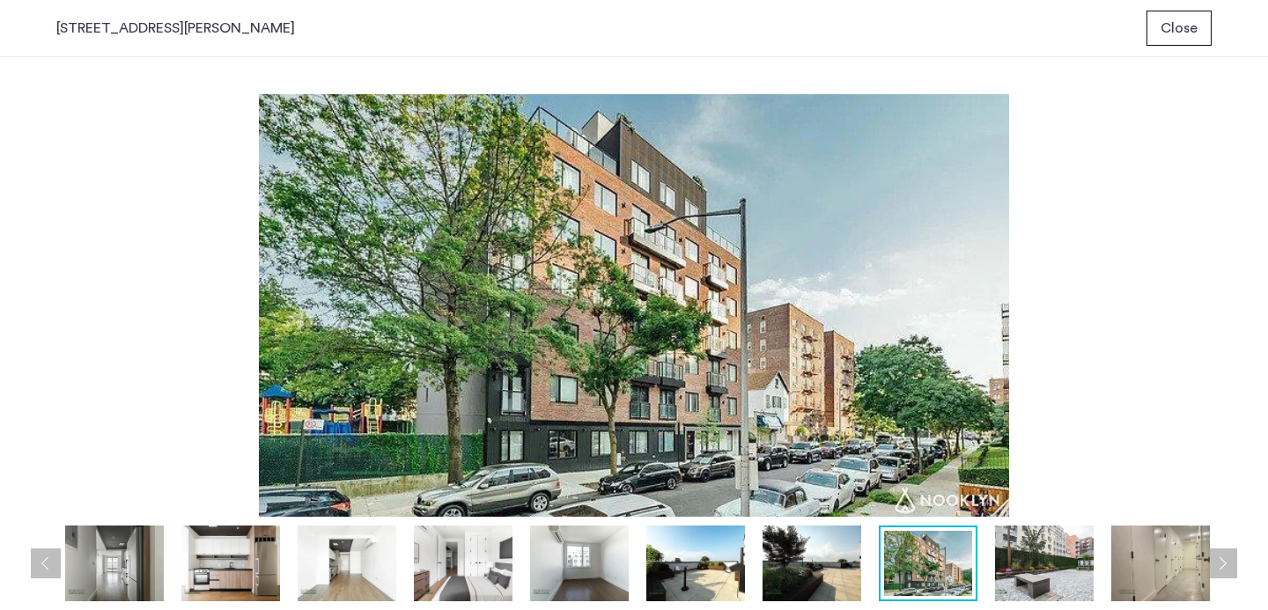
click at [39, 558] on button "Previous apartment" at bounding box center [46, 564] width 30 height 30
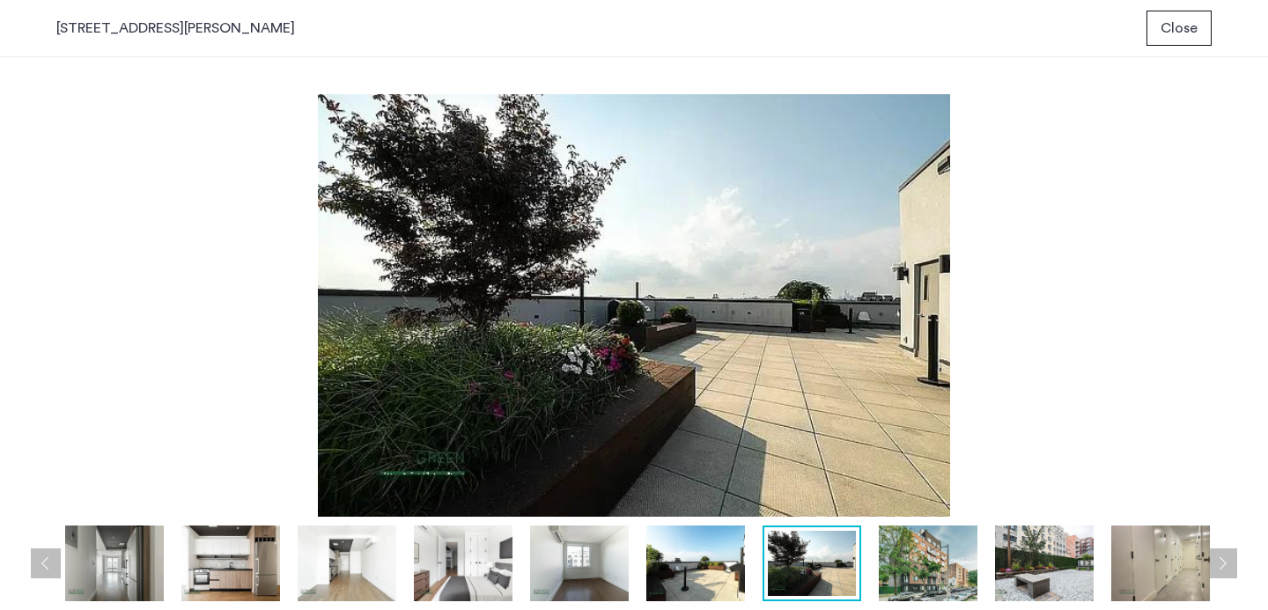
click at [39, 558] on button "Previous apartment" at bounding box center [46, 564] width 30 height 30
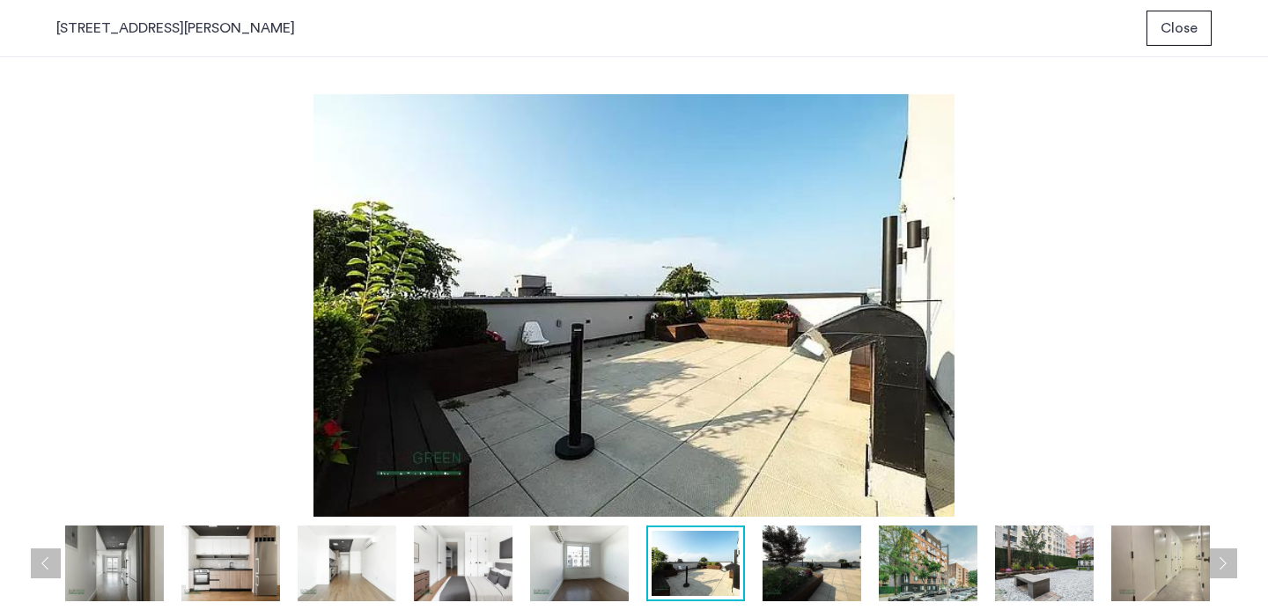
click at [39, 558] on button "Previous apartment" at bounding box center [46, 564] width 30 height 30
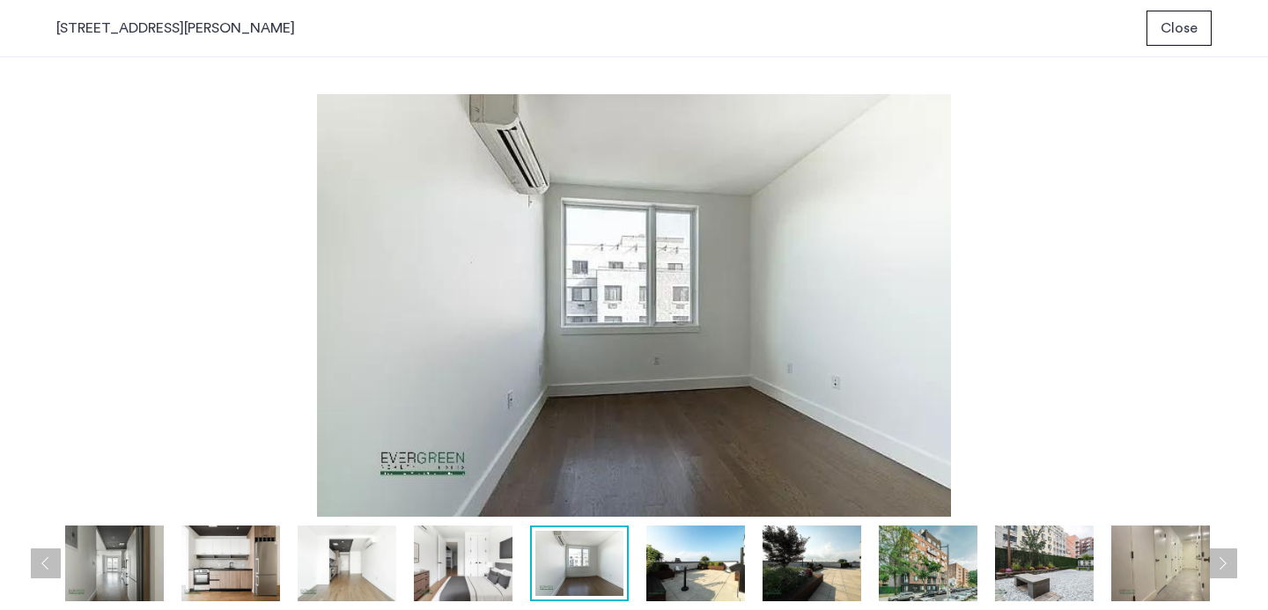
click at [39, 558] on button "Previous apartment" at bounding box center [46, 564] width 30 height 30
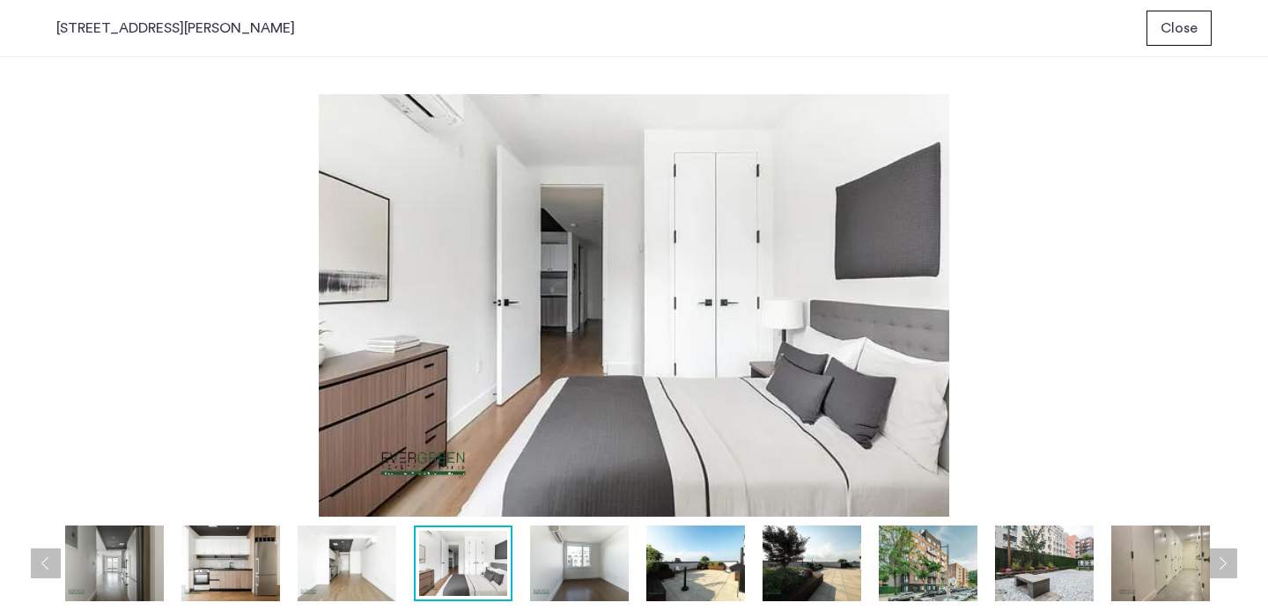
click at [39, 558] on button "Previous apartment" at bounding box center [46, 564] width 30 height 30
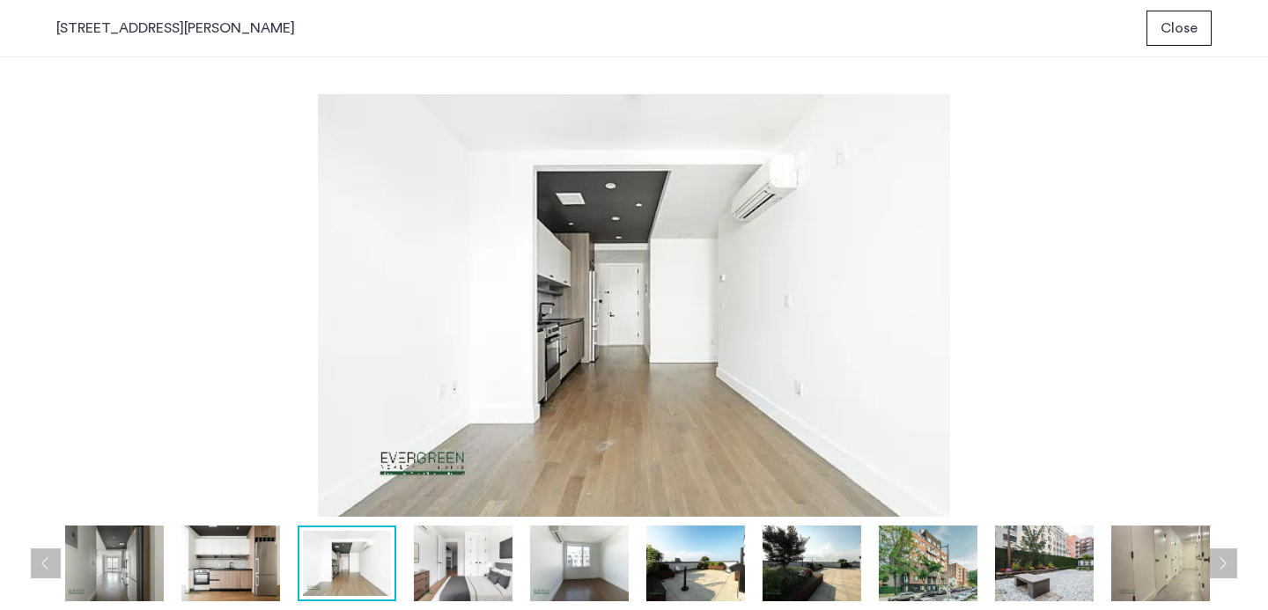
click at [39, 558] on button "Previous apartment" at bounding box center [46, 564] width 30 height 30
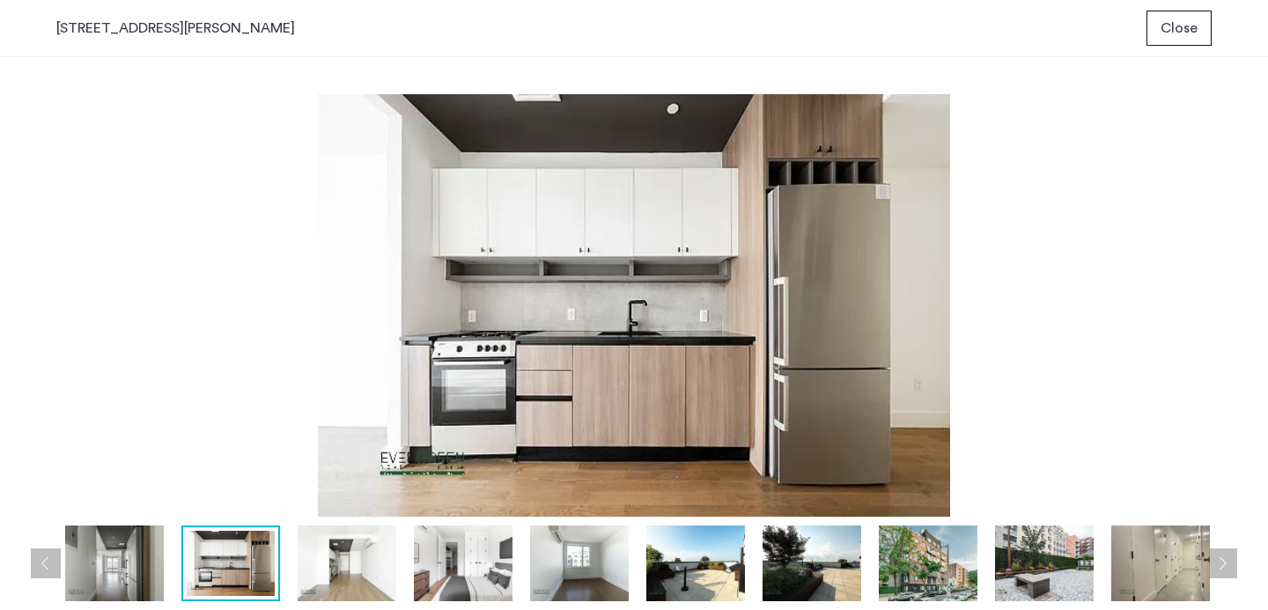
click at [39, 558] on button "Previous apartment" at bounding box center [46, 564] width 30 height 30
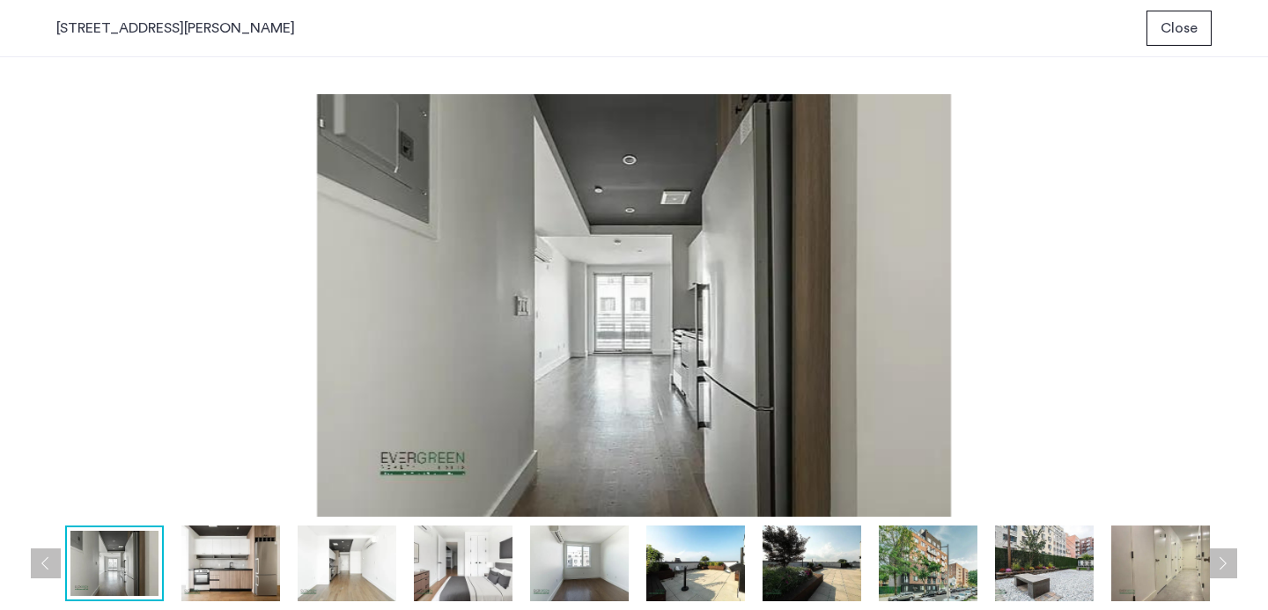
click at [1165, 29] on span "Close" at bounding box center [1178, 28] width 37 height 21
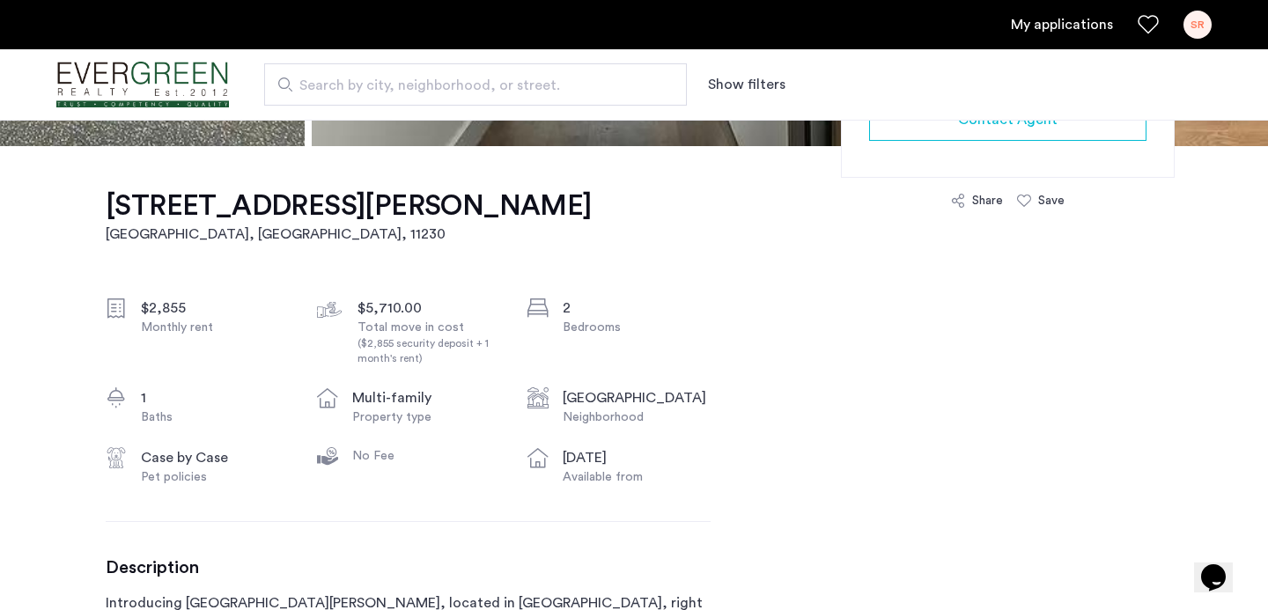
scroll to position [523, 0]
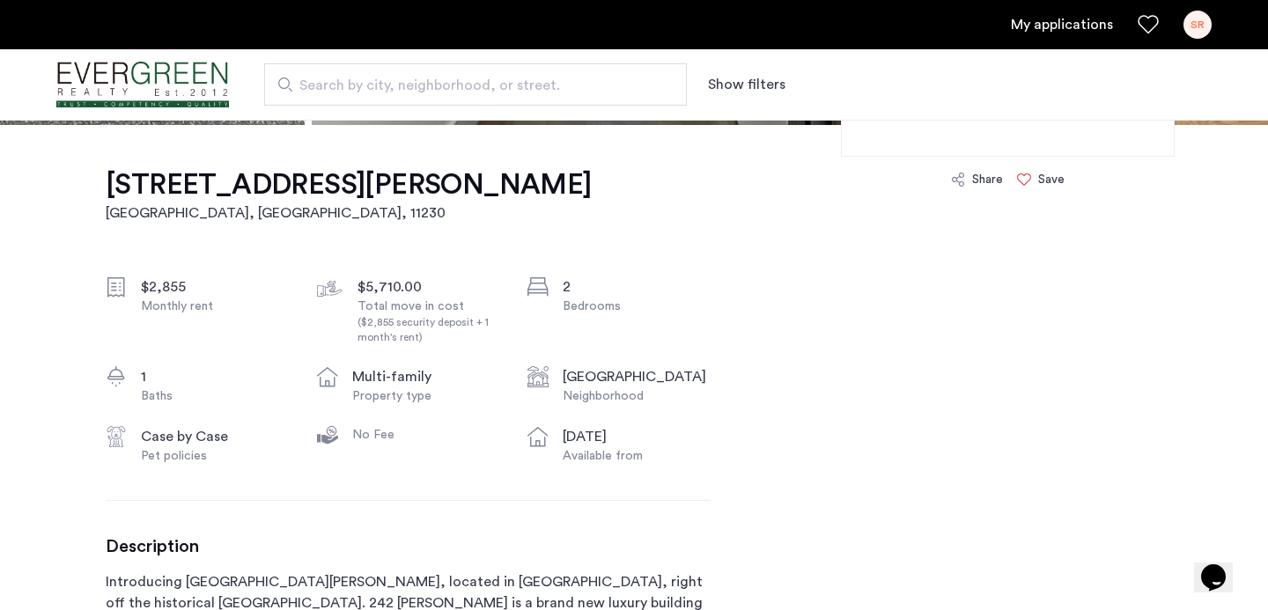
click at [1030, 180] on icon at bounding box center [1024, 180] width 14 height 14
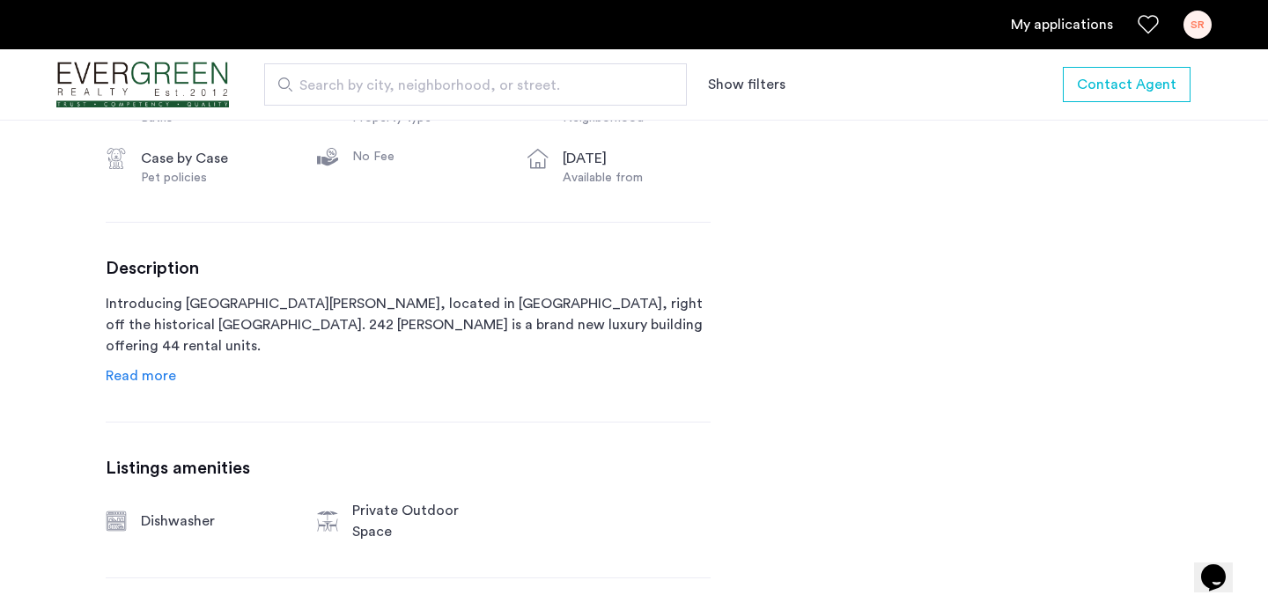
scroll to position [804, 0]
click at [138, 380] on span "Read more" at bounding box center [141, 373] width 70 height 14
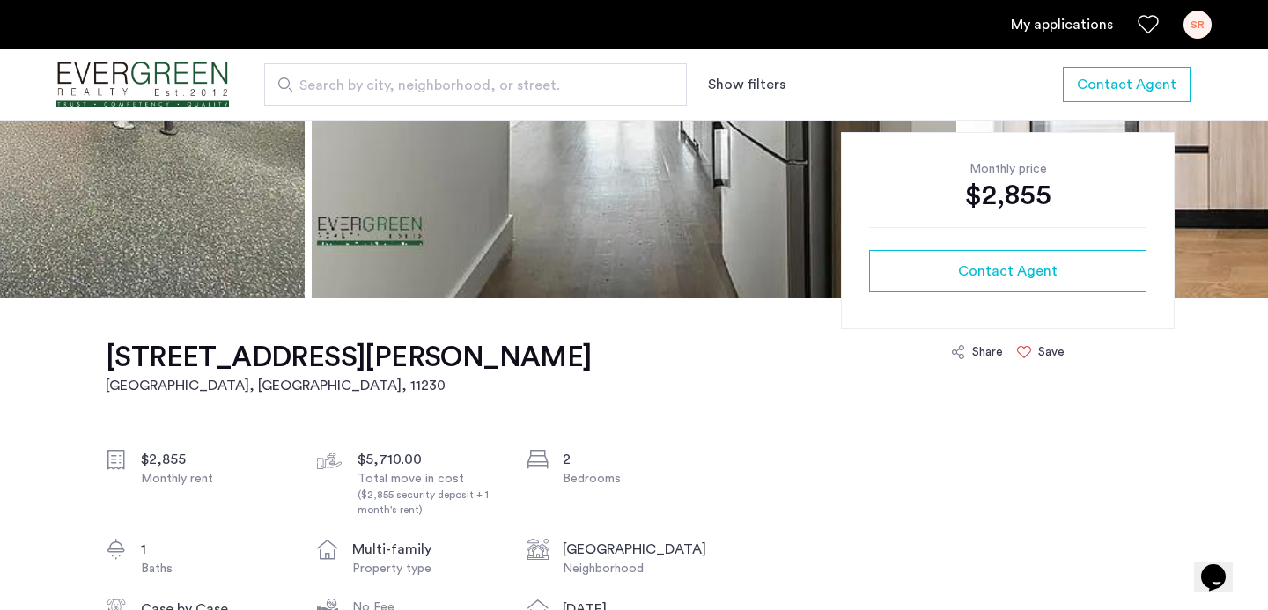
scroll to position [318, 0]
